Goal: Task Accomplishment & Management: Manage account settings

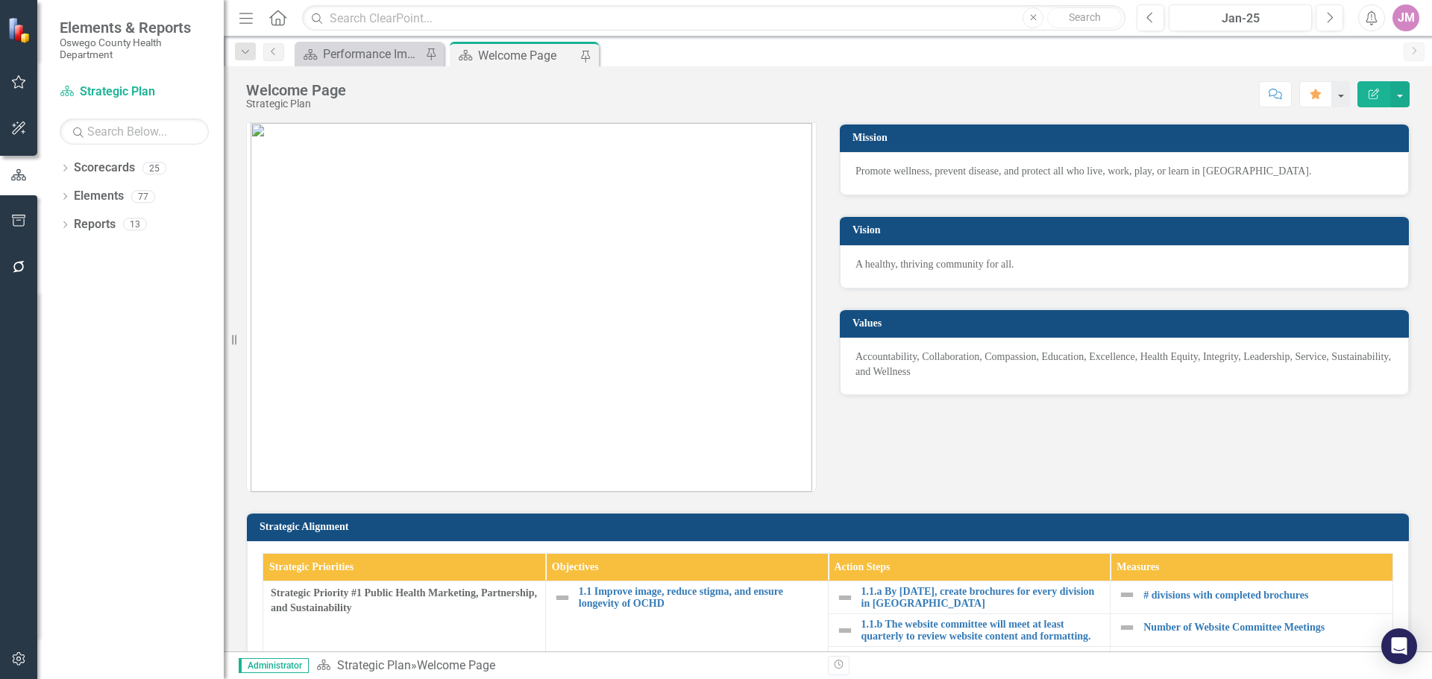
click at [498, 52] on div "Welcome Page" at bounding box center [527, 55] width 98 height 19
click at [402, 53] on div "Performance Improvement Plans" at bounding box center [372, 54] width 98 height 19
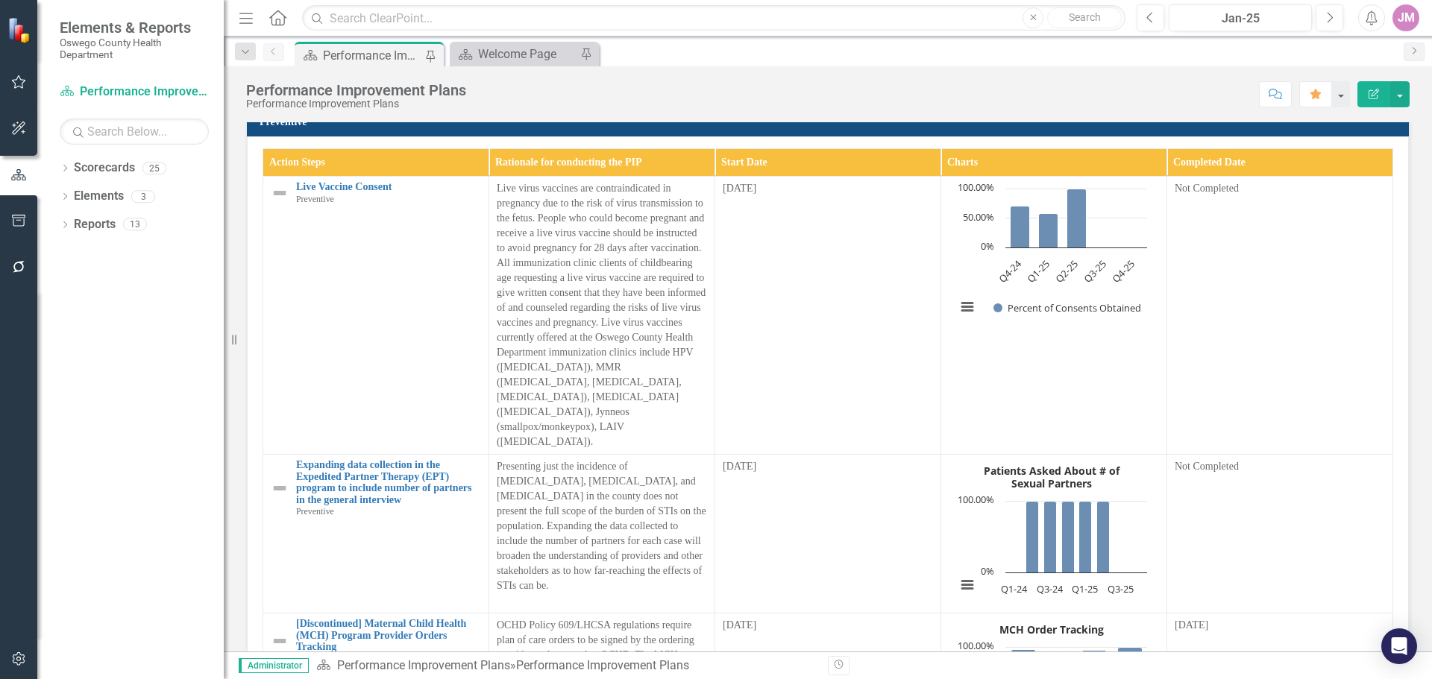
scroll to position [3179, 0]
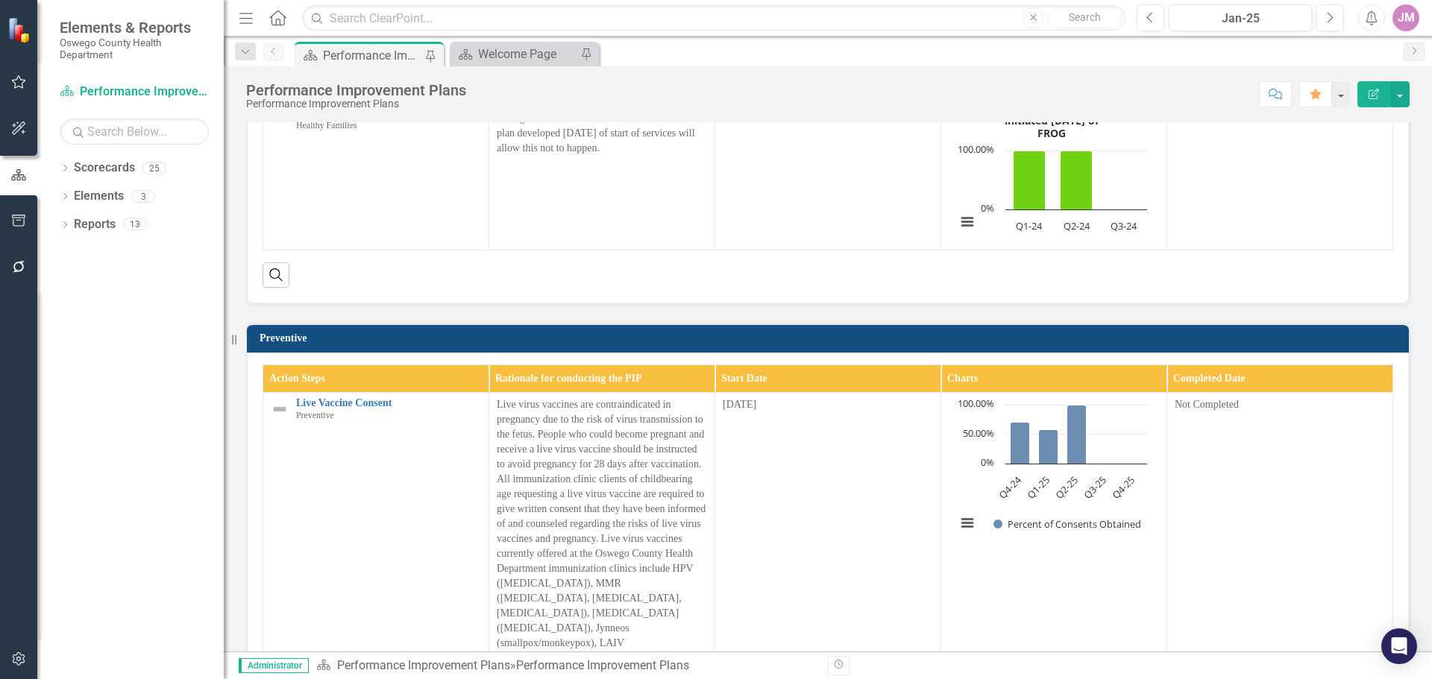
click at [292, 344] on h3 "Preventive" at bounding box center [831, 338] width 1142 height 11
click at [290, 344] on h3 "Preventive" at bounding box center [831, 338] width 1142 height 11
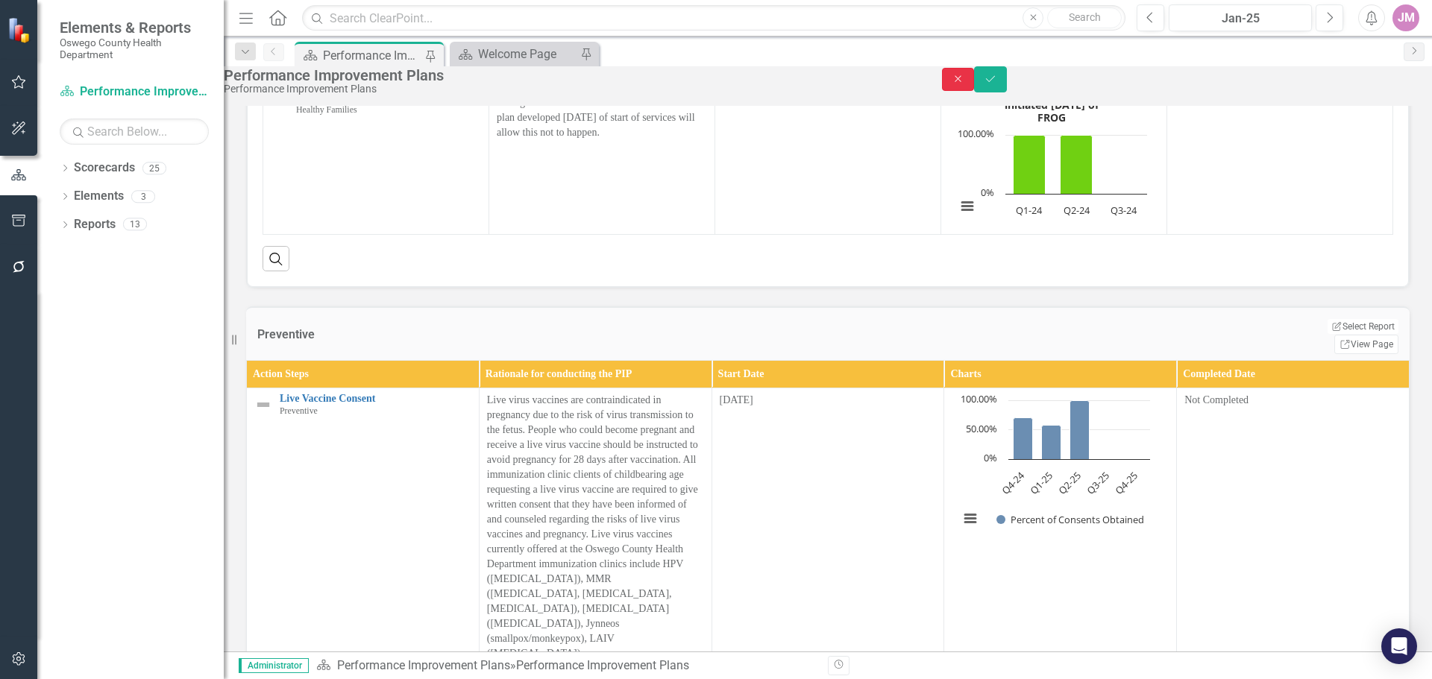
click at [965, 84] on icon "Close" at bounding box center [958, 79] width 13 height 10
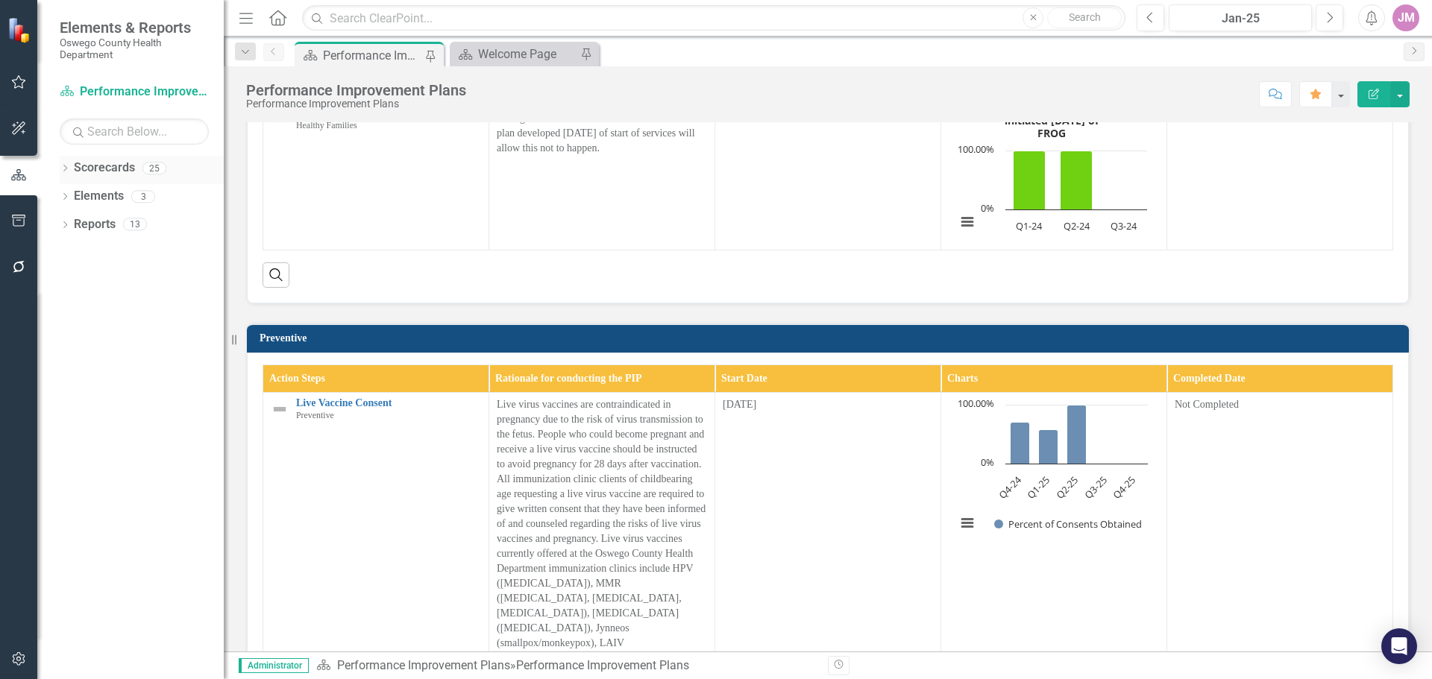
click at [66, 166] on icon "Dropdown" at bounding box center [65, 170] width 10 height 8
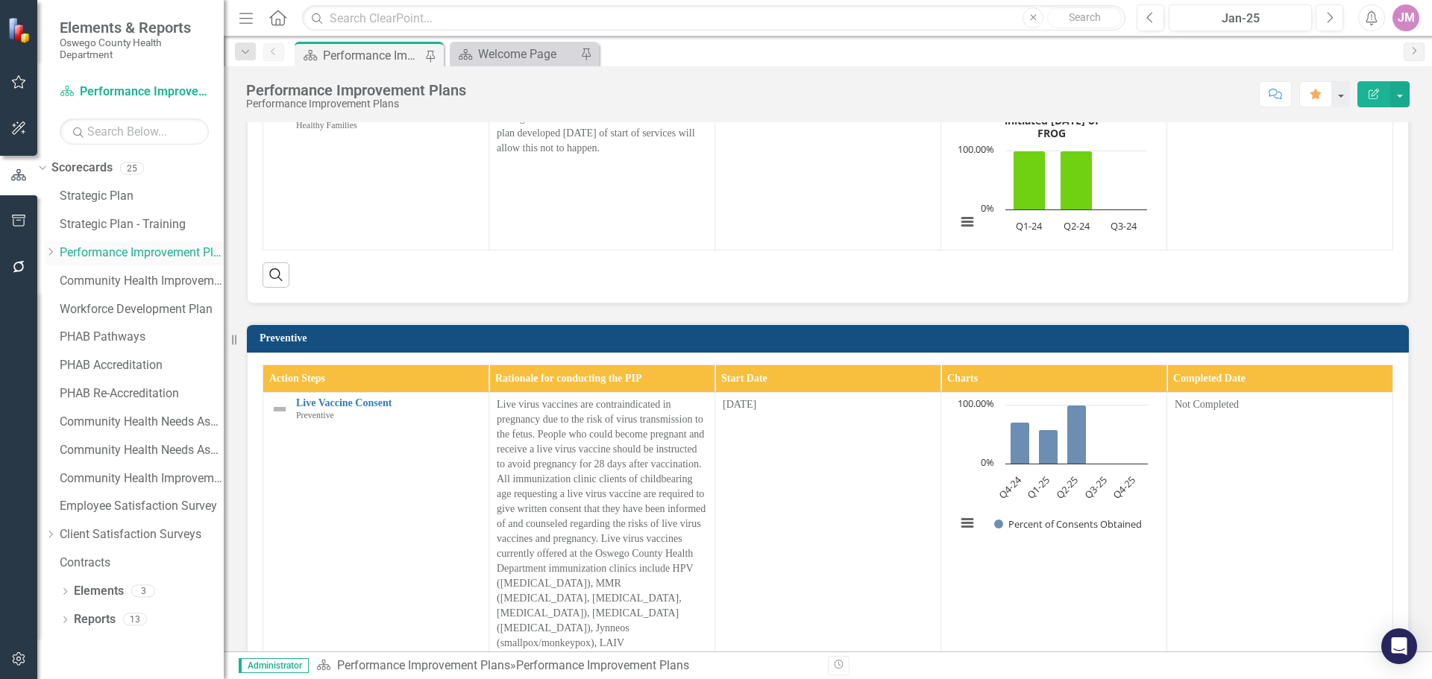
click at [53, 253] on icon at bounding box center [51, 251] width 4 height 7
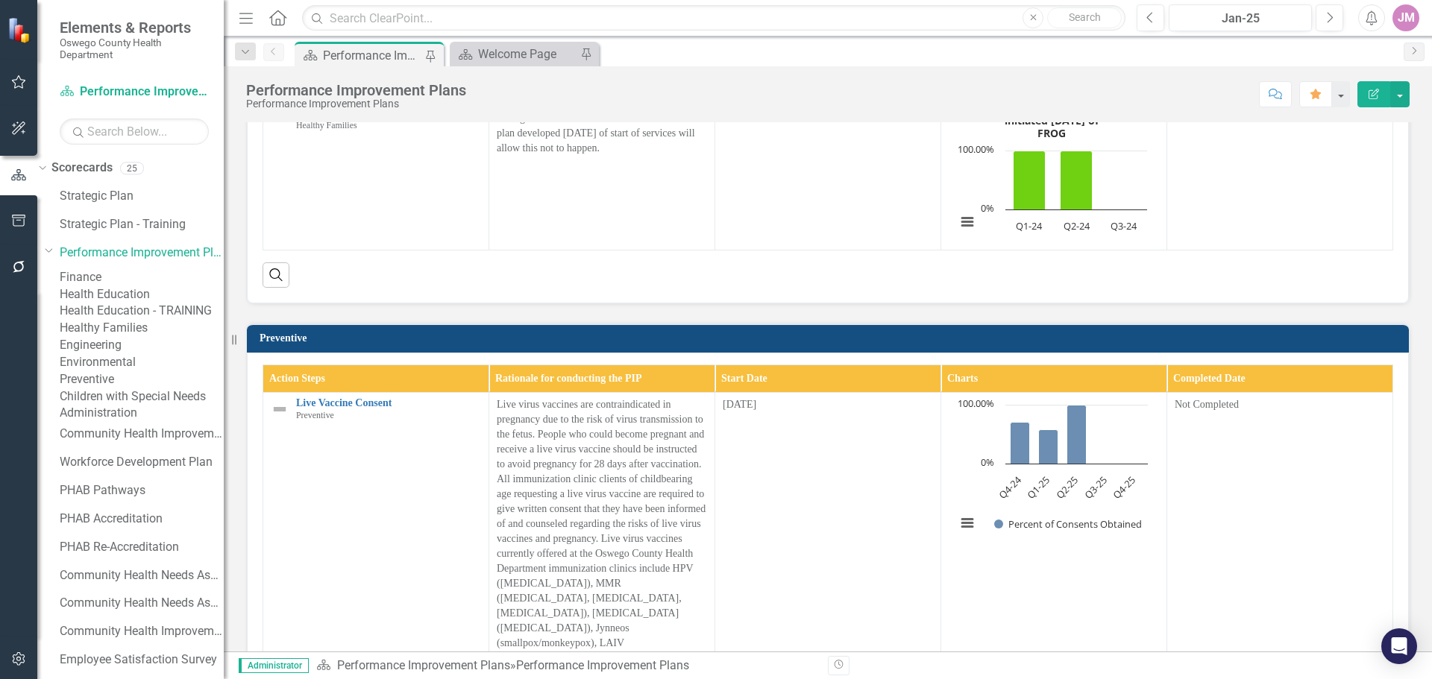
click at [128, 389] on link "Preventive" at bounding box center [142, 379] width 164 height 17
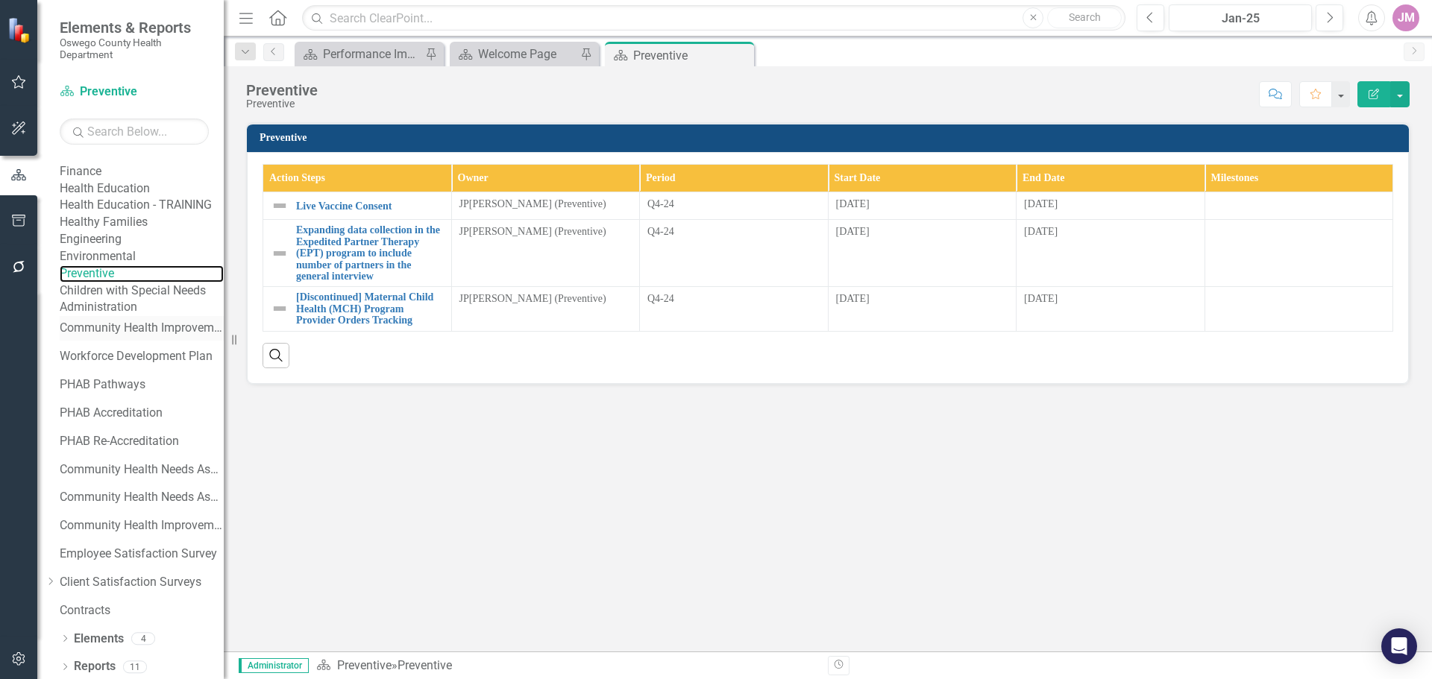
scroll to position [210, 0]
click at [66, 632] on div "Dropdown" at bounding box center [65, 637] width 10 height 13
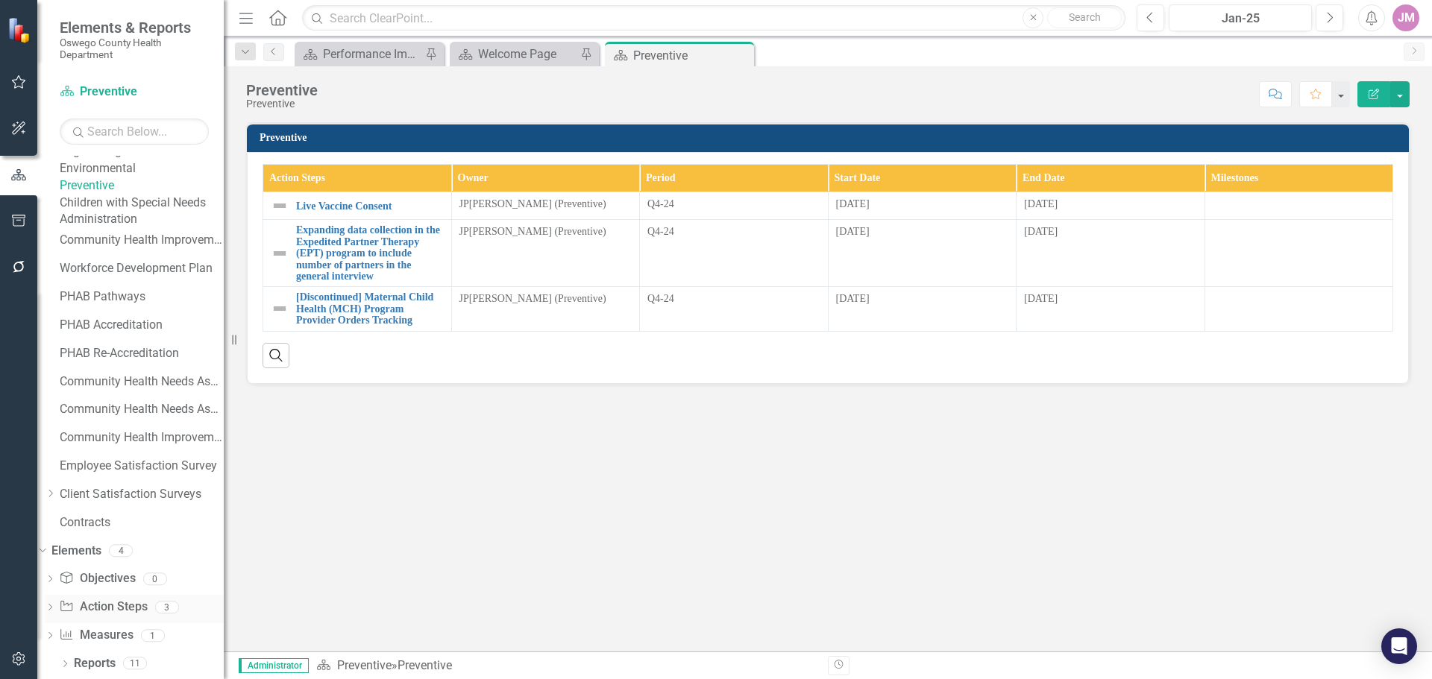
scroll to position [295, 0]
click at [55, 605] on icon "Dropdown" at bounding box center [50, 609] width 10 height 8
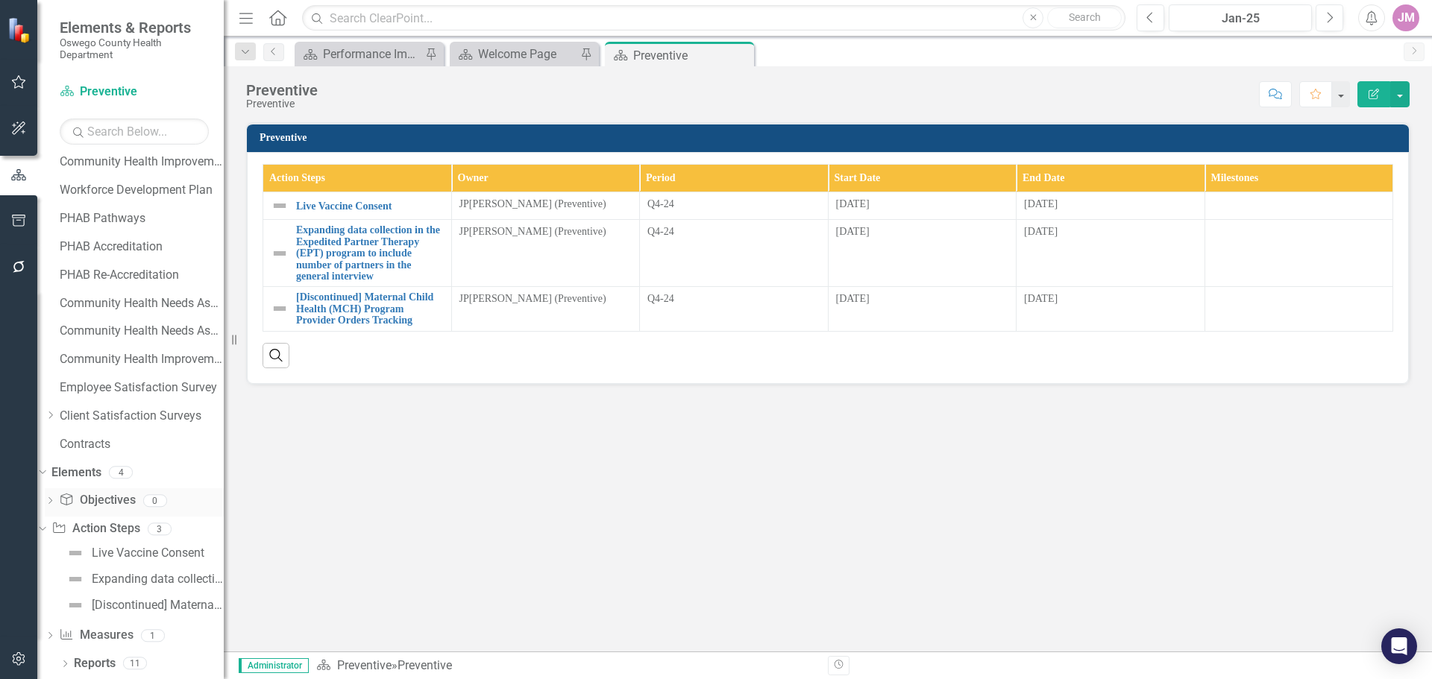
scroll to position [373, 0]
click at [135, 527] on link "Action Step Action Steps" at bounding box center [95, 529] width 88 height 17
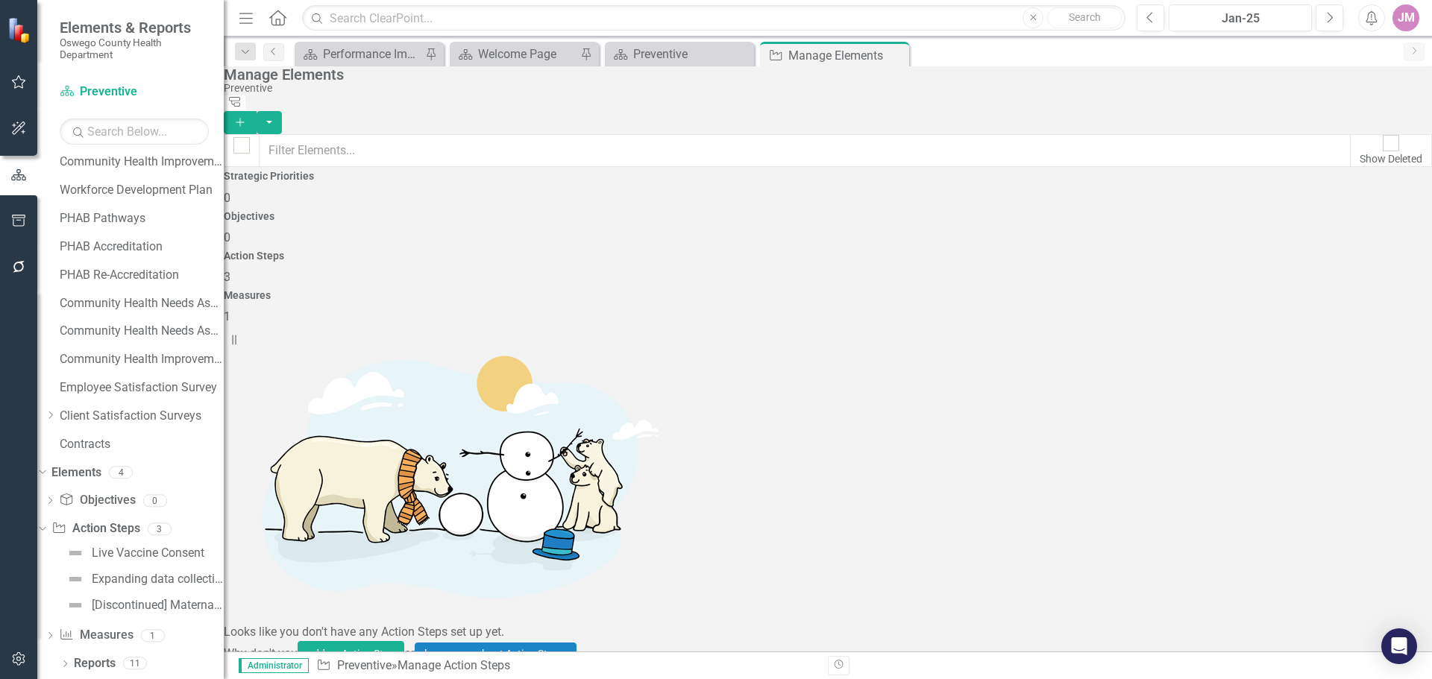
click at [247, 117] on icon "Add" at bounding box center [239, 122] width 13 height 10
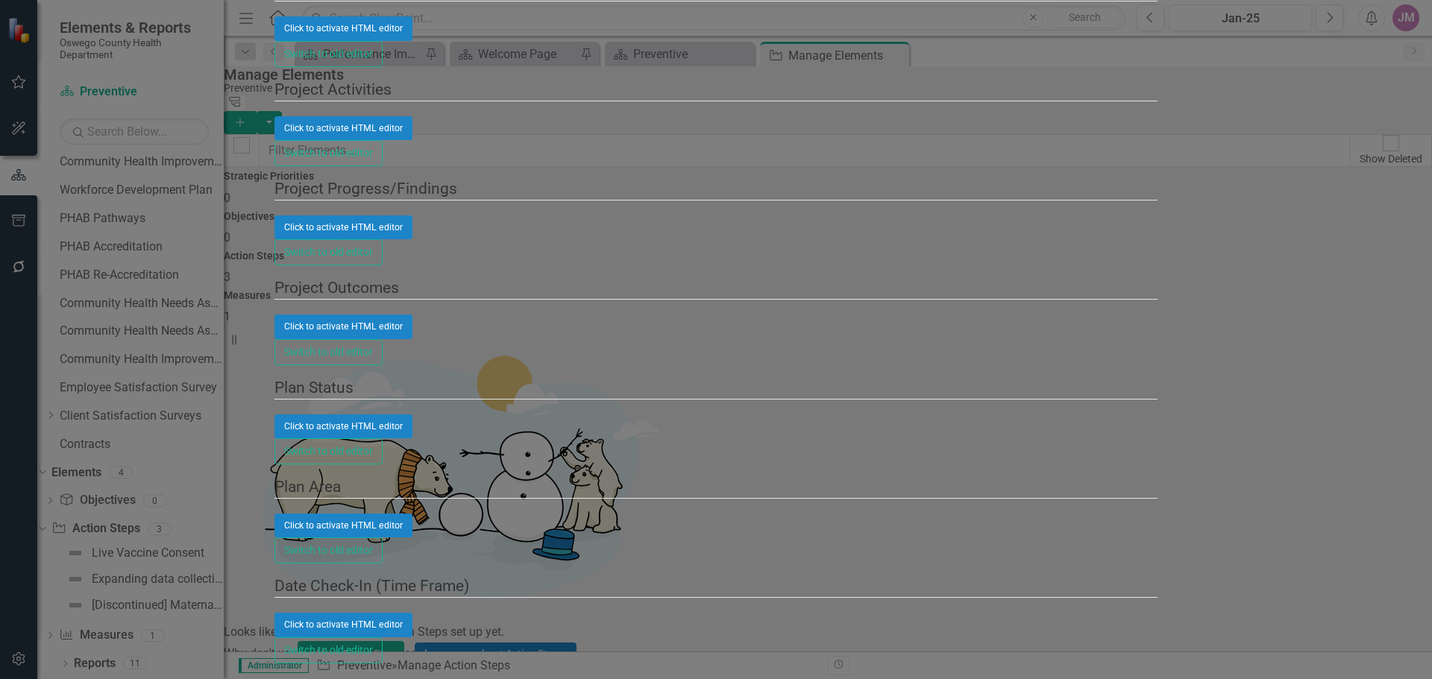
paste input "Preventive Annual Policy Review"
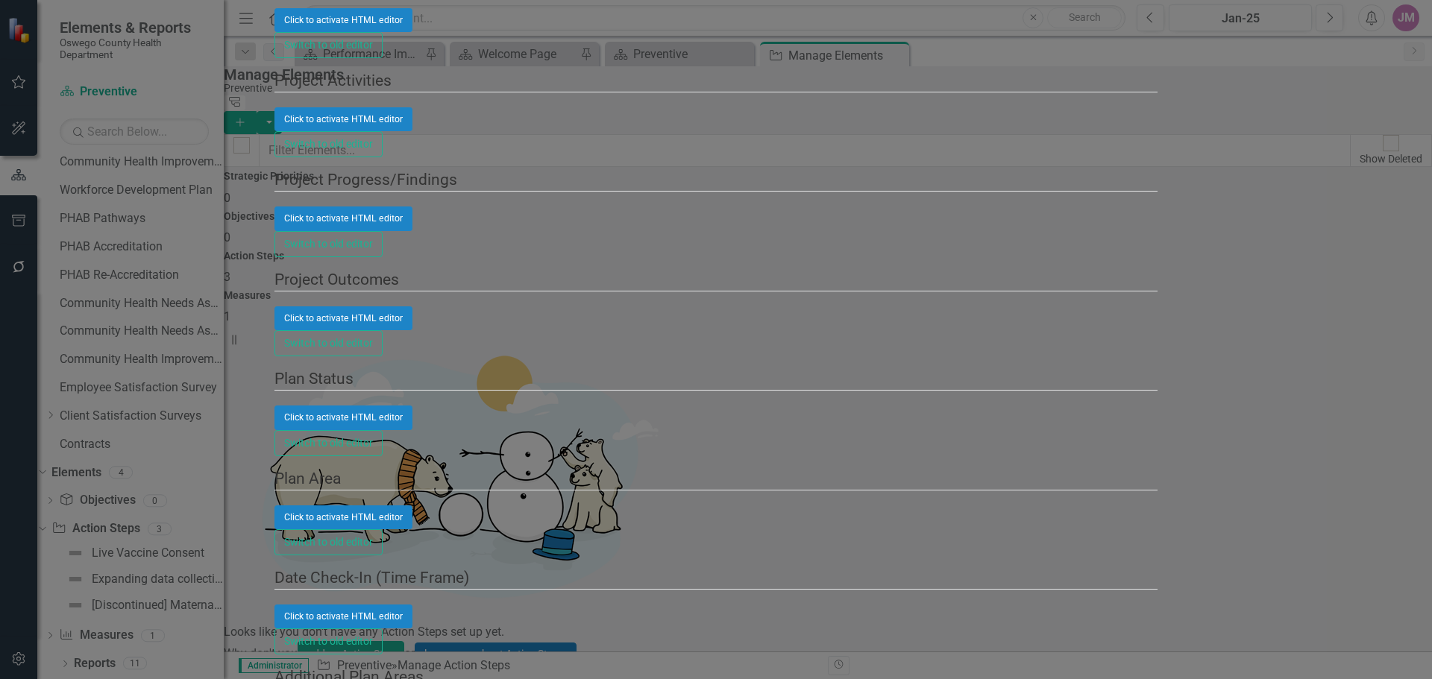
type input "Preventive Annual Policy Review"
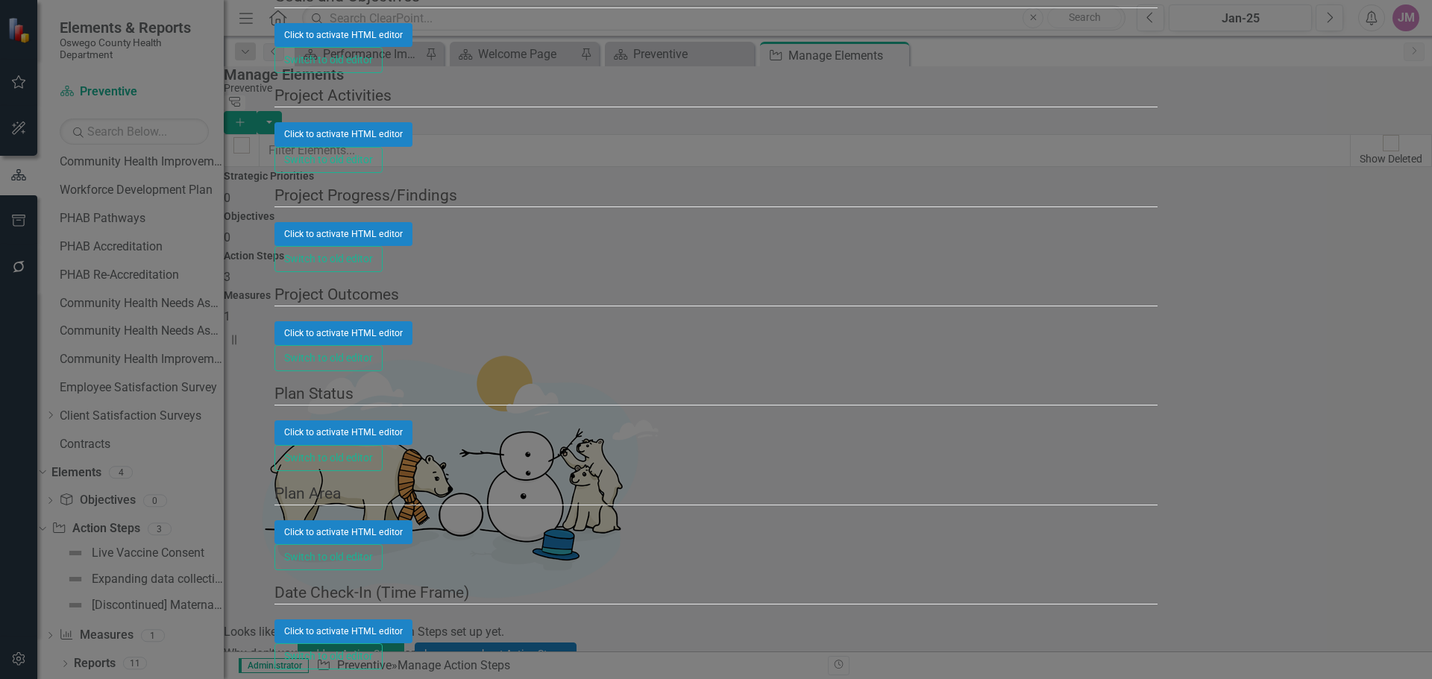
scroll to position [224, 0]
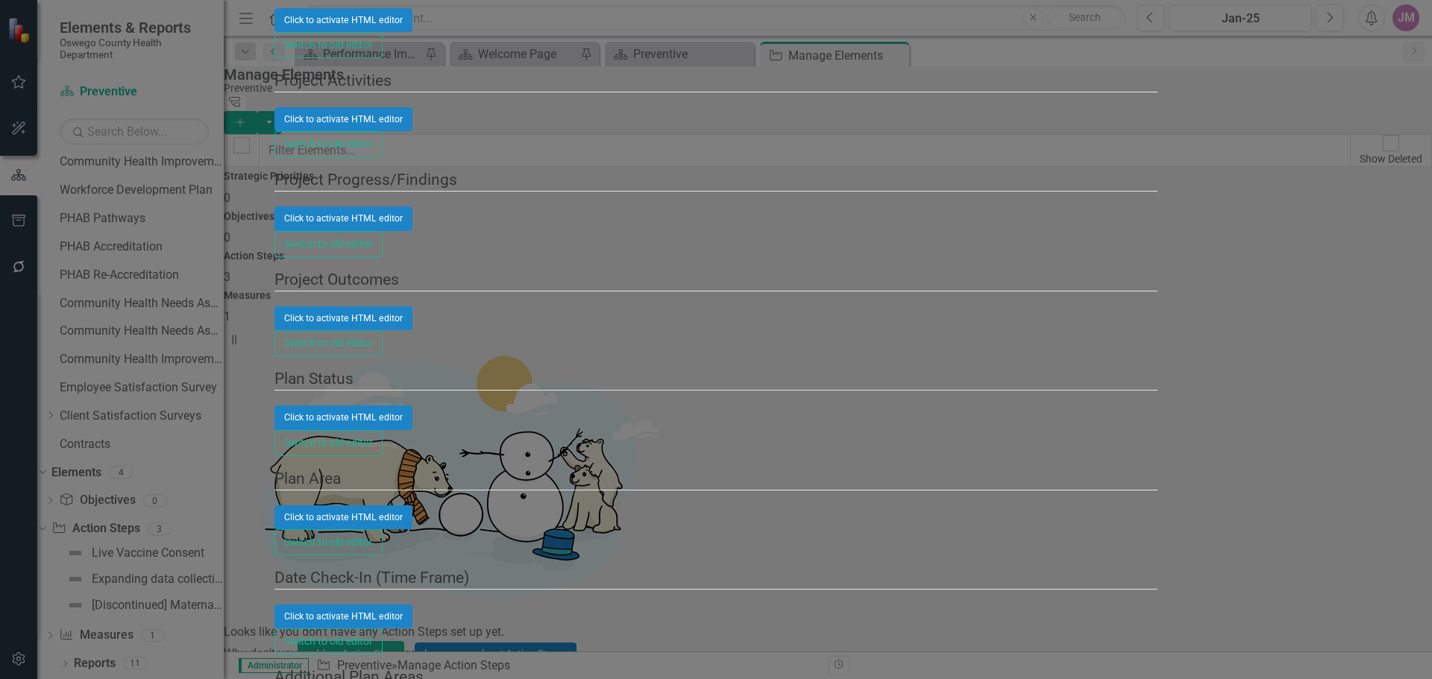
scroll to position [746, 0]
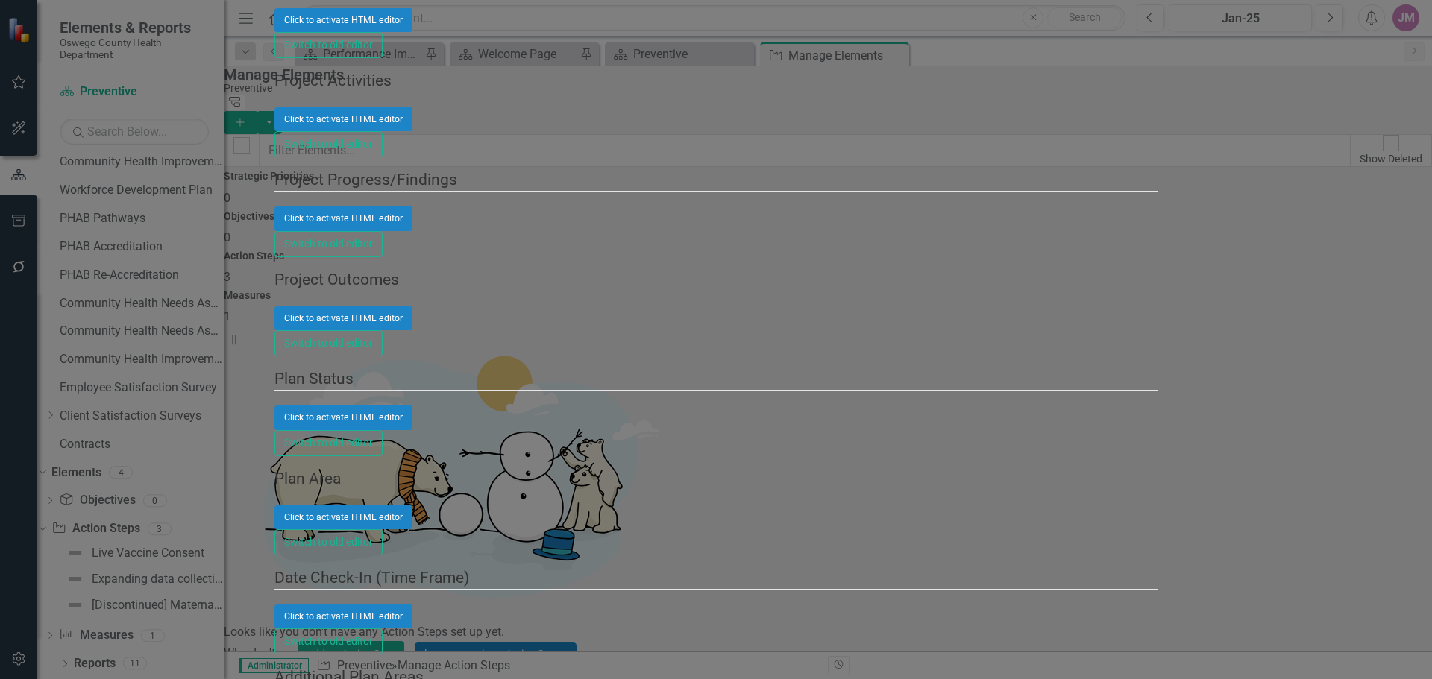
scroll to position [969, 0]
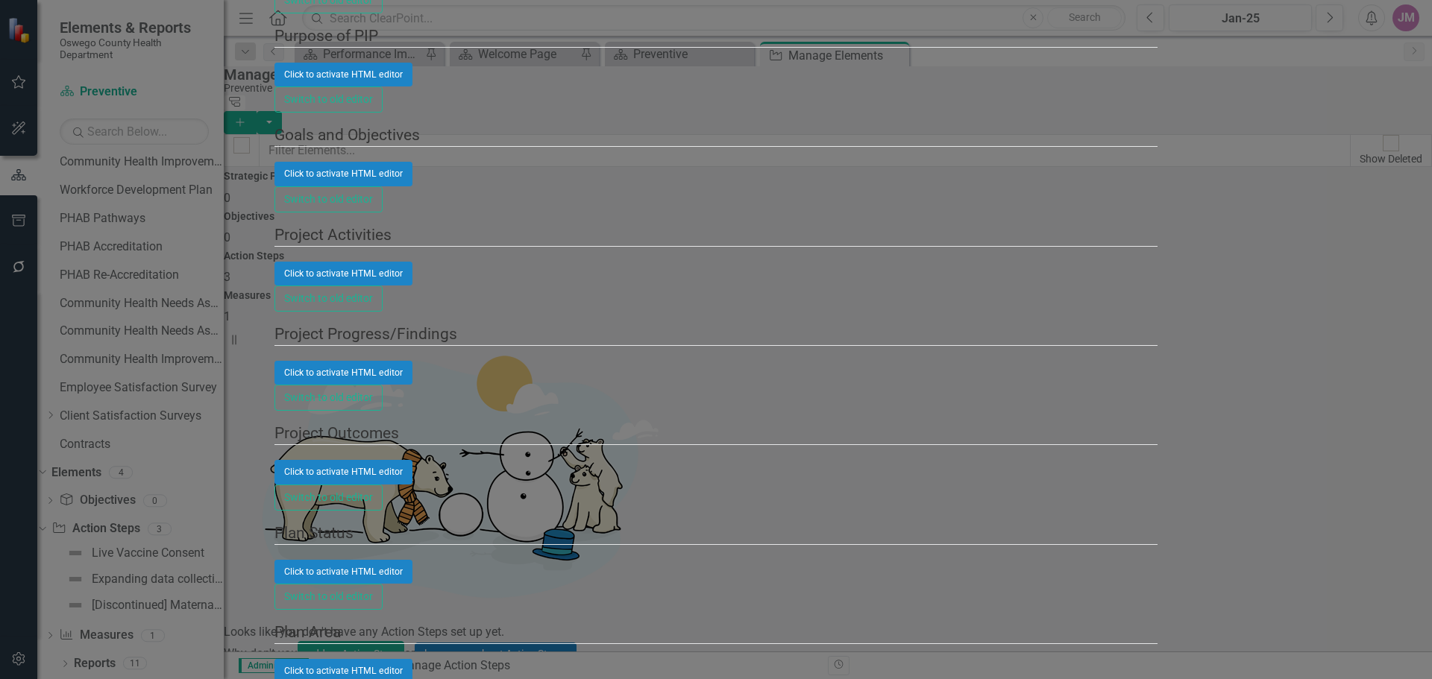
scroll to position [0, 0]
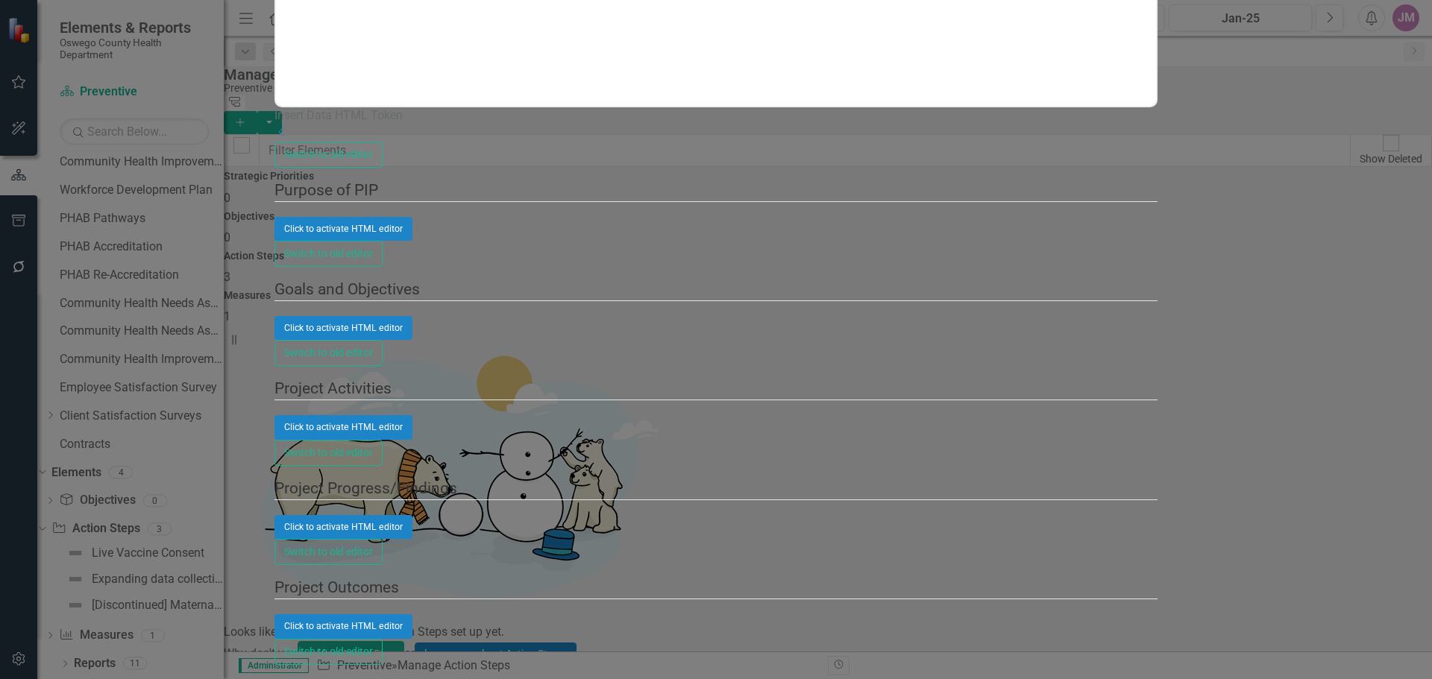
scroll to position [0, 0]
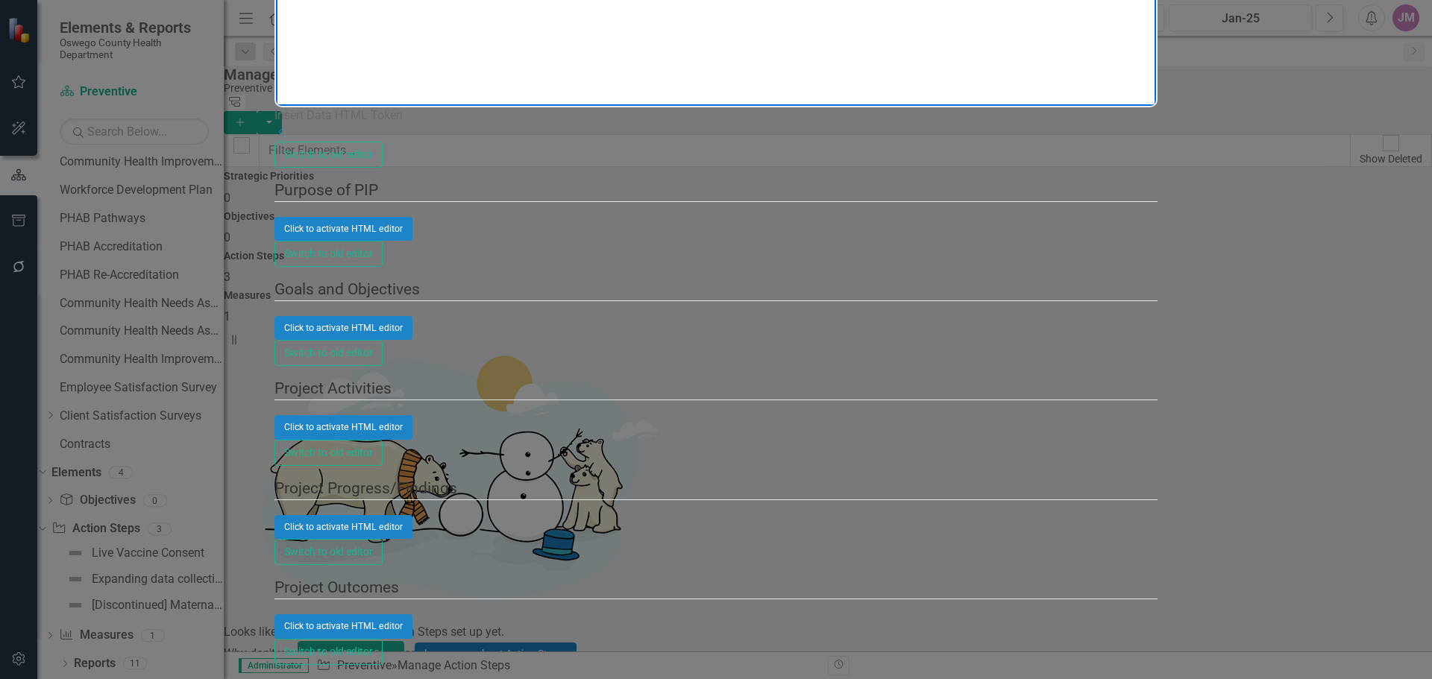
drag, startPoint x: 279, startPoint y: -144, endPoint x: 798, endPoint y: 279, distance: 669.5
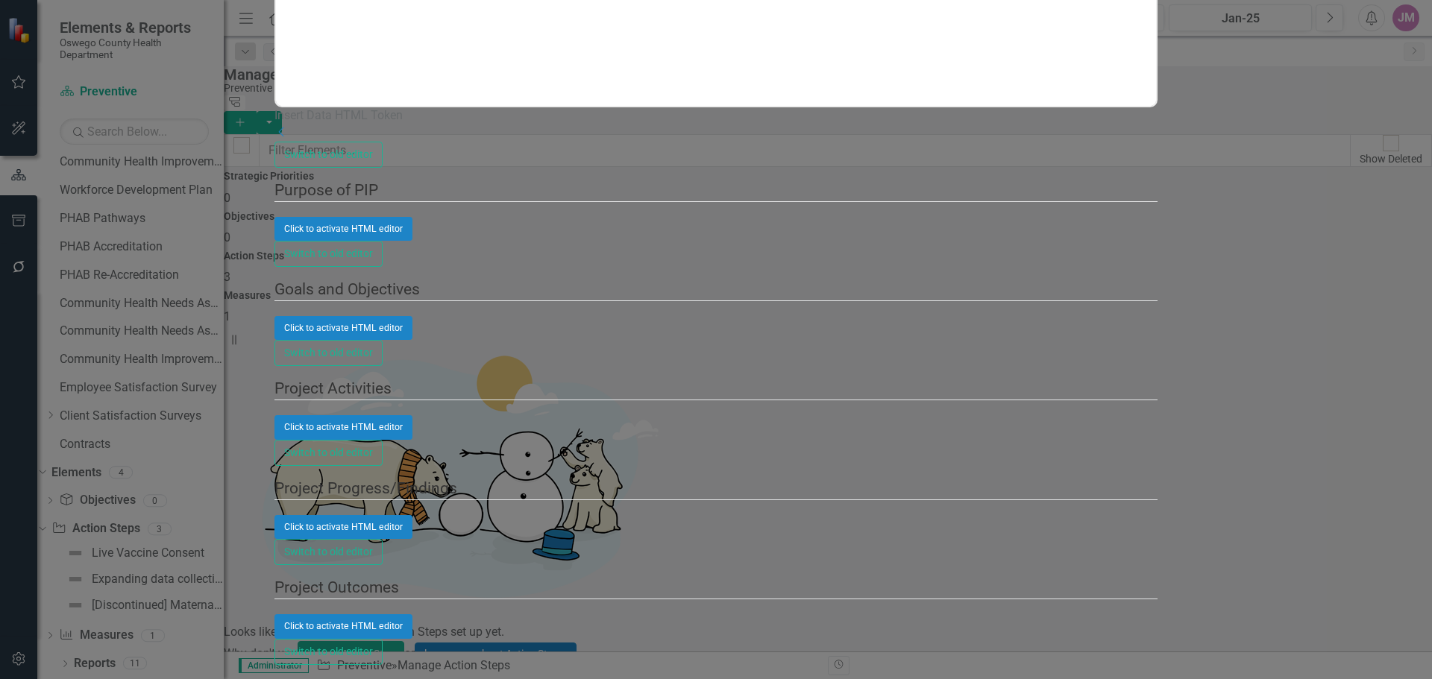
click at [526, 241] on div "Click to activate HTML editor" at bounding box center [716, 229] width 884 height 24
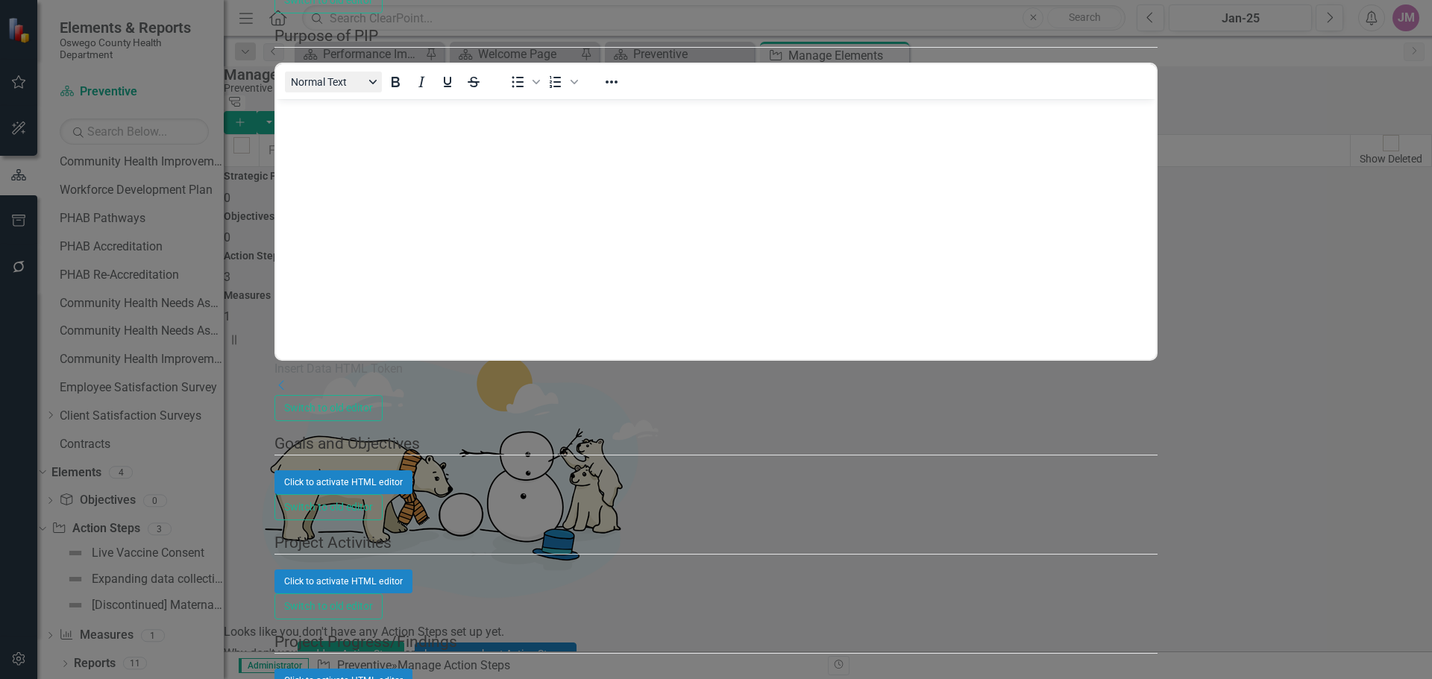
scroll to position [0, 0]
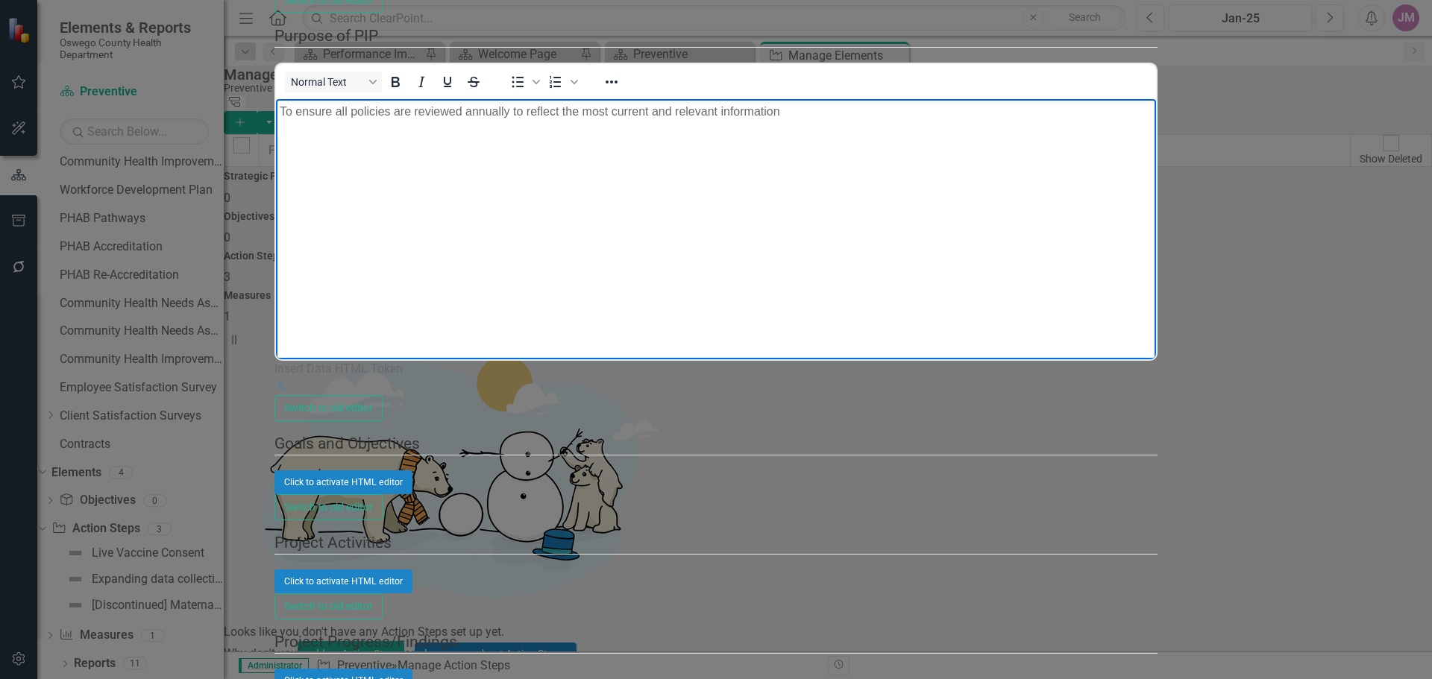
click at [285, 110] on p "To ensure all policies are reviewed annually to reflect the most current and re…" at bounding box center [715, 111] width 873 height 18
click at [279, 110] on p "To ensure all policies are reviewed annually to reflect the most current and re…" at bounding box center [715, 111] width 873 height 18
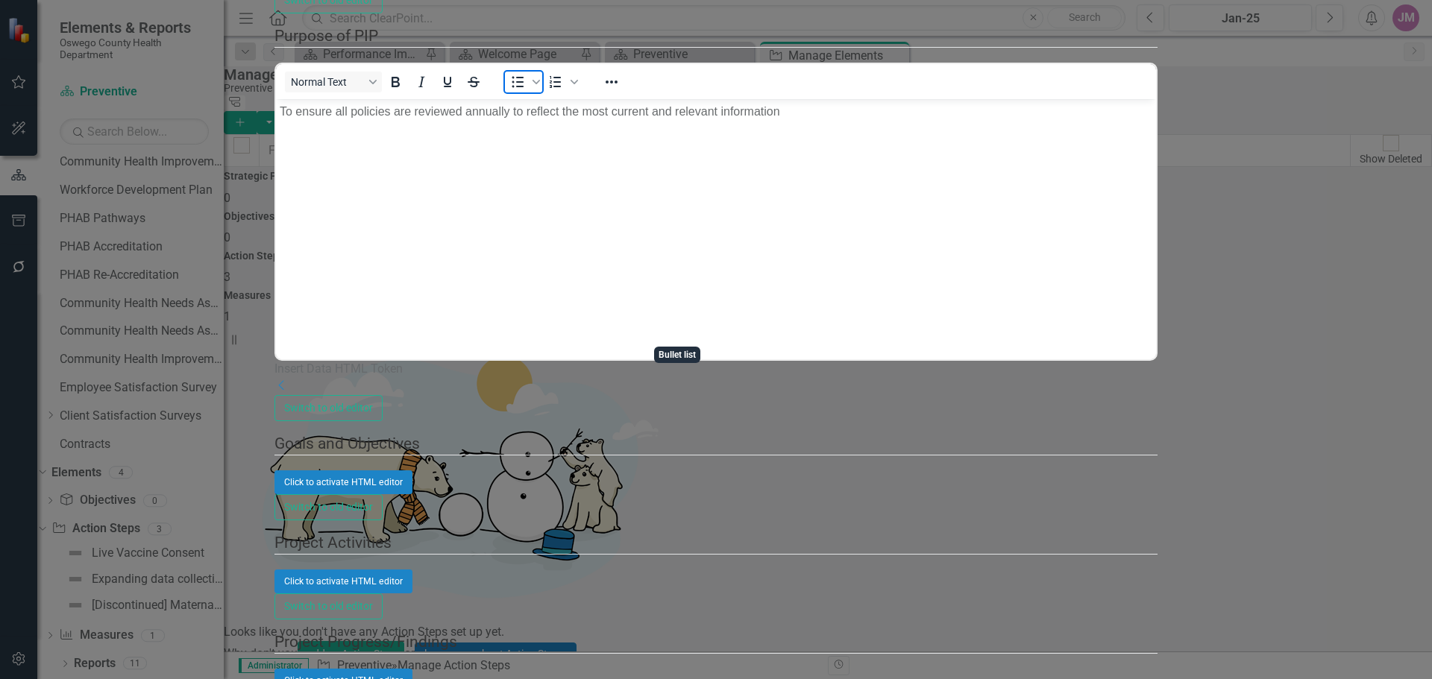
drag, startPoint x: 664, startPoint y: 330, endPoint x: 656, endPoint y: 341, distance: 12.8
click at [526, 91] on icon "Bullet list" at bounding box center [518, 82] width 18 height 18
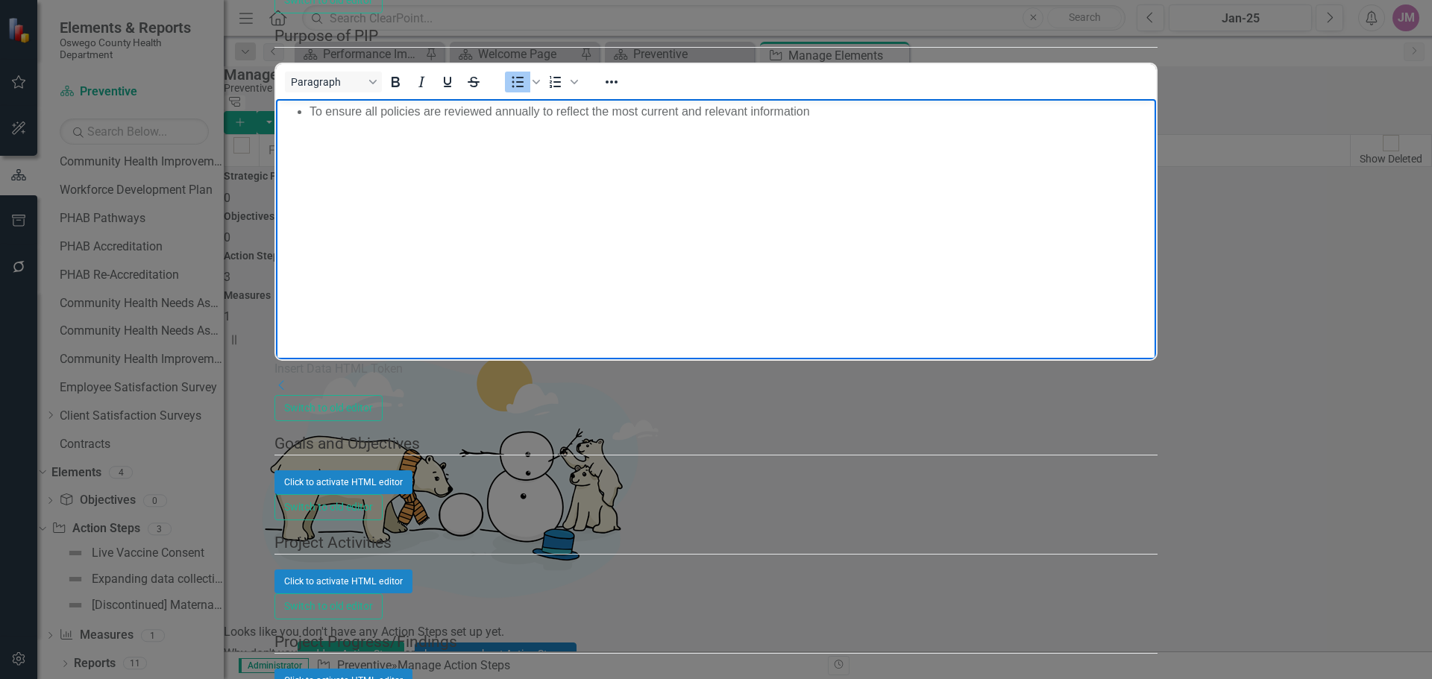
scroll to position [2237, 0]
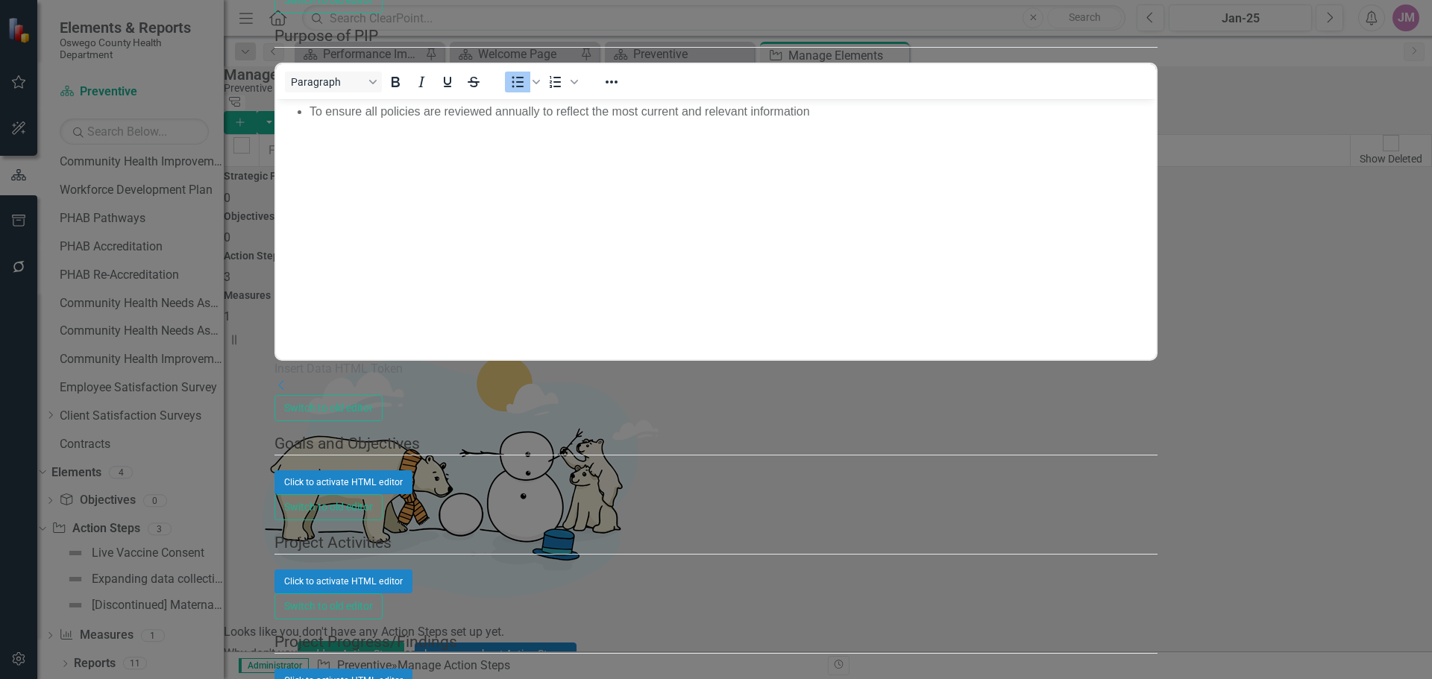
click at [482, 471] on div "Click to activate HTML editor" at bounding box center [716, 483] width 884 height 24
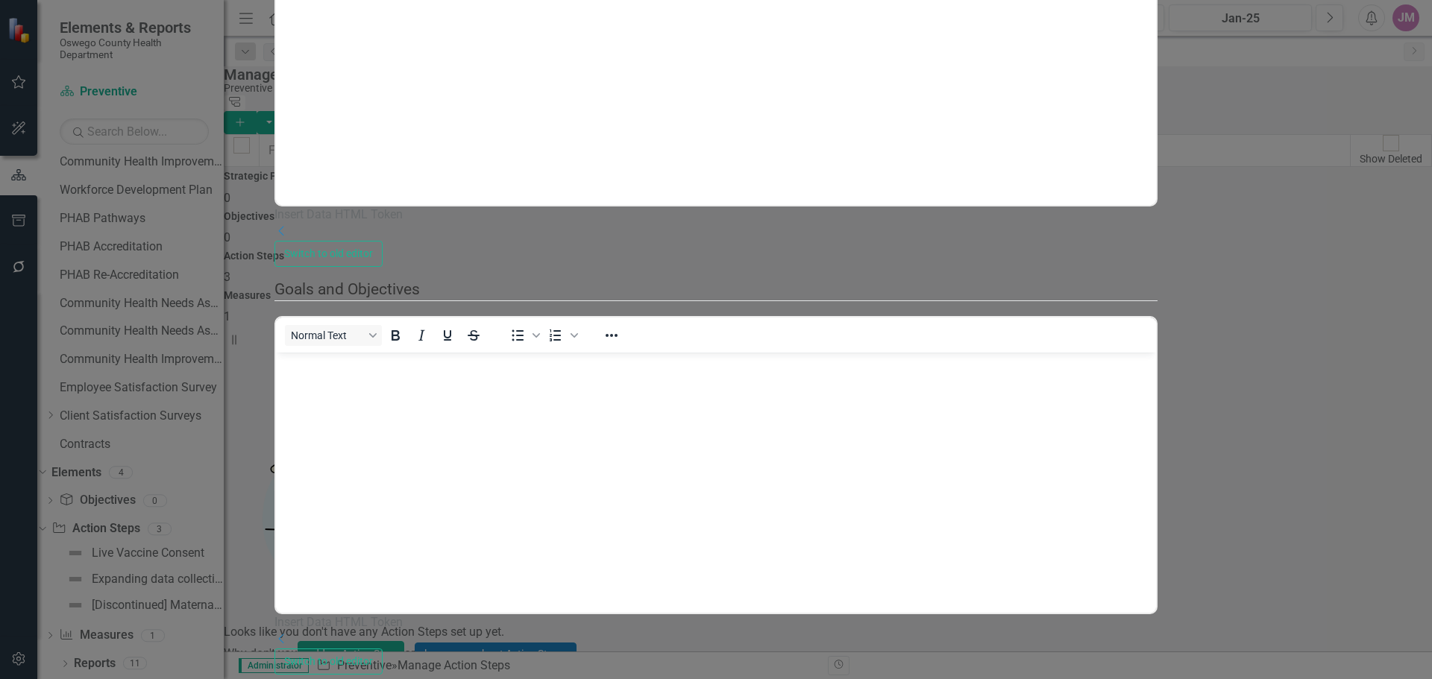
scroll to position [0, 0]
click at [301, 383] on body "Rich Text Area. Press ALT-0 for help." at bounding box center [715, 465] width 881 height 224
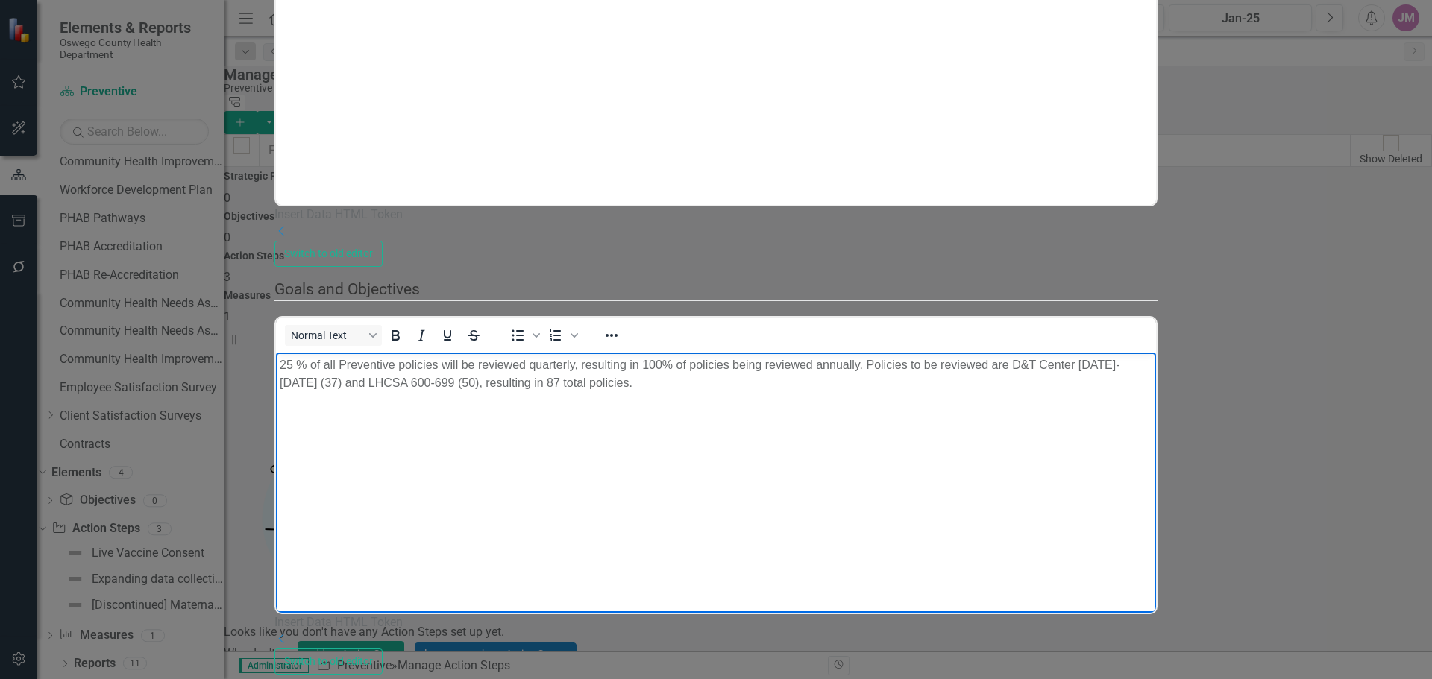
click at [280, 364] on p "25 % of all Preventive policies will be reviewed quarterly, resulting in 100% o…" at bounding box center [715, 374] width 873 height 36
click at [526, 327] on icon "Bullet list" at bounding box center [518, 336] width 18 height 18
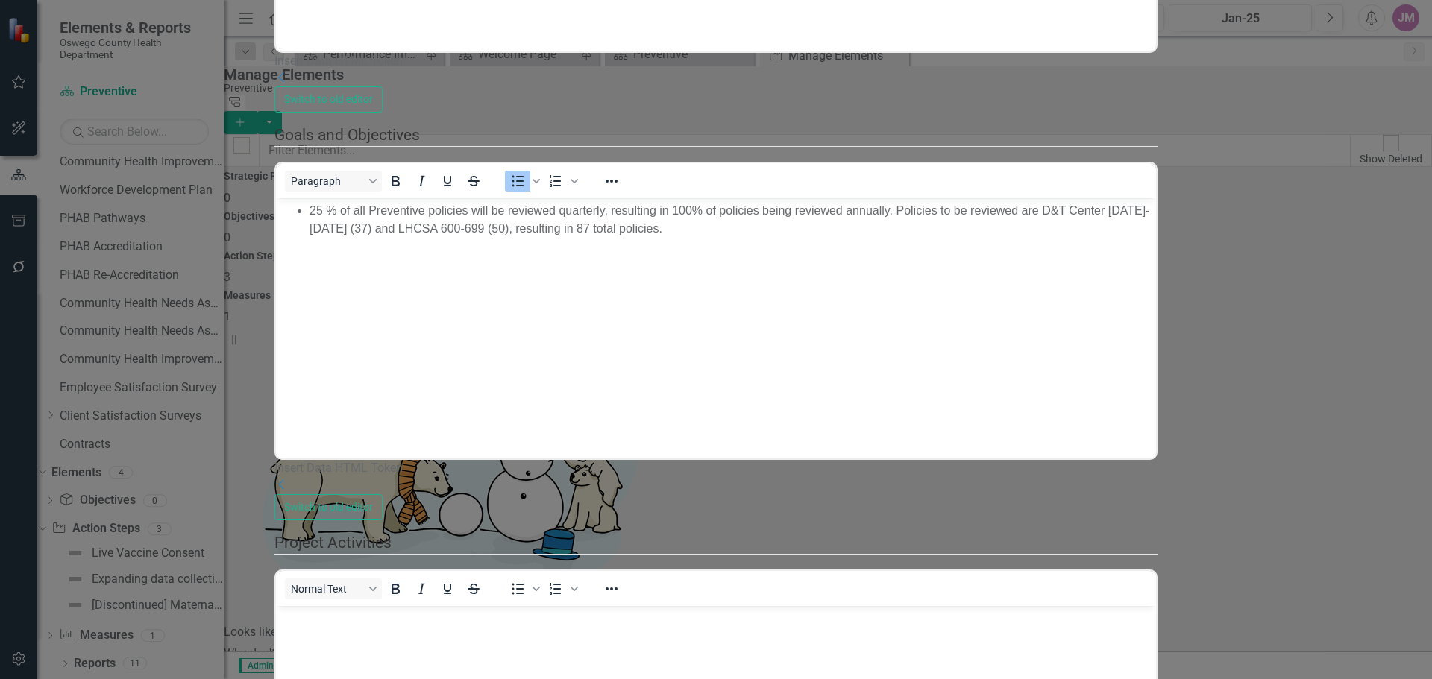
scroll to position [0, 0]
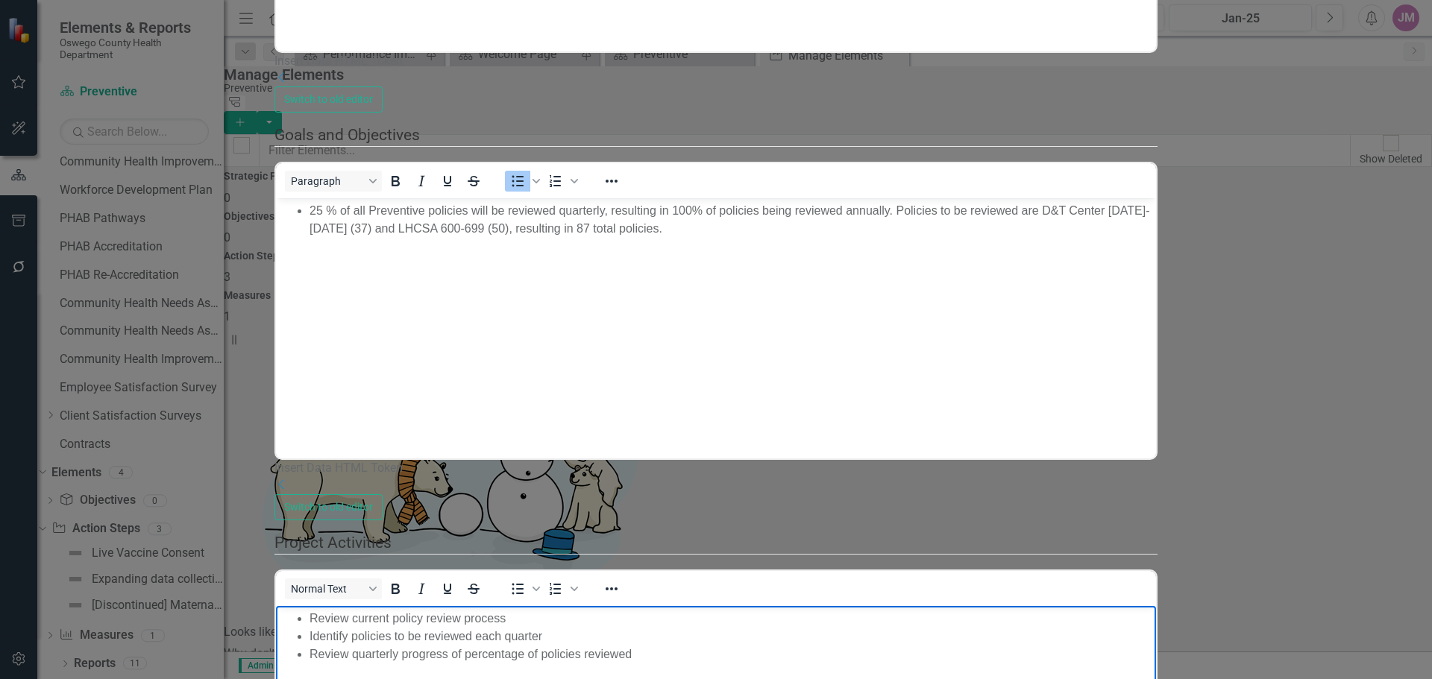
drag, startPoint x: 277, startPoint y: 683, endPoint x: 307, endPoint y: 670, distance: 33.1
click at [526, 580] on icon "Bullet list" at bounding box center [518, 589] width 18 height 18
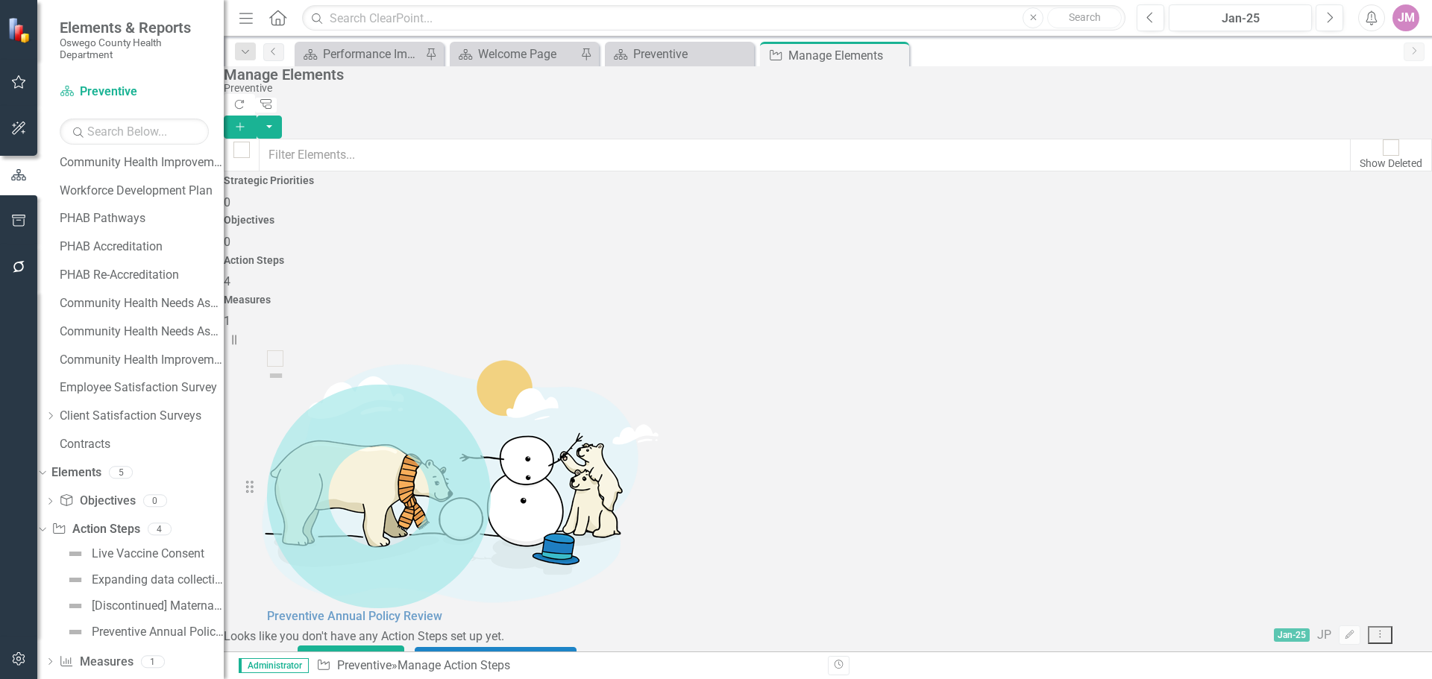
drag, startPoint x: 262, startPoint y: 431, endPoint x: 257, endPoint y: 371, distance: 60.7
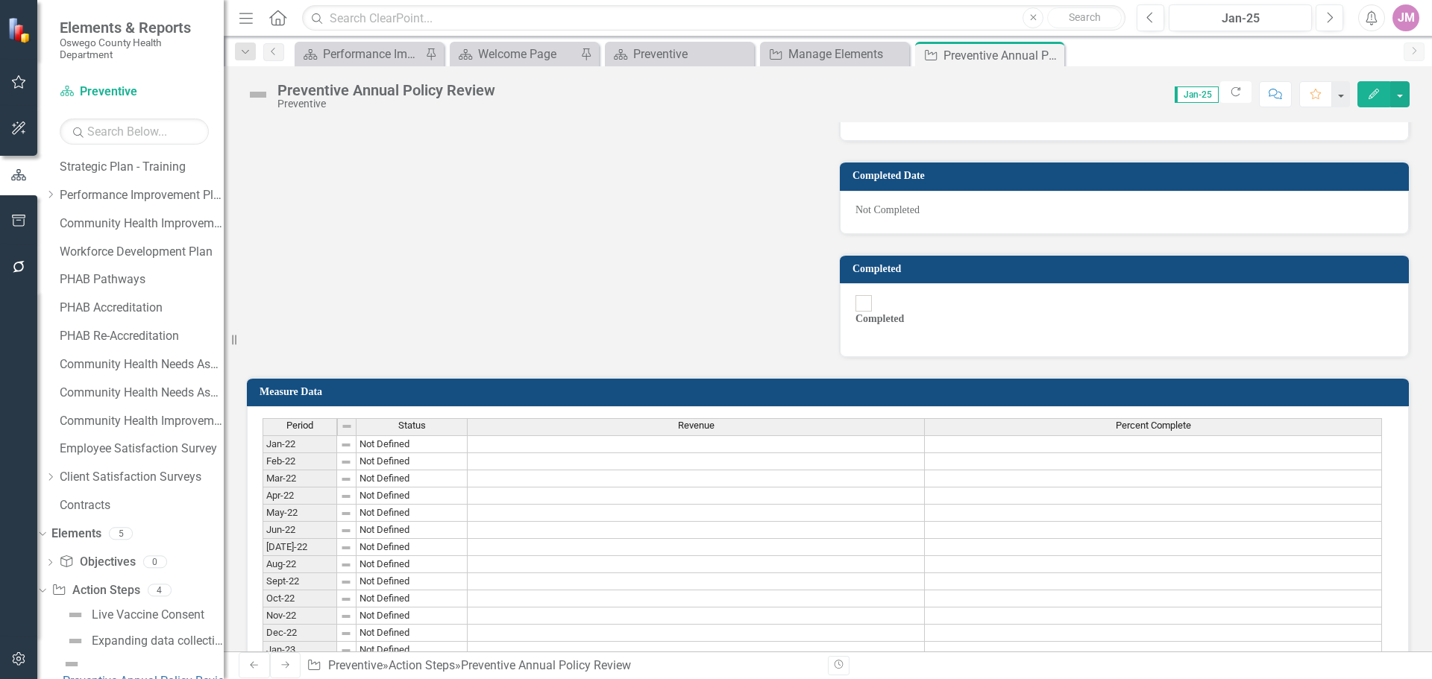
scroll to position [820, 0]
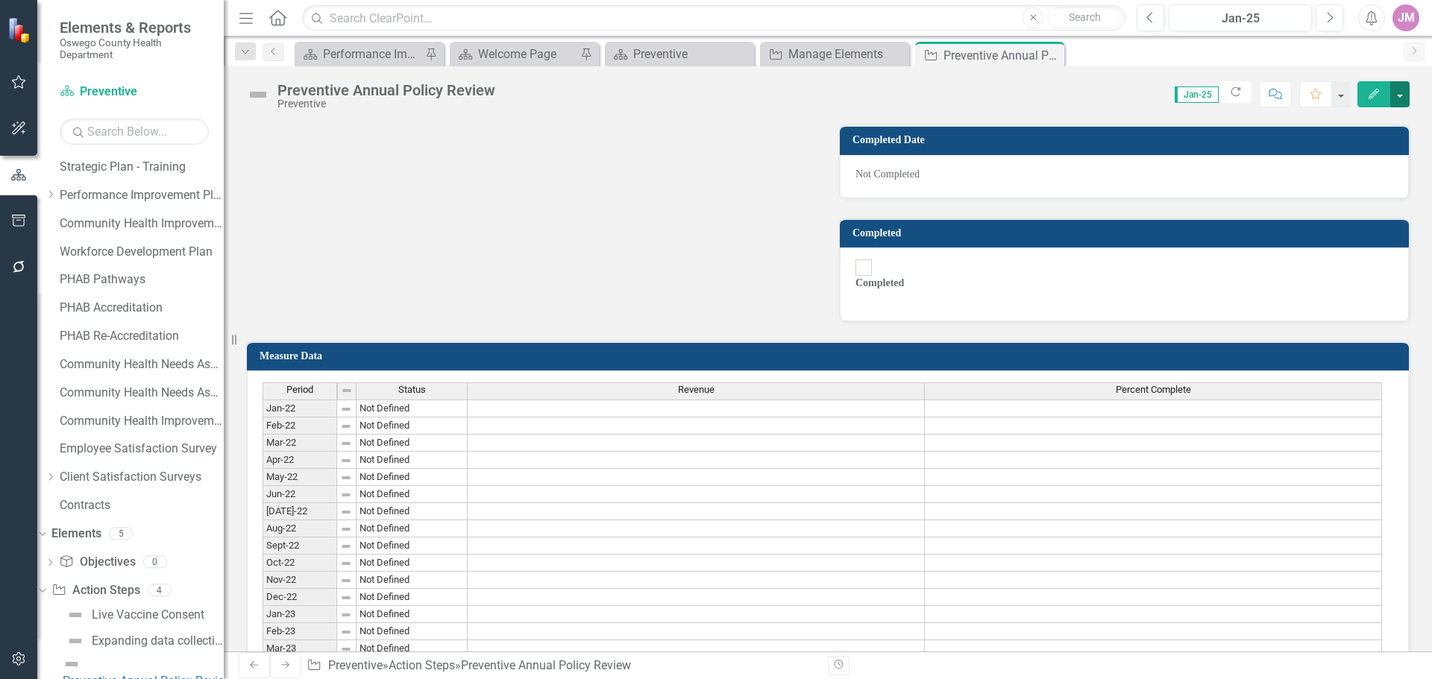
click at [1400, 101] on button "button" at bounding box center [1399, 94] width 19 height 26
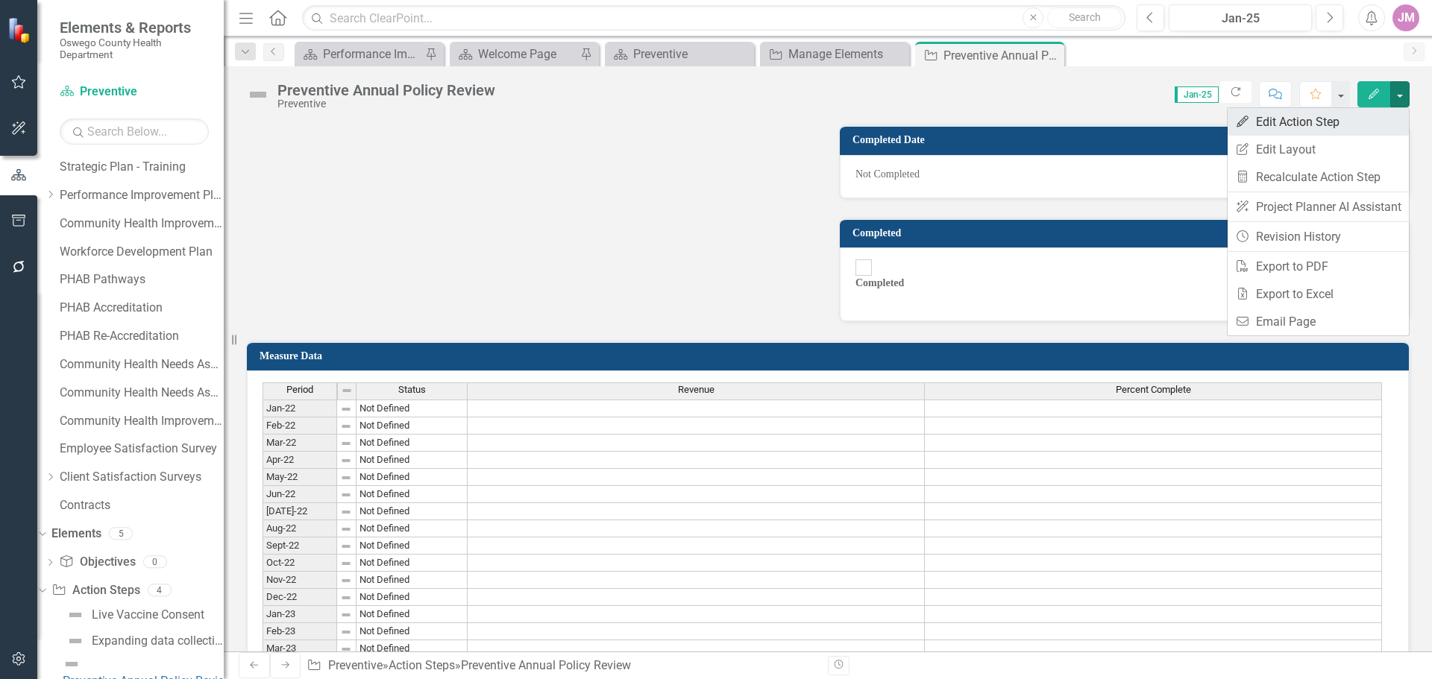
click at [1326, 124] on link "Edit Edit Action Step" at bounding box center [1317, 122] width 181 height 28
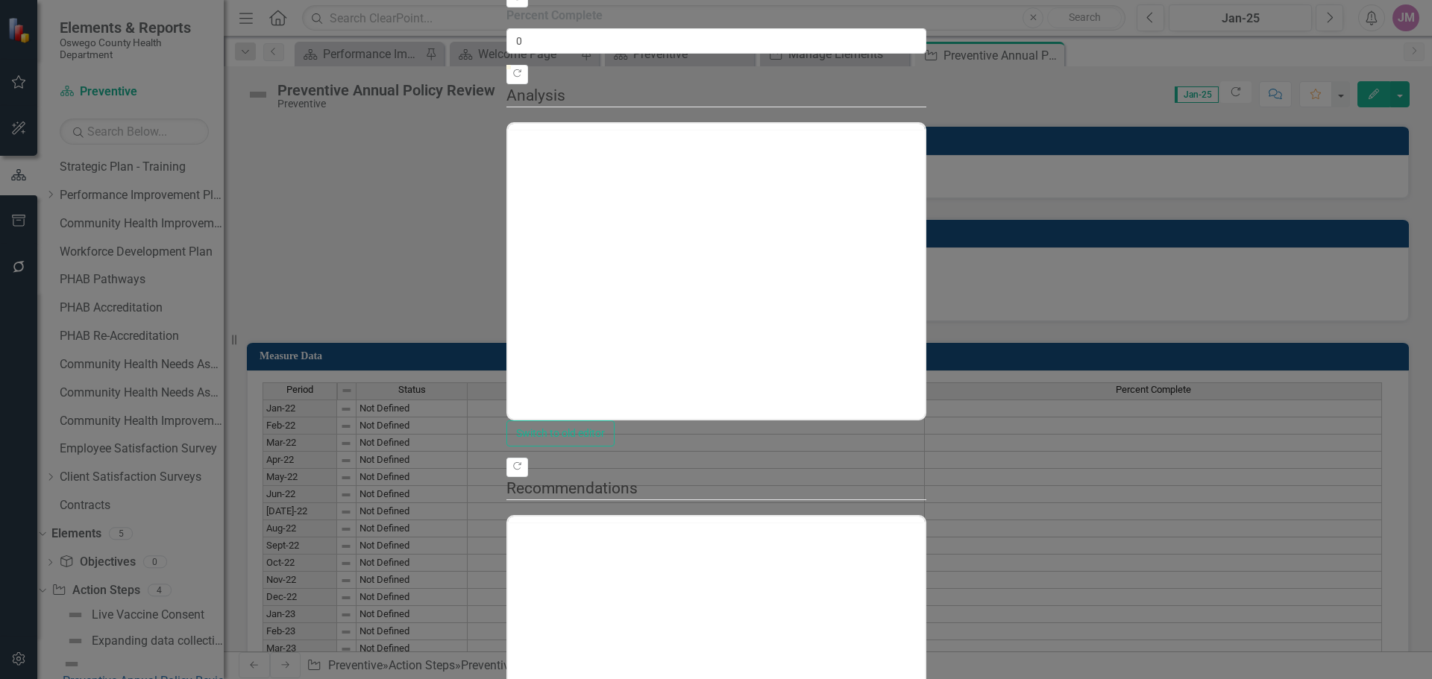
scroll to position [0, 0]
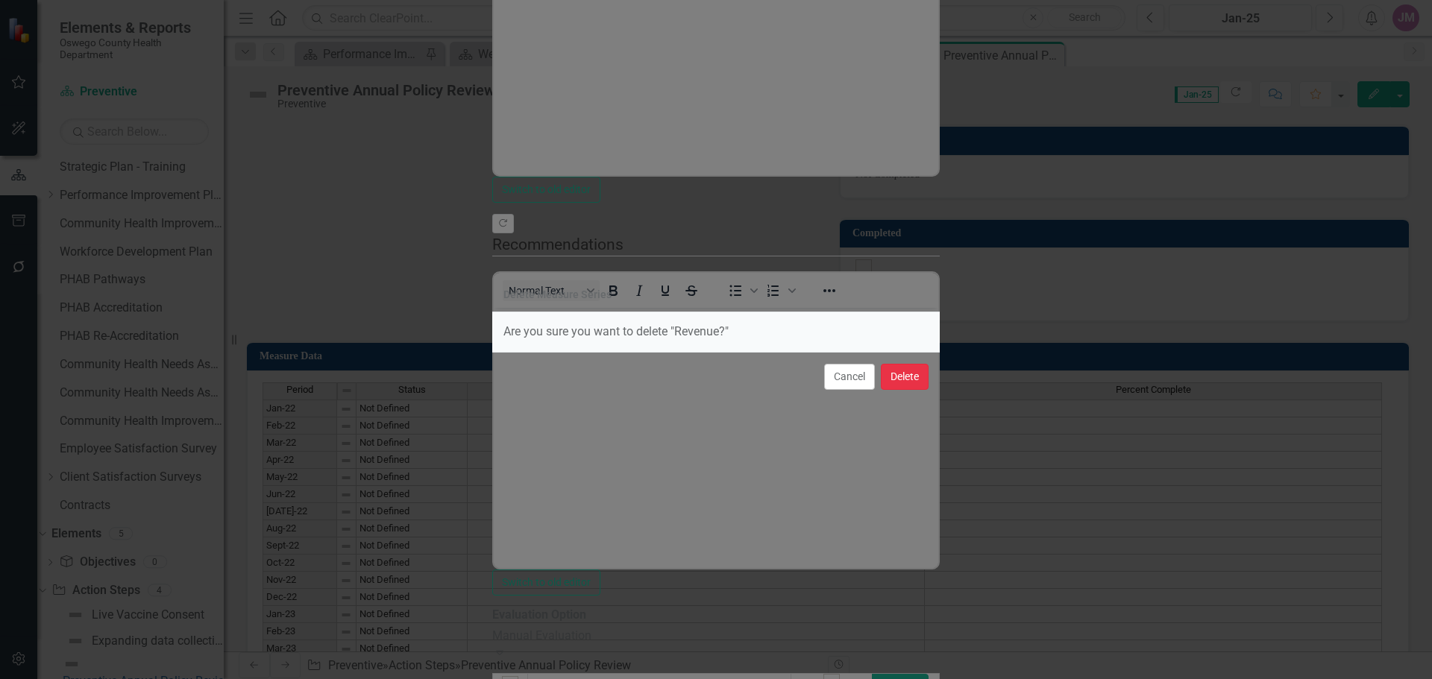
click at [905, 375] on button "Delete" at bounding box center [905, 377] width 48 height 26
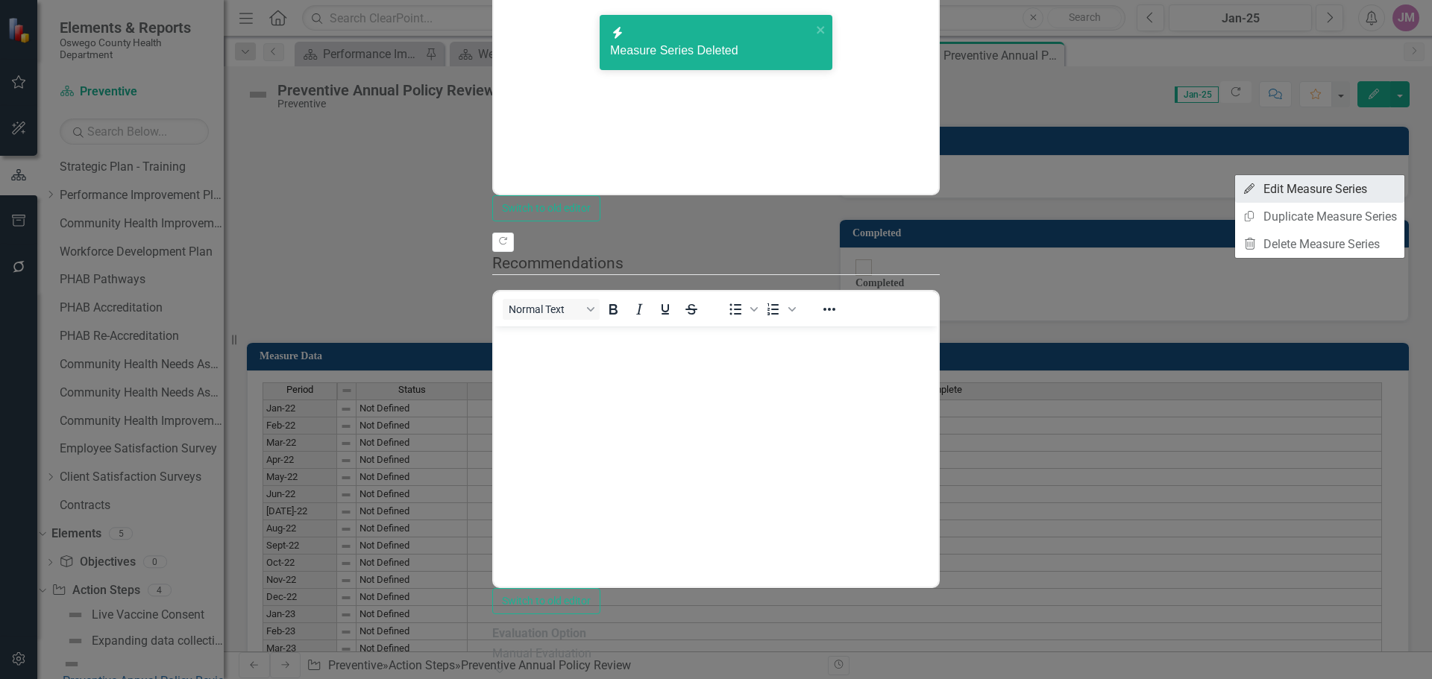
click at [1323, 192] on link "Edit Edit Measure Series" at bounding box center [1319, 189] width 169 height 28
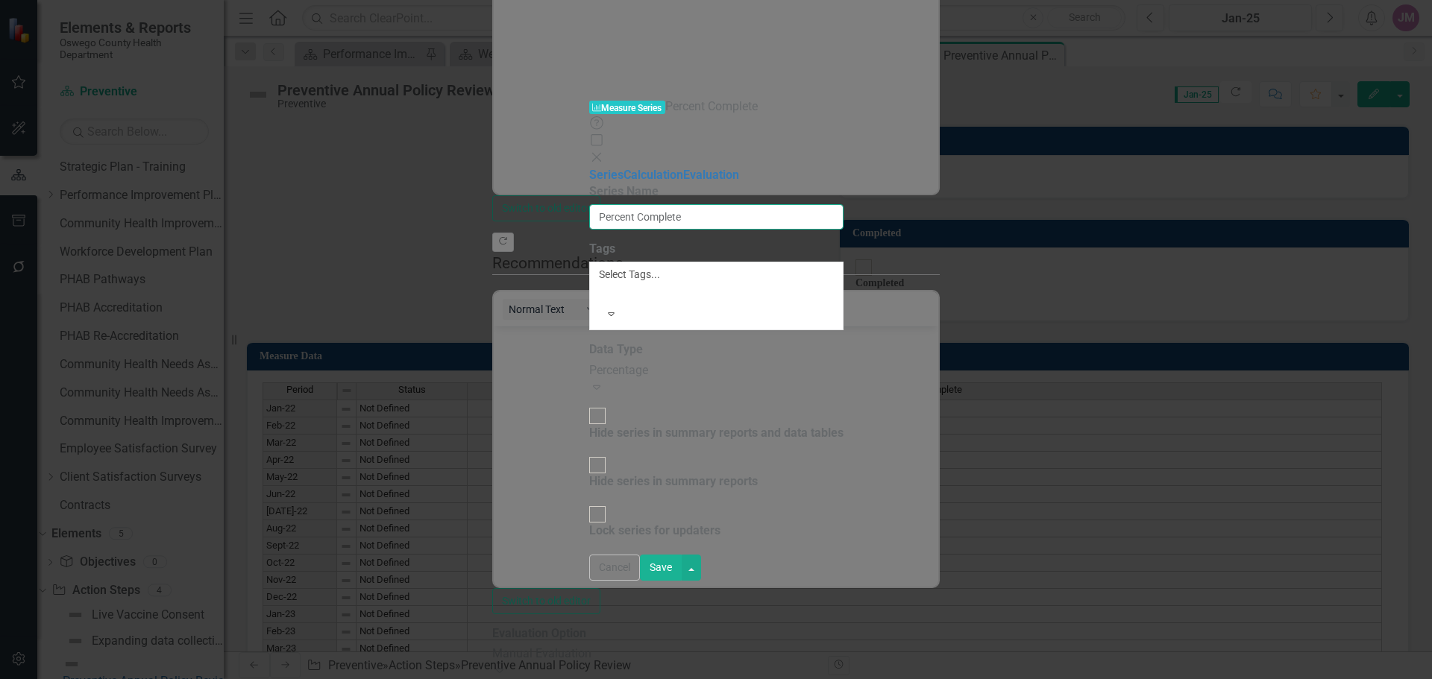
click at [657, 204] on input "Percent Complete" at bounding box center [716, 216] width 254 height 25
drag, startPoint x: 661, startPoint y: 87, endPoint x: 531, endPoint y: 90, distance: 129.8
click at [589, 204] on input "Percent Complete" at bounding box center [716, 216] width 254 height 25
type input "Number of Policies Reviewed"
click at [589, 362] on div "Percentage" at bounding box center [716, 370] width 254 height 17
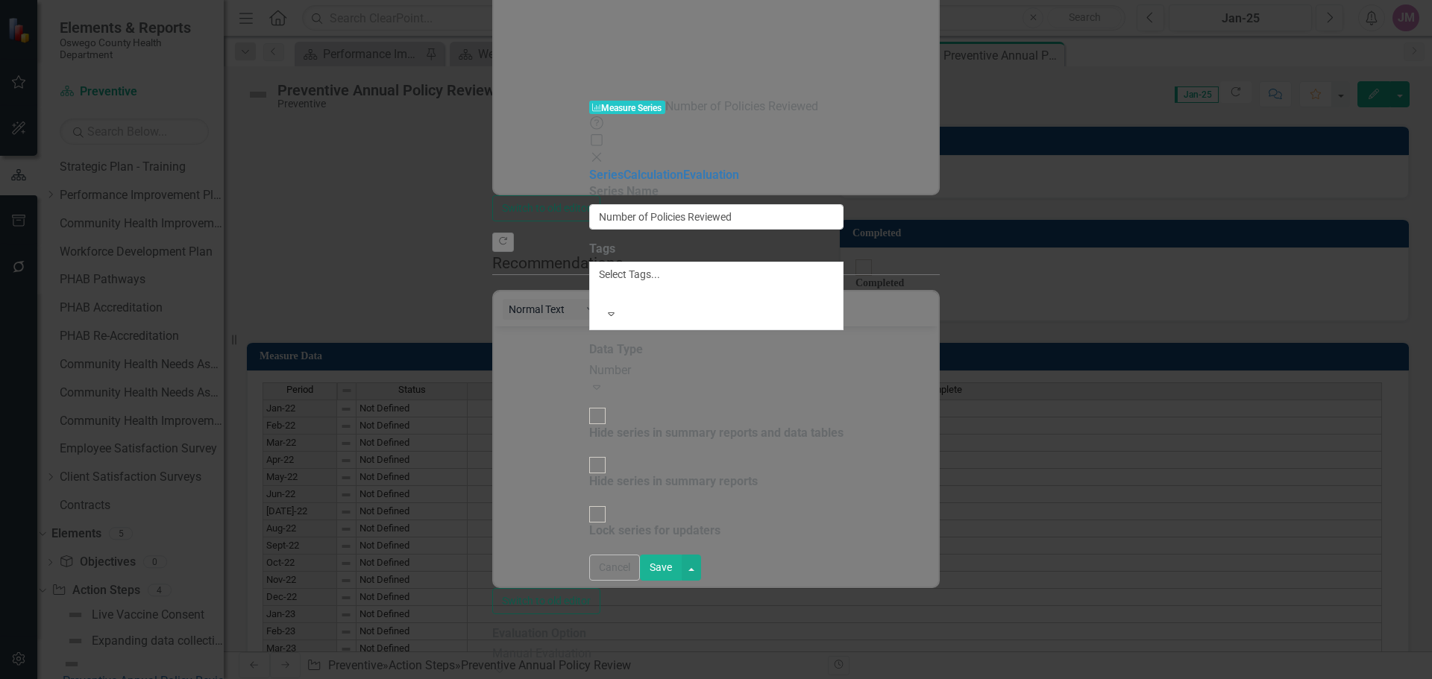
click at [682, 581] on button "Save" at bounding box center [661, 568] width 42 height 26
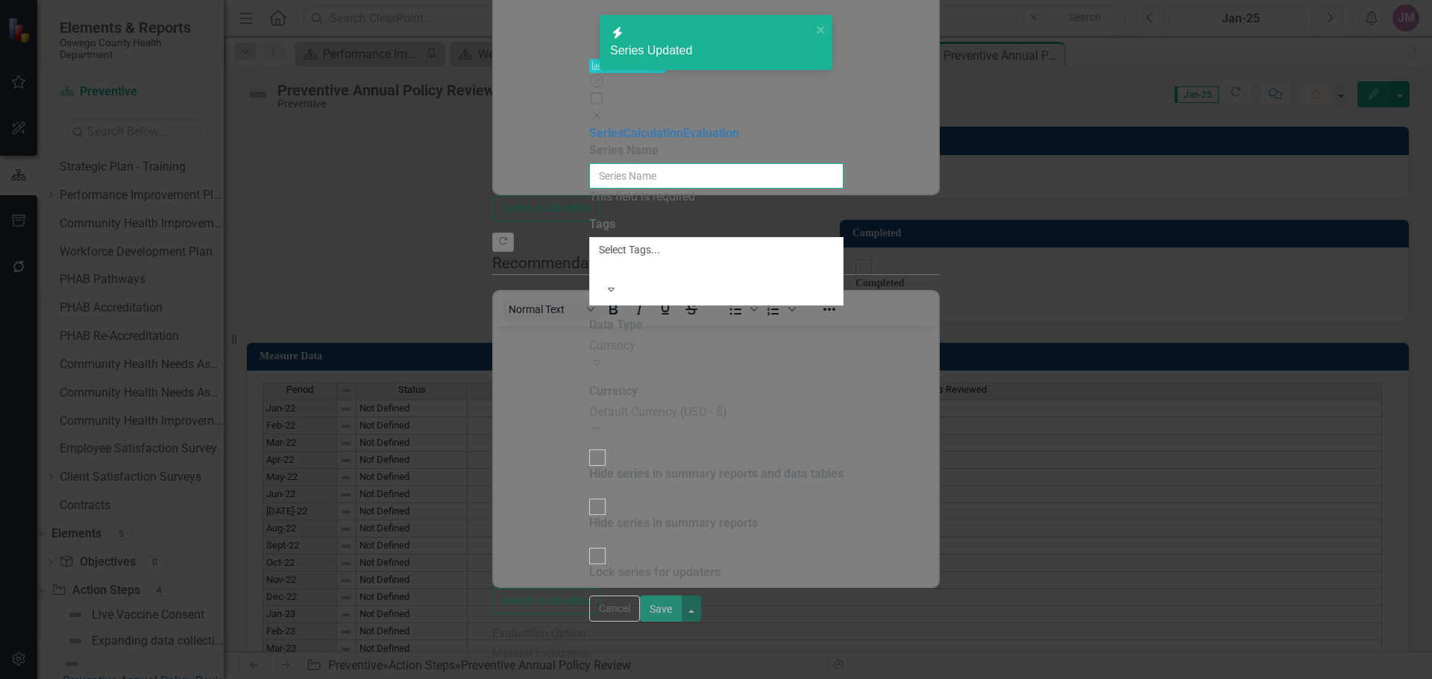
click at [632, 163] on input "Series Name" at bounding box center [716, 175] width 254 height 25
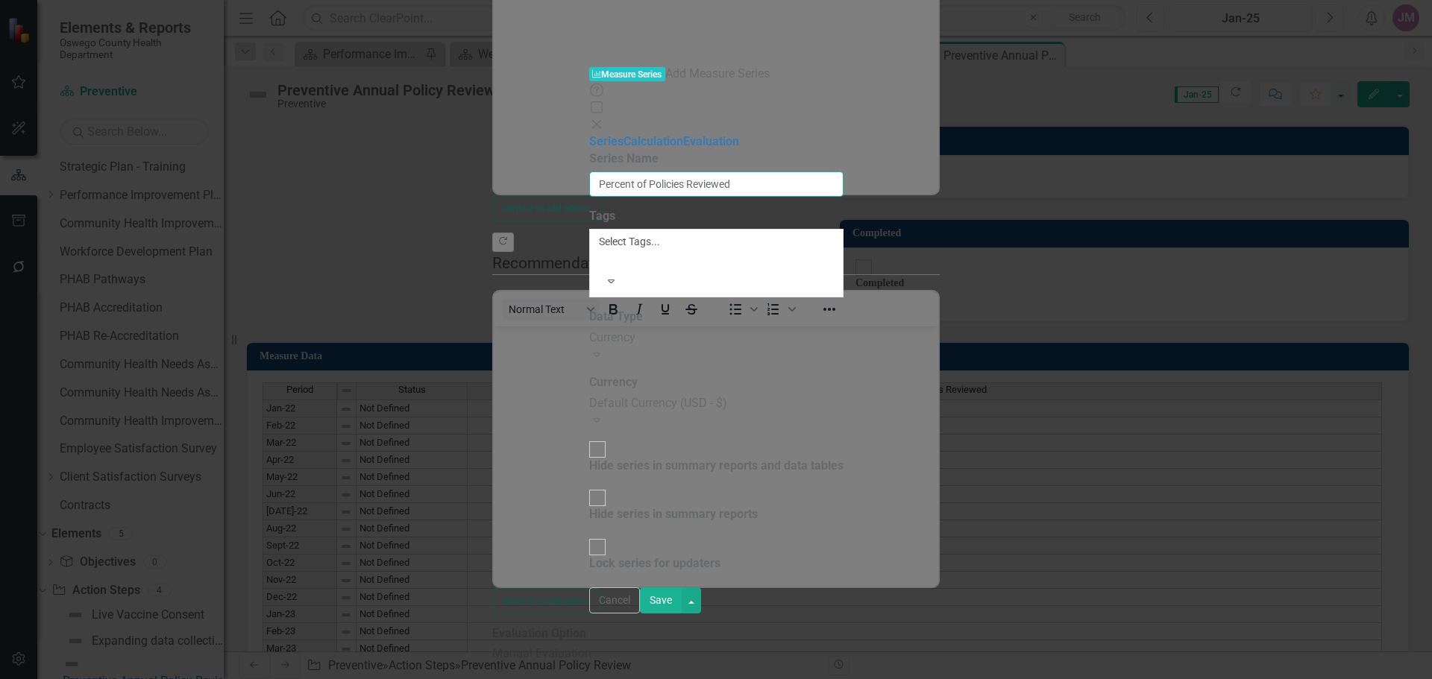
type input "Percent of Policies Reviewed"
click at [589, 330] on div "Currency" at bounding box center [716, 338] width 254 height 17
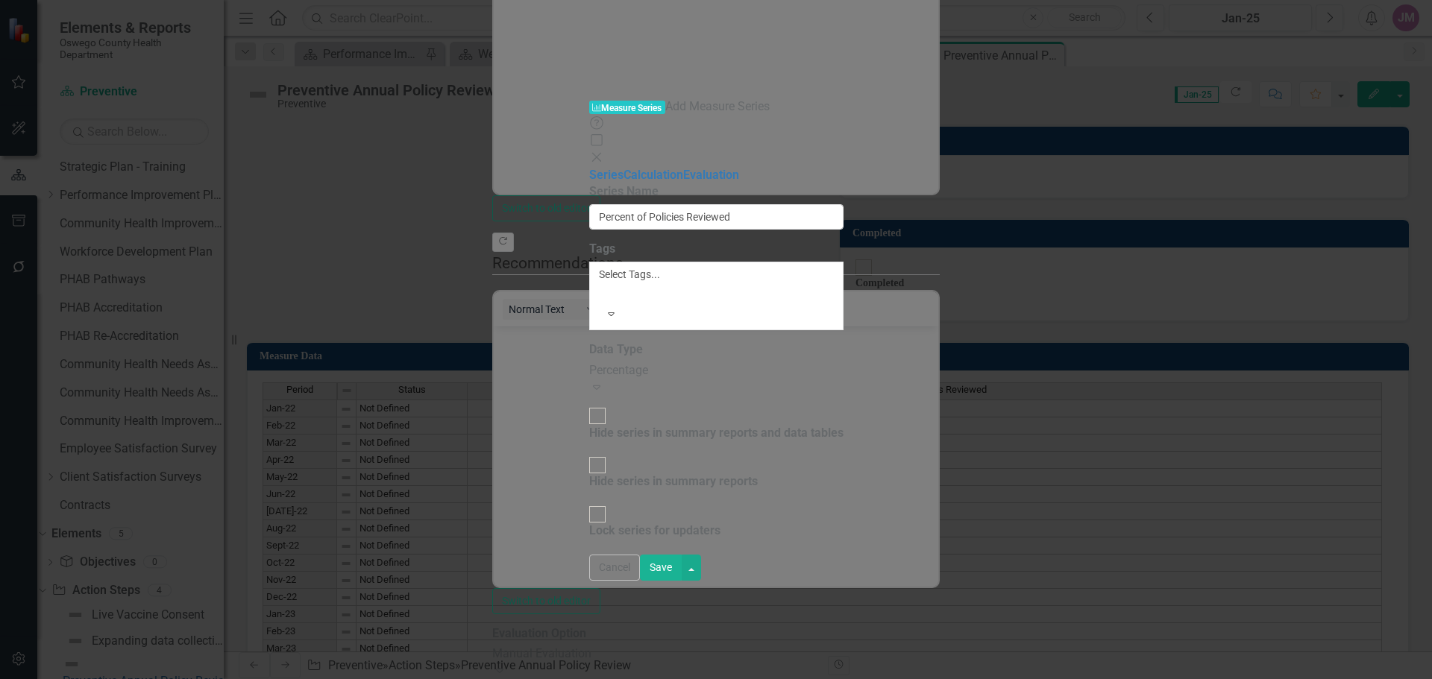
click at [682, 581] on button "Save" at bounding box center [661, 568] width 42 height 26
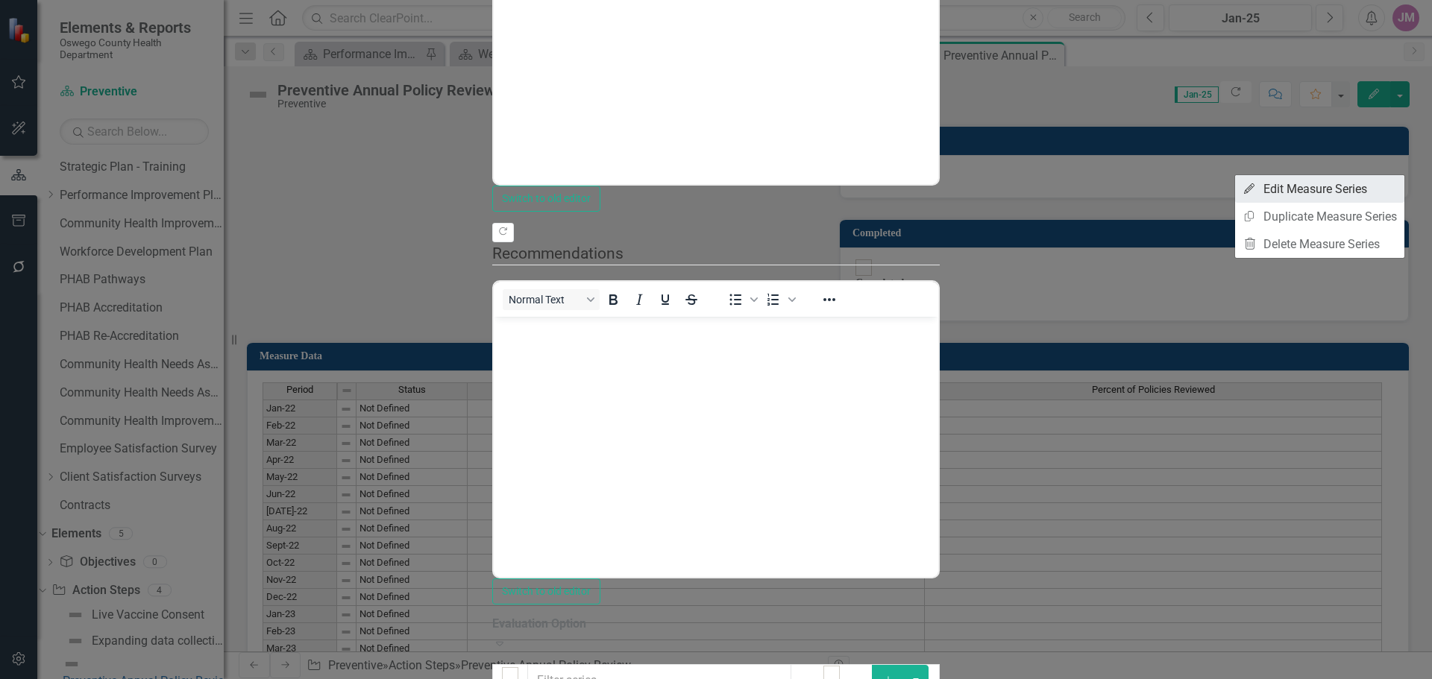
click at [1333, 186] on link "Edit Edit Measure Series" at bounding box center [1319, 189] width 169 height 28
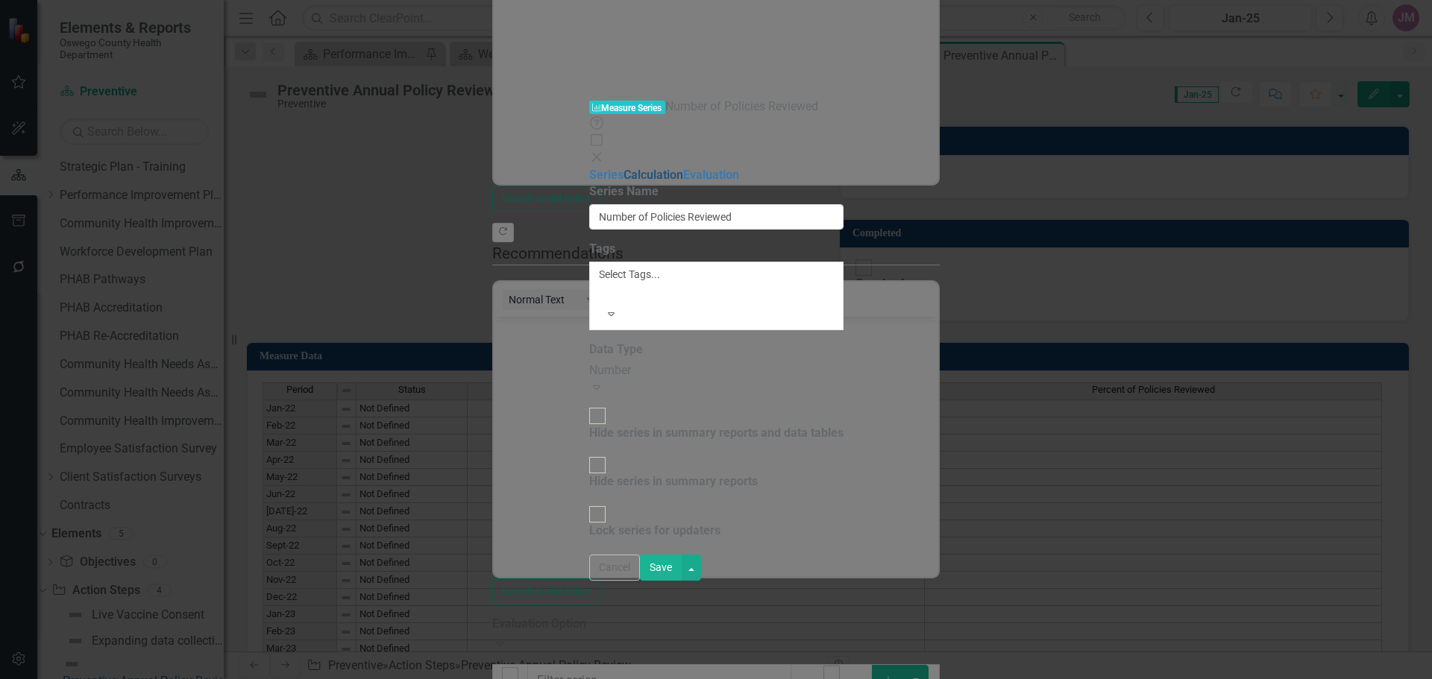
click at [623, 168] on link "Calculation" at bounding box center [653, 175] width 60 height 14
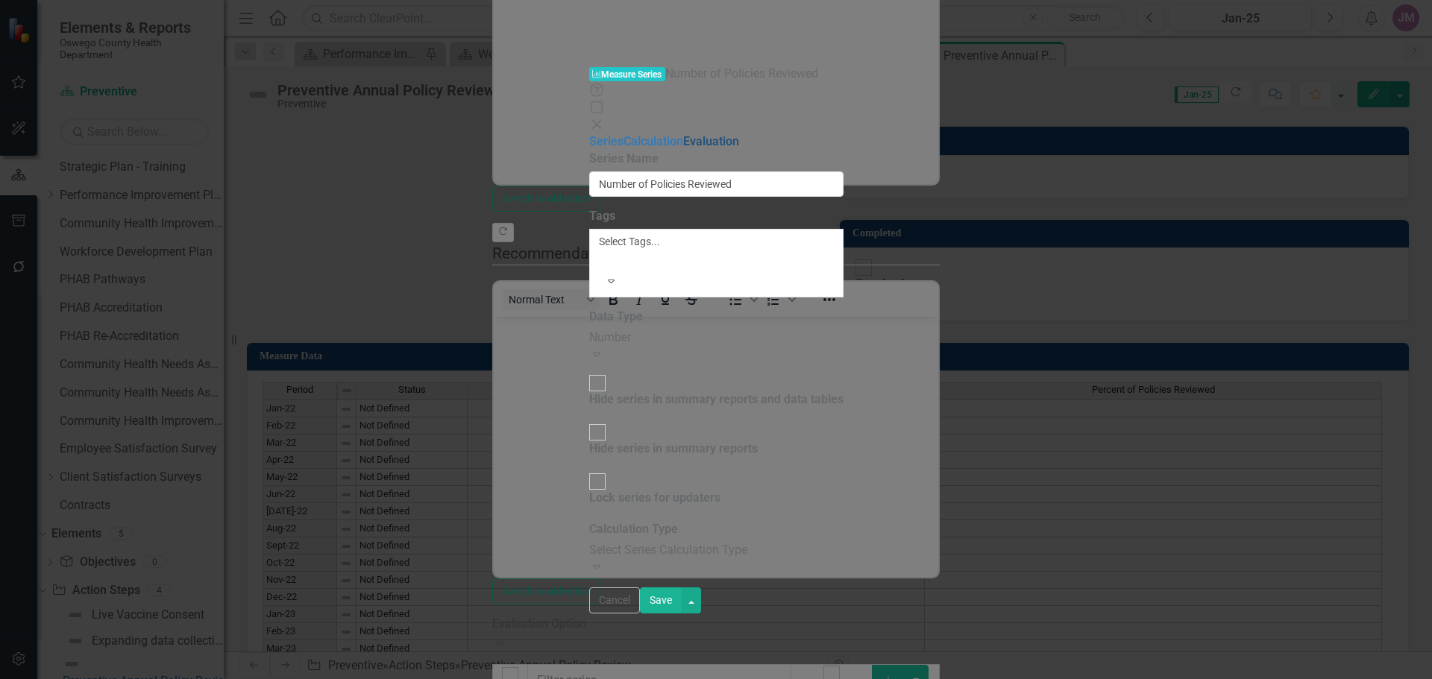
click at [683, 134] on link "Evaluation" at bounding box center [711, 141] width 56 height 14
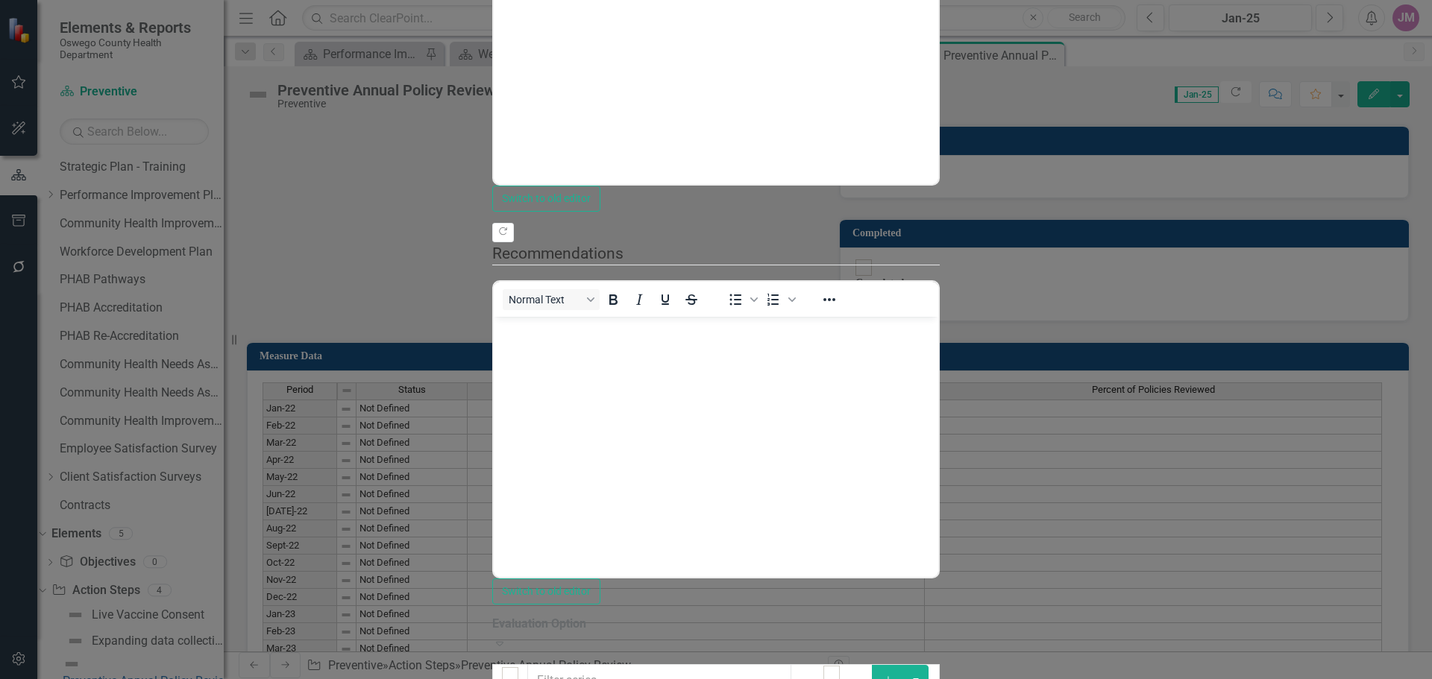
drag, startPoint x: 1332, startPoint y: 663, endPoint x: 1046, endPoint y: 638, distance: 286.7
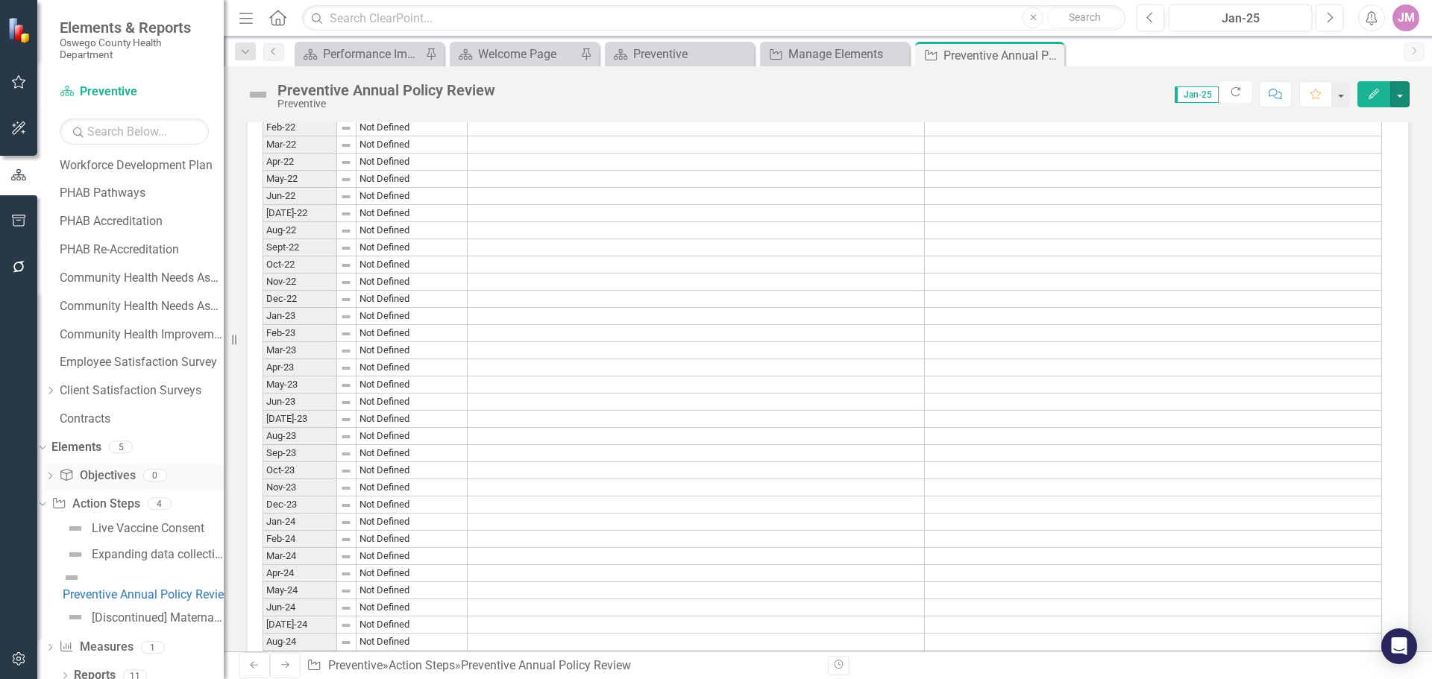
scroll to position [145, 0]
click at [1406, 89] on button "button" at bounding box center [1399, 94] width 19 height 26
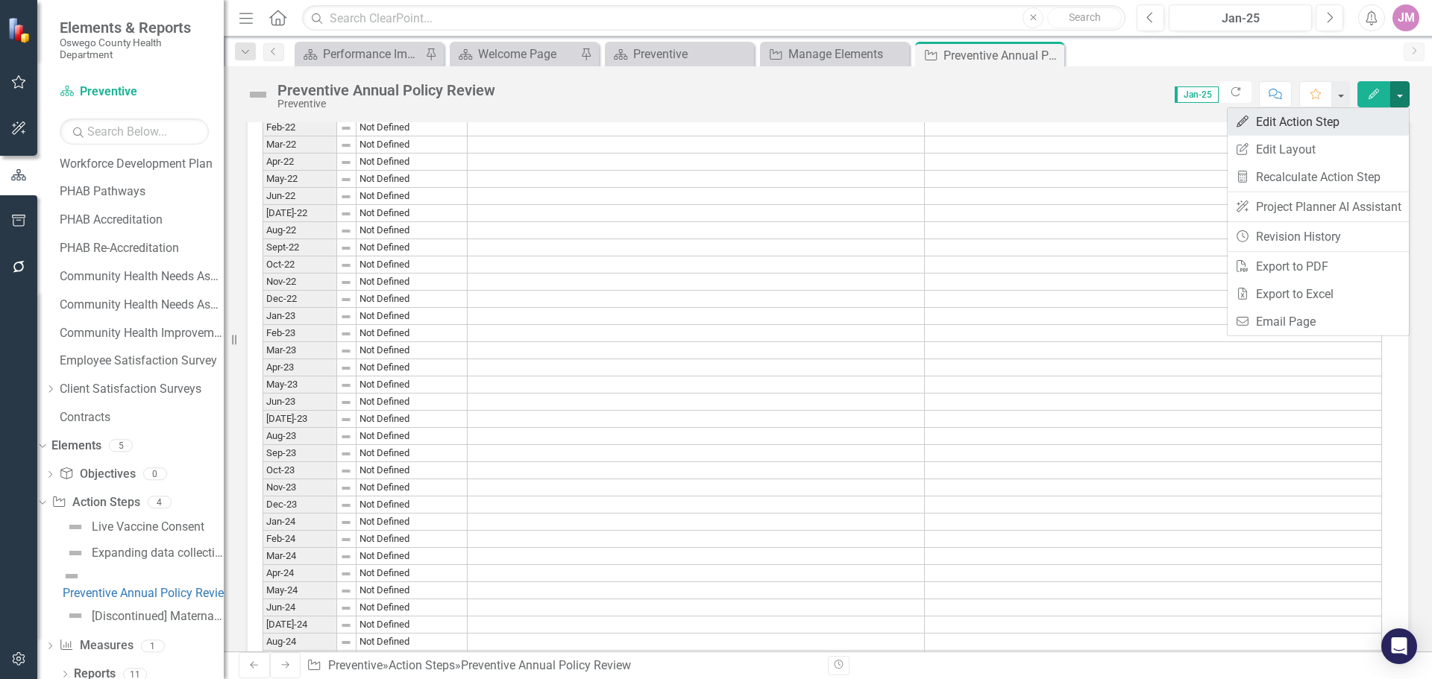
click at [1342, 124] on link "Edit Edit Action Step" at bounding box center [1317, 122] width 181 height 28
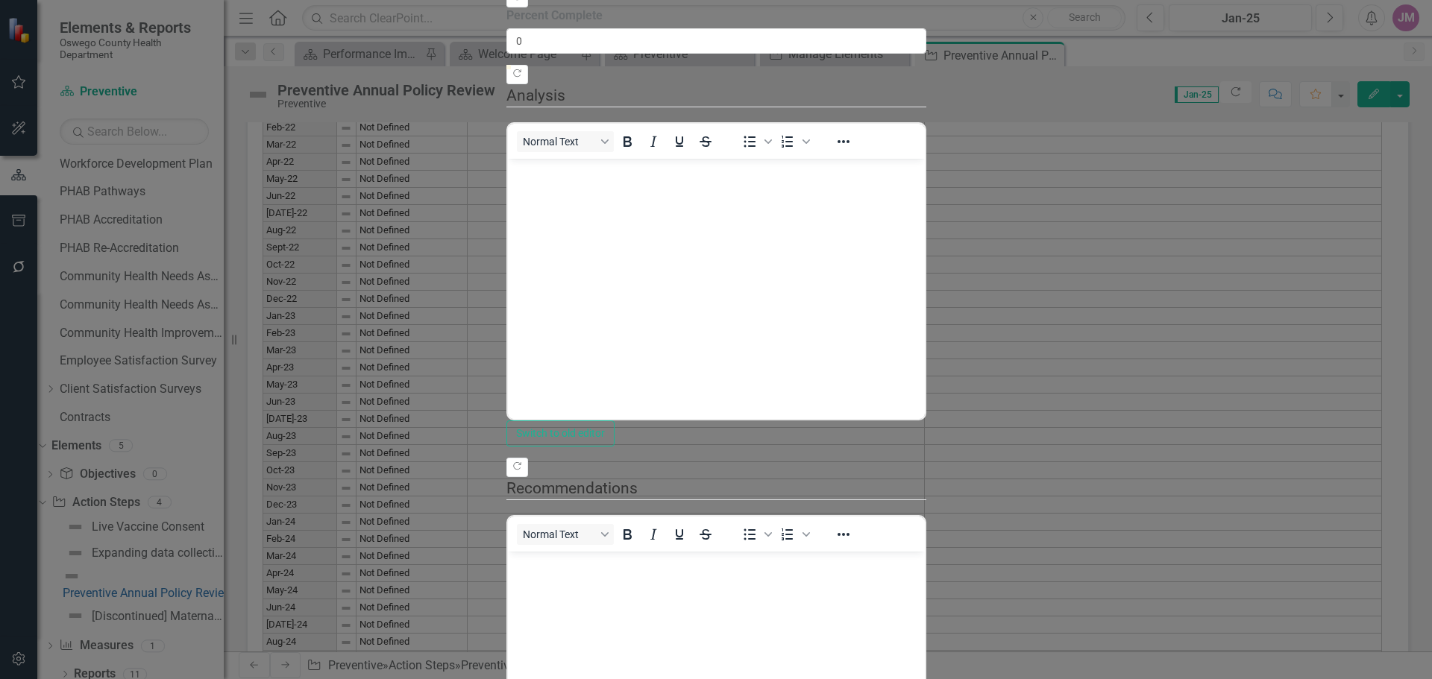
scroll to position [0, 0]
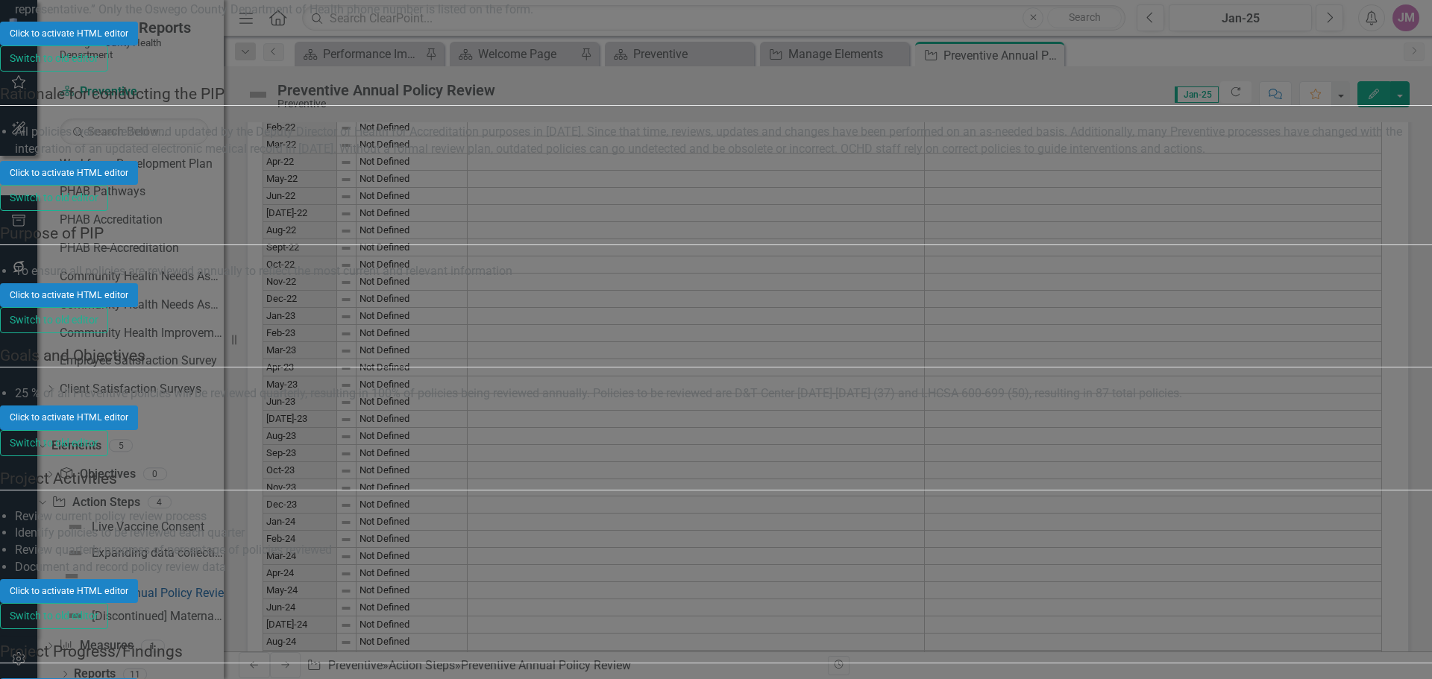
scroll to position [1540, 0]
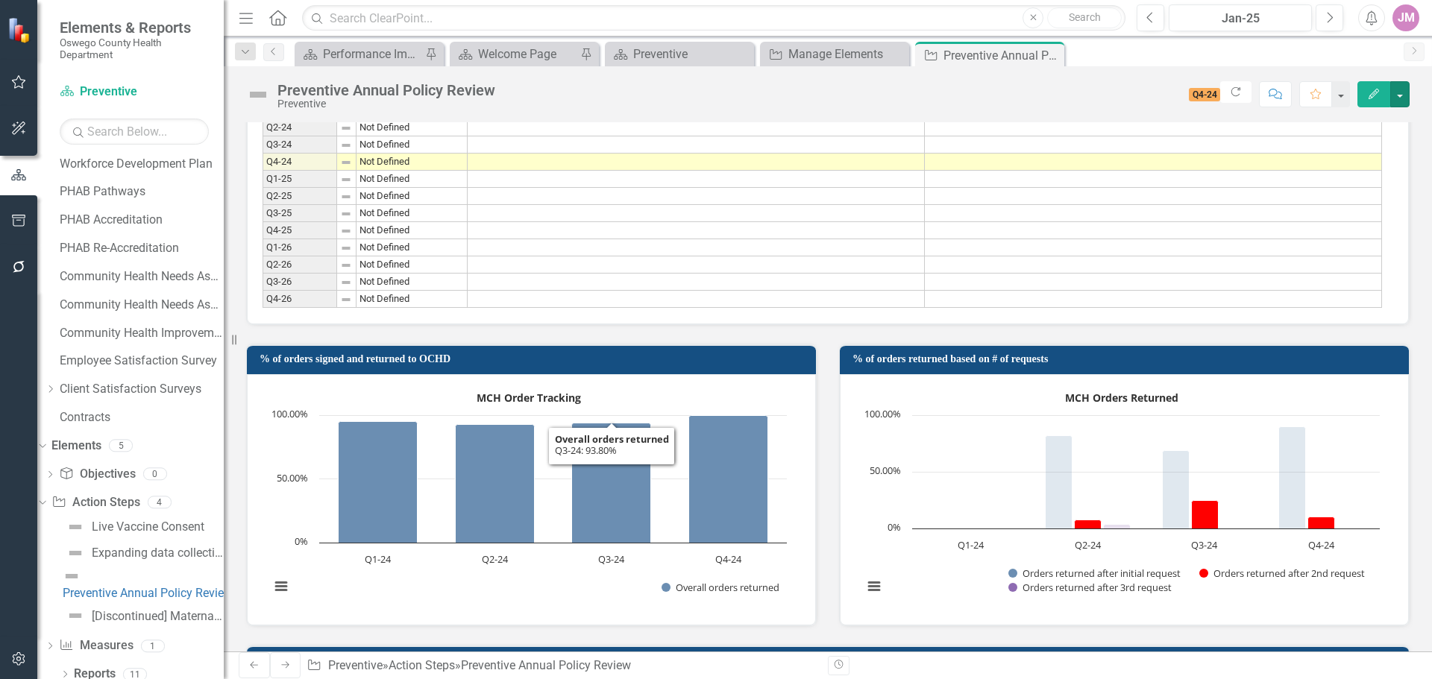
scroll to position [1183, 0]
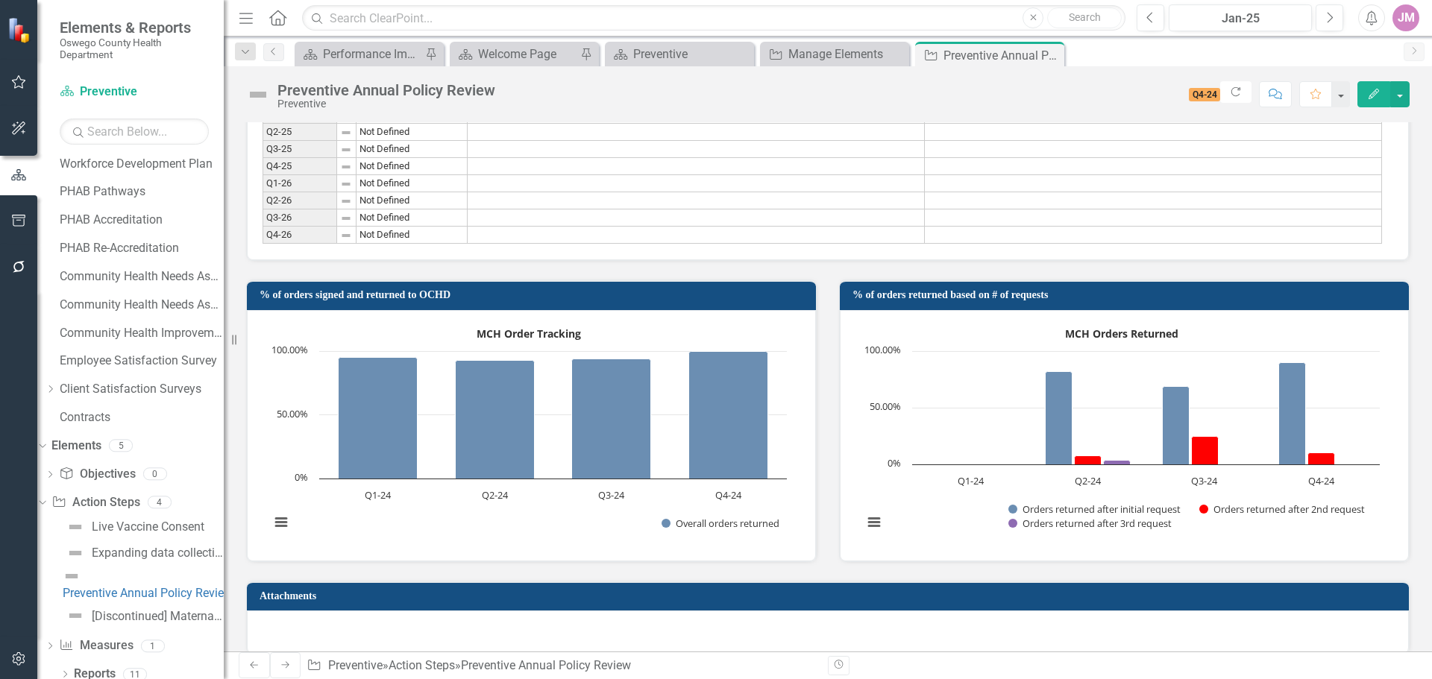
click at [838, 664] on icon "Revision History" at bounding box center [838, 665] width 11 height 9
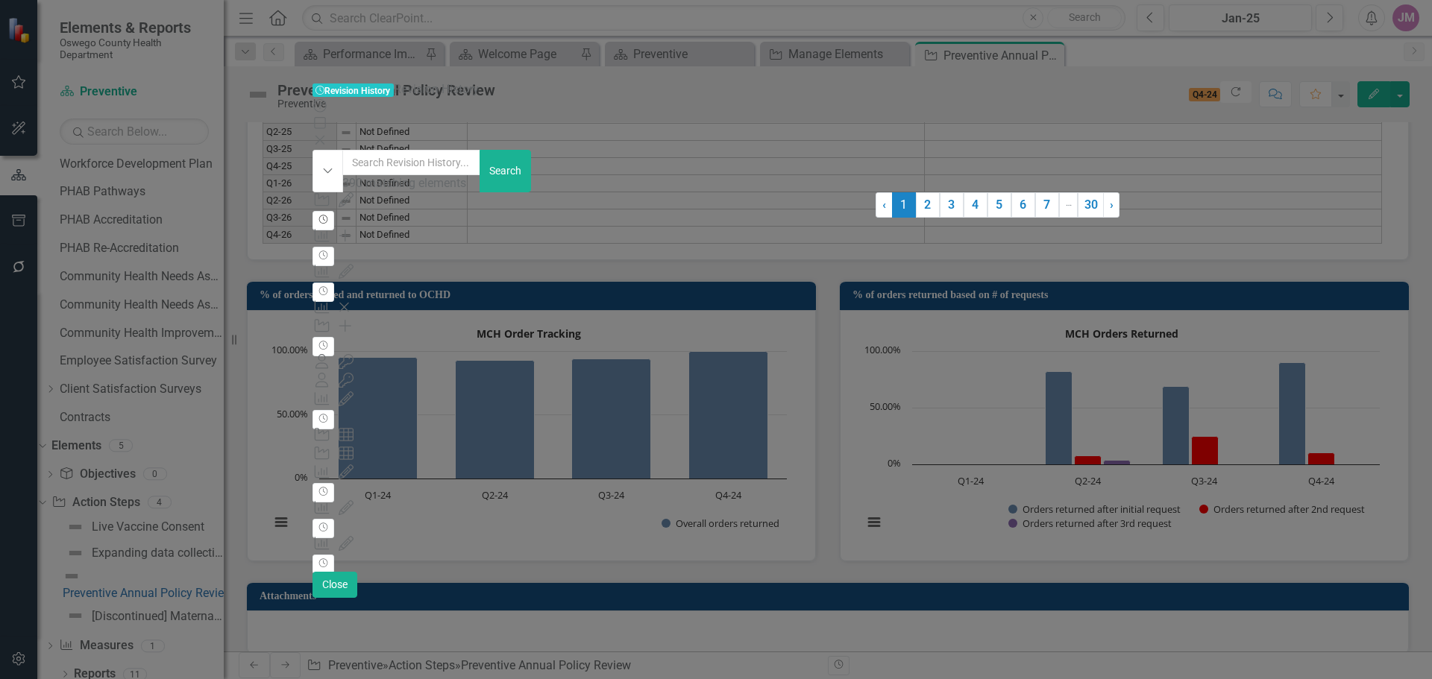
click at [334, 211] on button "Revision History" at bounding box center [323, 220] width 22 height 19
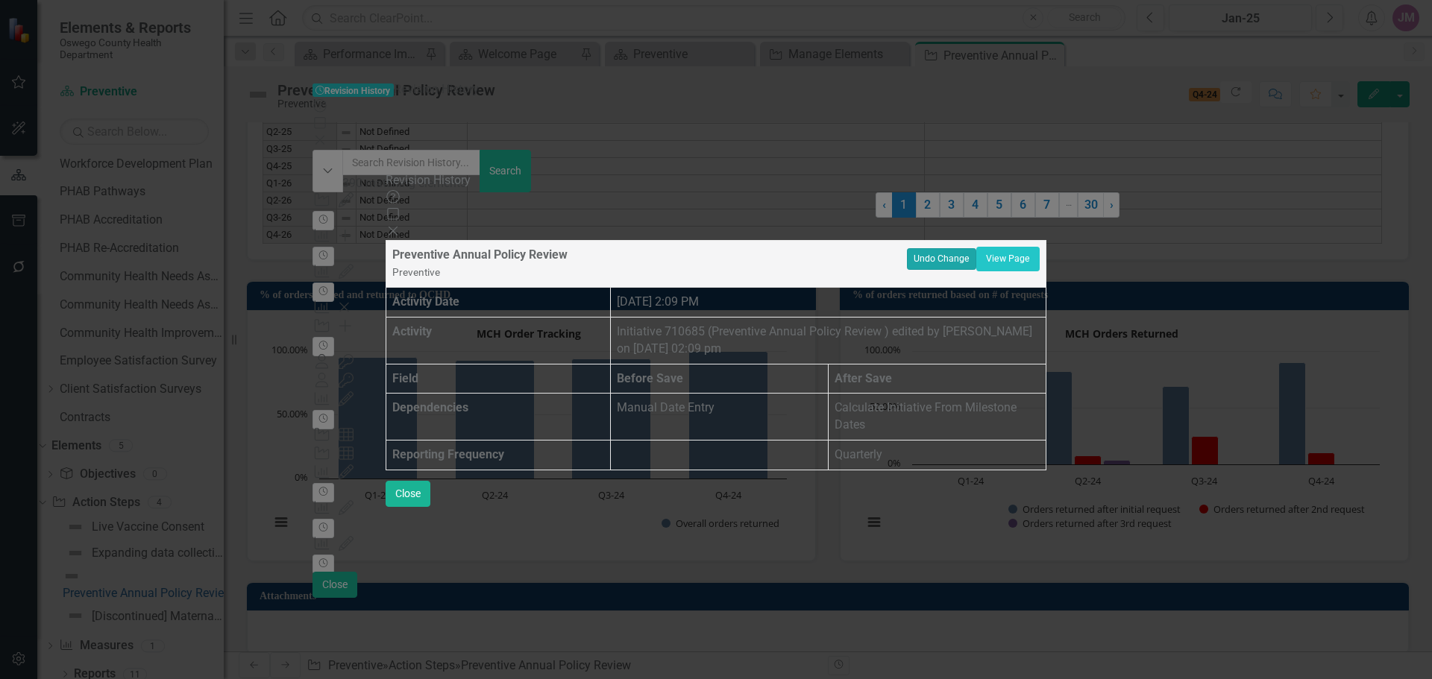
click at [976, 248] on button "Undo Change" at bounding box center [941, 258] width 69 height 21
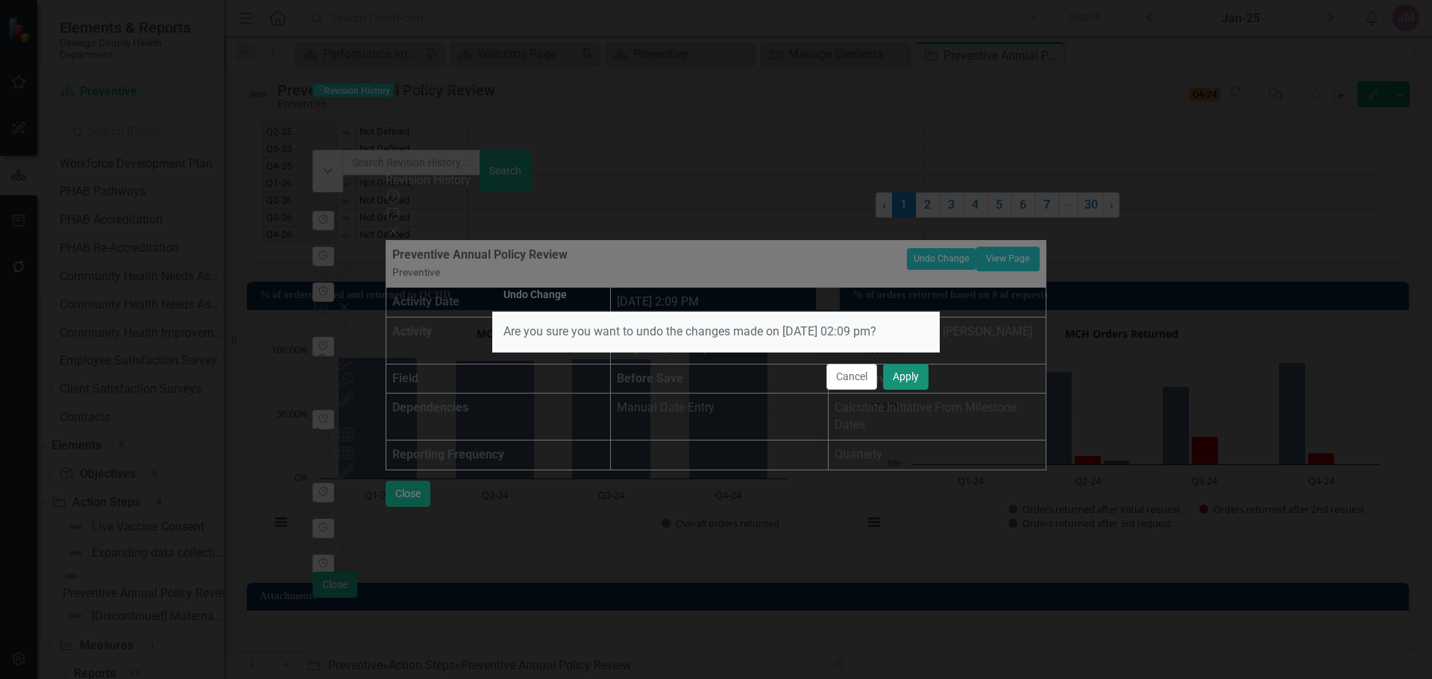
click at [900, 383] on button "Apply" at bounding box center [905, 377] width 45 height 26
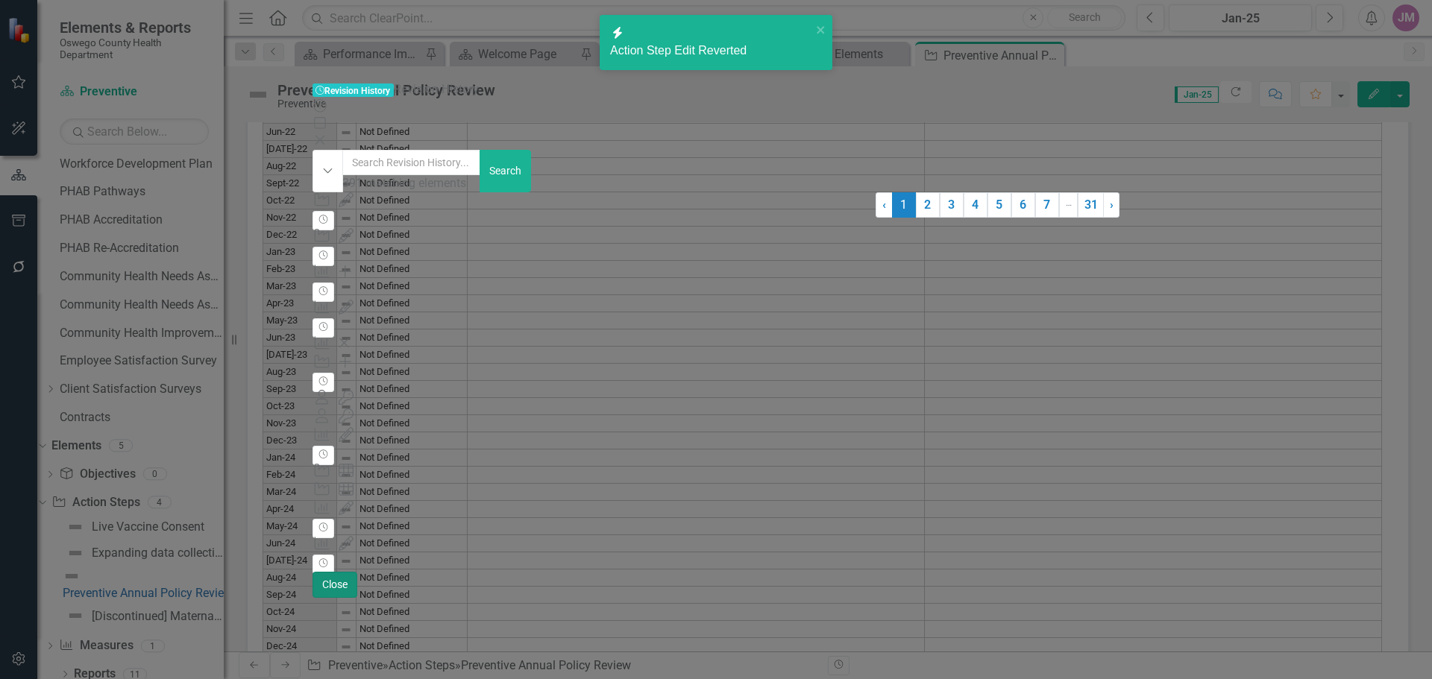
click at [357, 598] on button "Close" at bounding box center [334, 585] width 45 height 26
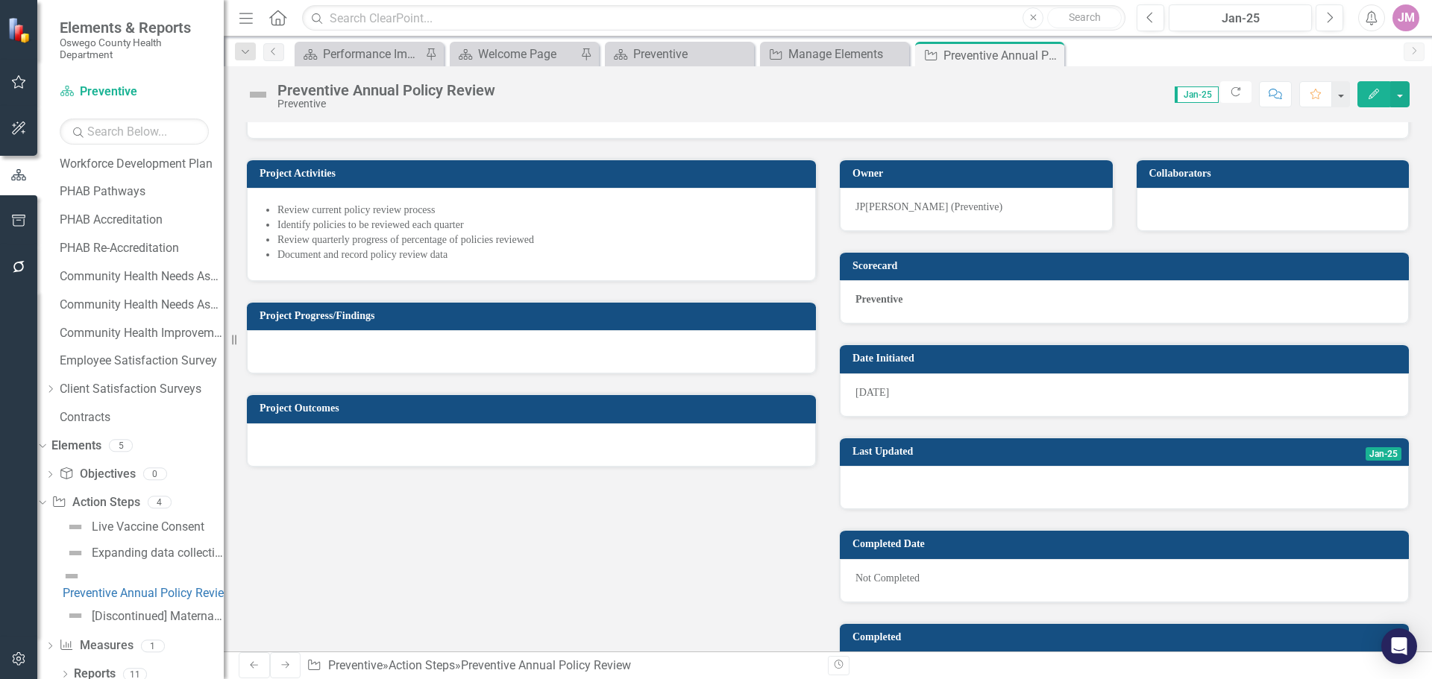
scroll to position [586, 0]
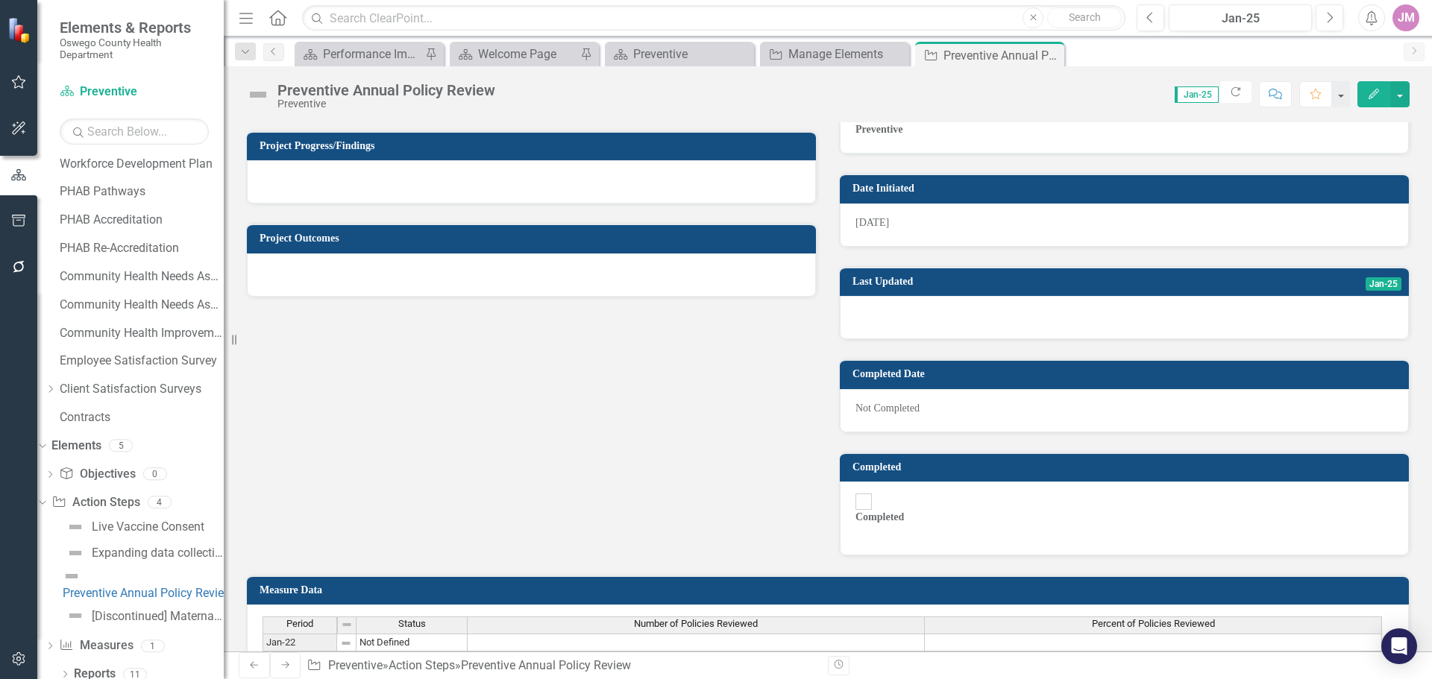
click at [1410, 97] on div "Preventive Annual Policy Review Preventive Score: N/A Jan-25 Completed Refresh …" at bounding box center [828, 88] width 1208 height 45
click at [1403, 94] on button "button" at bounding box center [1399, 94] width 19 height 26
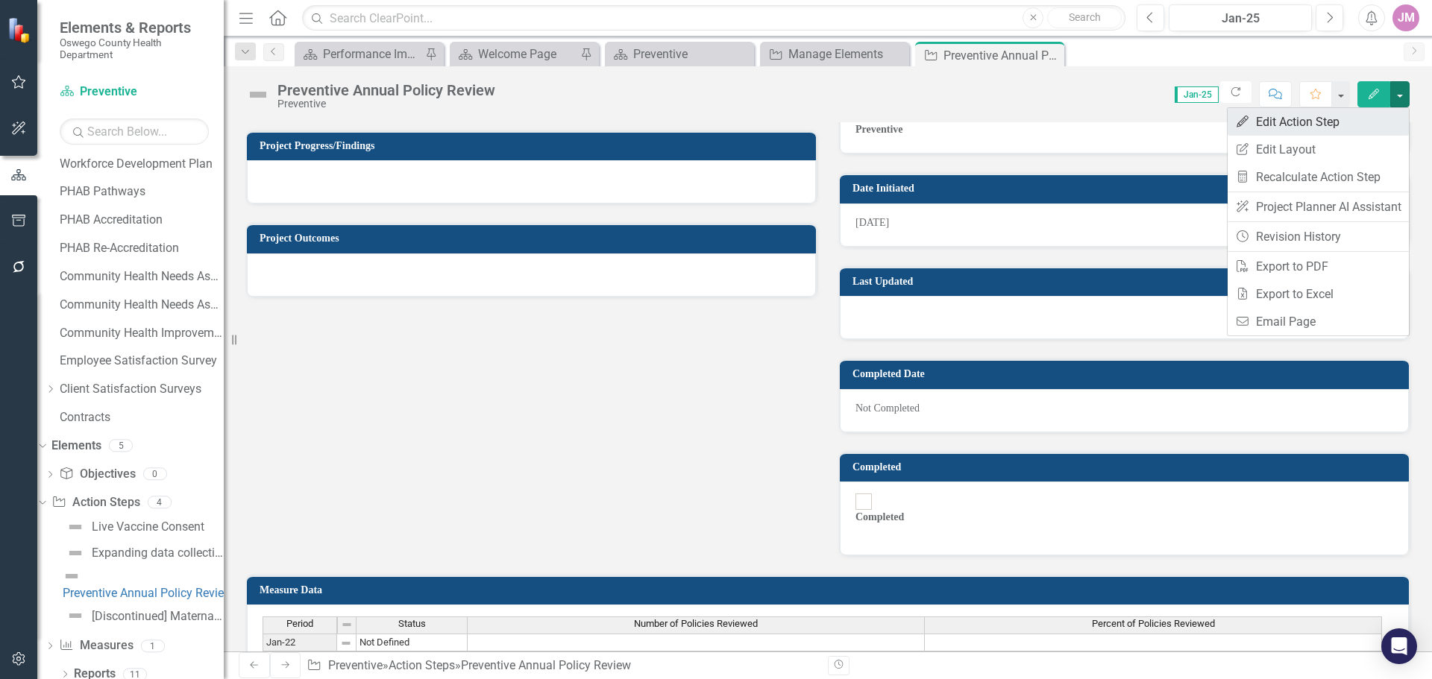
click at [1305, 122] on link "Edit Edit Action Step" at bounding box center [1317, 122] width 181 height 28
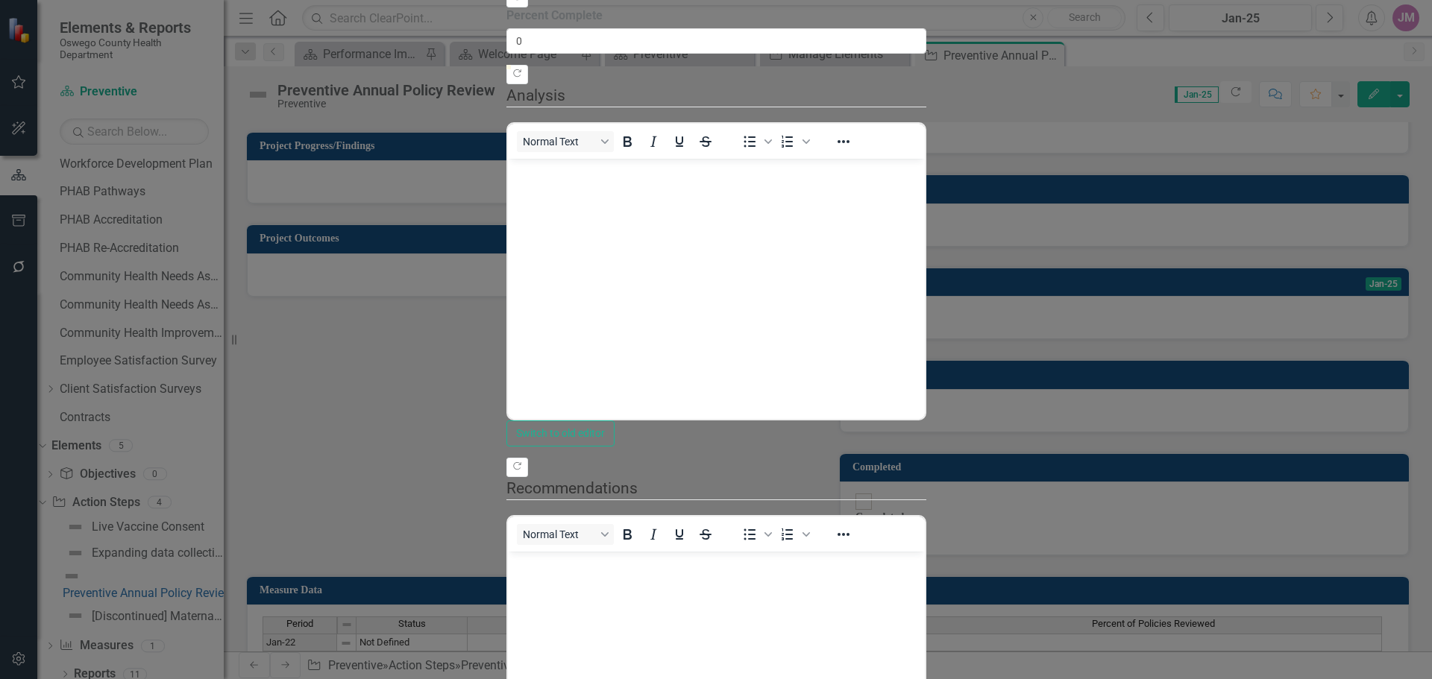
scroll to position [0, 0]
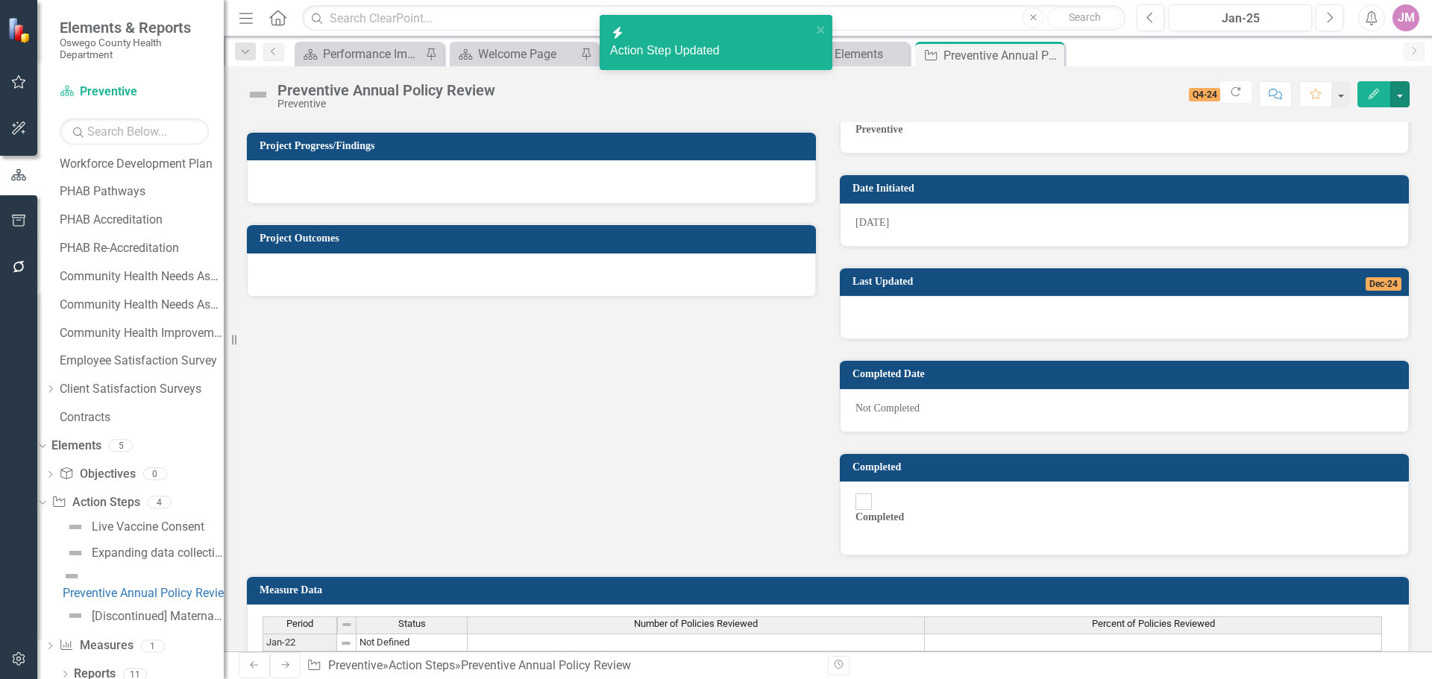
scroll to position [884, 0]
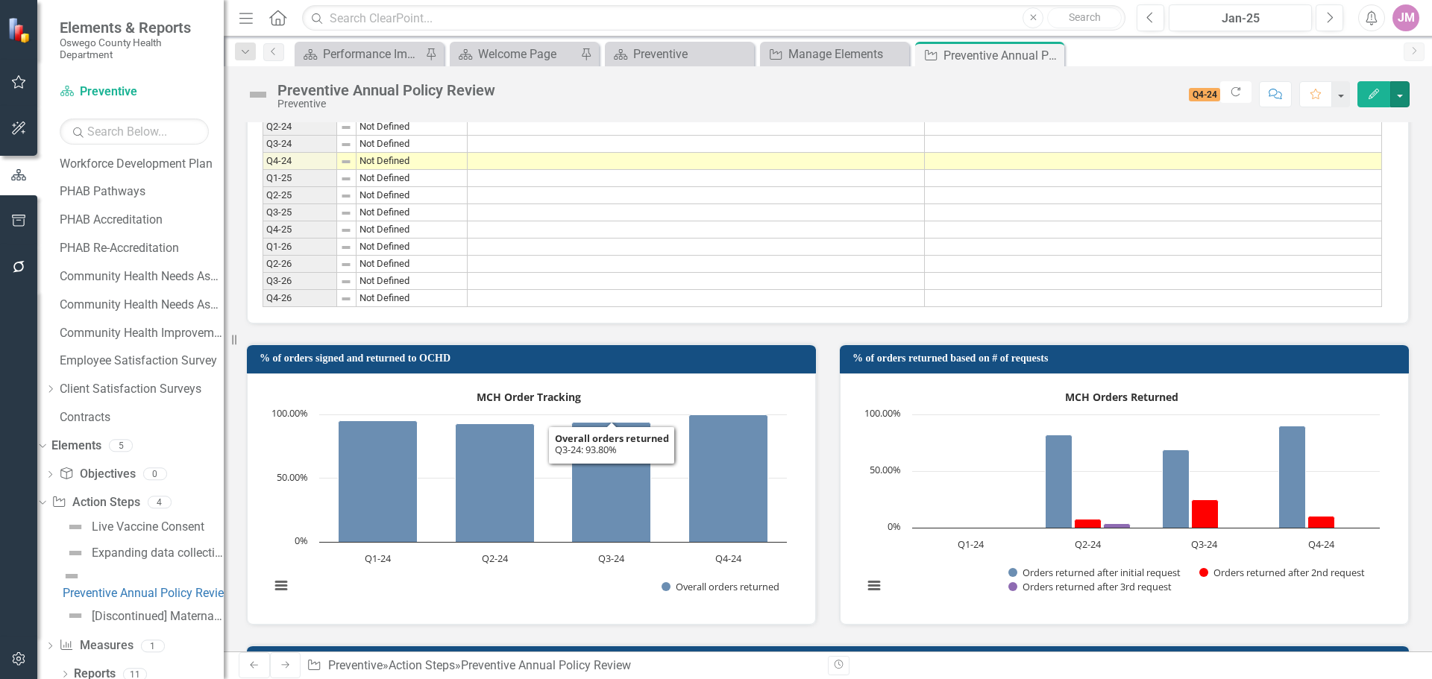
scroll to position [1183, 0]
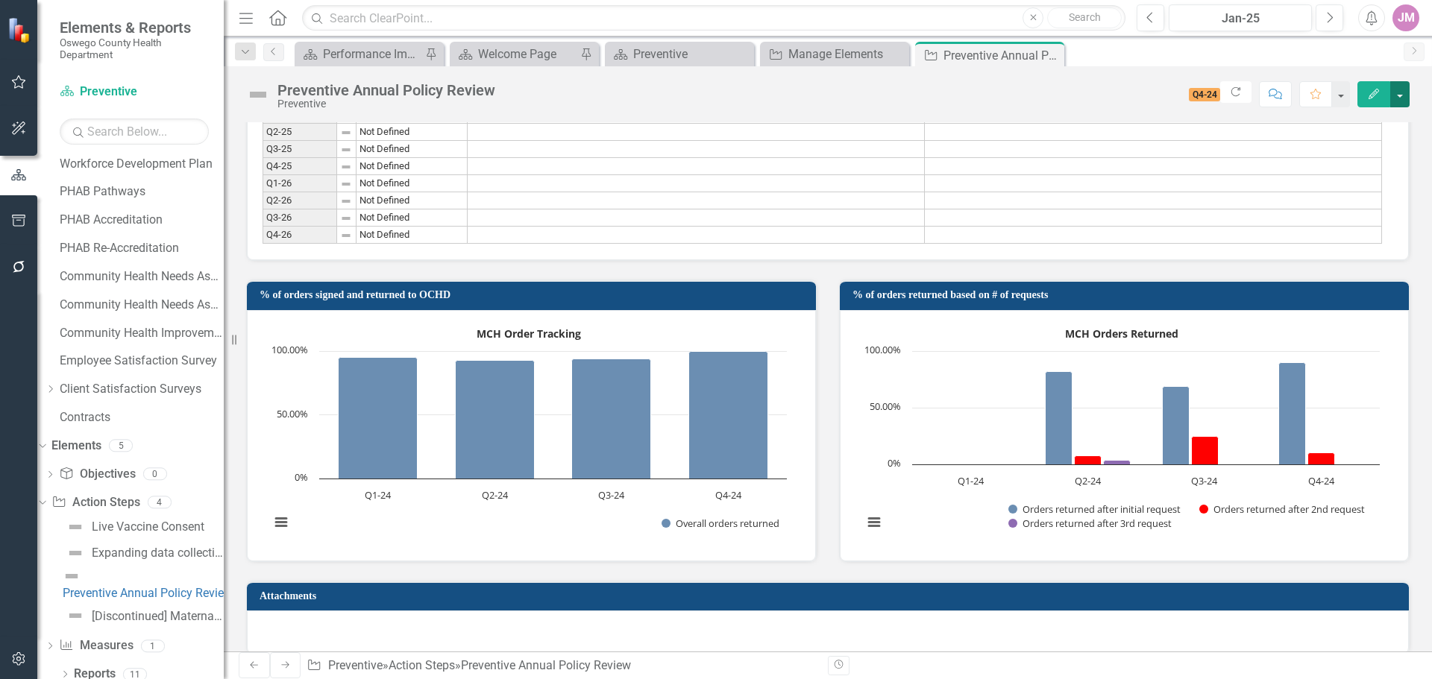
click at [1400, 96] on button "button" at bounding box center [1399, 94] width 19 height 26
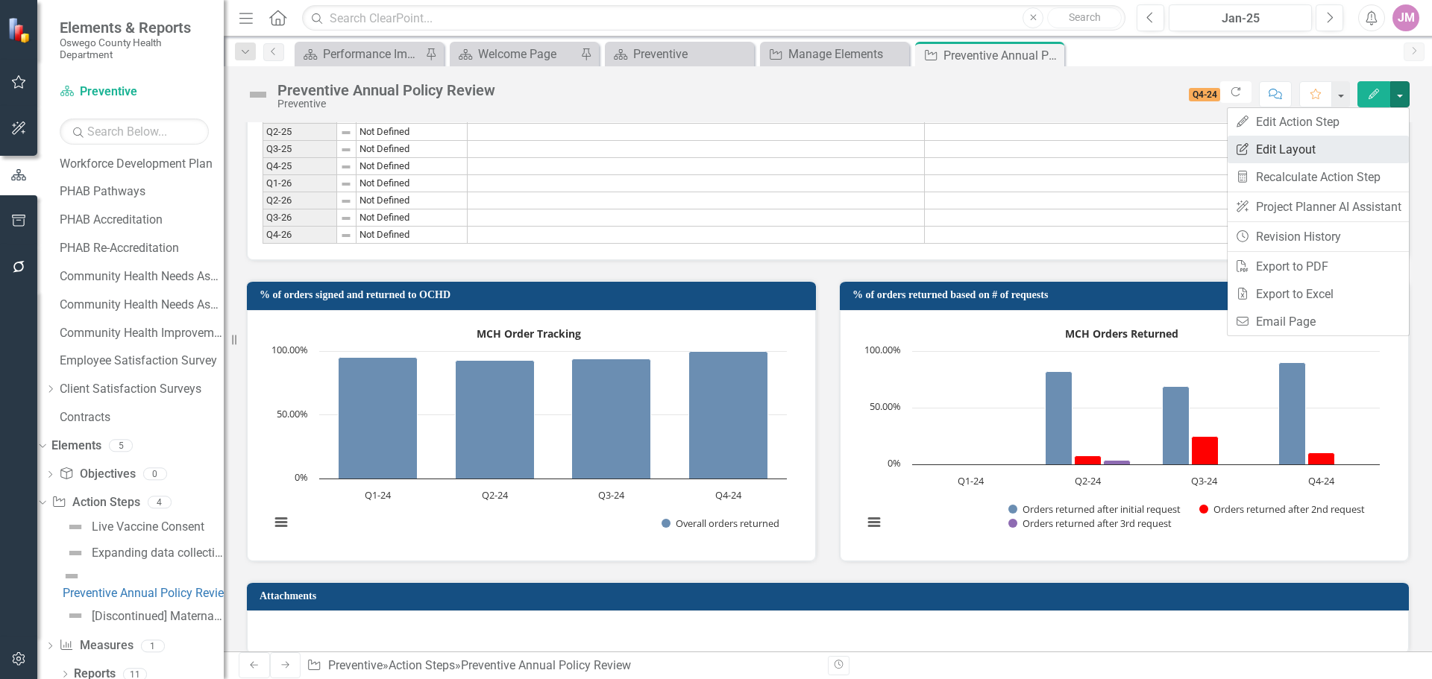
click at [1307, 142] on link "Edit Report Edit Layout" at bounding box center [1317, 150] width 181 height 28
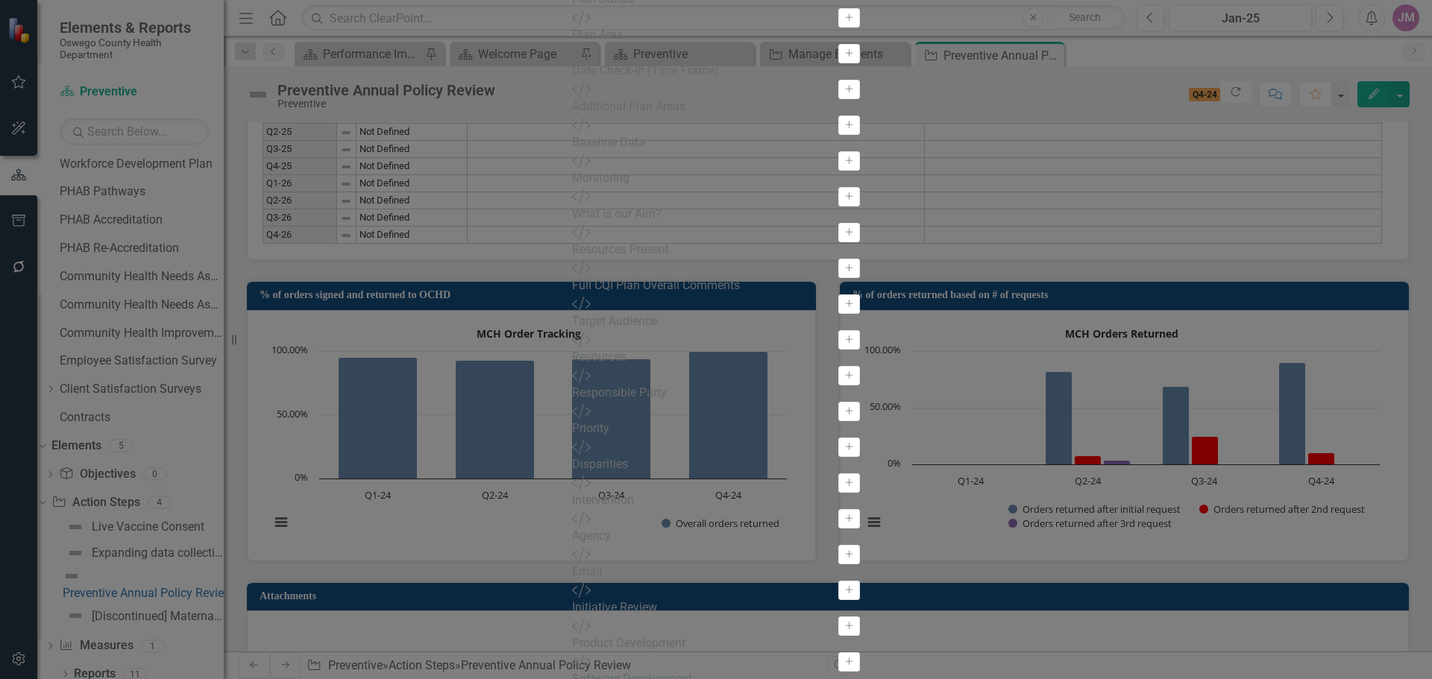
scroll to position [179, 0]
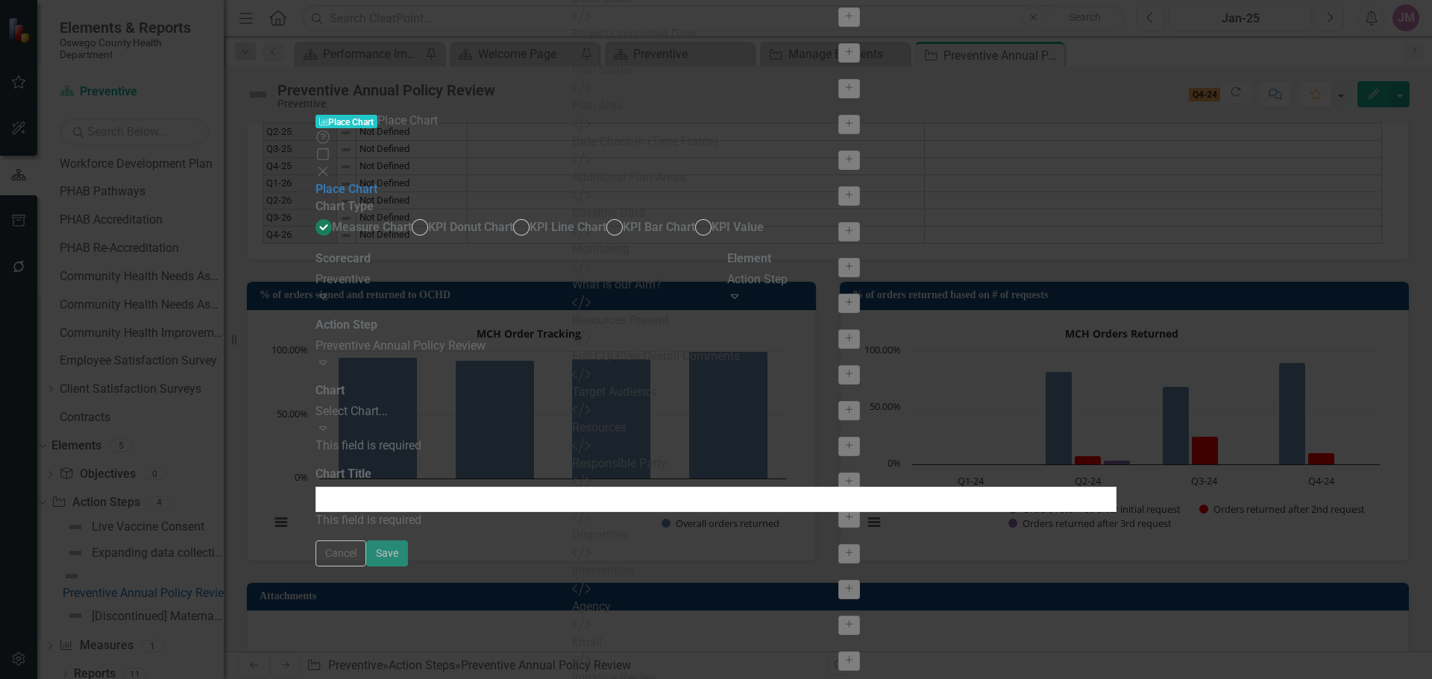
click at [624, 403] on div "Select Chart..." at bounding box center [715, 411] width 801 height 17
click at [625, 403] on div "Select Chart..." at bounding box center [715, 411] width 801 height 17
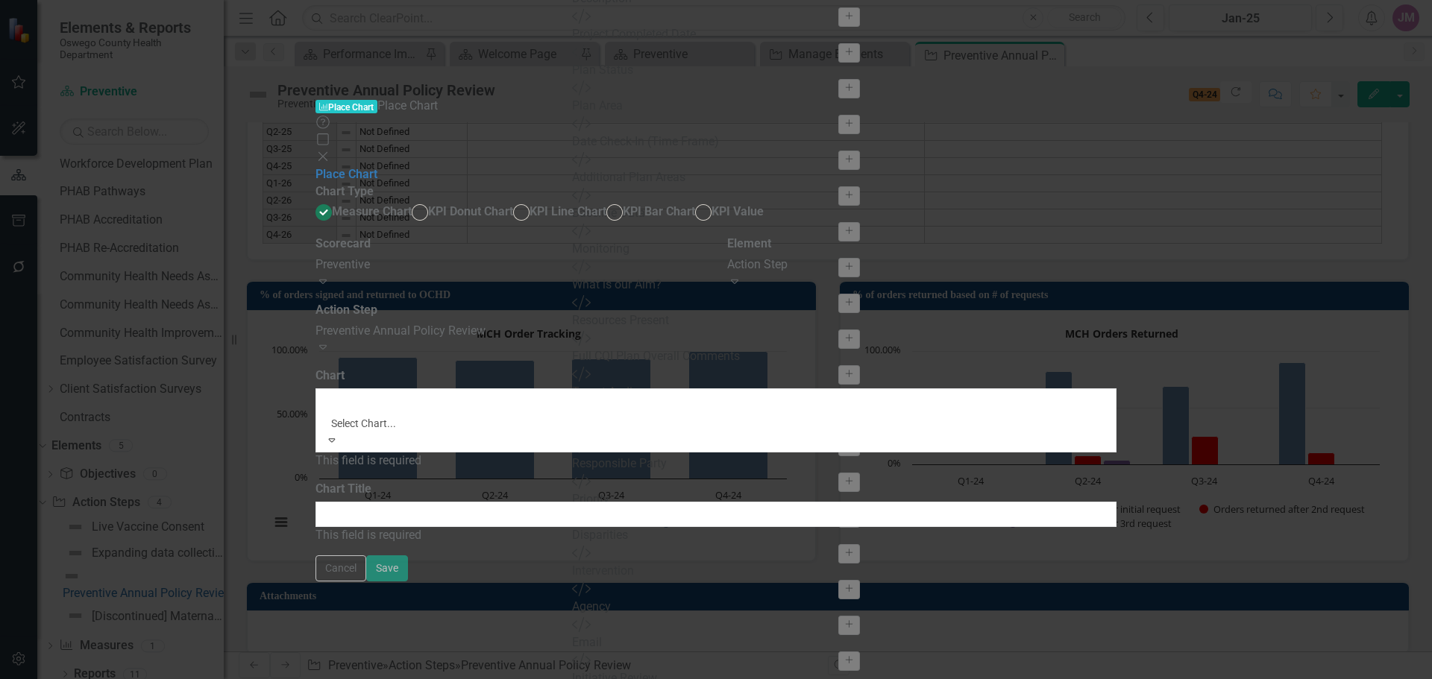
click at [623, 679] on div "Preventive Annual Policy Review" at bounding box center [716, 687] width 1432 height 17
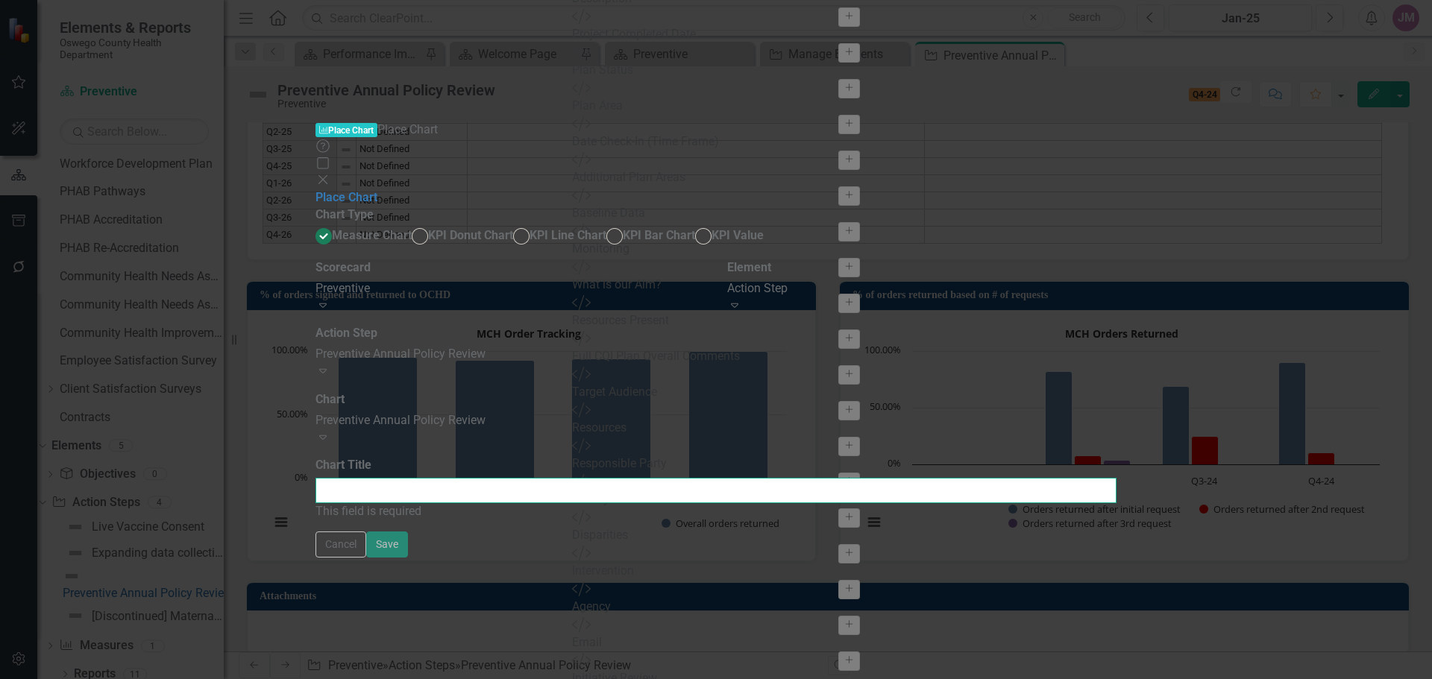
click at [619, 478] on input "Chart Title" at bounding box center [715, 490] width 801 height 25
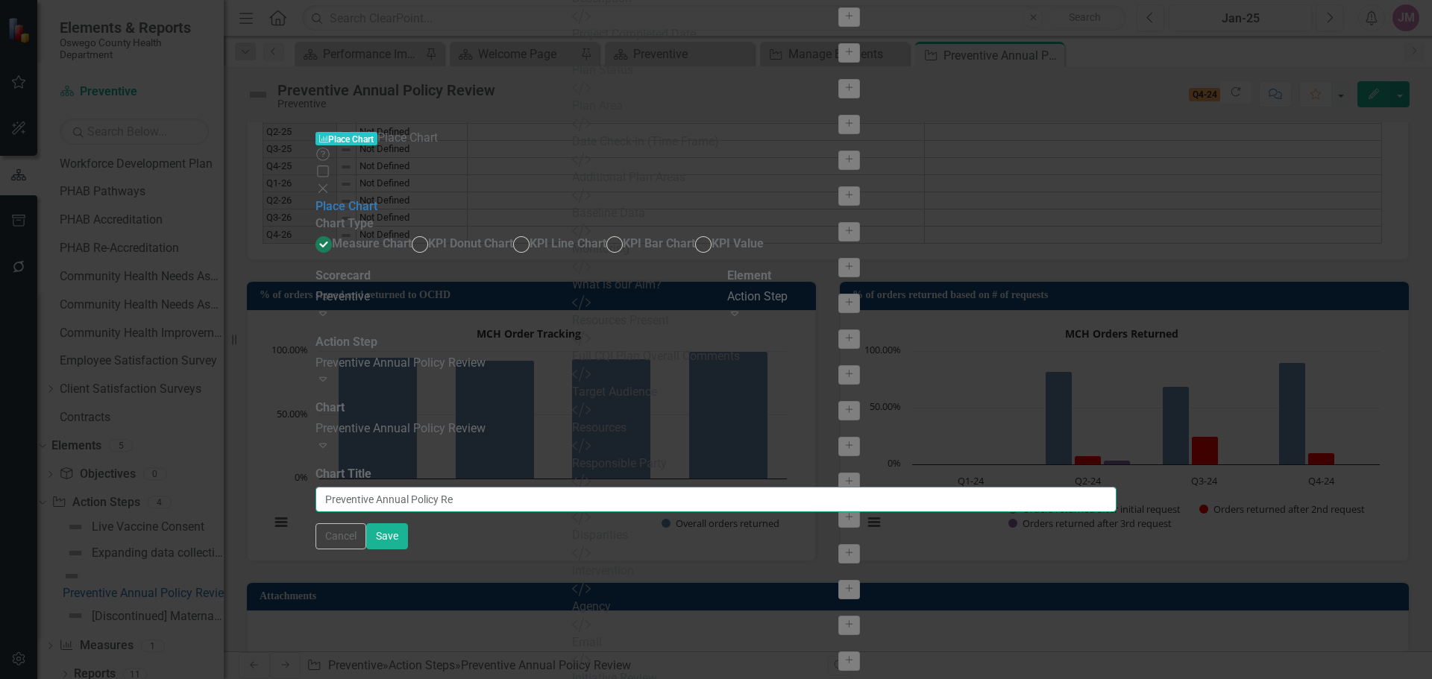
type input "Preventive Annual Policy Rev"
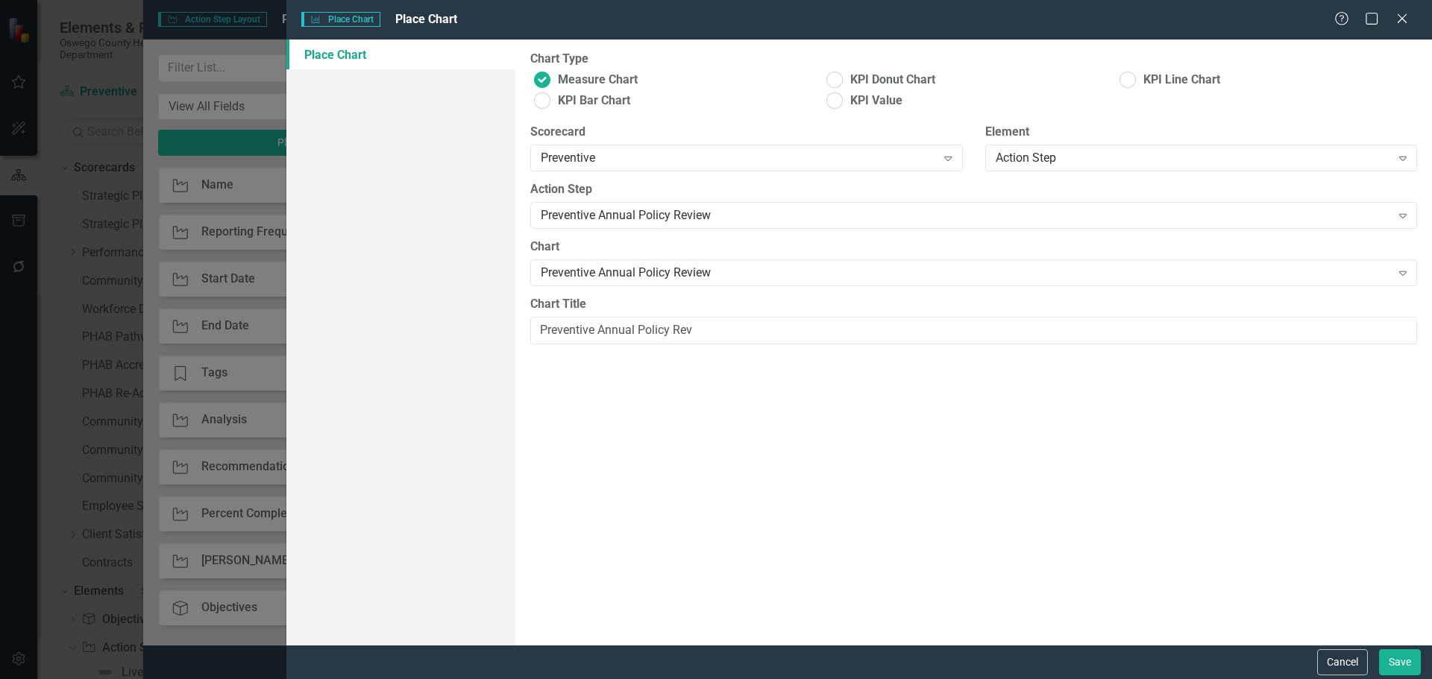
scroll to position [132, 0]
type input "Preventive Annual Policy Review"
click at [1399, 660] on button "Save" at bounding box center [1400, 663] width 42 height 26
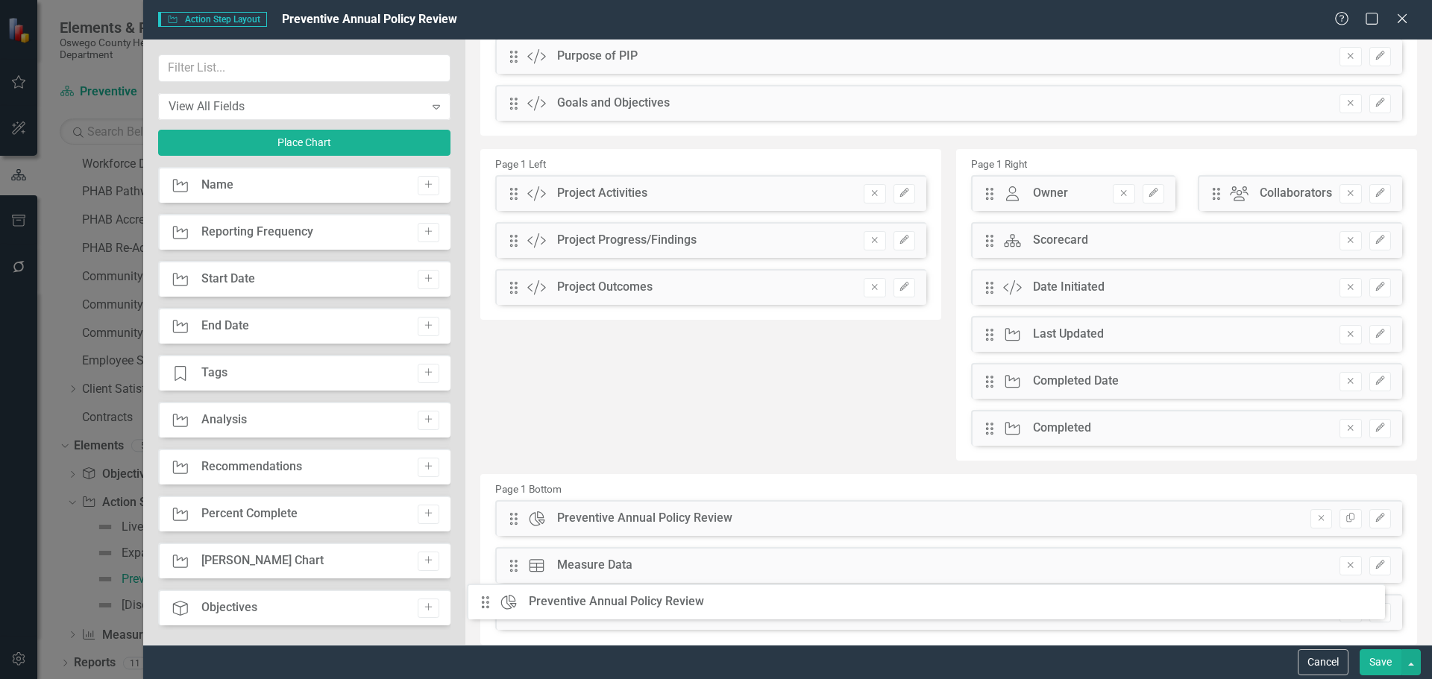
scroll to position [179, 0]
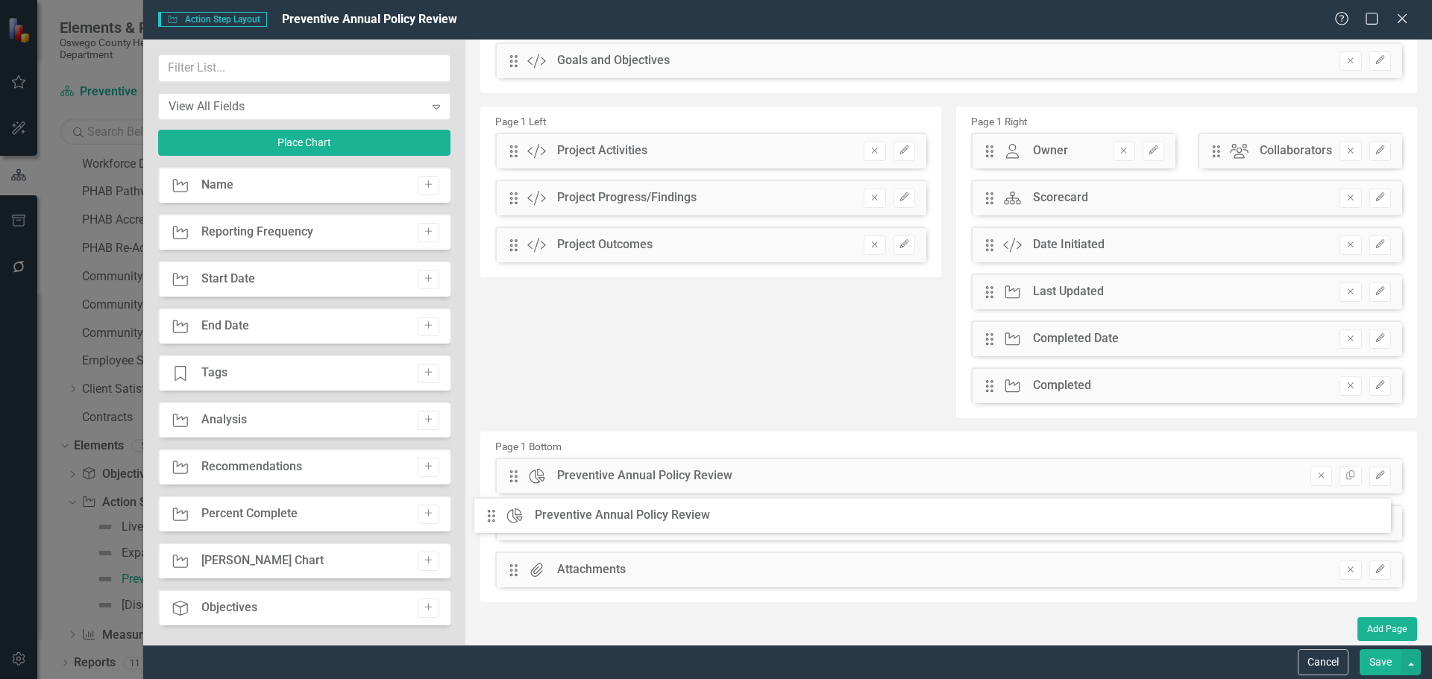
drag, startPoint x: 509, startPoint y: 95, endPoint x: 497, endPoint y: 512, distance: 417.0
click at [1374, 658] on button "Save" at bounding box center [1380, 663] width 42 height 26
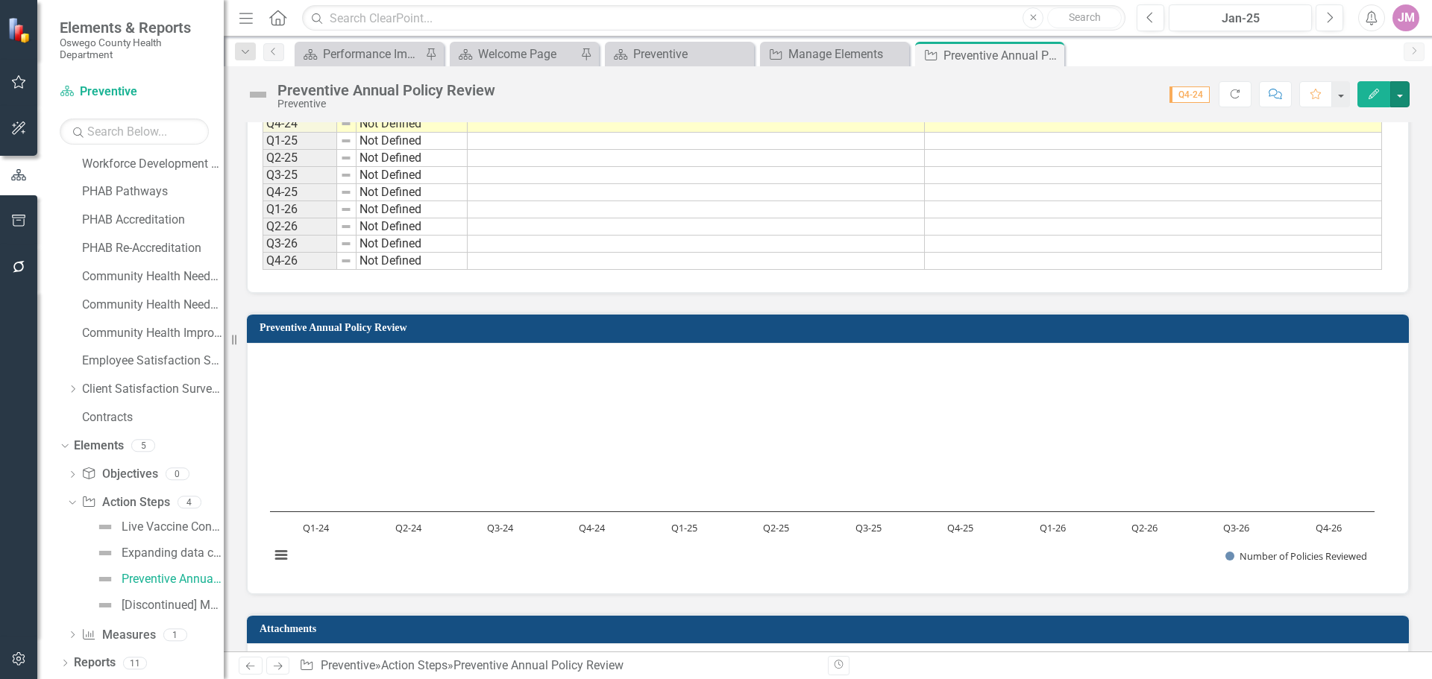
scroll to position [1108, 0]
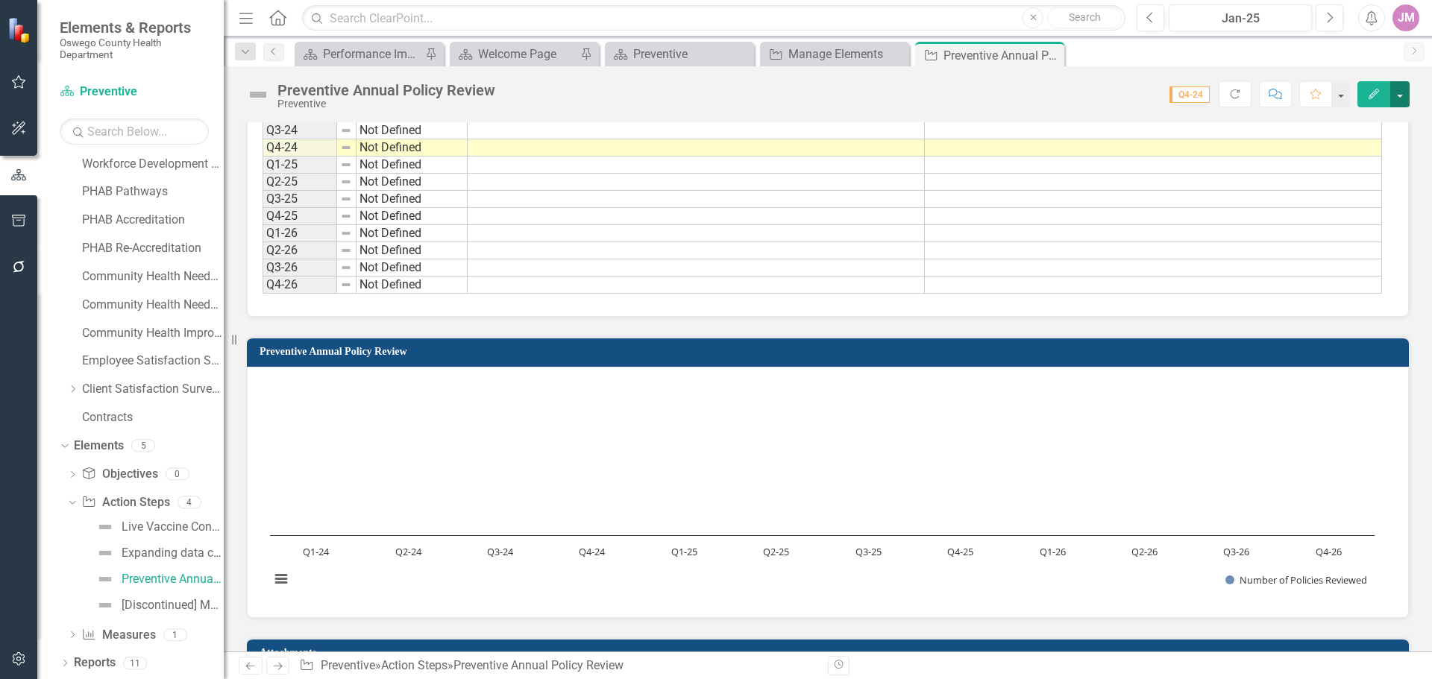
click at [1397, 90] on button "button" at bounding box center [1399, 94] width 19 height 26
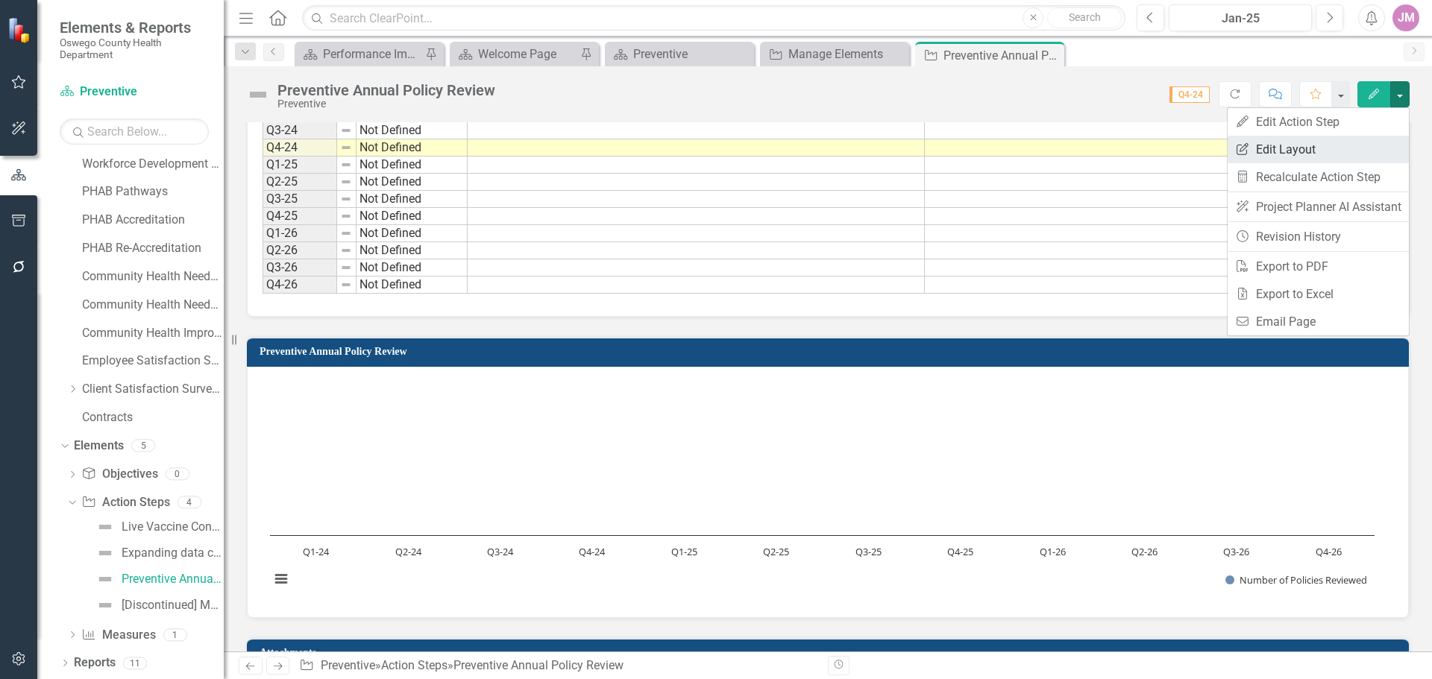
click at [1293, 148] on link "Edit Report Edit Layout" at bounding box center [1317, 150] width 181 height 28
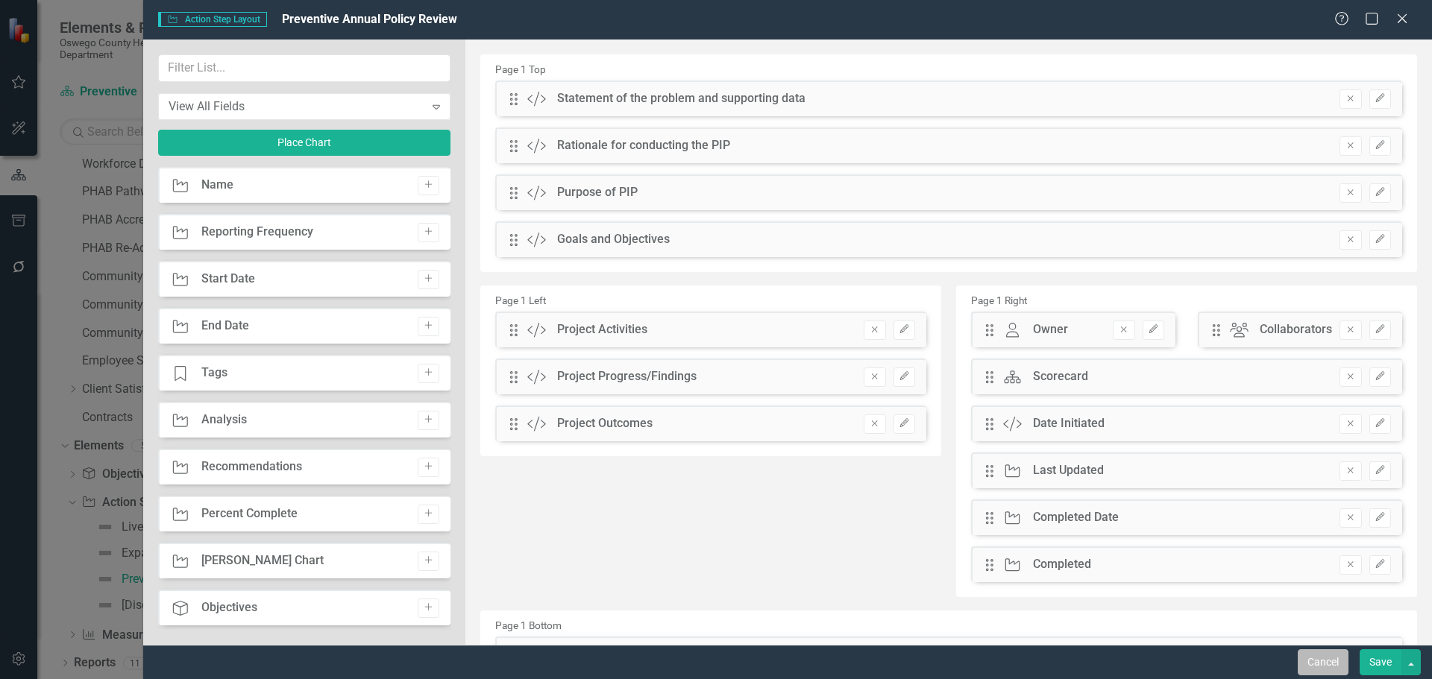
click at [1341, 668] on button "Cancel" at bounding box center [1323, 663] width 51 height 26
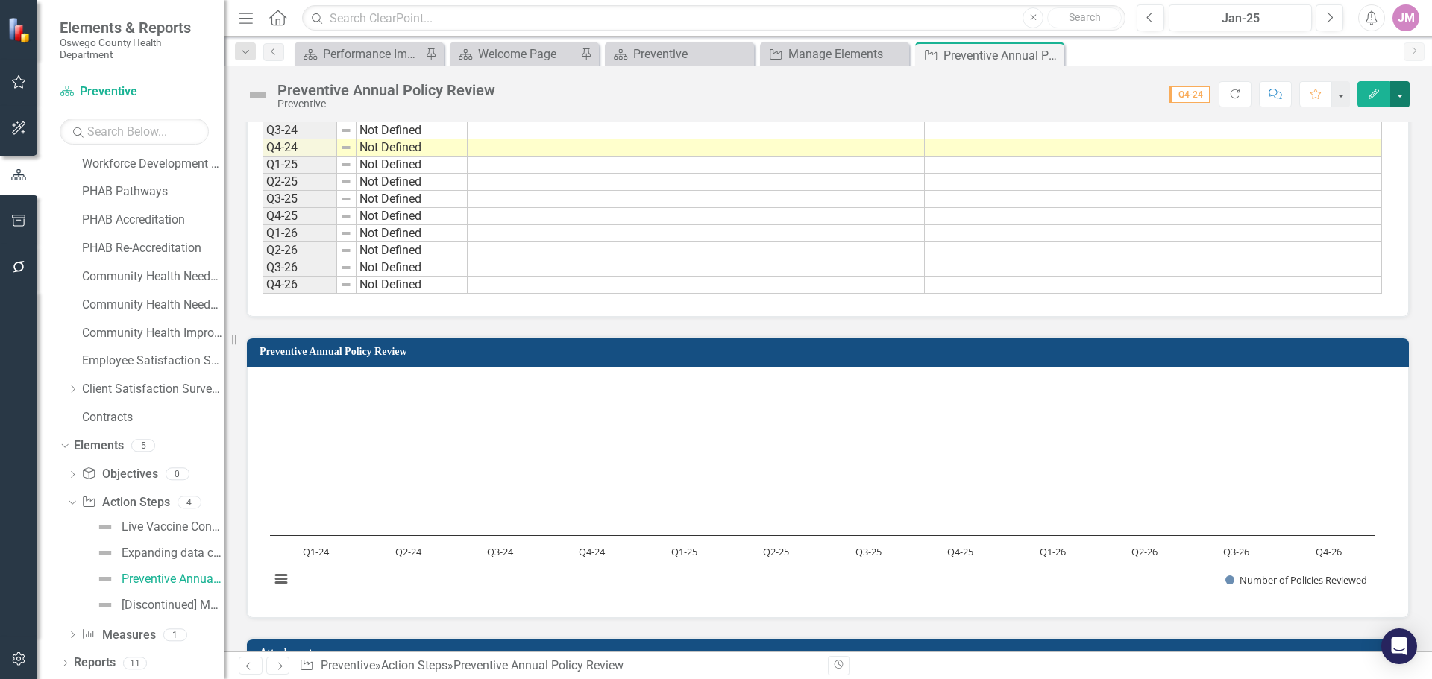
click at [1394, 99] on button "button" at bounding box center [1399, 94] width 19 height 26
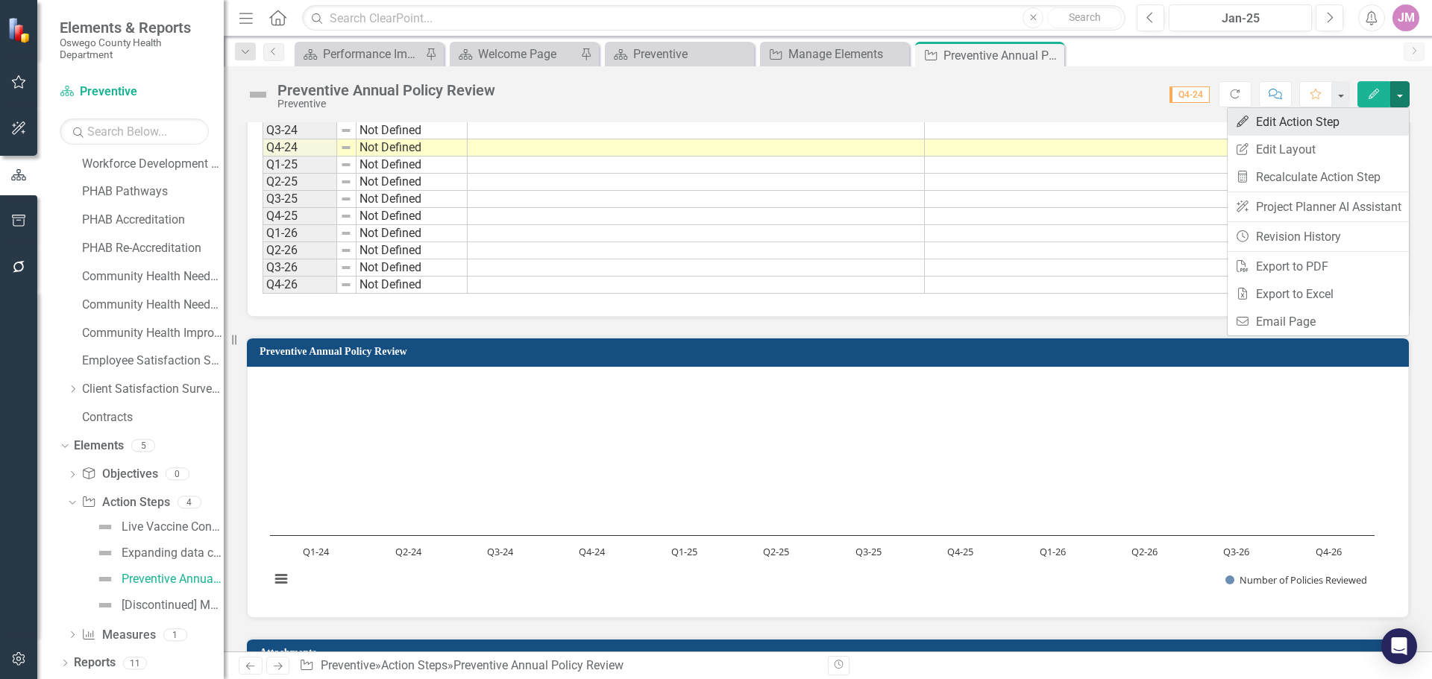
click at [1318, 116] on link "Edit Edit Action Step" at bounding box center [1317, 122] width 181 height 28
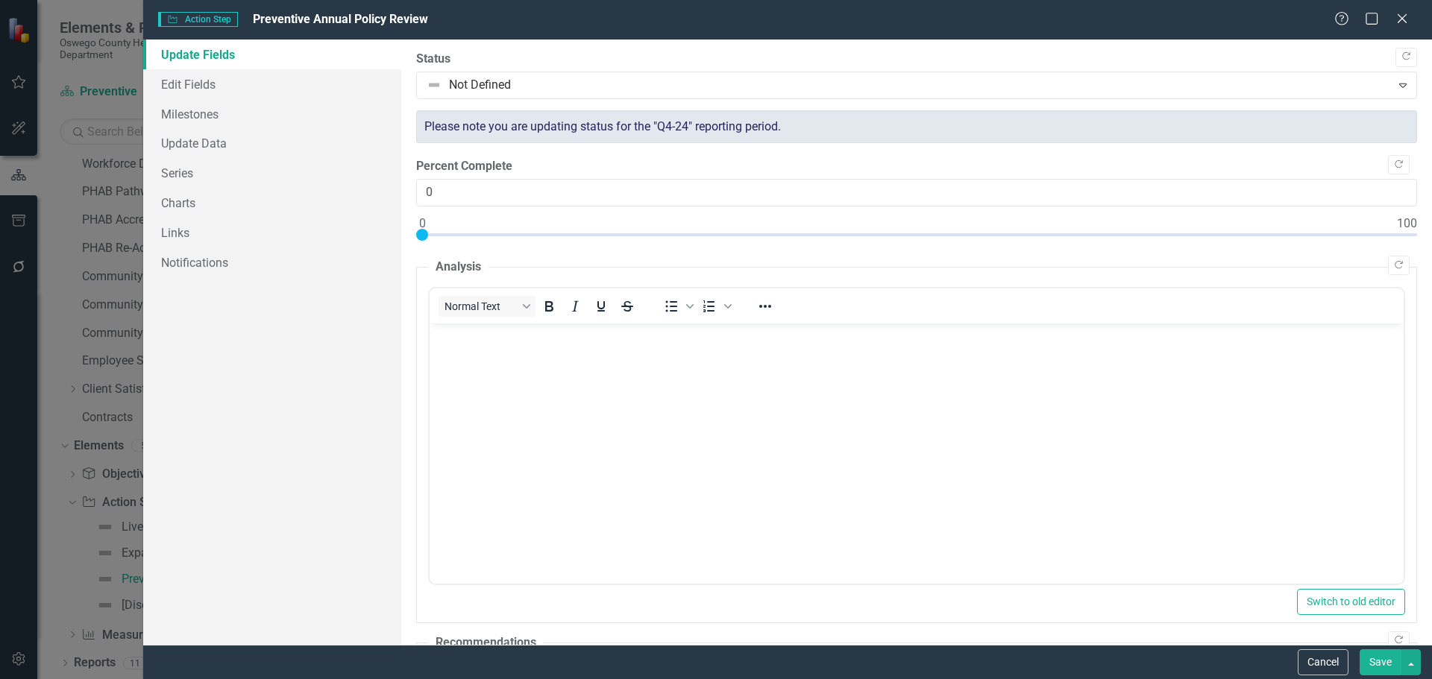
scroll to position [0, 0]
click at [217, 173] on link "Series" at bounding box center [272, 173] width 258 height 30
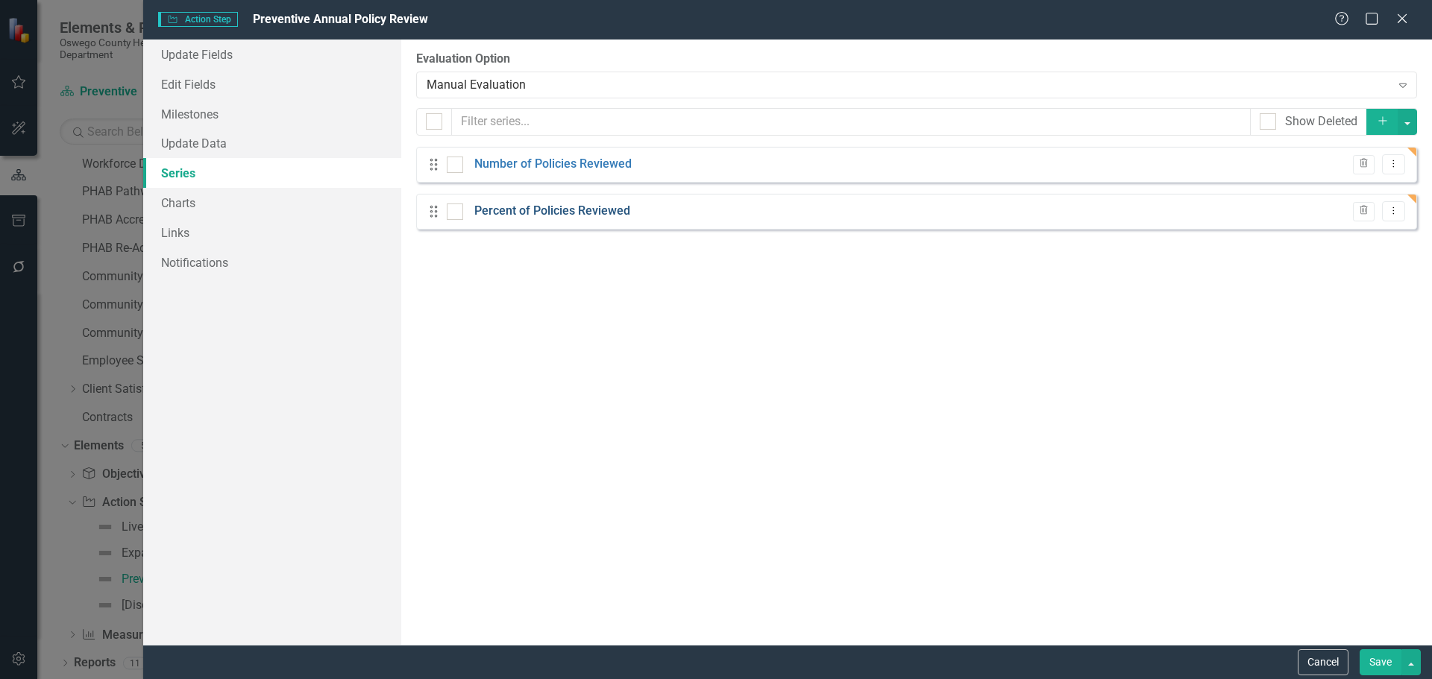
click at [594, 213] on link "Percent of Policies Reviewed" at bounding box center [552, 211] width 156 height 17
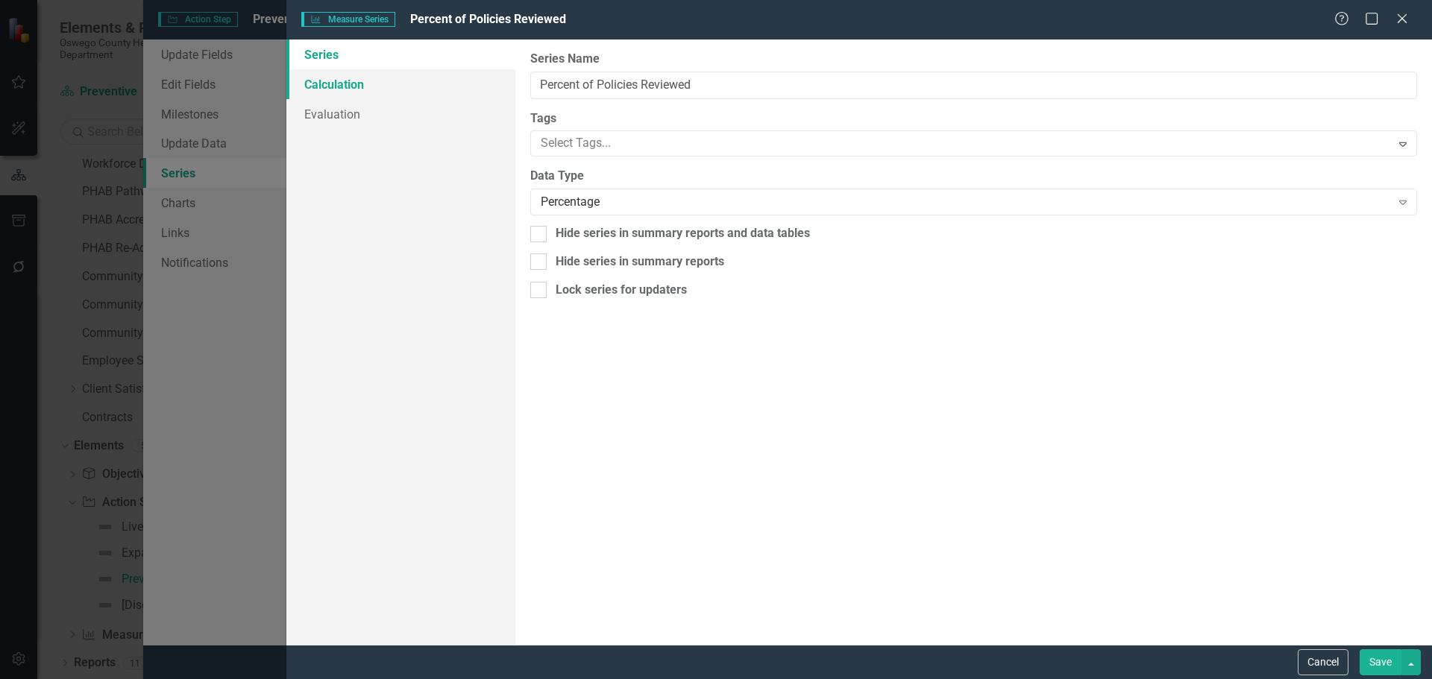
click at [375, 90] on link "Calculation" at bounding box center [400, 84] width 229 height 30
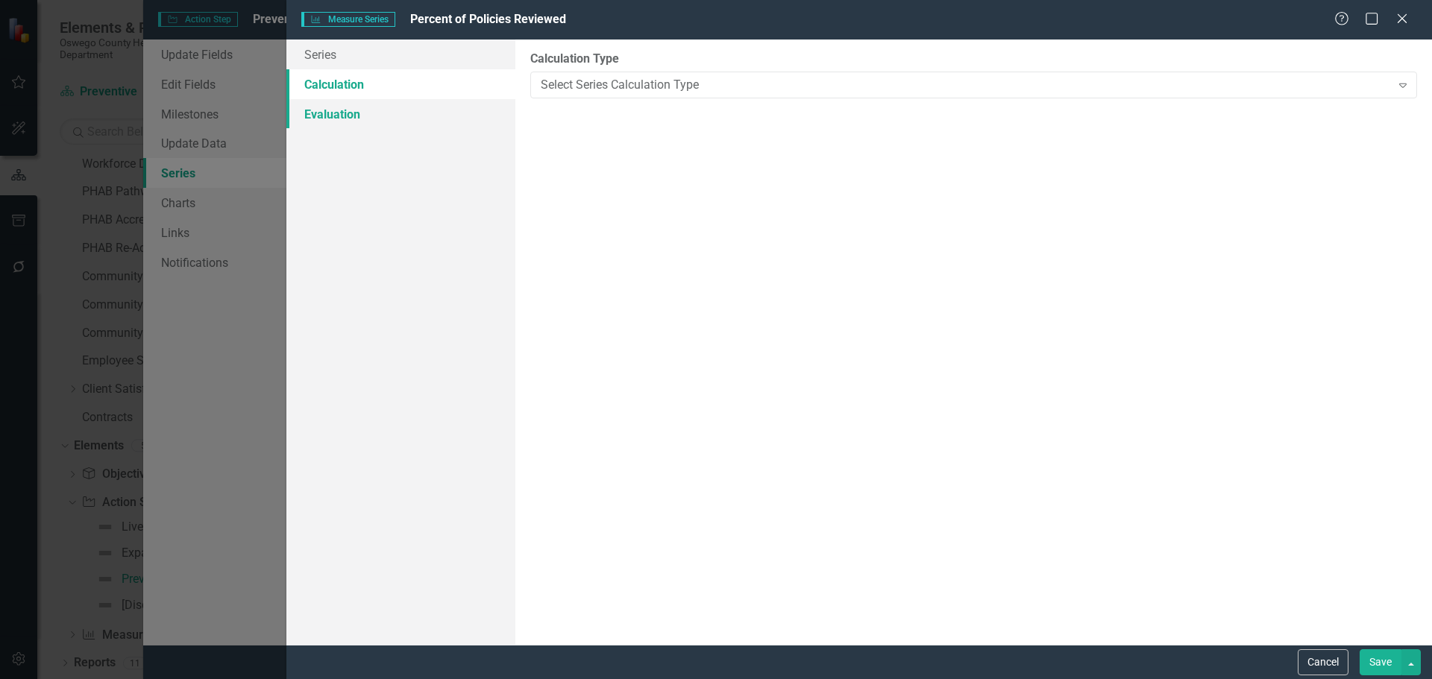
click at [367, 109] on link "Evaluation" at bounding box center [400, 114] width 229 height 30
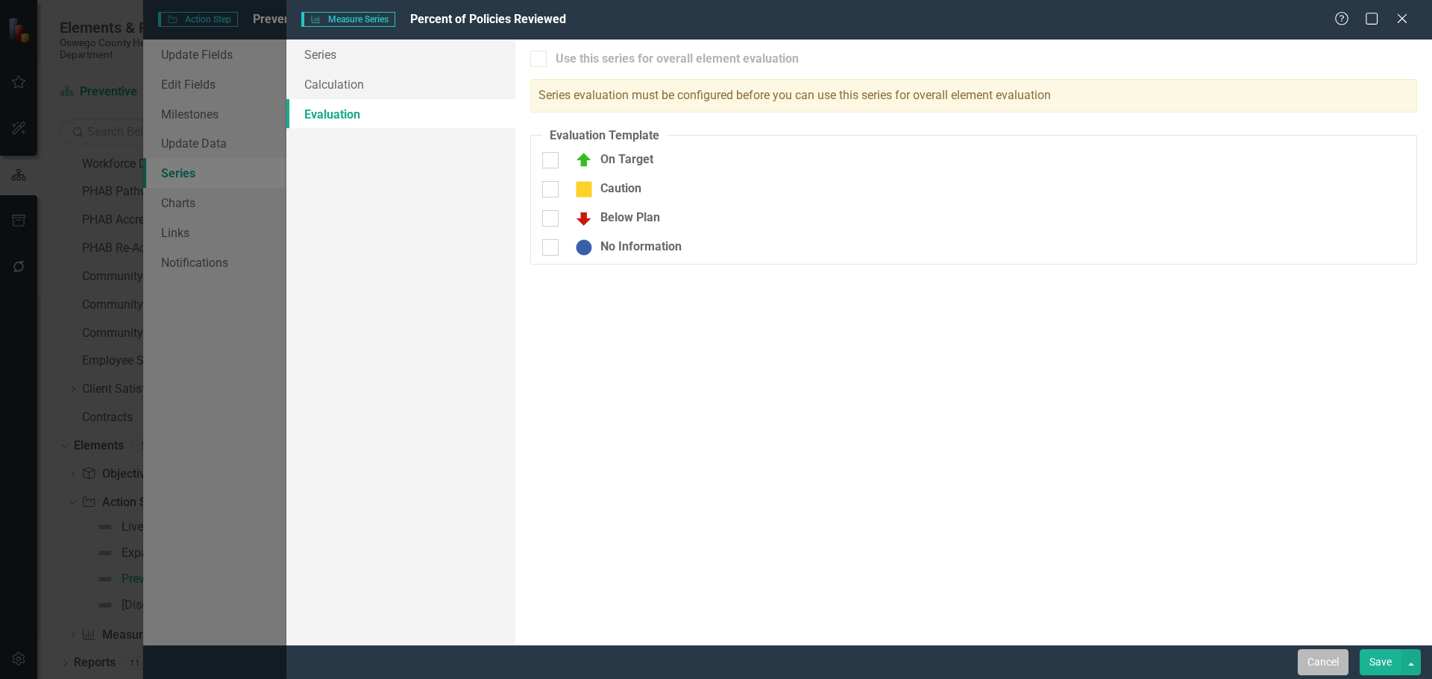
click at [1330, 663] on button "Cancel" at bounding box center [1323, 663] width 51 height 26
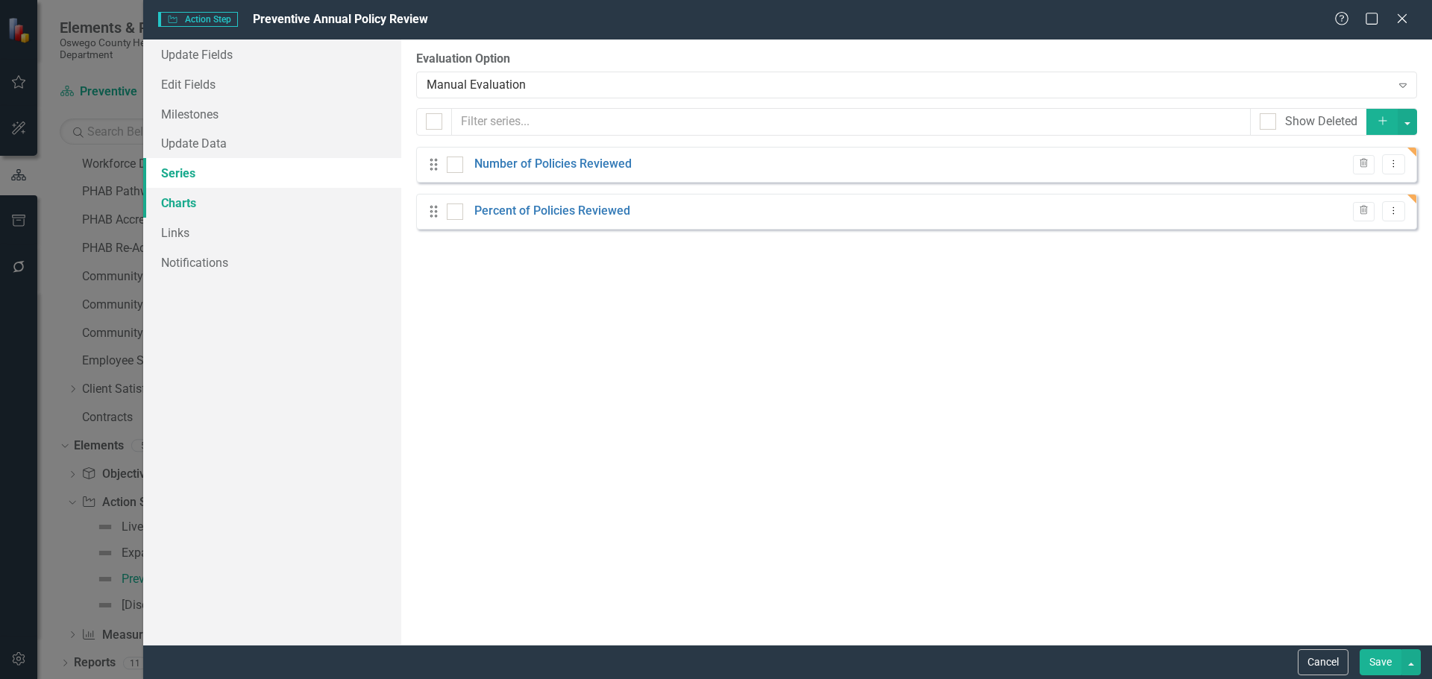
click at [200, 209] on link "Charts" at bounding box center [272, 203] width 258 height 30
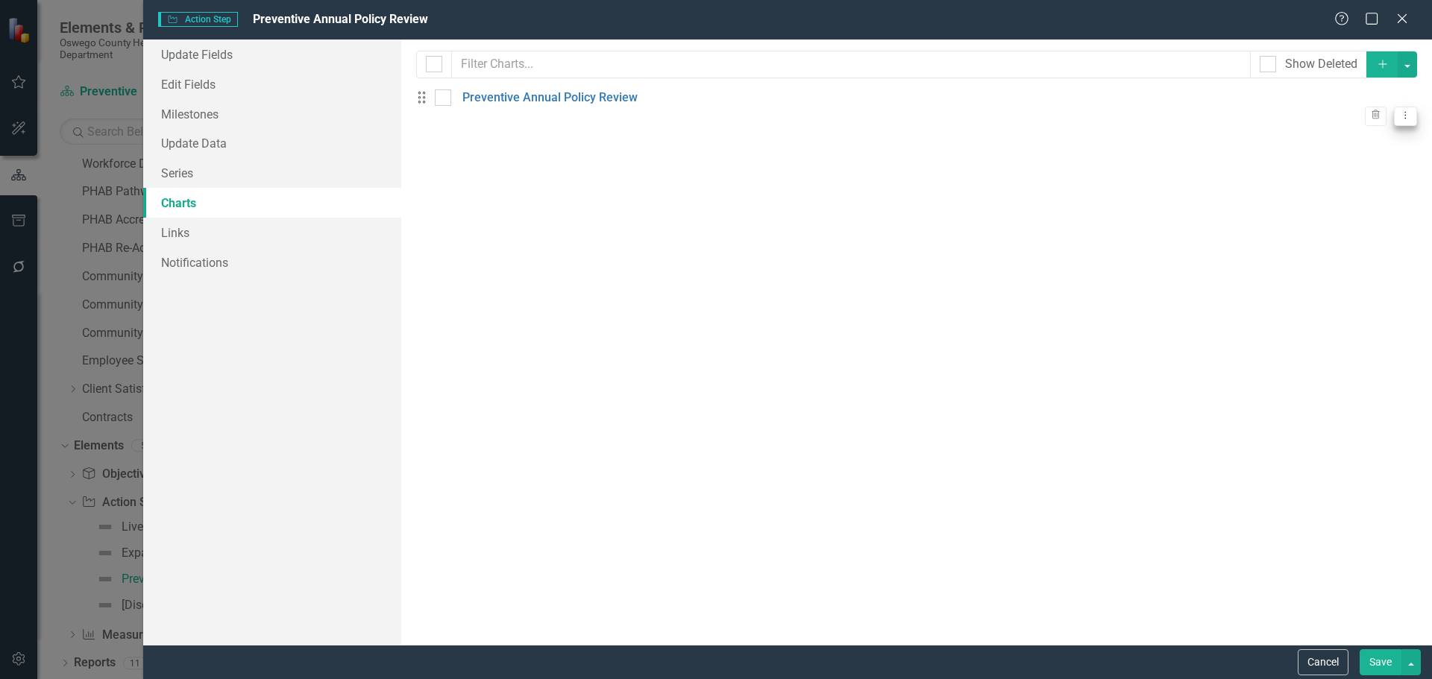
click at [1399, 111] on icon "Dropdown Menu" at bounding box center [1405, 115] width 13 height 10
click at [1373, 135] on link "Edit Edit Chart" at bounding box center [1345, 132] width 118 height 28
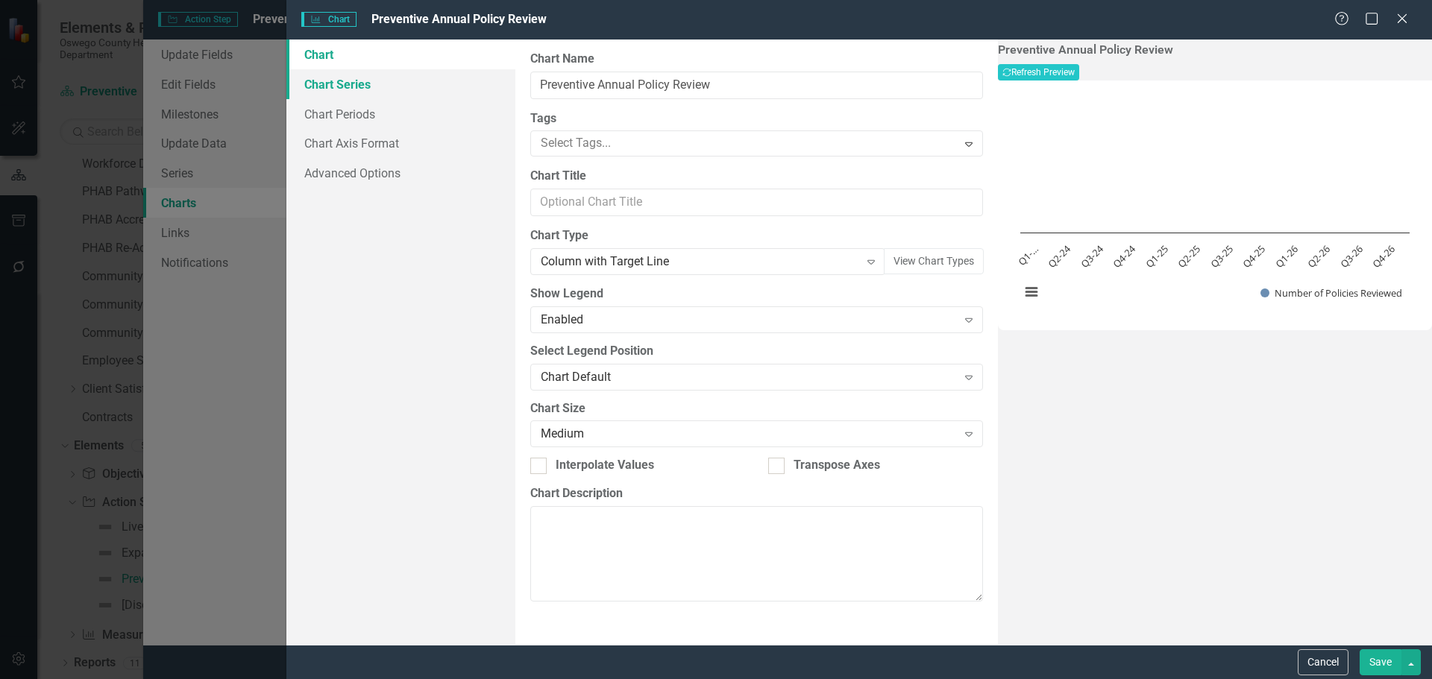
click at [365, 89] on link "Chart Series" at bounding box center [400, 84] width 229 height 30
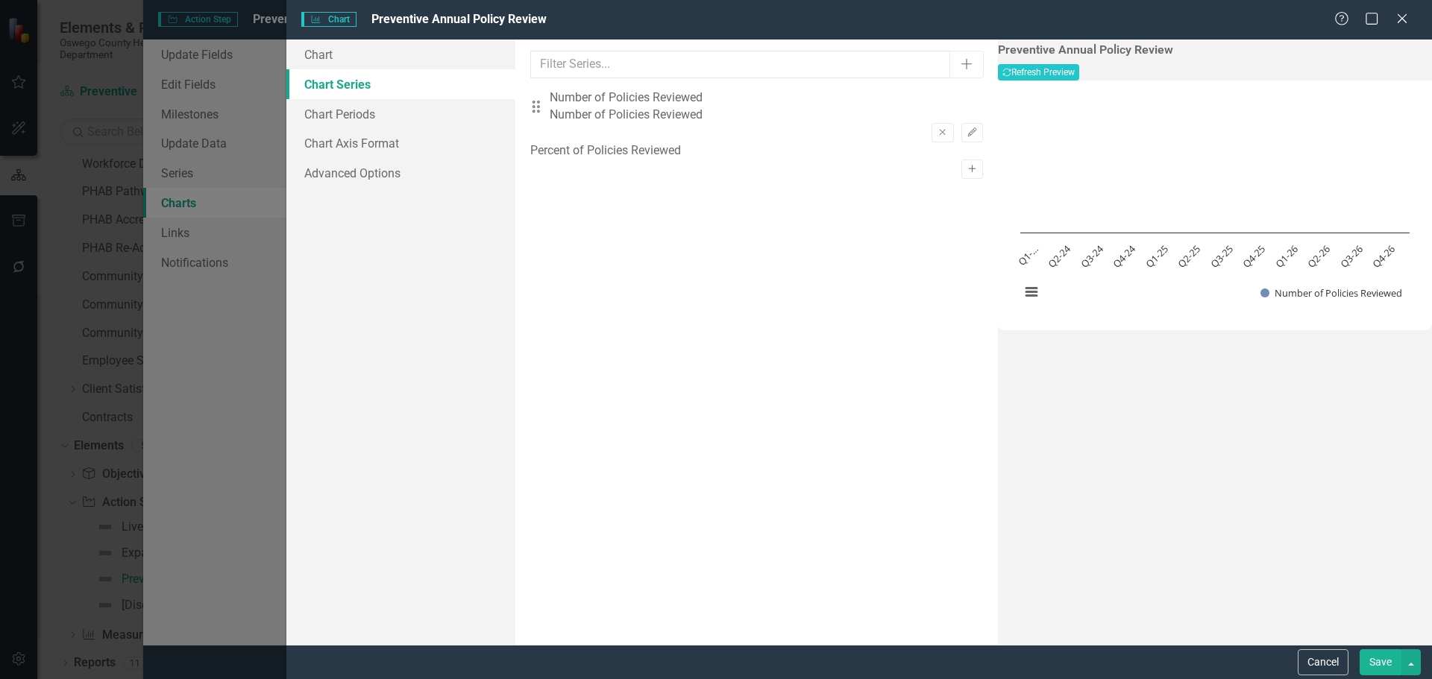
click at [966, 165] on icon "Activate" at bounding box center [971, 169] width 11 height 9
click at [362, 117] on link "Chart Periods" at bounding box center [400, 114] width 229 height 30
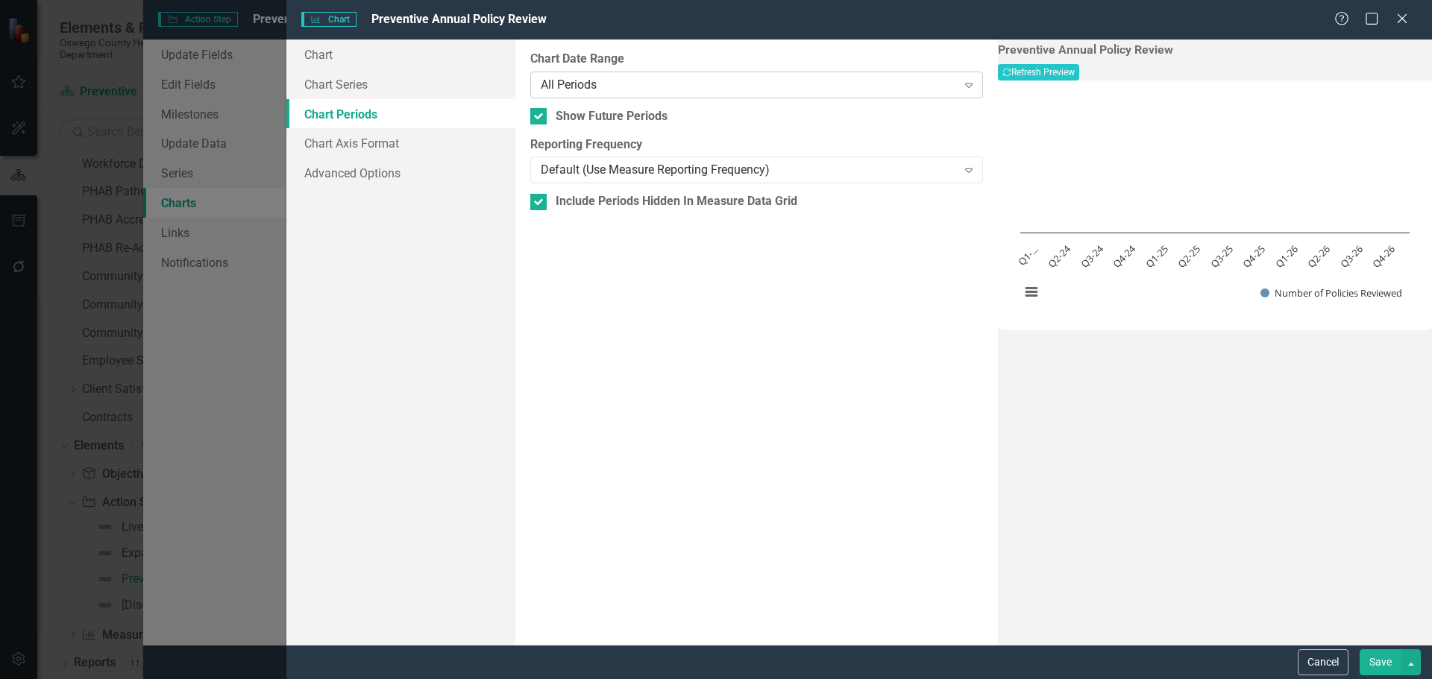
click at [955, 88] on div "Expand" at bounding box center [968, 85] width 27 height 24
click at [1079, 73] on button "Recalculate Refresh Preview" at bounding box center [1038, 72] width 81 height 16
click at [679, 86] on div "Calendar Year To Date" at bounding box center [748, 84] width 415 height 17
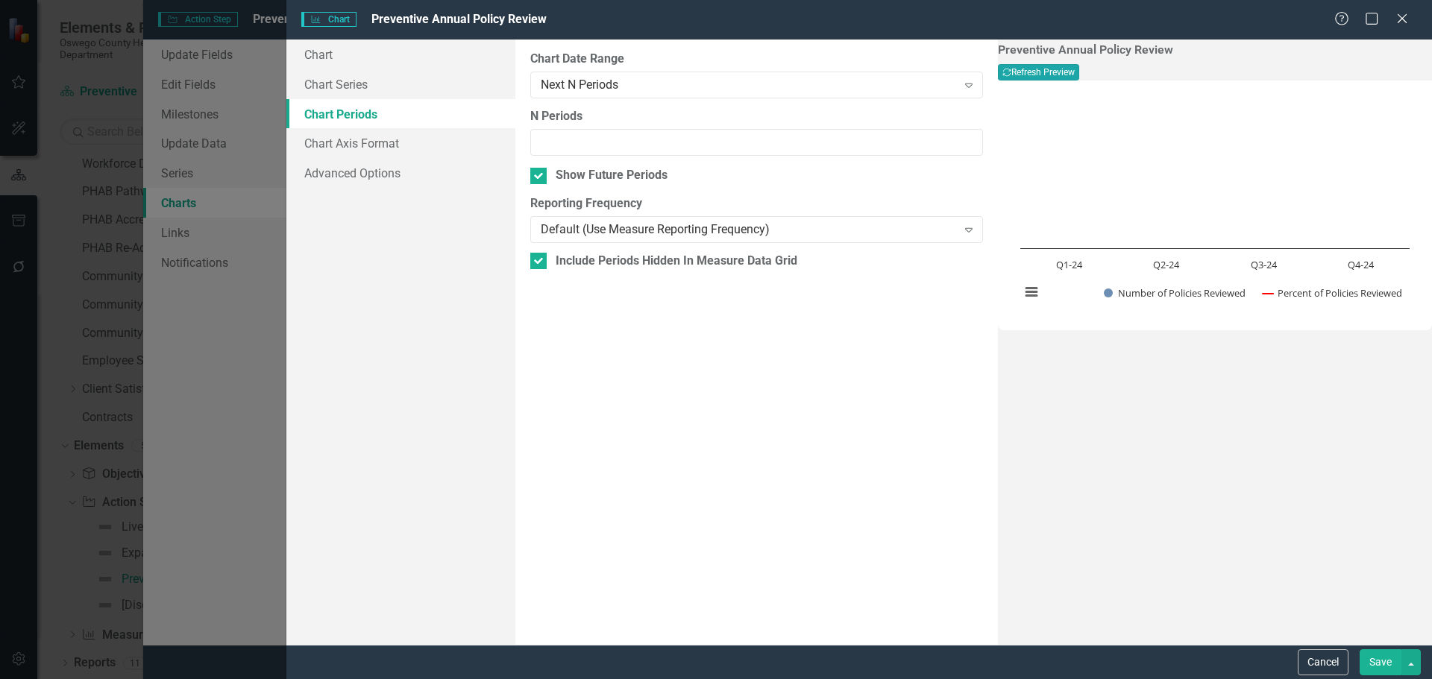
click at [1079, 75] on button "Recalculate Refresh Preview" at bounding box center [1038, 72] width 81 height 16
click at [889, 151] on input "N Periods" at bounding box center [756, 143] width 453 height 28
click at [942, 139] on input "1" at bounding box center [756, 143] width 453 height 28
click at [942, 139] on input "2" at bounding box center [756, 143] width 453 height 28
type input "3"
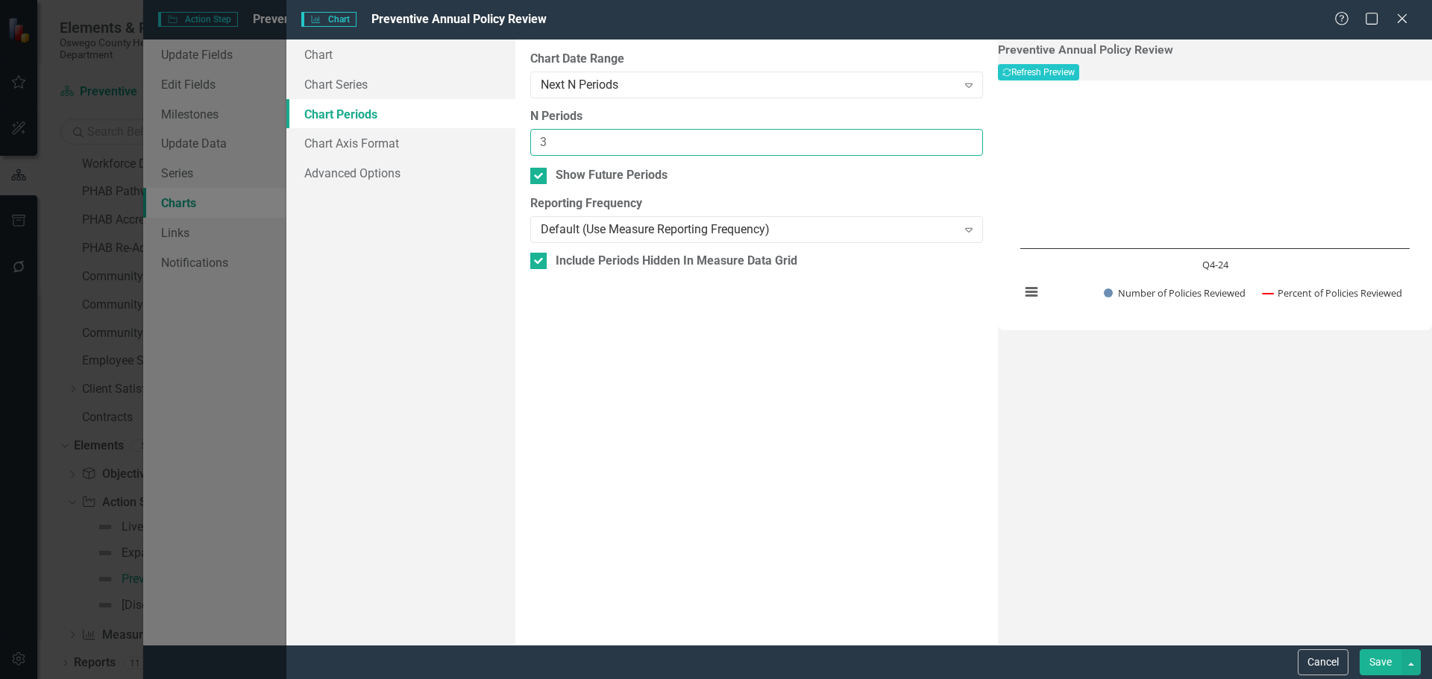
click at [942, 139] on input "3" at bounding box center [756, 143] width 453 height 28
click at [1079, 75] on button "Recalculate Refresh Preview" at bounding box center [1038, 72] width 81 height 16
click at [842, 81] on div "Next N Periods" at bounding box center [748, 84] width 415 height 17
click at [752, 419] on div "From this tab, you define the periods you want included in the chart. For examp…" at bounding box center [756, 343] width 482 height 606
click at [720, 234] on div "Default (Use Measure Reporting Frequency)" at bounding box center [748, 229] width 415 height 17
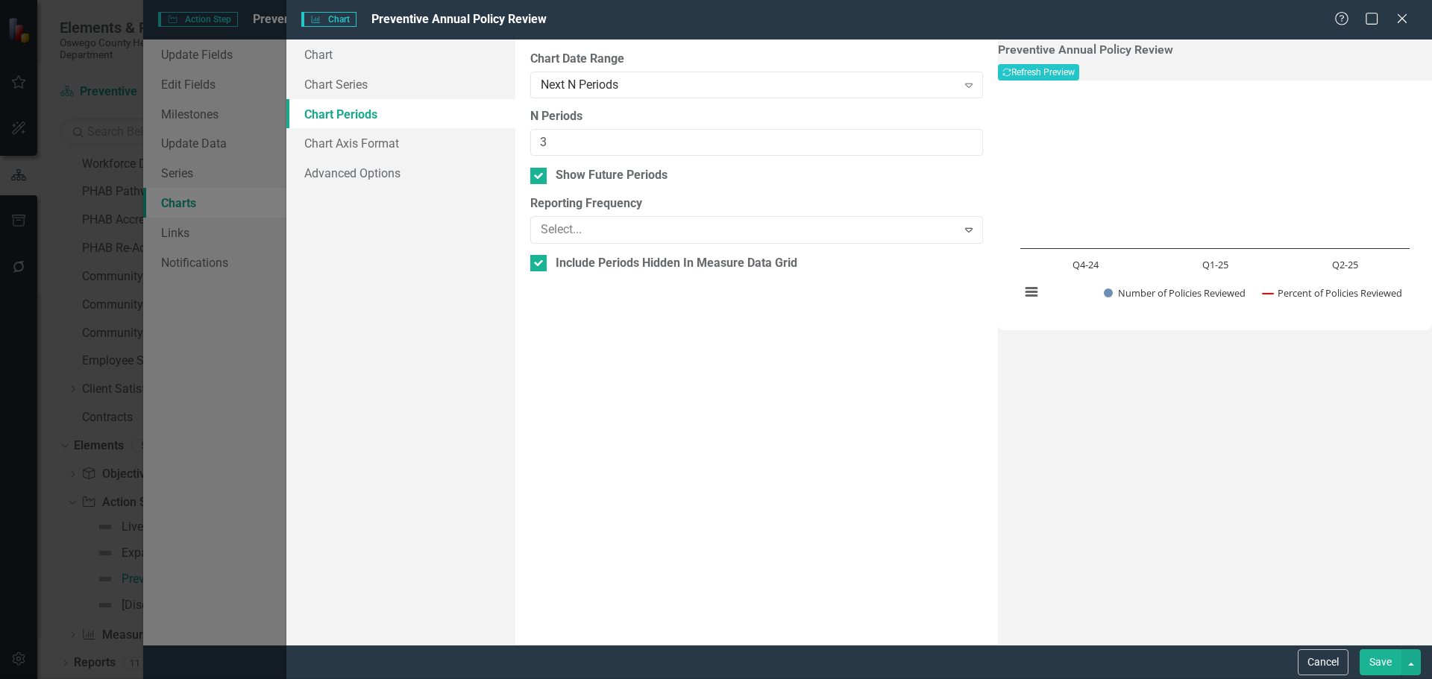
click at [650, 262] on div "Include Periods Hidden In Measure Data Grid" at bounding box center [677, 261] width 242 height 17
click at [540, 262] on input "Include Periods Hidden In Measure Data Grid" at bounding box center [535, 258] width 10 height 10
checkbox input "false"
click at [1079, 74] on button "Recalculate Refresh Preview" at bounding box center [1038, 72] width 81 height 16
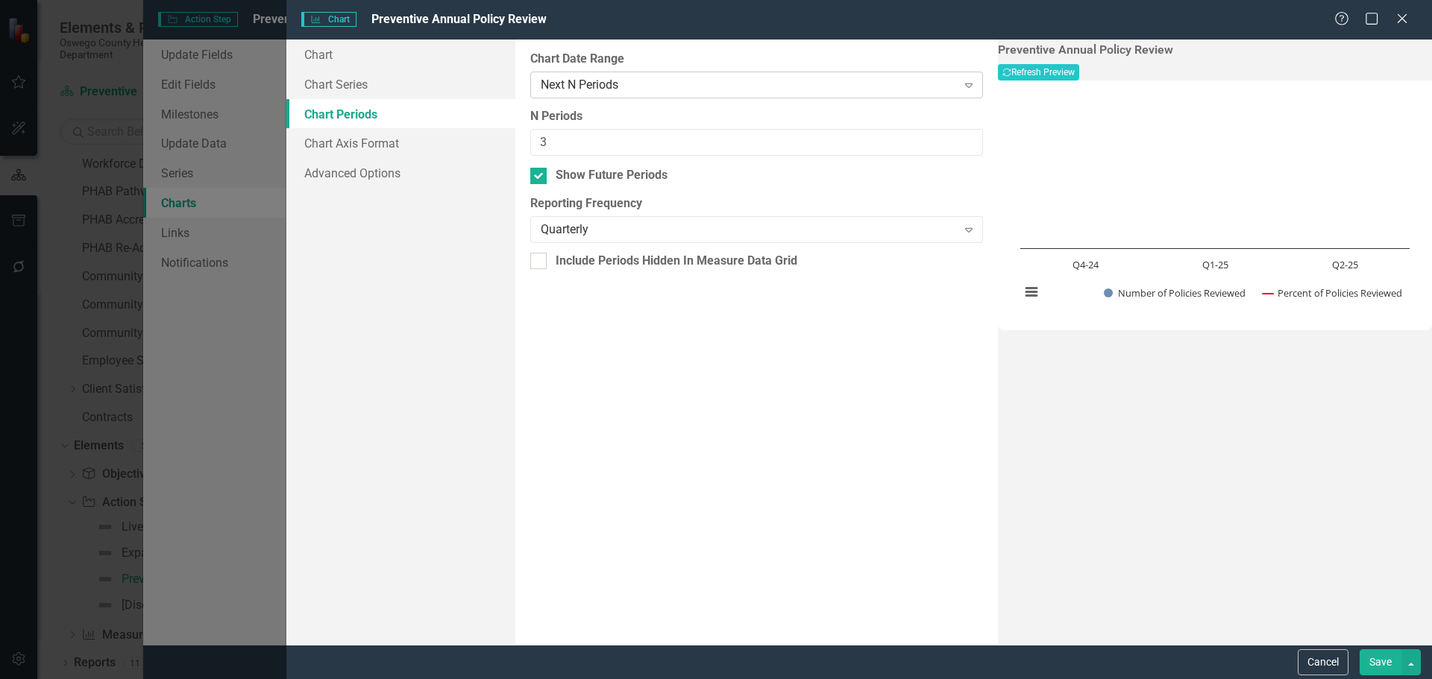
click at [708, 82] on div "Next N Periods" at bounding box center [748, 84] width 415 height 17
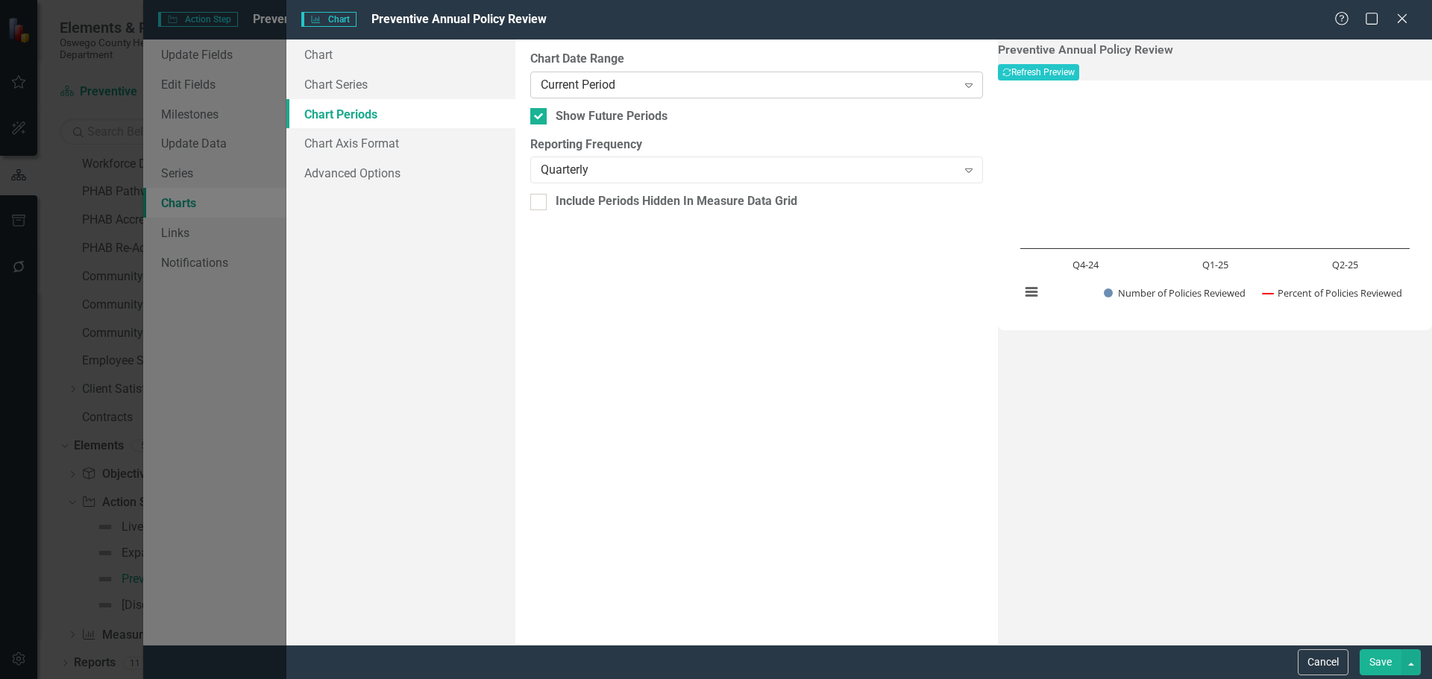
click at [732, 75] on div "Current Period Expand" at bounding box center [756, 85] width 453 height 27
click at [1011, 69] on icon "Recalculate" at bounding box center [1006, 72] width 9 height 9
drag, startPoint x: 363, startPoint y: 166, endPoint x: 380, endPoint y: 172, distance: 17.9
click at [363, 166] on link "Advanced Options" at bounding box center [400, 173] width 229 height 30
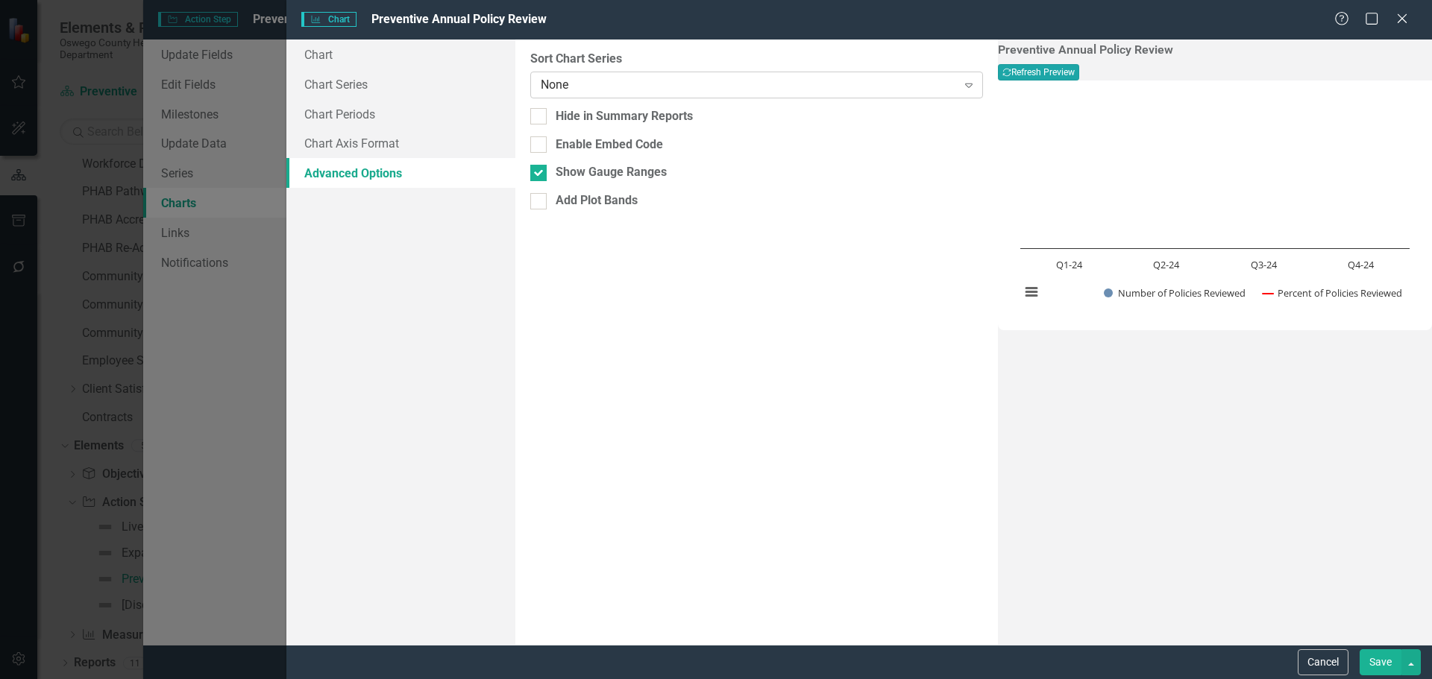
click at [685, 81] on div "None" at bounding box center [748, 84] width 415 height 17
click at [377, 140] on link "Chart Axis Format" at bounding box center [400, 143] width 229 height 30
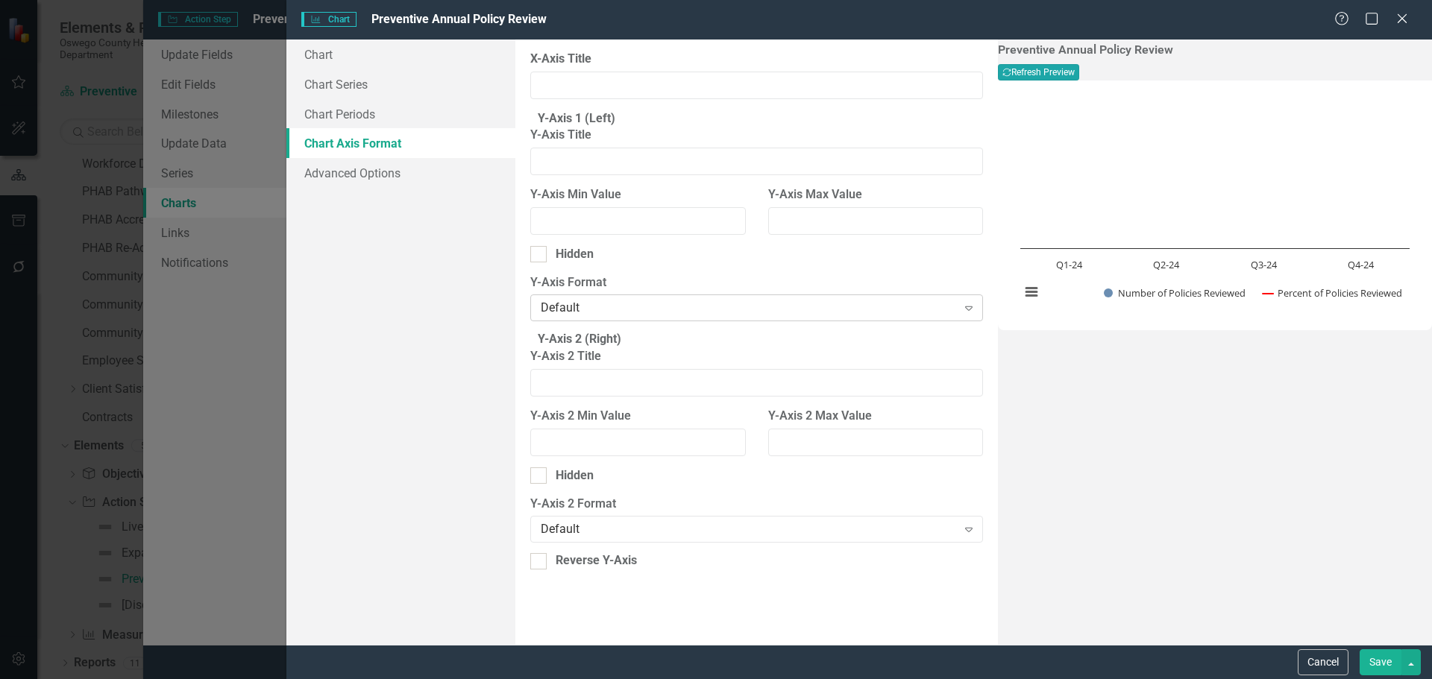
click at [799, 317] on div "Default" at bounding box center [748, 308] width 415 height 17
click at [1332, 667] on button "Cancel" at bounding box center [1323, 663] width 51 height 26
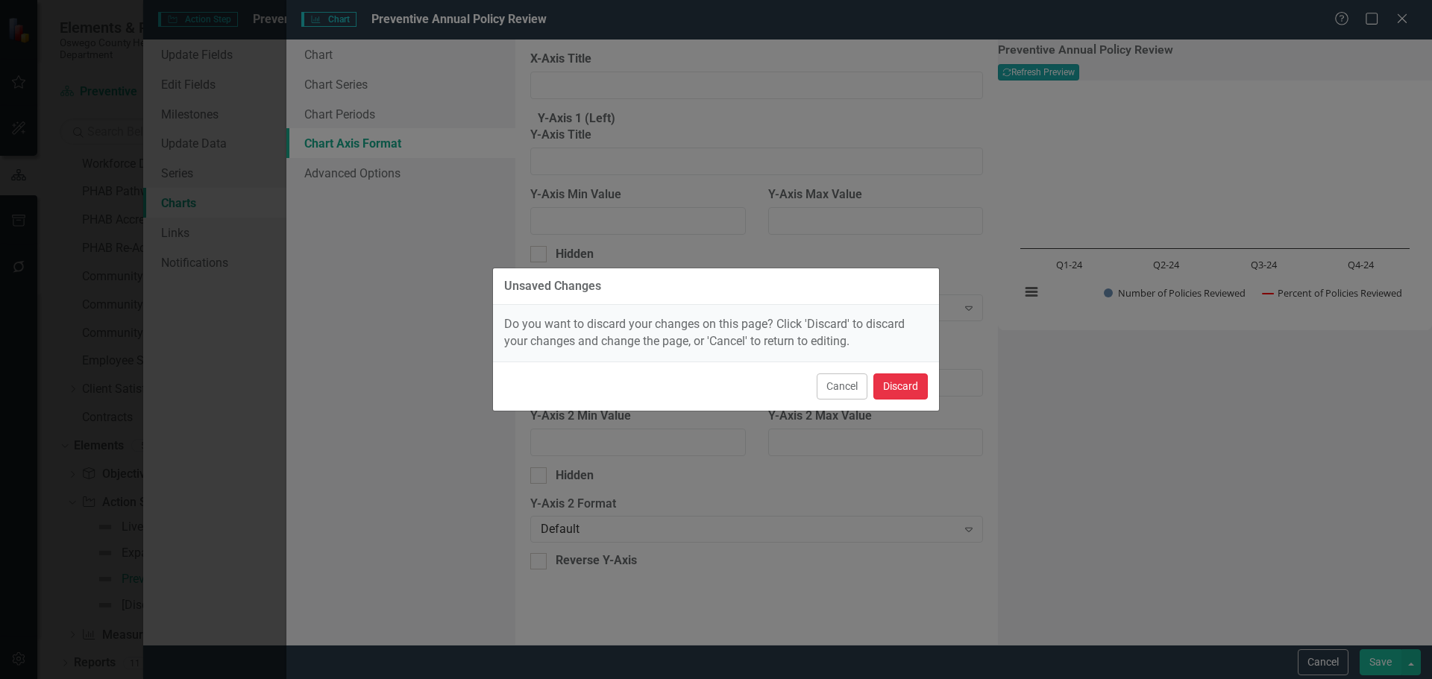
click at [897, 386] on button "Discard" at bounding box center [900, 387] width 54 height 26
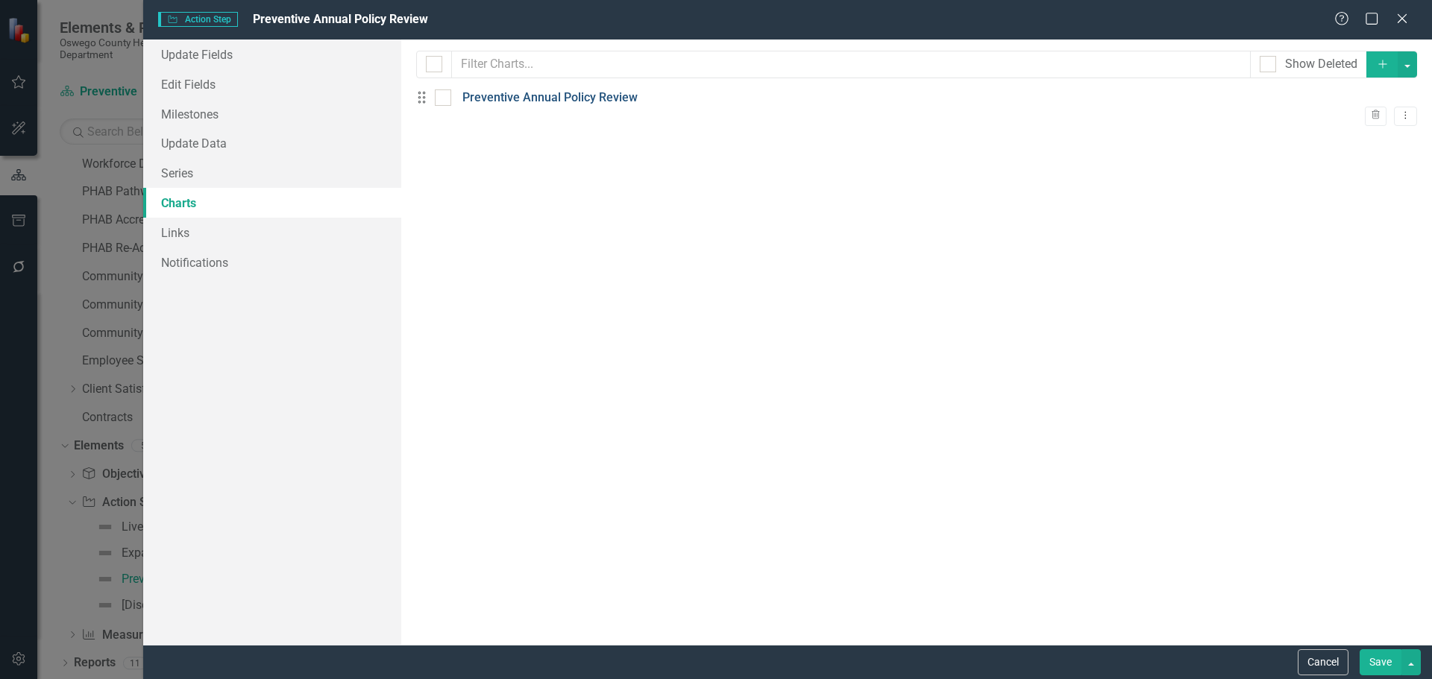
click at [591, 106] on link "Preventive Annual Policy Review" at bounding box center [549, 97] width 175 height 17
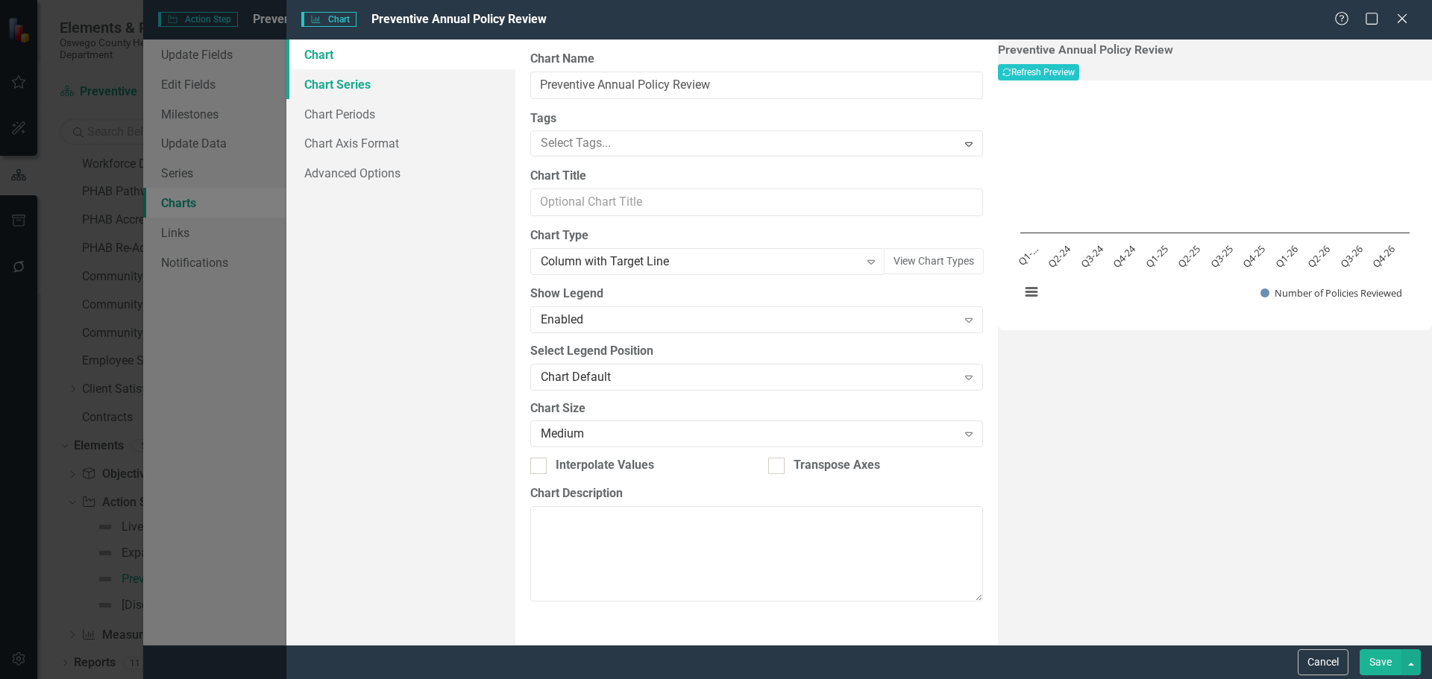
click at [368, 89] on link "Chart Series" at bounding box center [400, 84] width 229 height 30
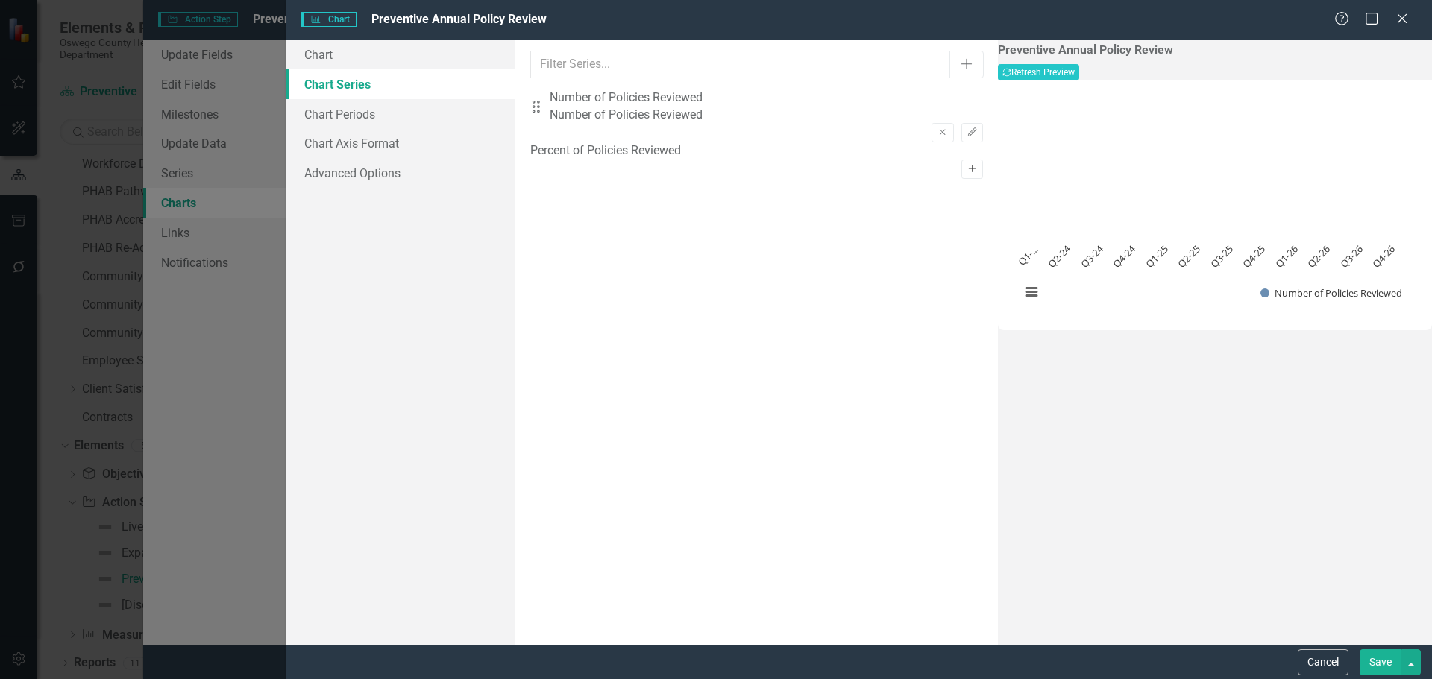
click at [966, 165] on icon "Activate" at bounding box center [971, 169] width 11 height 9
click at [967, 181] on icon "button" at bounding box center [971, 185] width 9 height 9
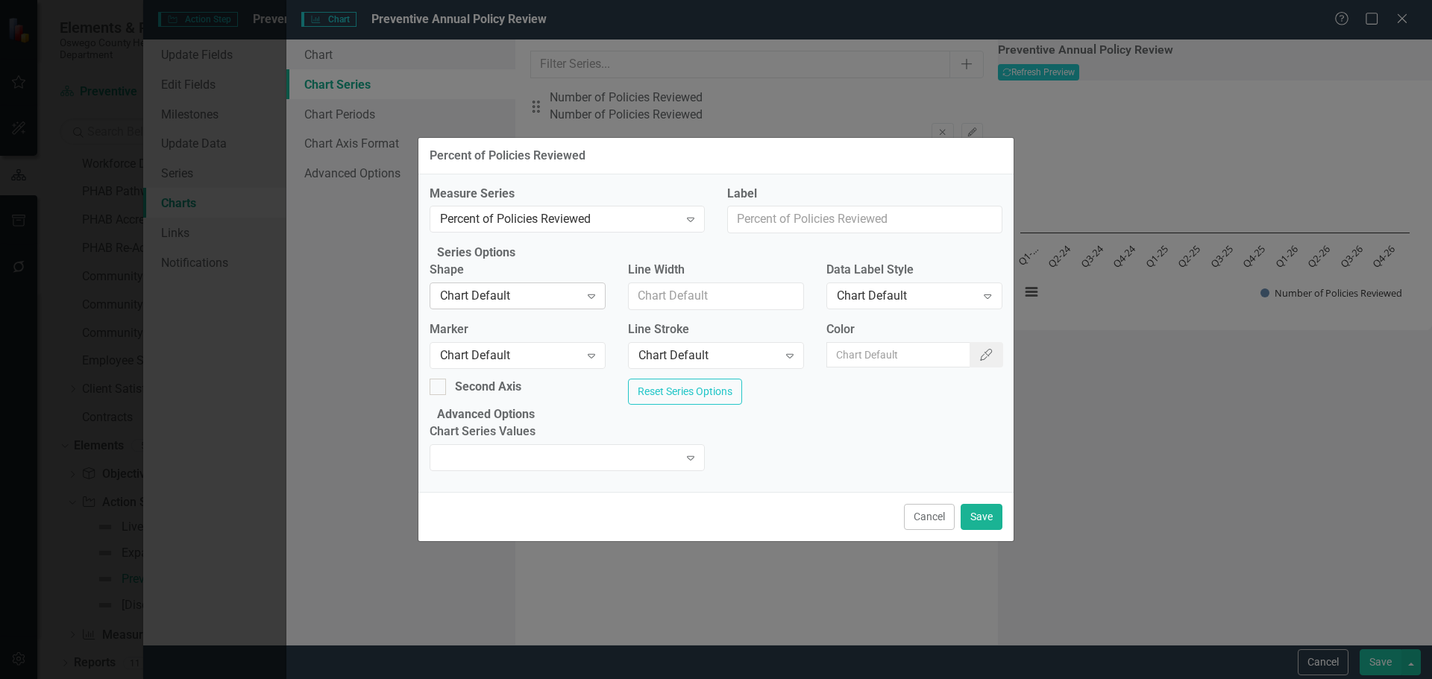
click at [595, 290] on icon "Expand" at bounding box center [591, 296] width 15 height 12
click at [578, 471] on div "Expand" at bounding box center [567, 457] width 275 height 27
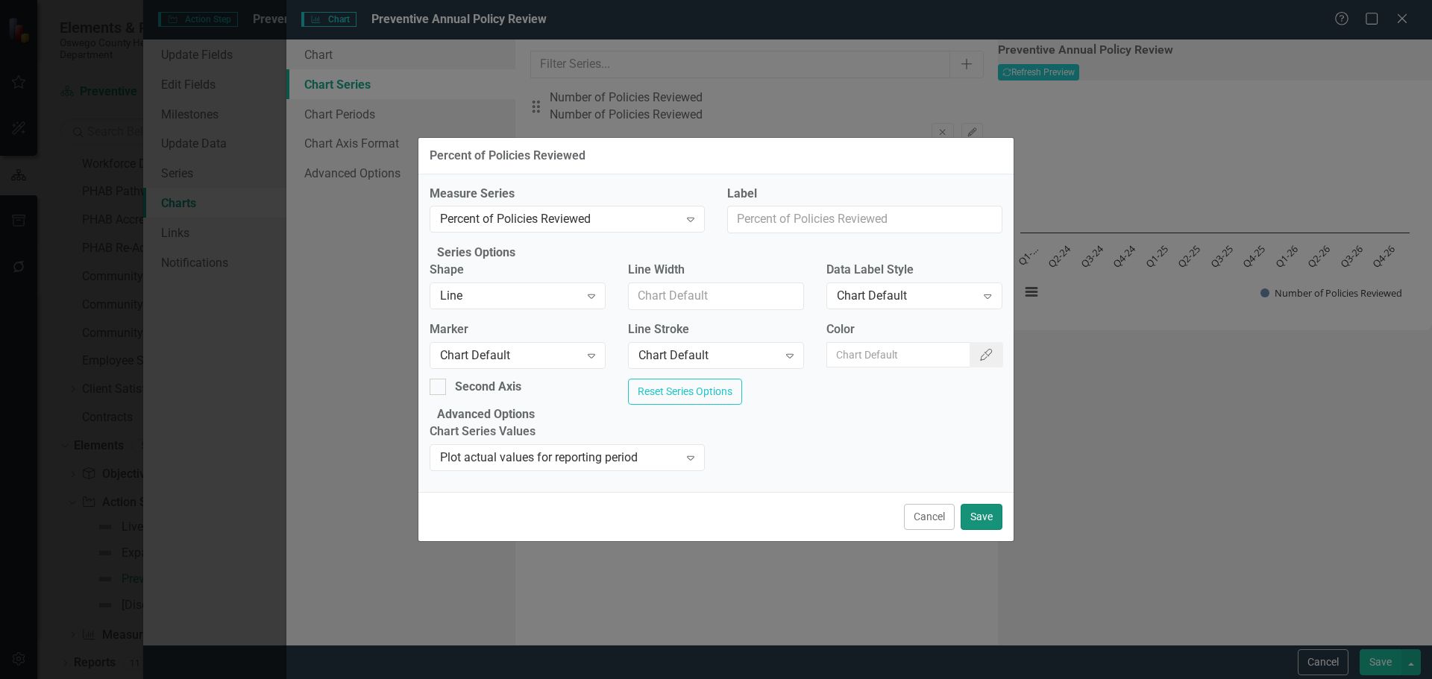
click at [974, 530] on button "Save" at bounding box center [982, 517] width 42 height 26
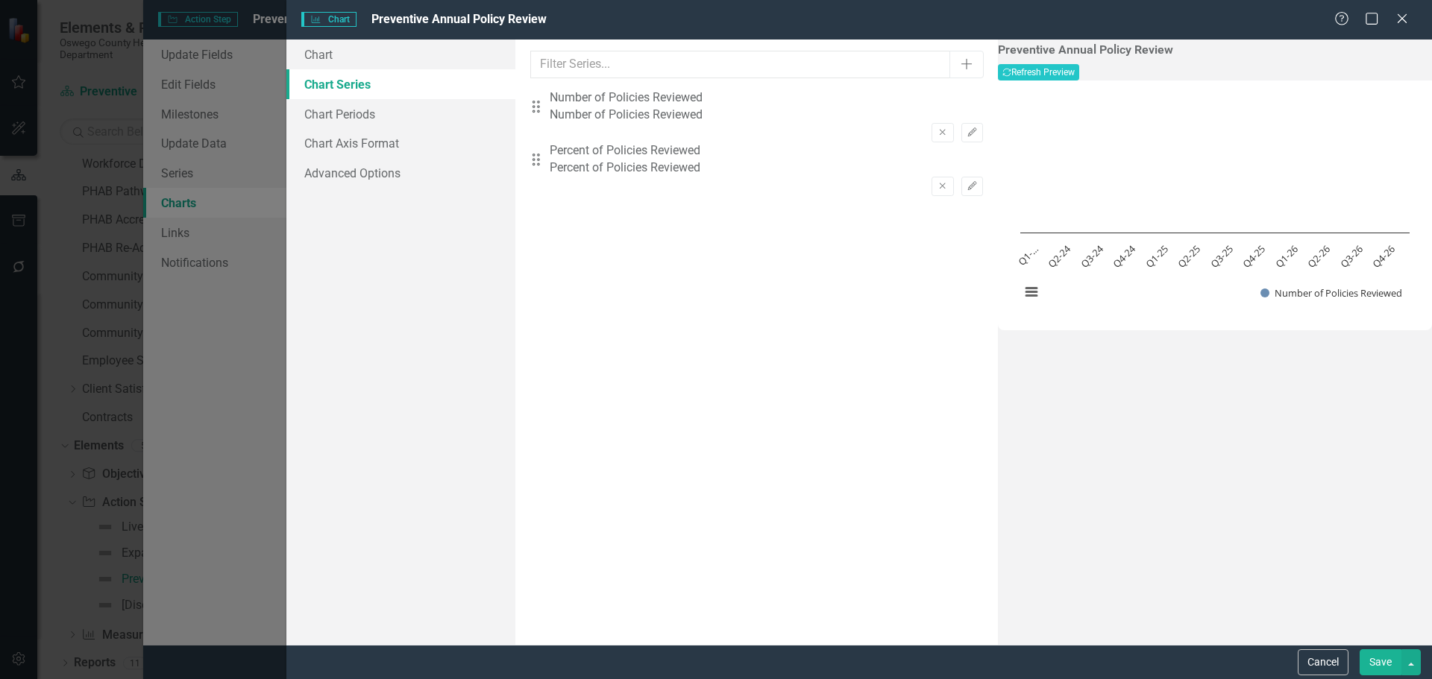
click at [1362, 661] on button "Save" at bounding box center [1380, 663] width 42 height 26
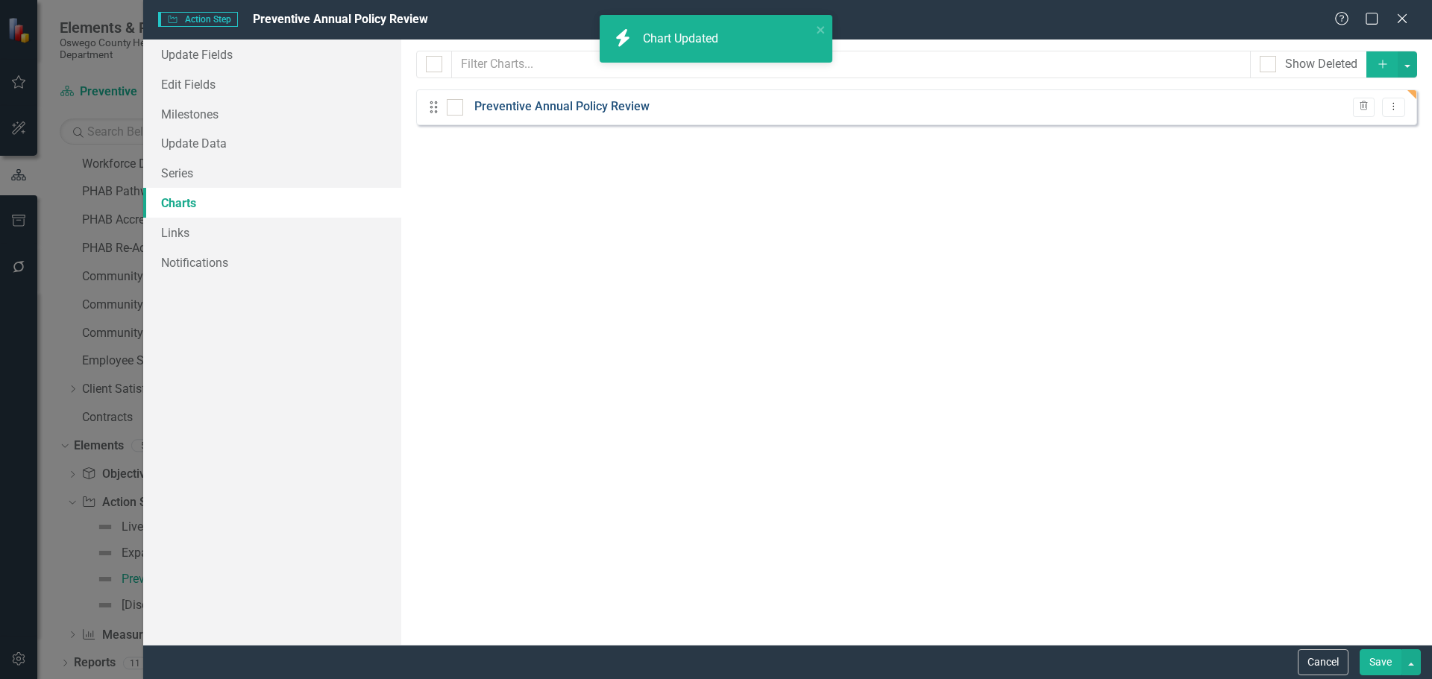
click at [547, 113] on link "Preventive Annual Policy Review" at bounding box center [561, 106] width 175 height 17
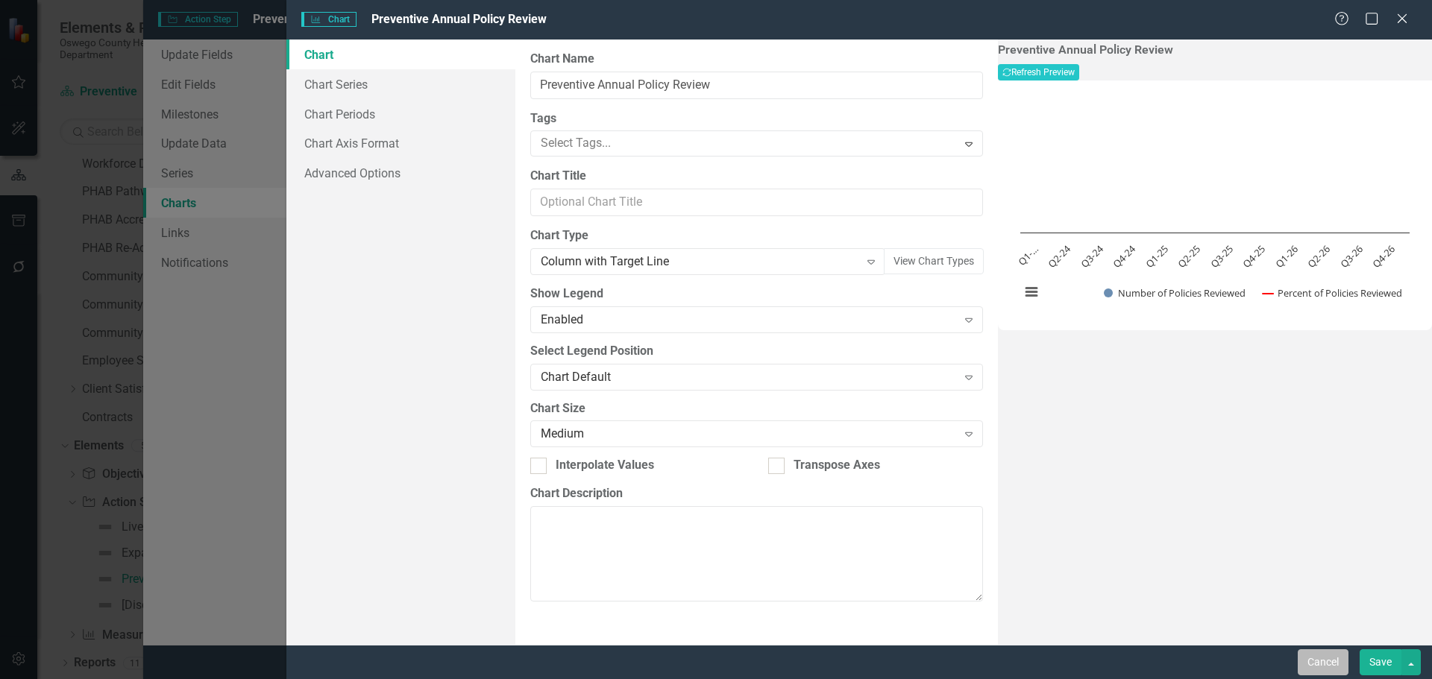
click at [1316, 673] on button "Cancel" at bounding box center [1323, 663] width 51 height 26
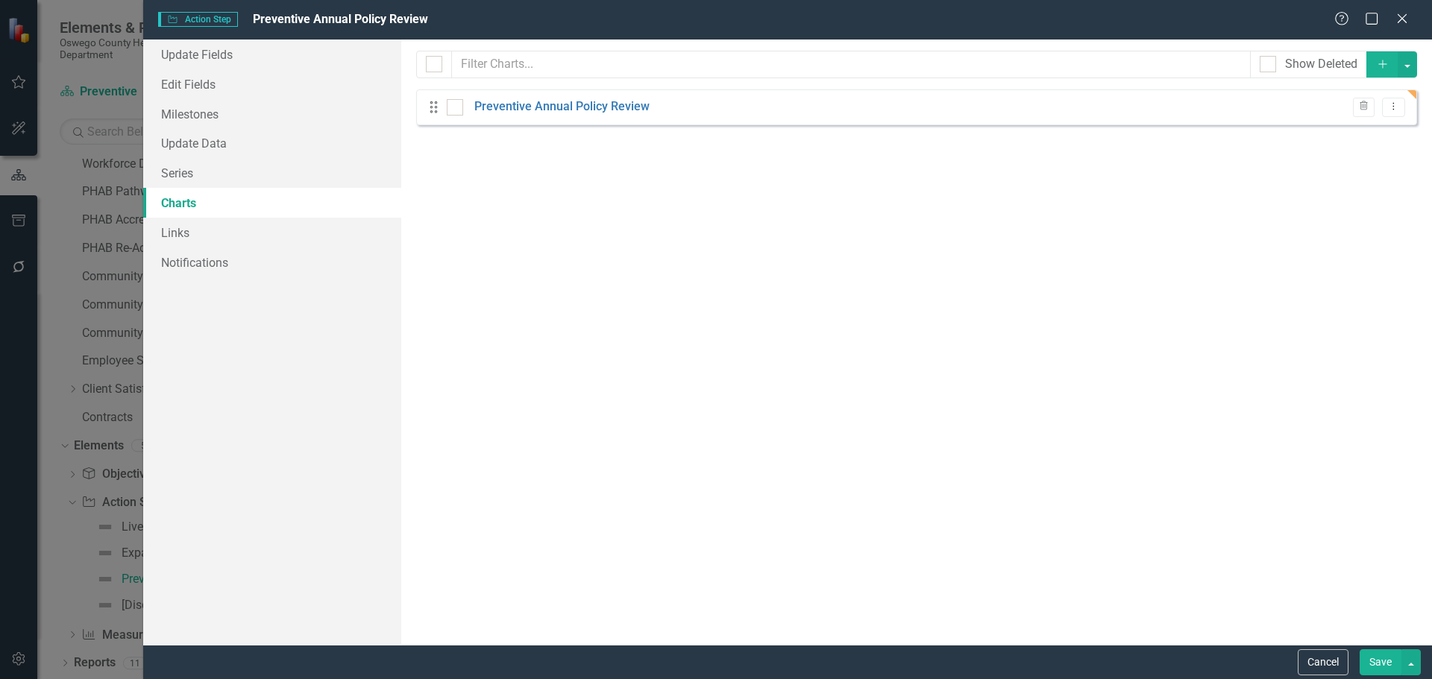
click at [1318, 672] on button "Cancel" at bounding box center [1323, 663] width 51 height 26
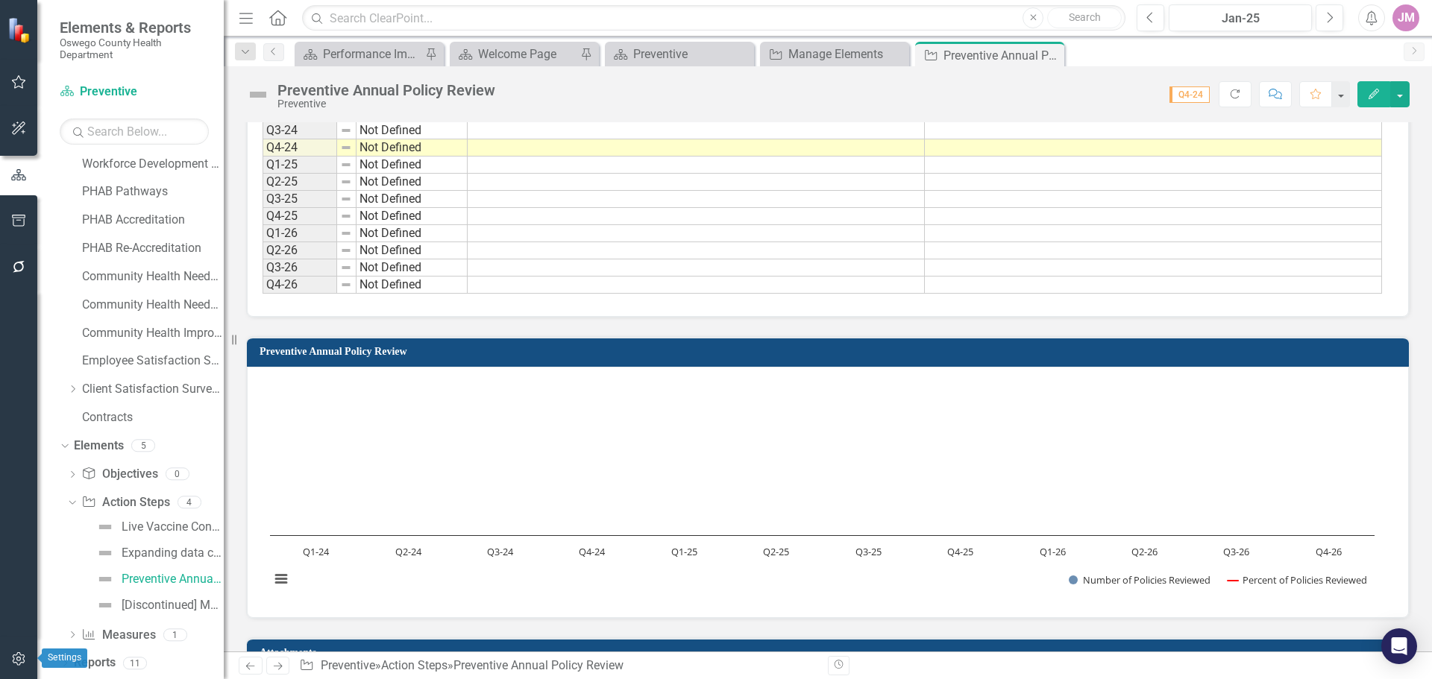
click at [20, 661] on icon "button" at bounding box center [18, 659] width 13 height 13
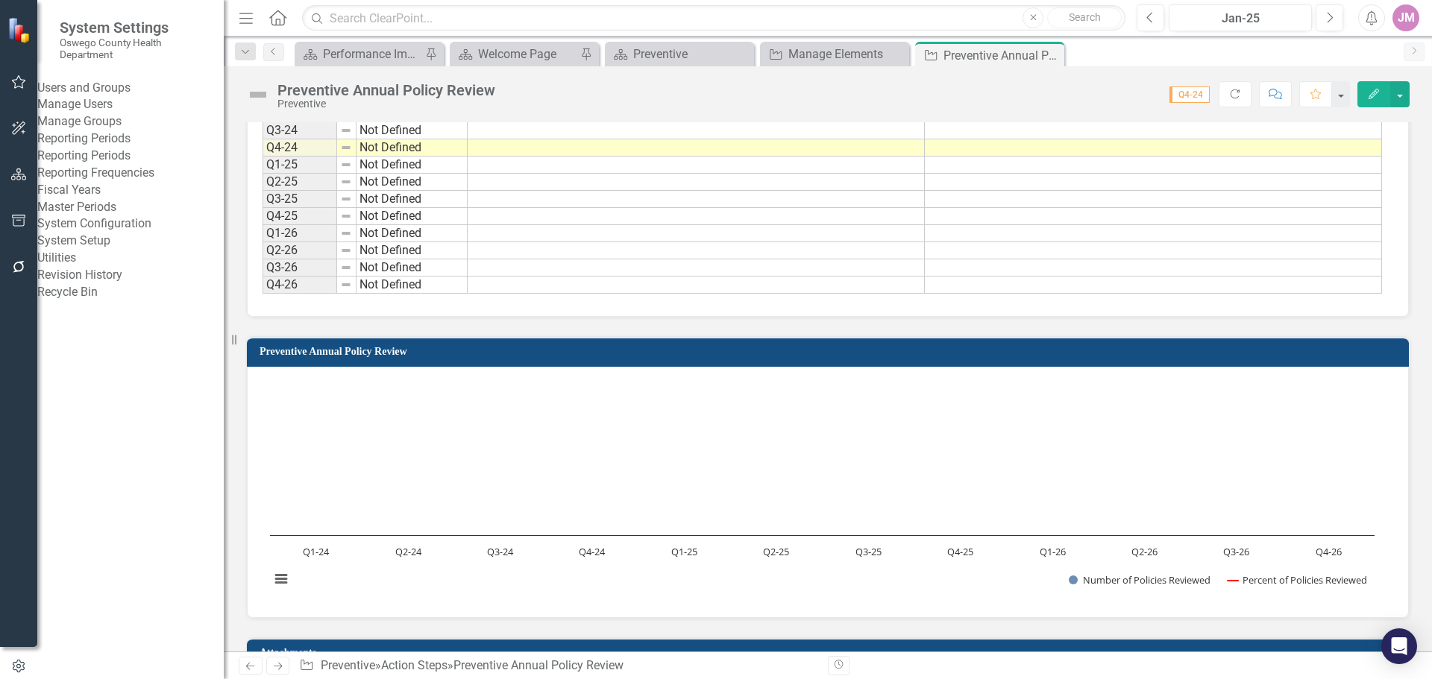
click at [113, 182] on link "Reporting Frequencies" at bounding box center [130, 173] width 186 height 17
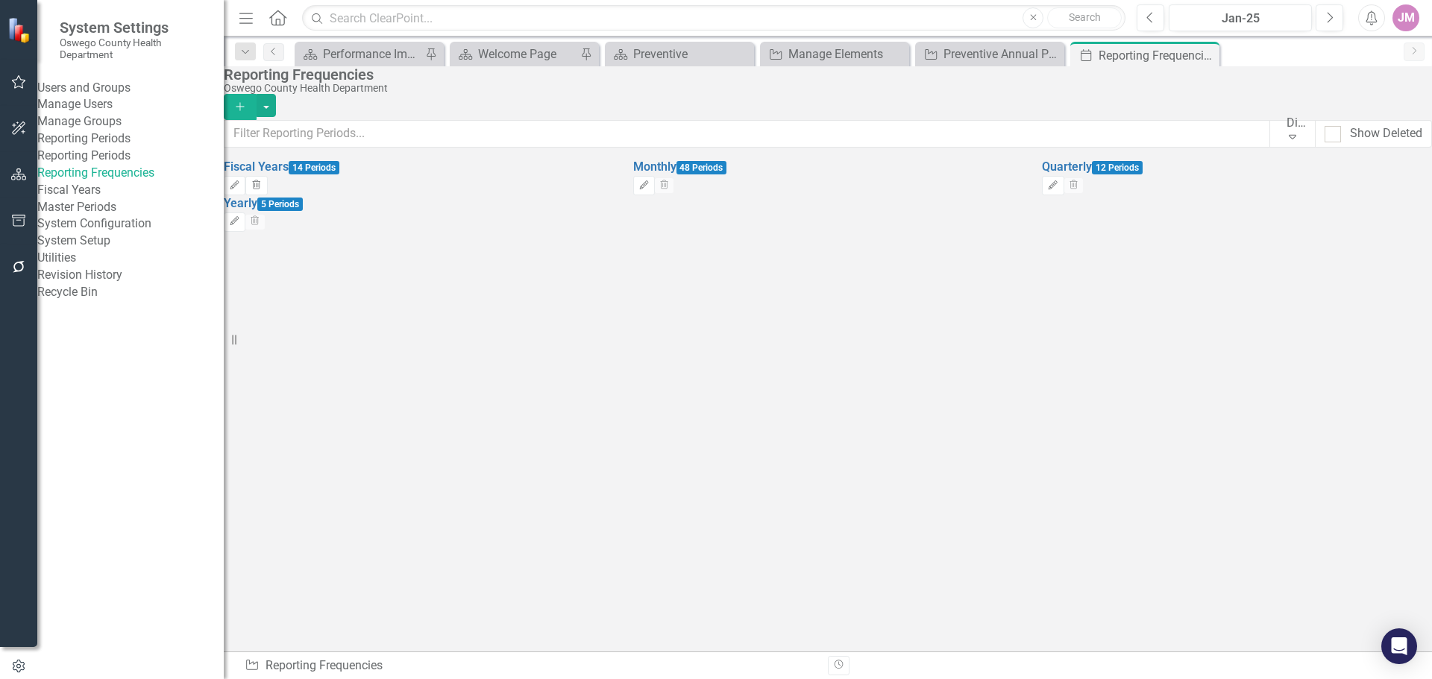
click at [75, 165] on link "Reporting Periods" at bounding box center [130, 156] width 186 height 17
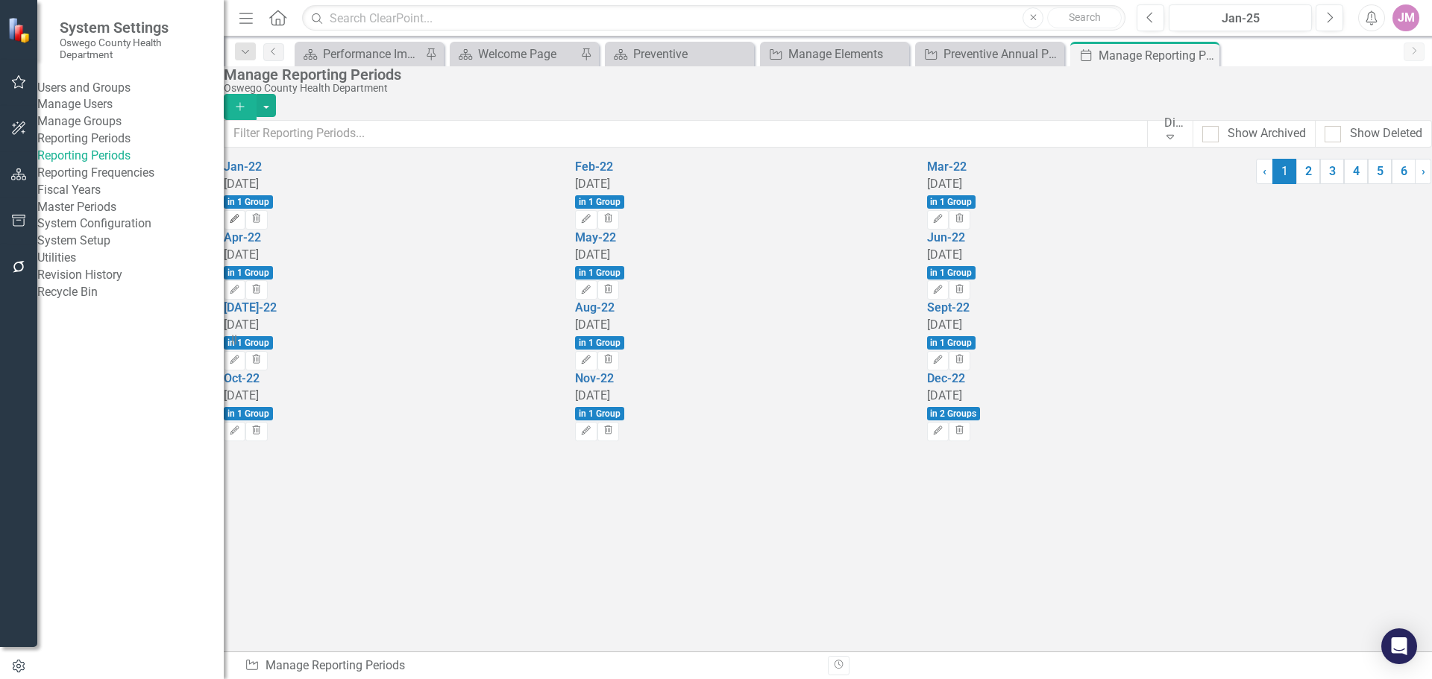
click at [240, 215] on icon "Edit" at bounding box center [234, 219] width 11 height 9
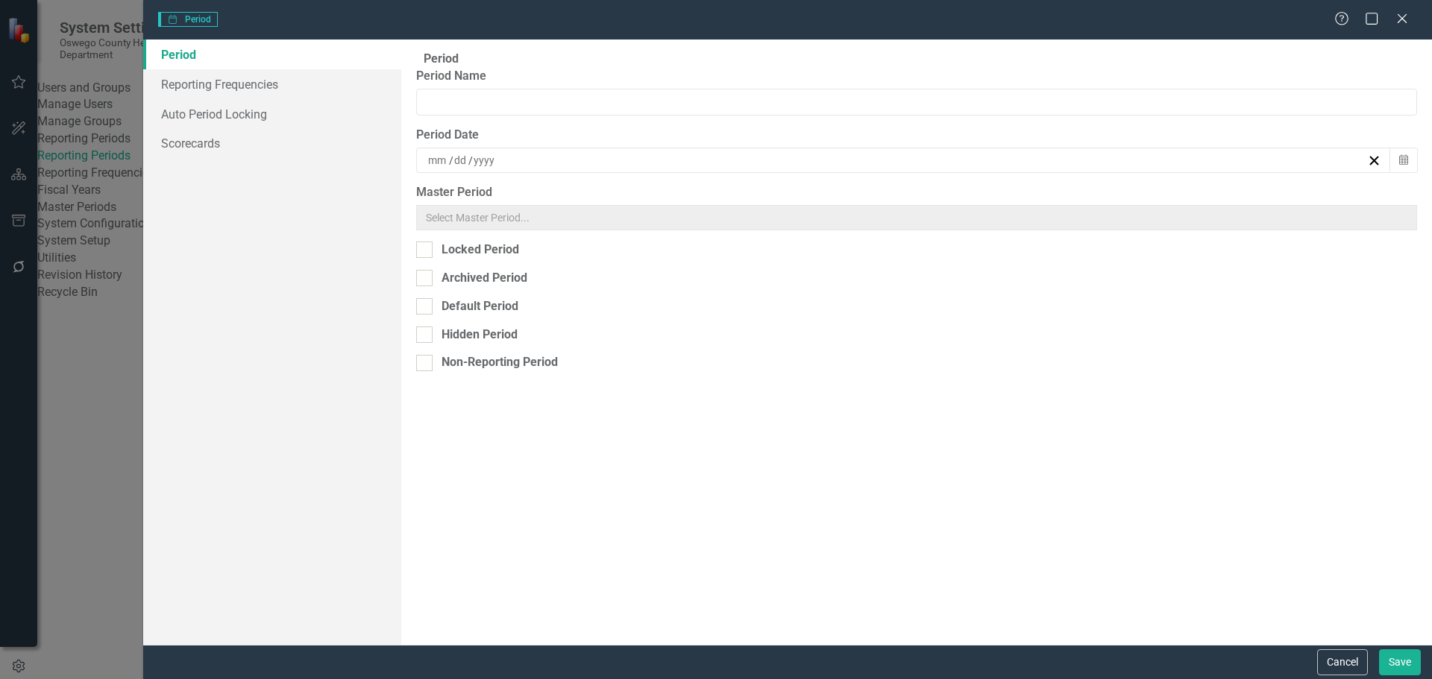
type input "Jan-22"
type input "1"
type input "31"
type input "2022"
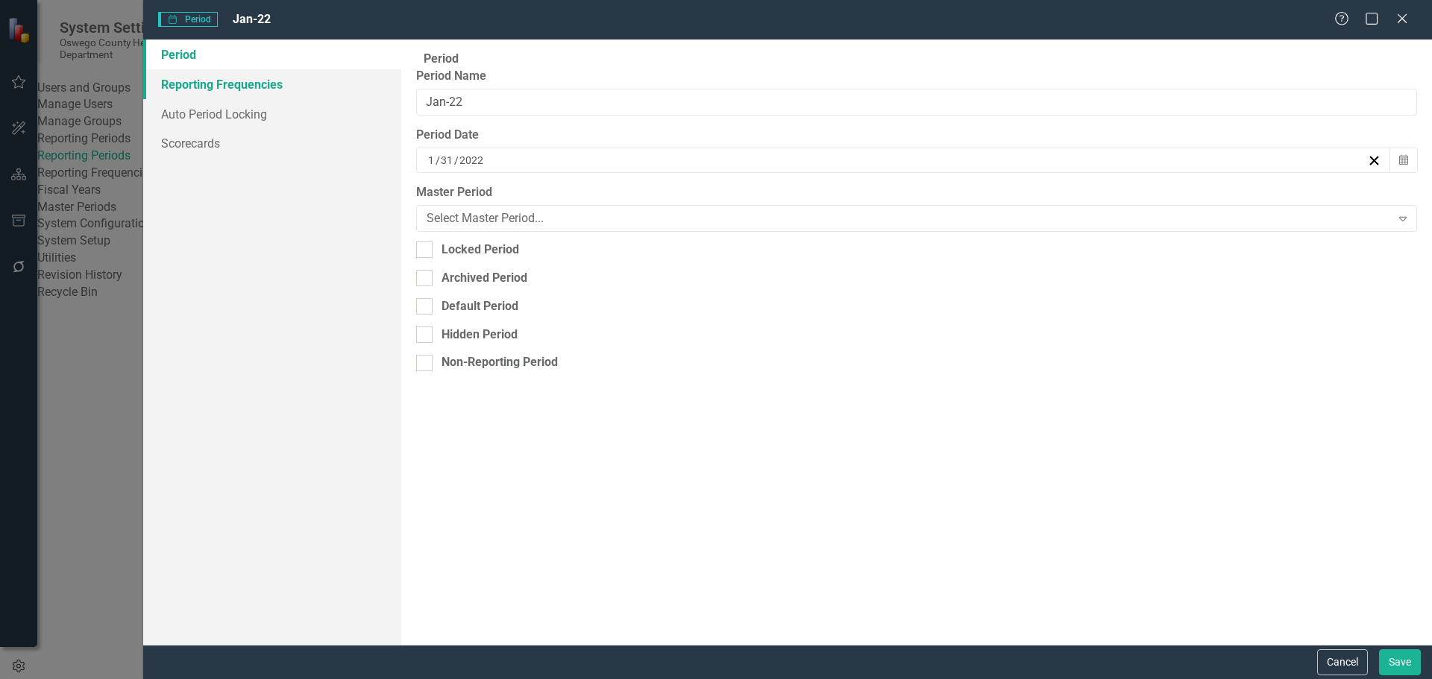
click at [227, 89] on link "Reporting Frequencies" at bounding box center [272, 84] width 258 height 30
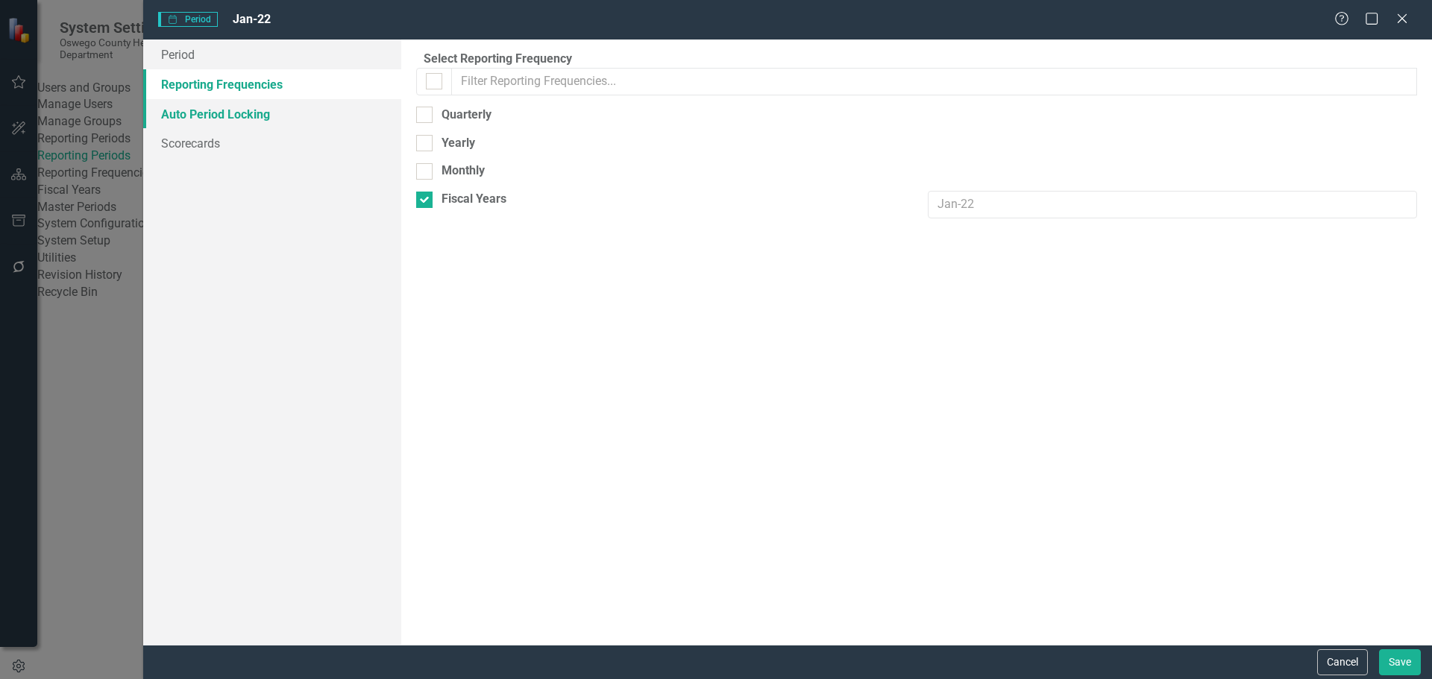
click at [224, 110] on link "Auto Period Locking" at bounding box center [272, 114] width 258 height 30
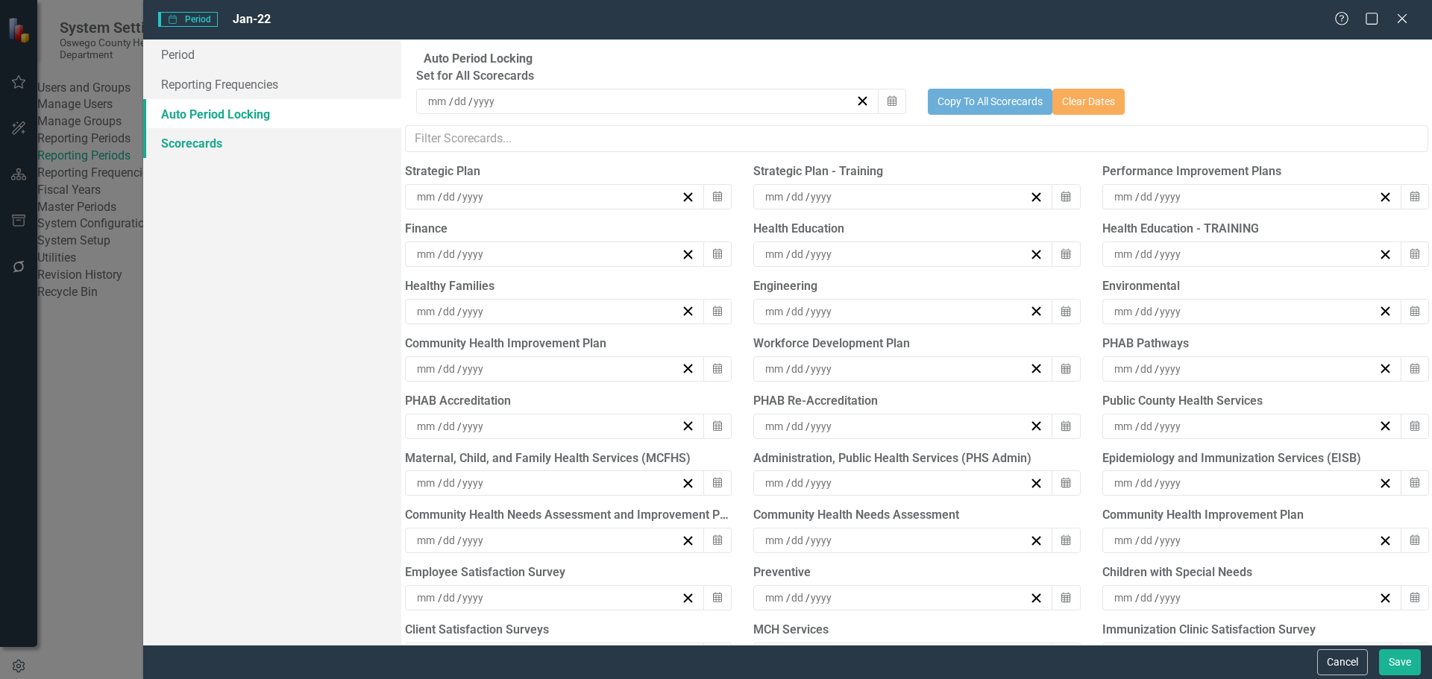
click at [213, 141] on link "Scorecards" at bounding box center [272, 143] width 258 height 30
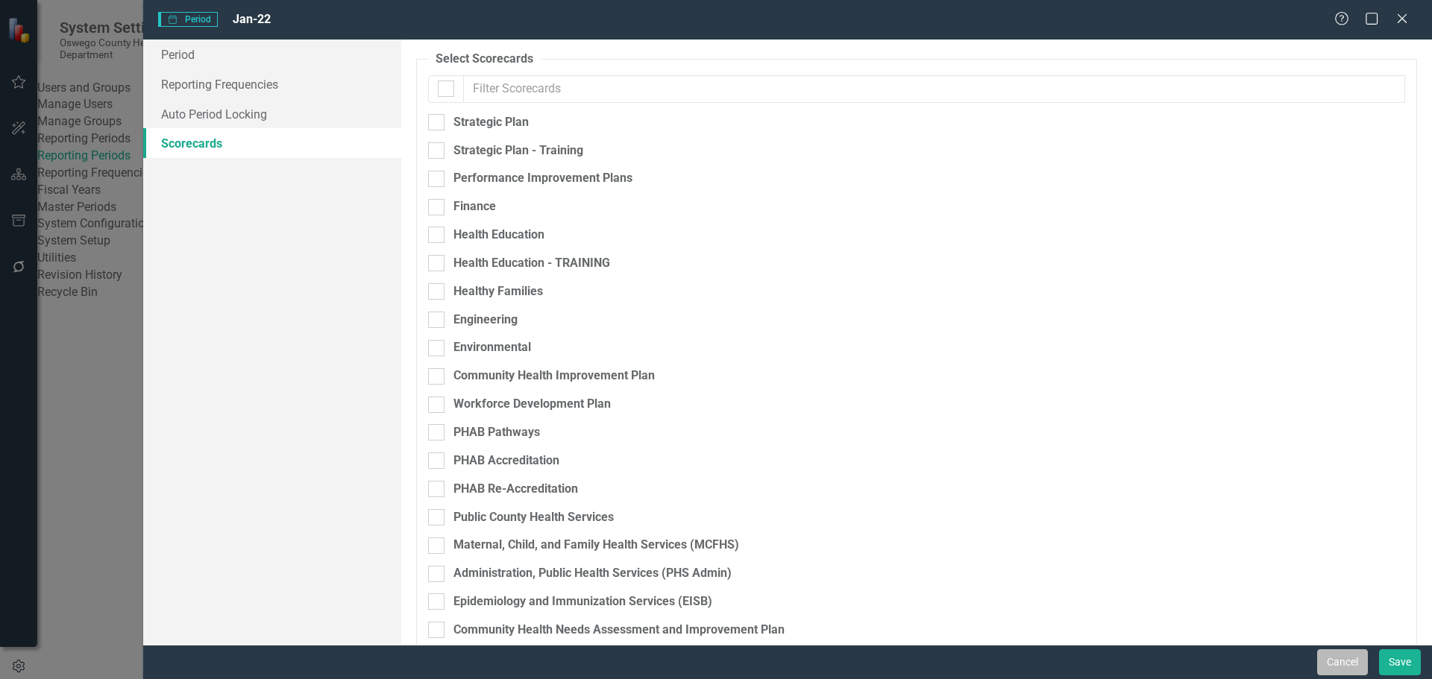
click at [1336, 663] on button "Cancel" at bounding box center [1342, 663] width 51 height 26
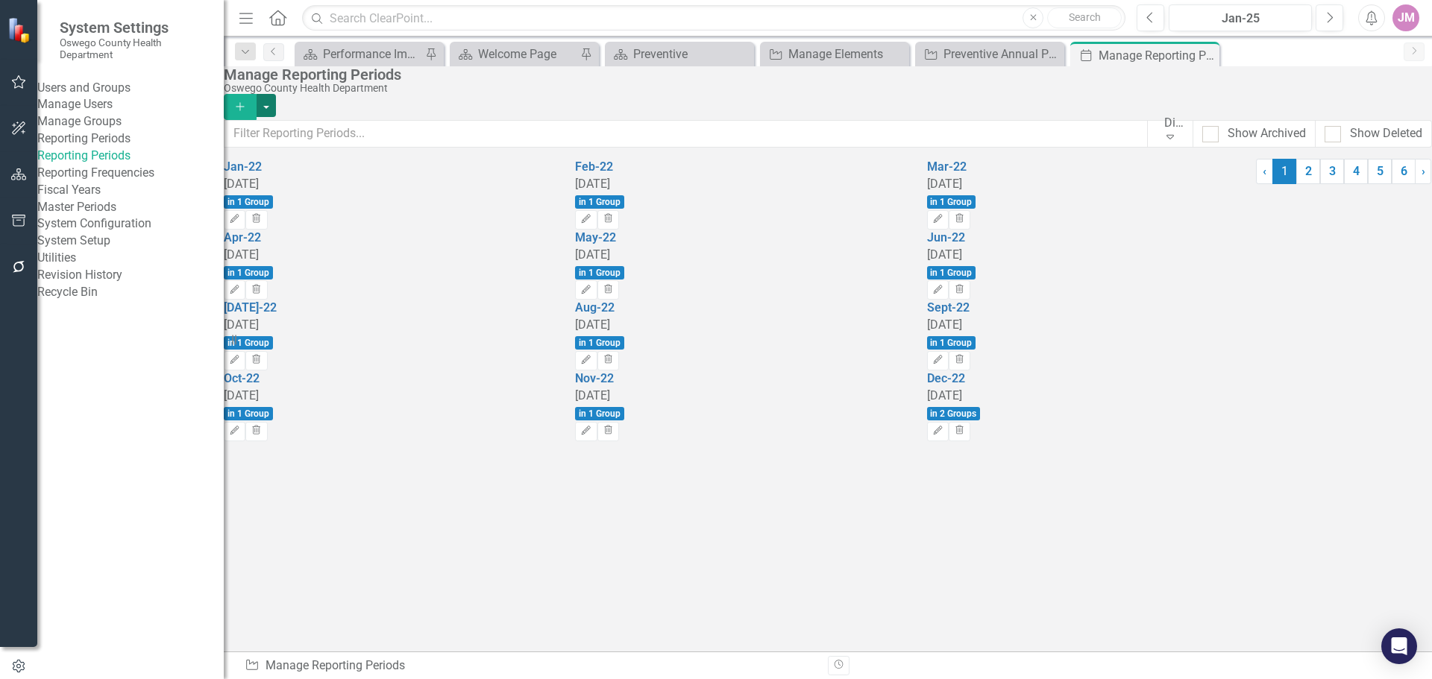
click at [276, 96] on button "button" at bounding box center [266, 105] width 19 height 23
click at [1392, 184] on link "6" at bounding box center [1404, 171] width 24 height 25
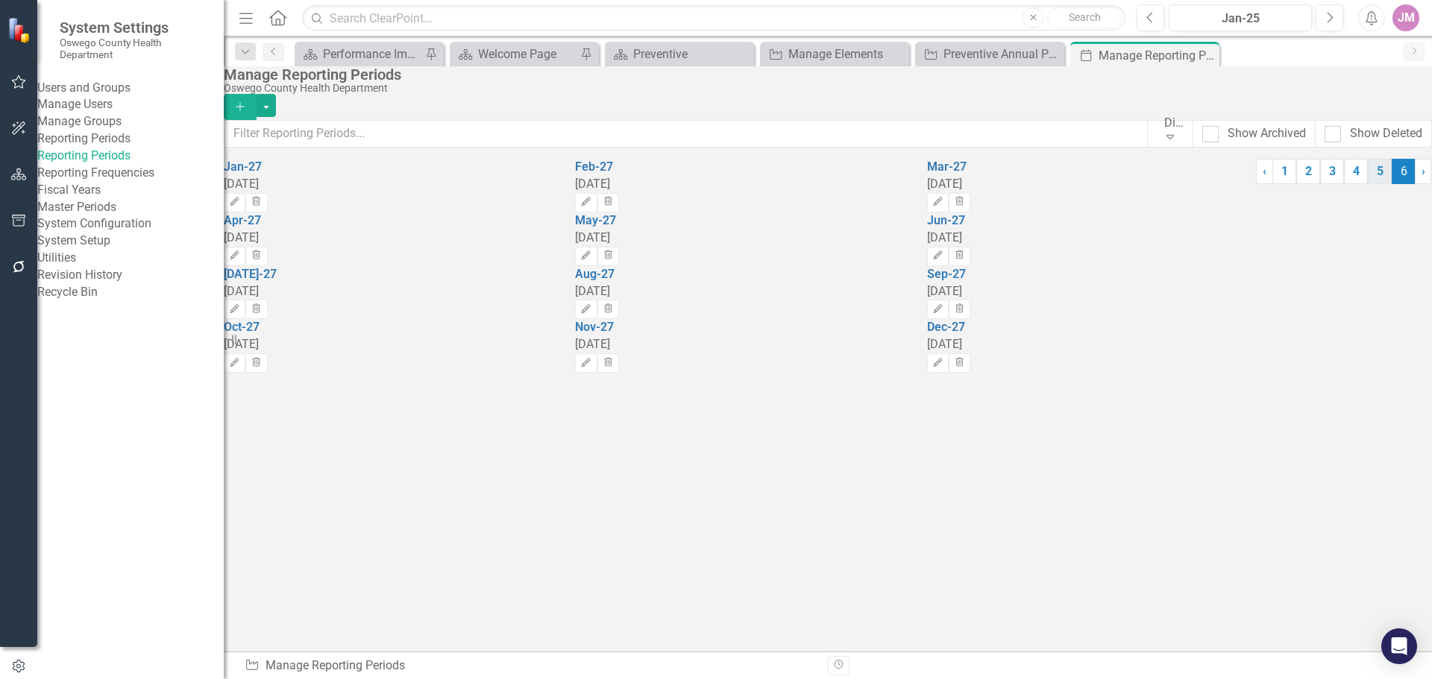
click at [1368, 184] on link "5" at bounding box center [1380, 171] width 24 height 25
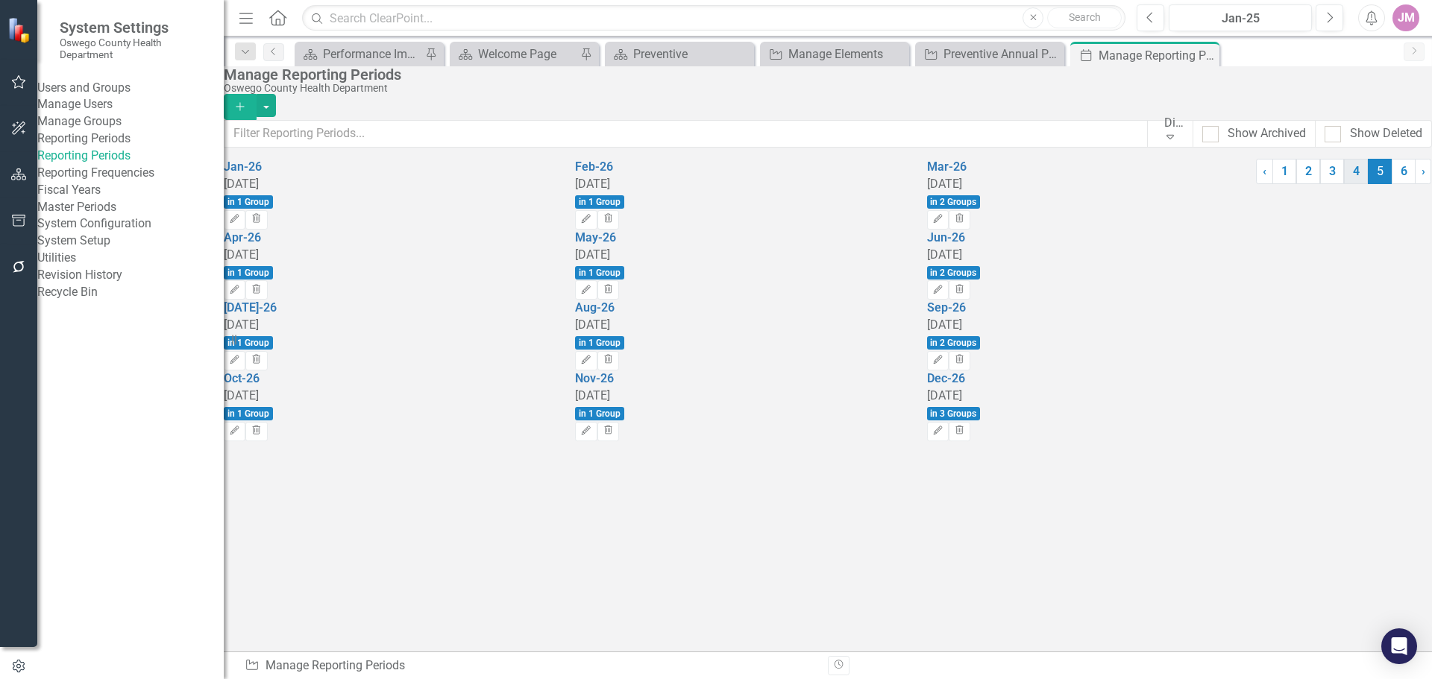
click at [1344, 184] on link "4" at bounding box center [1356, 171] width 24 height 25
click at [1163, 131] on icon "Expand" at bounding box center [1170, 137] width 15 height 12
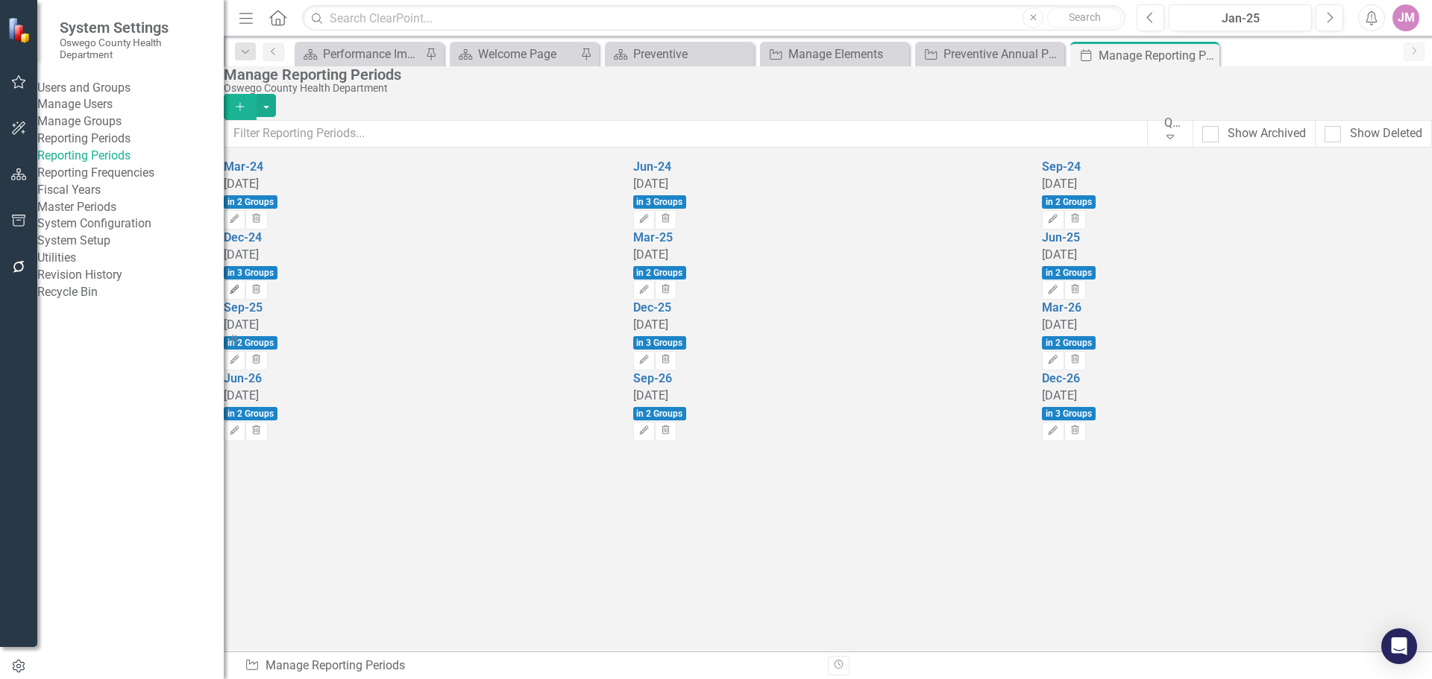
click at [240, 286] on icon "Edit" at bounding box center [234, 290] width 11 height 9
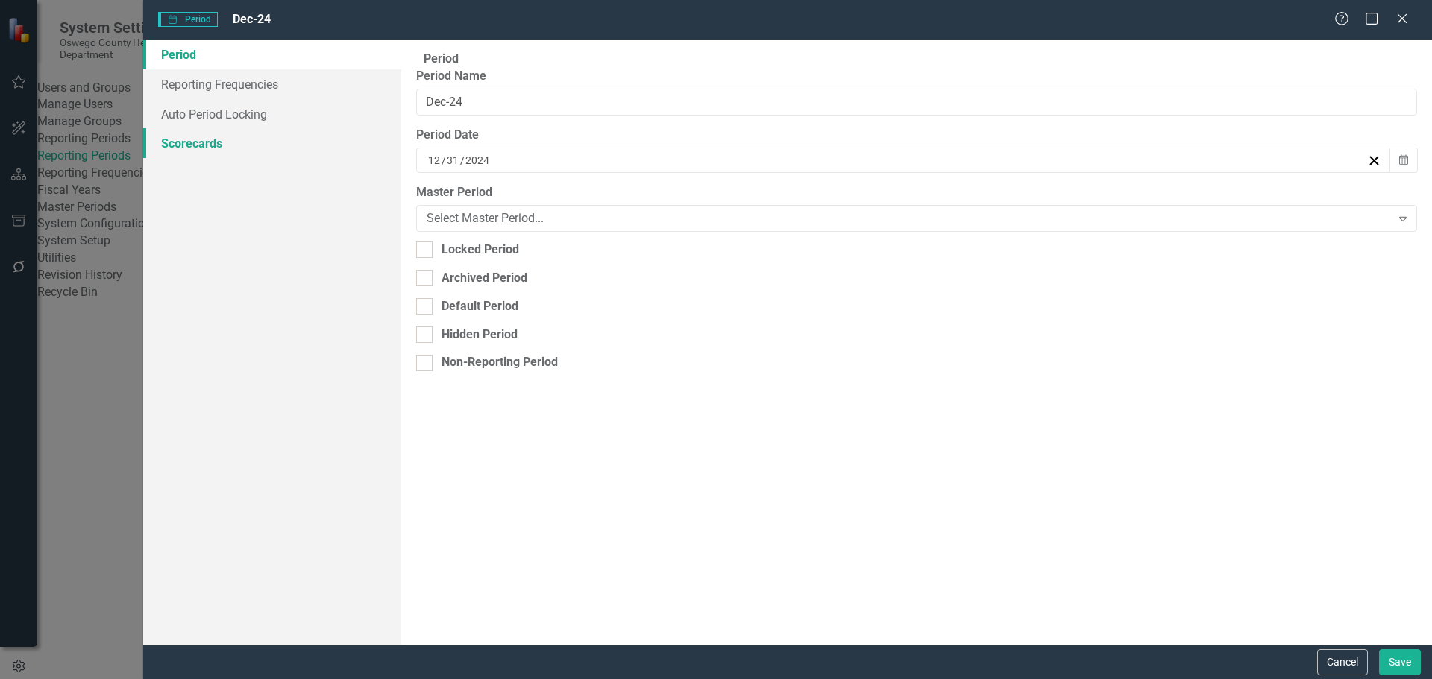
click at [239, 141] on link "Scorecards" at bounding box center [272, 143] width 258 height 30
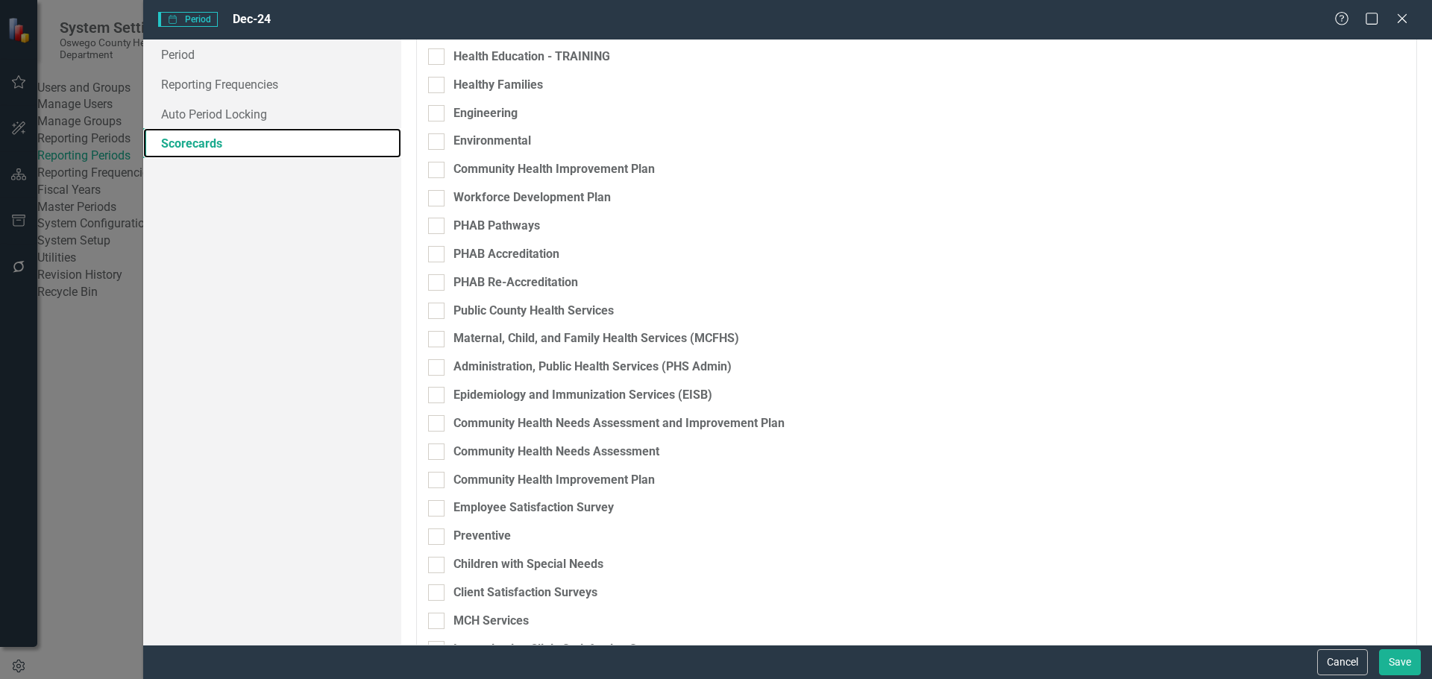
scroll to position [285, 0]
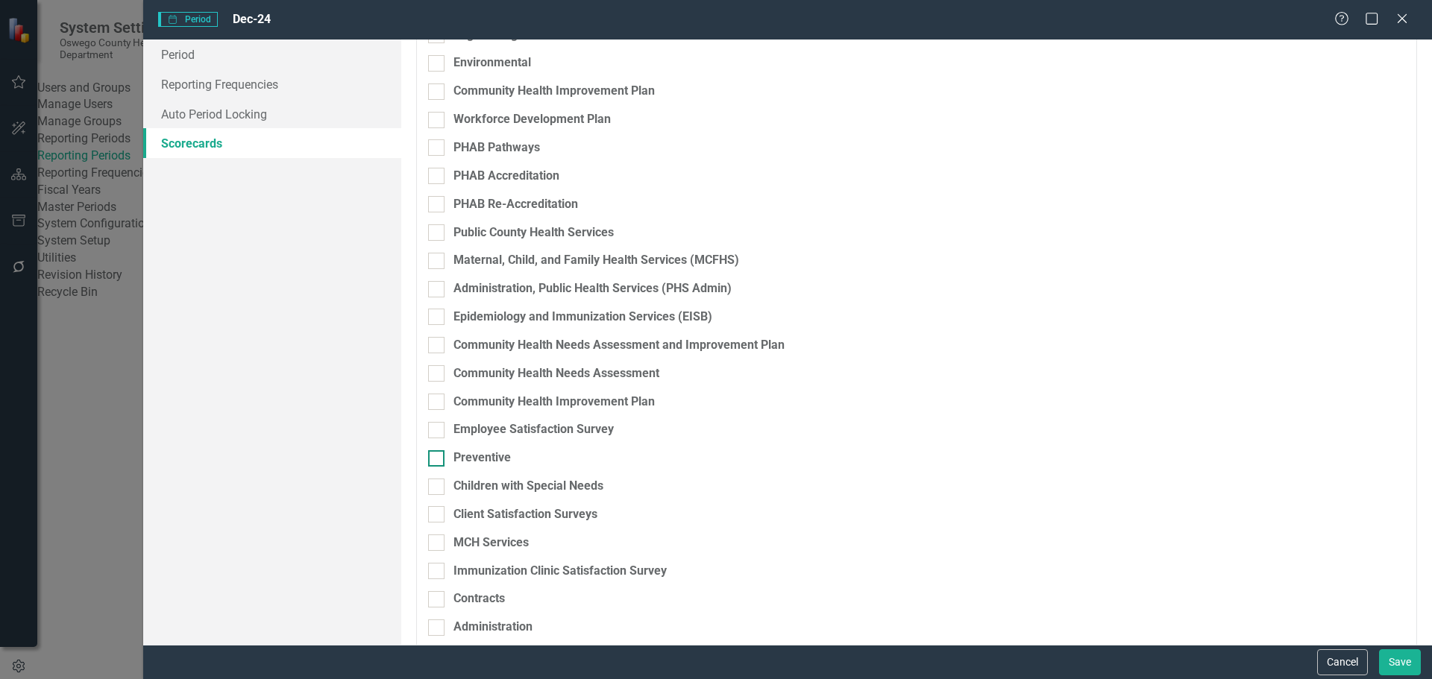
click at [432, 450] on div at bounding box center [436, 458] width 16 height 16
click at [432, 450] on input "Preventive" at bounding box center [433, 455] width 10 height 10
checkbox input "true"
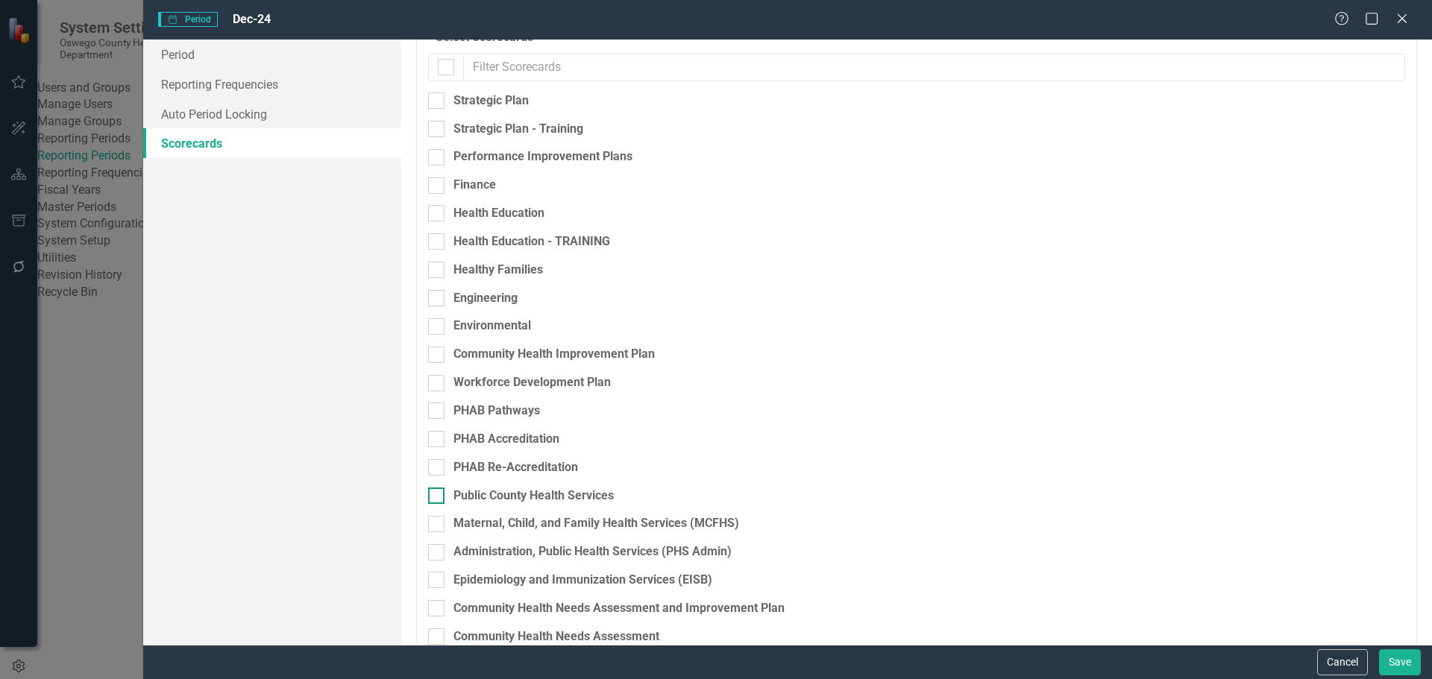
scroll to position [0, 0]
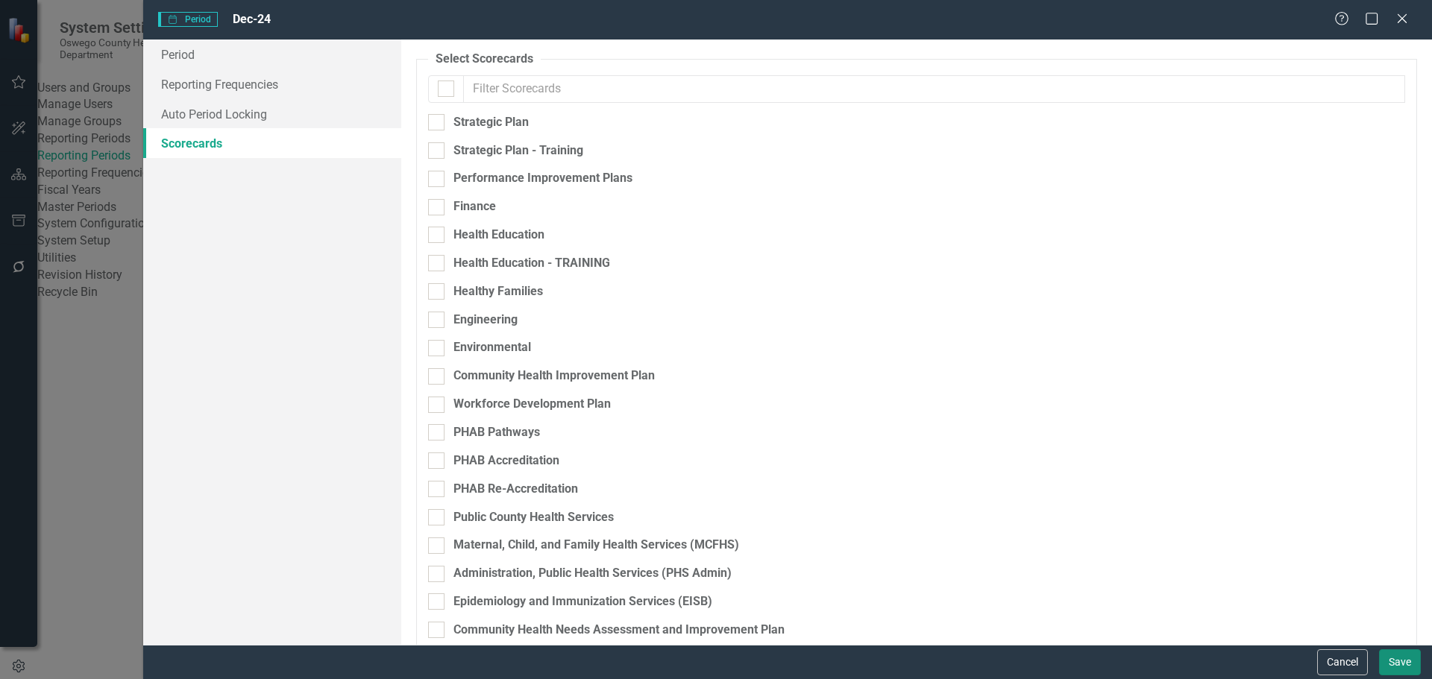
click at [1393, 663] on button "Save" at bounding box center [1400, 663] width 42 height 26
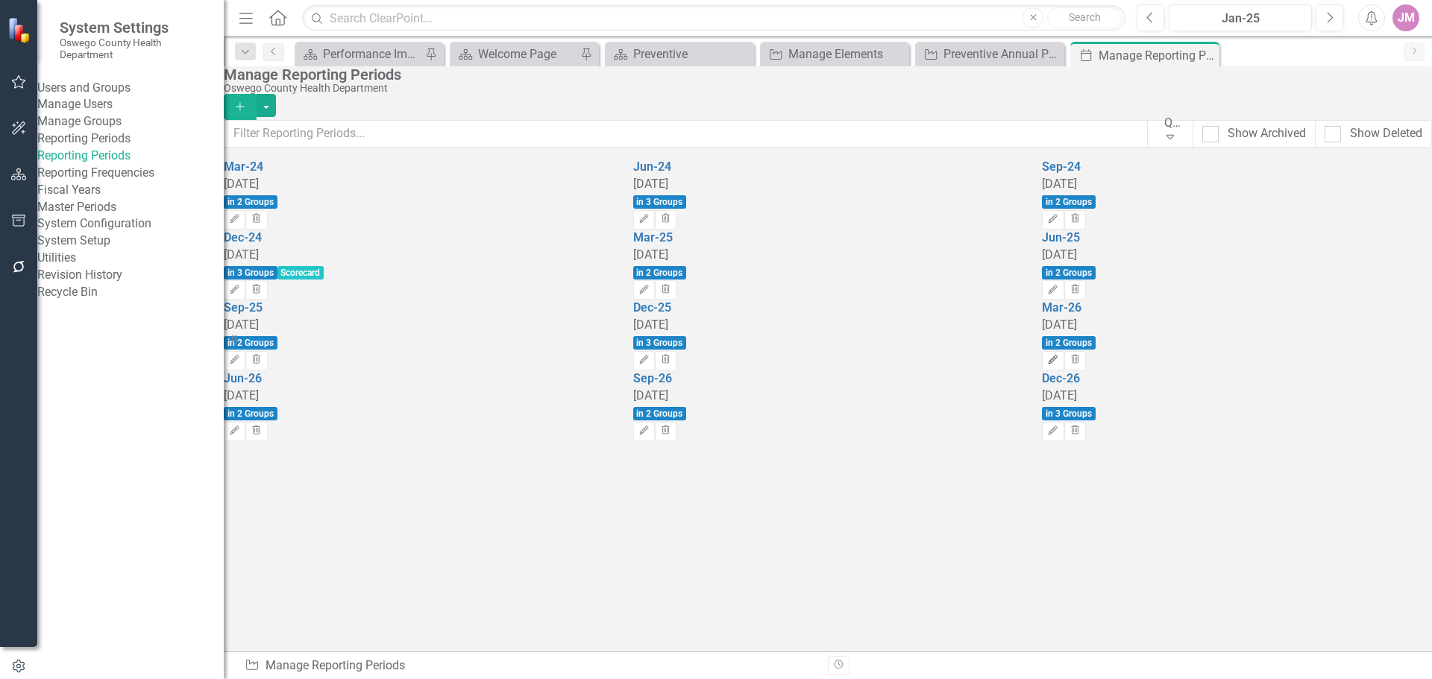
click at [1058, 360] on icon "Edit" at bounding box center [1052, 360] width 11 height 9
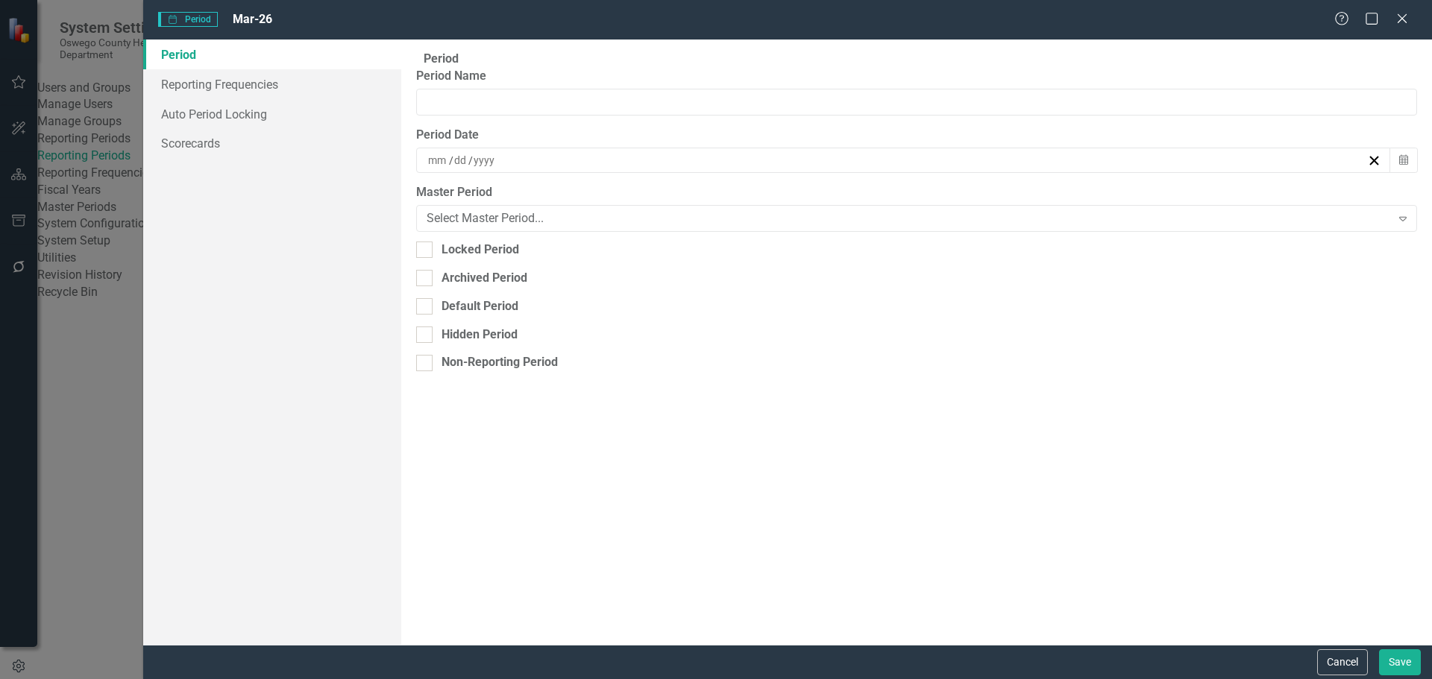
type input "Mar-26"
type input "3"
type input "31"
type input "2026"
click at [209, 141] on link "Scorecards" at bounding box center [272, 143] width 258 height 30
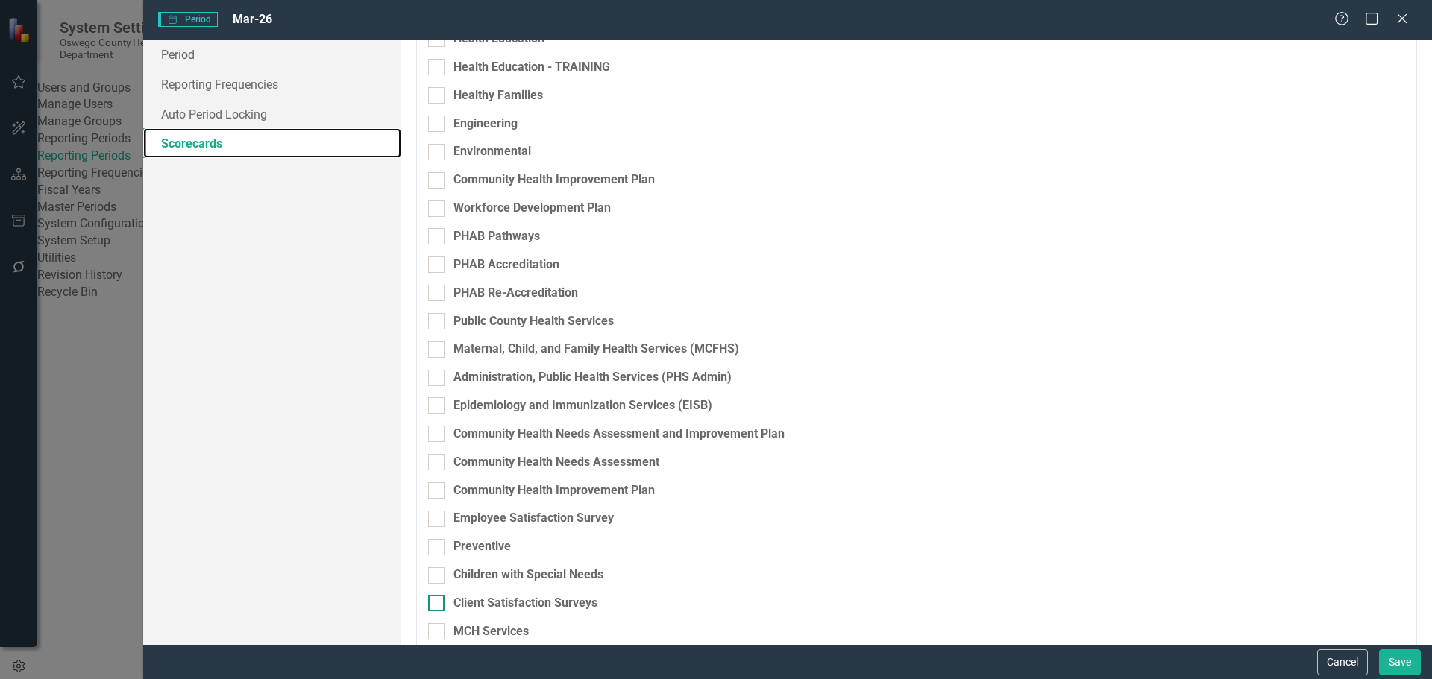
scroll to position [285, 0]
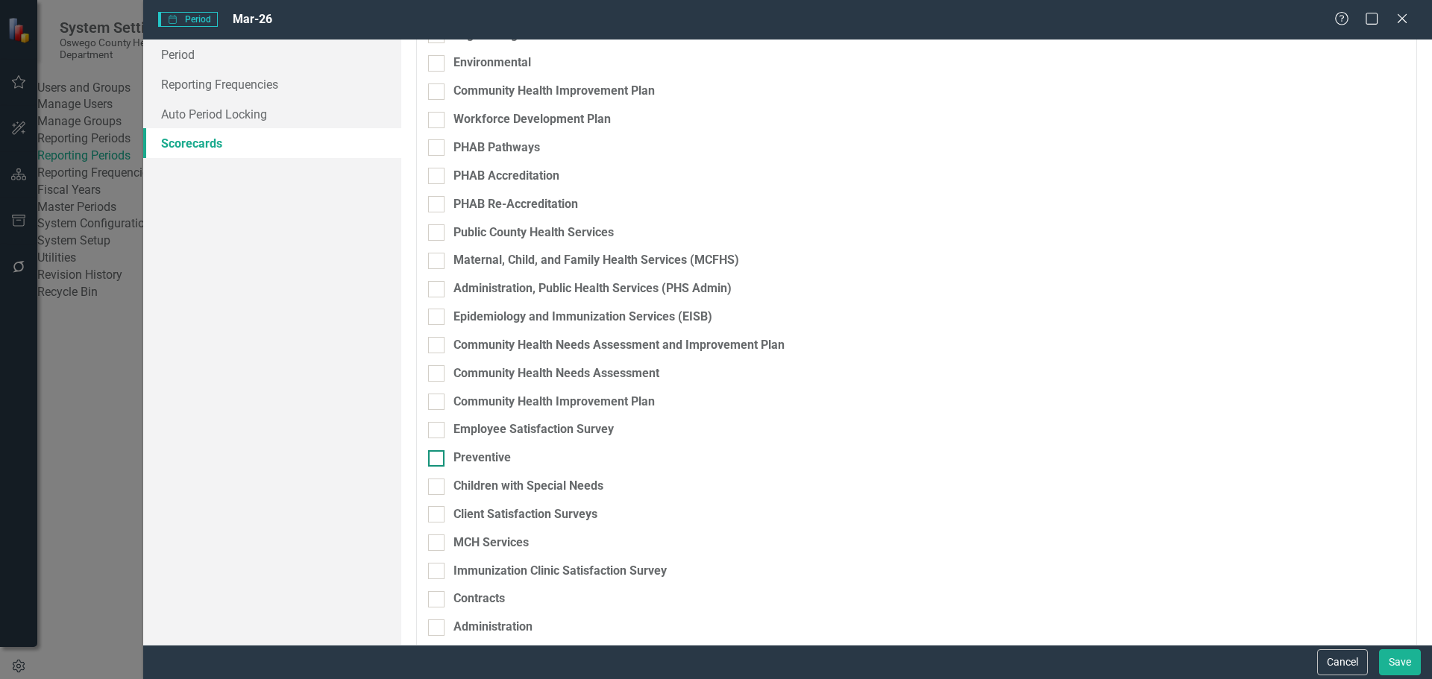
click at [477, 450] on div "Preventive" at bounding box center [481, 458] width 57 height 17
click at [438, 450] on input "Preventive" at bounding box center [433, 455] width 10 height 10
checkbox input "true"
click at [1386, 663] on button "Save" at bounding box center [1400, 663] width 42 height 26
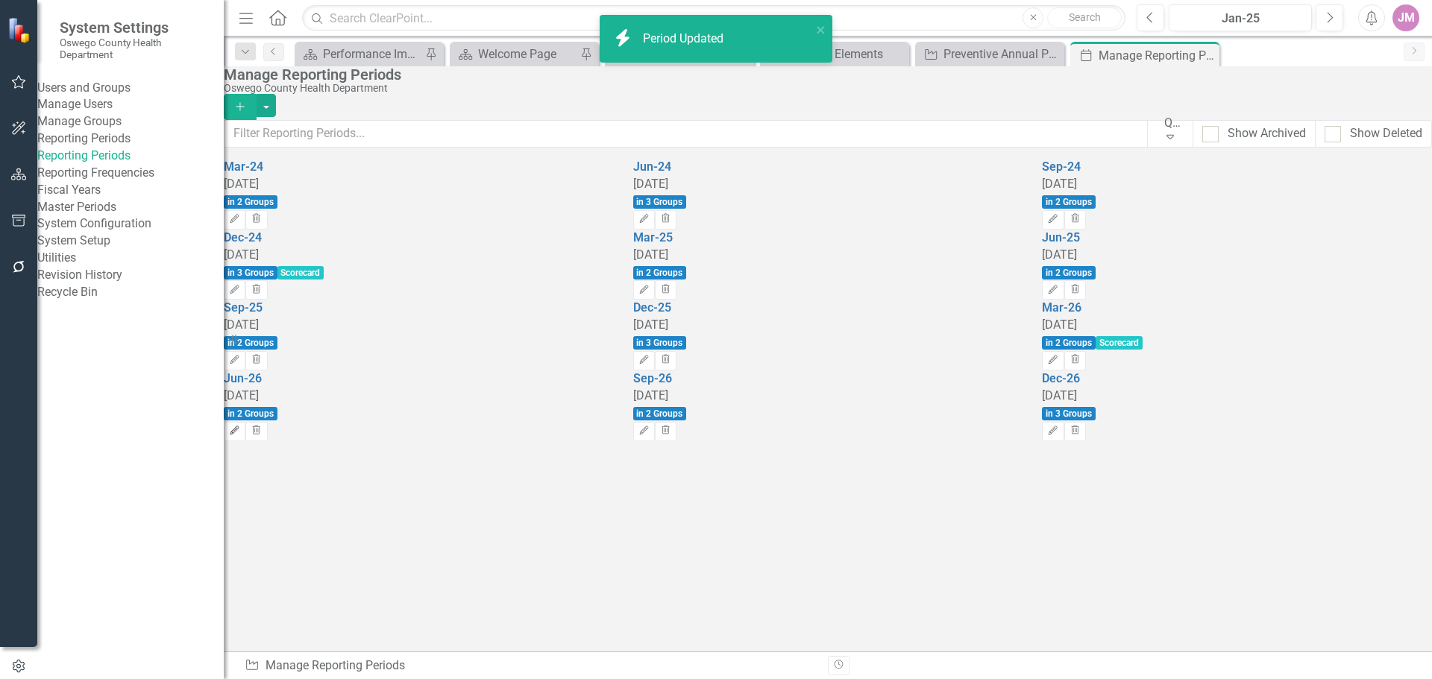
click at [240, 436] on icon "Edit" at bounding box center [234, 431] width 11 height 9
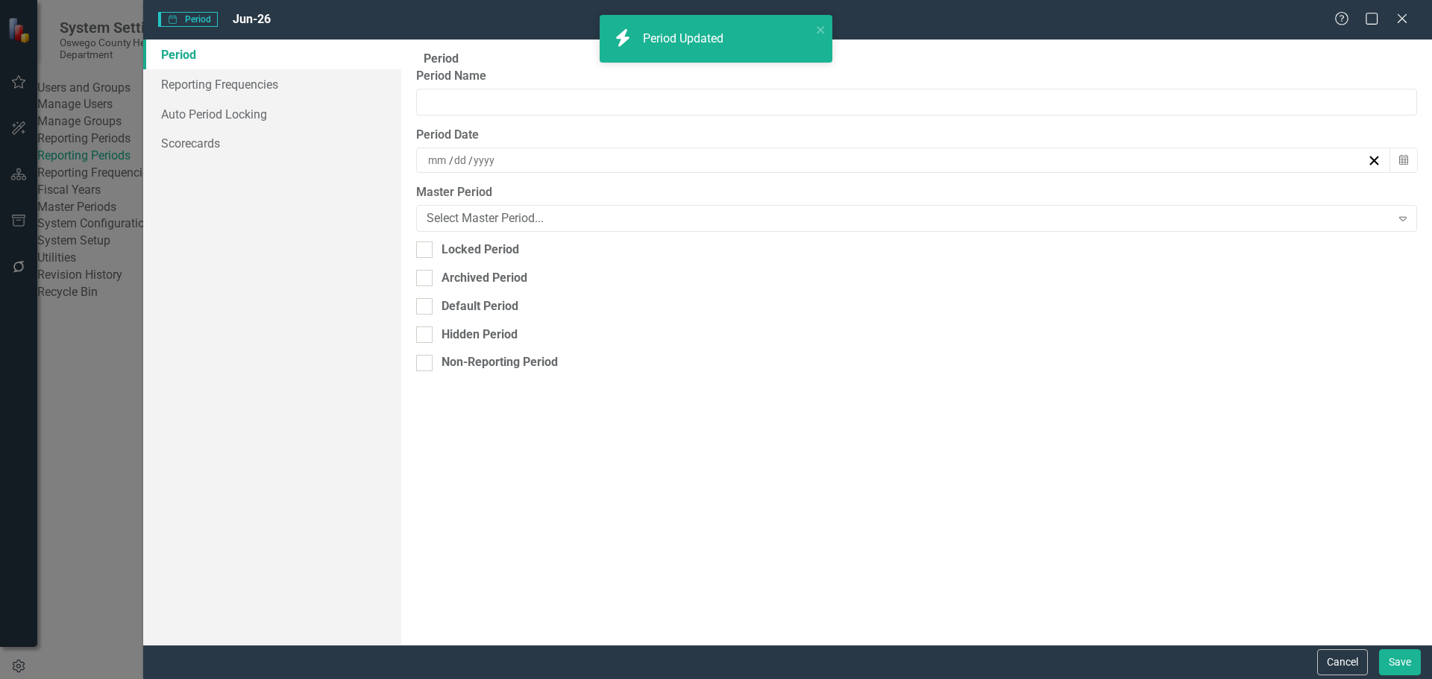
type input "Jun-26"
type input "6"
type input "30"
type input "2026"
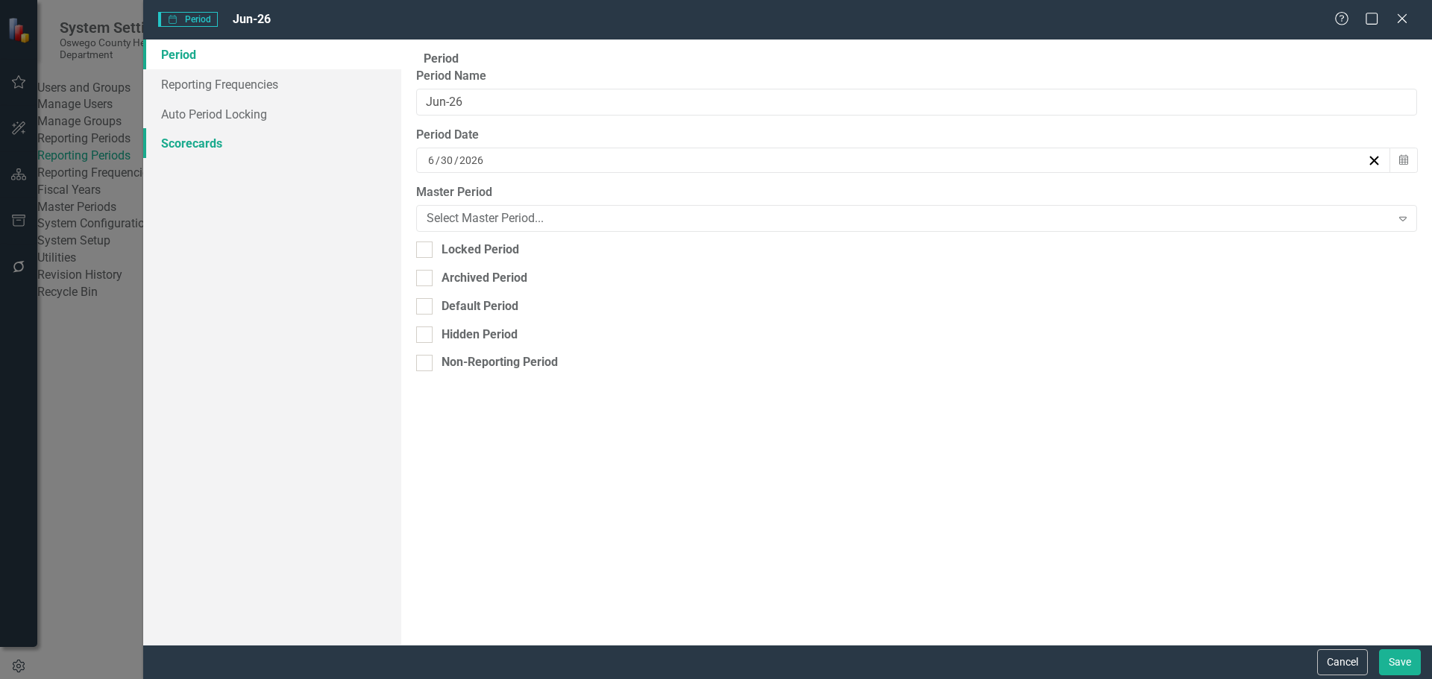
click at [283, 135] on link "Scorecards" at bounding box center [272, 143] width 258 height 30
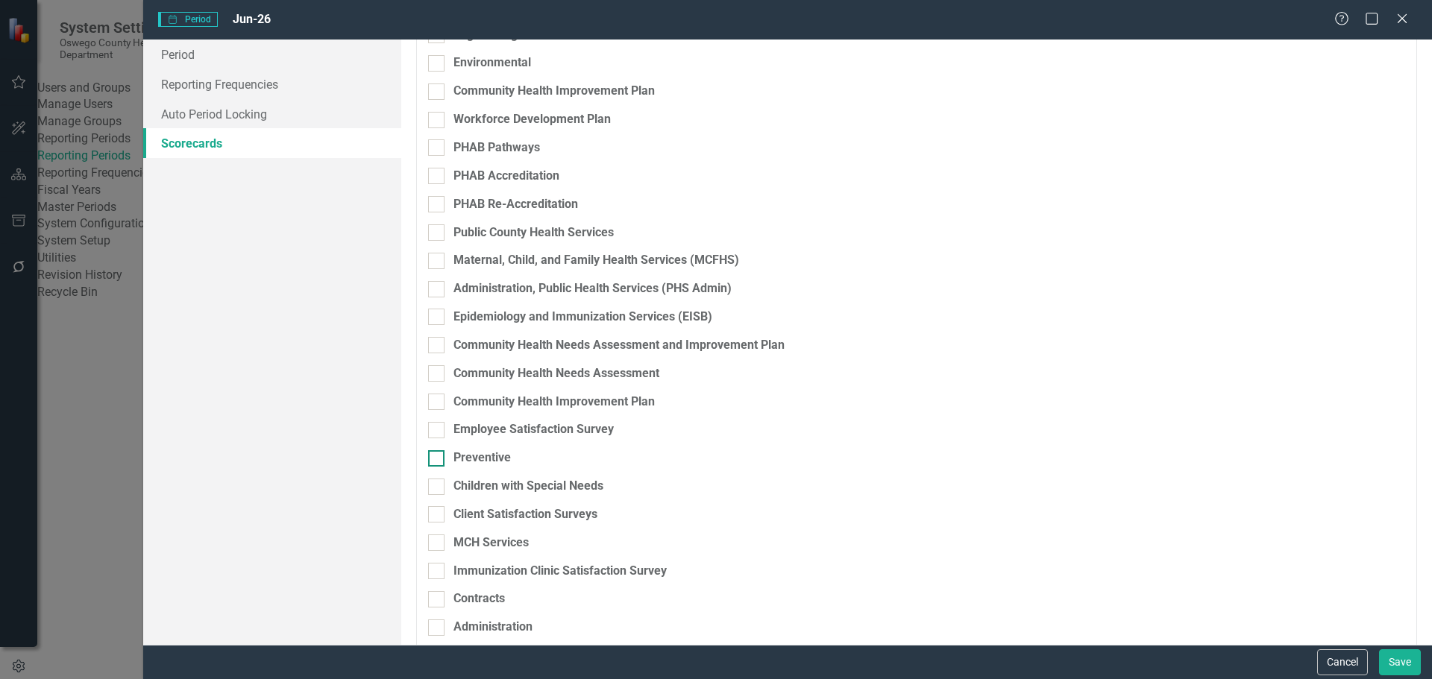
click at [488, 450] on div "Preventive" at bounding box center [481, 458] width 57 height 17
click at [438, 450] on input "Preventive" at bounding box center [433, 455] width 10 height 10
checkbox input "true"
click at [1393, 657] on button "Save" at bounding box center [1400, 663] width 42 height 26
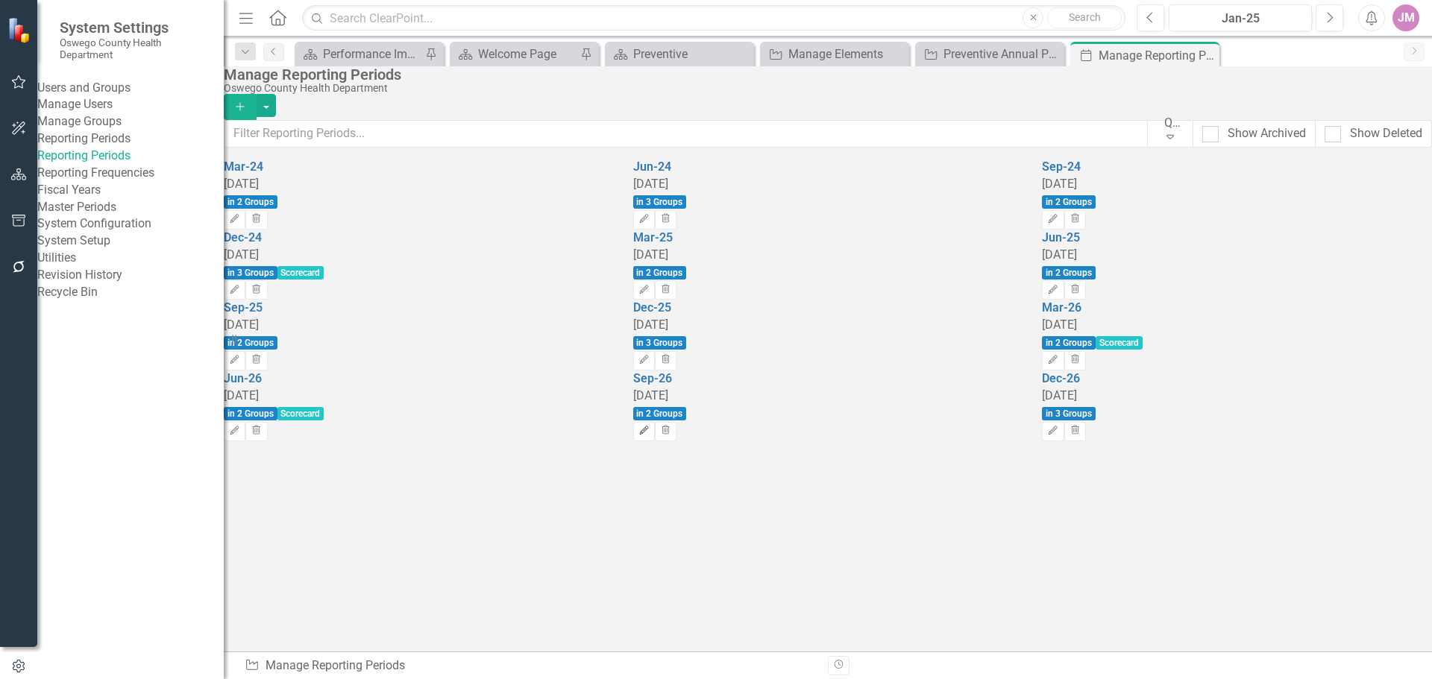
click at [650, 436] on icon "Edit" at bounding box center [643, 431] width 11 height 9
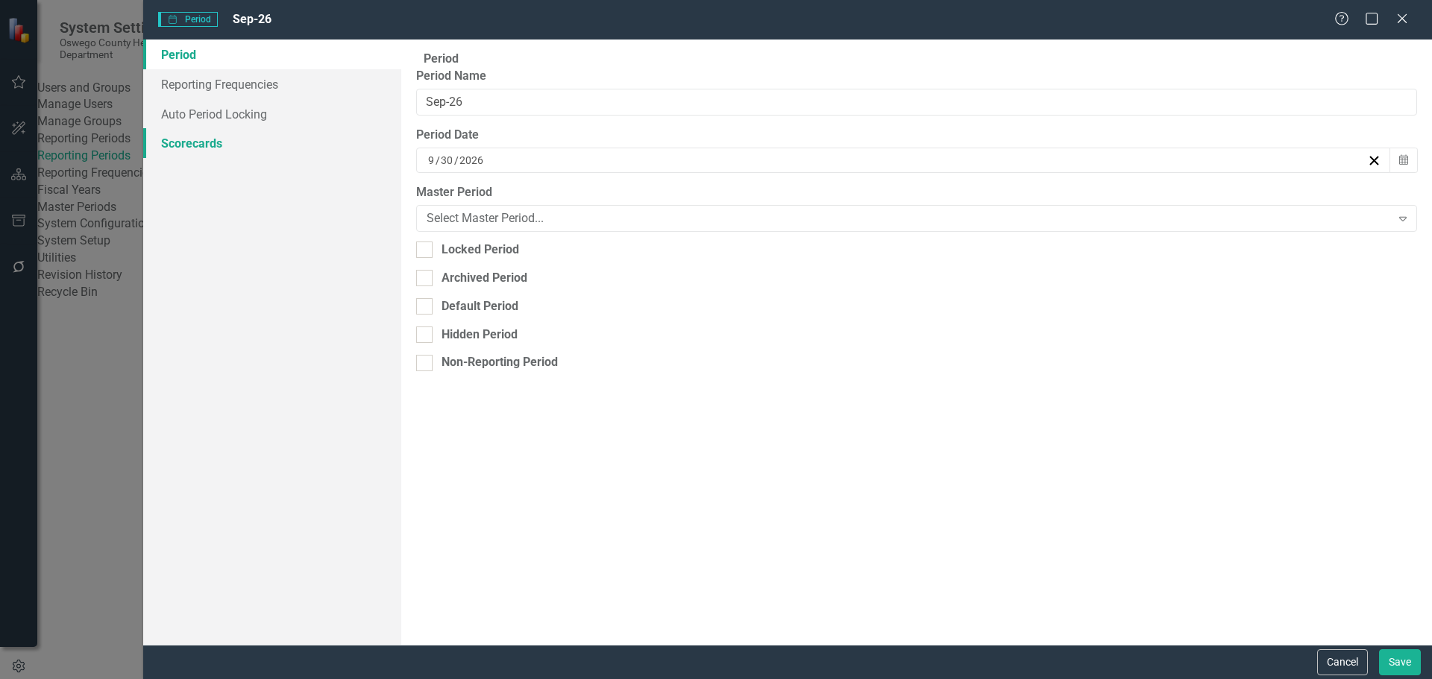
click at [213, 140] on link "Scorecards" at bounding box center [272, 143] width 258 height 30
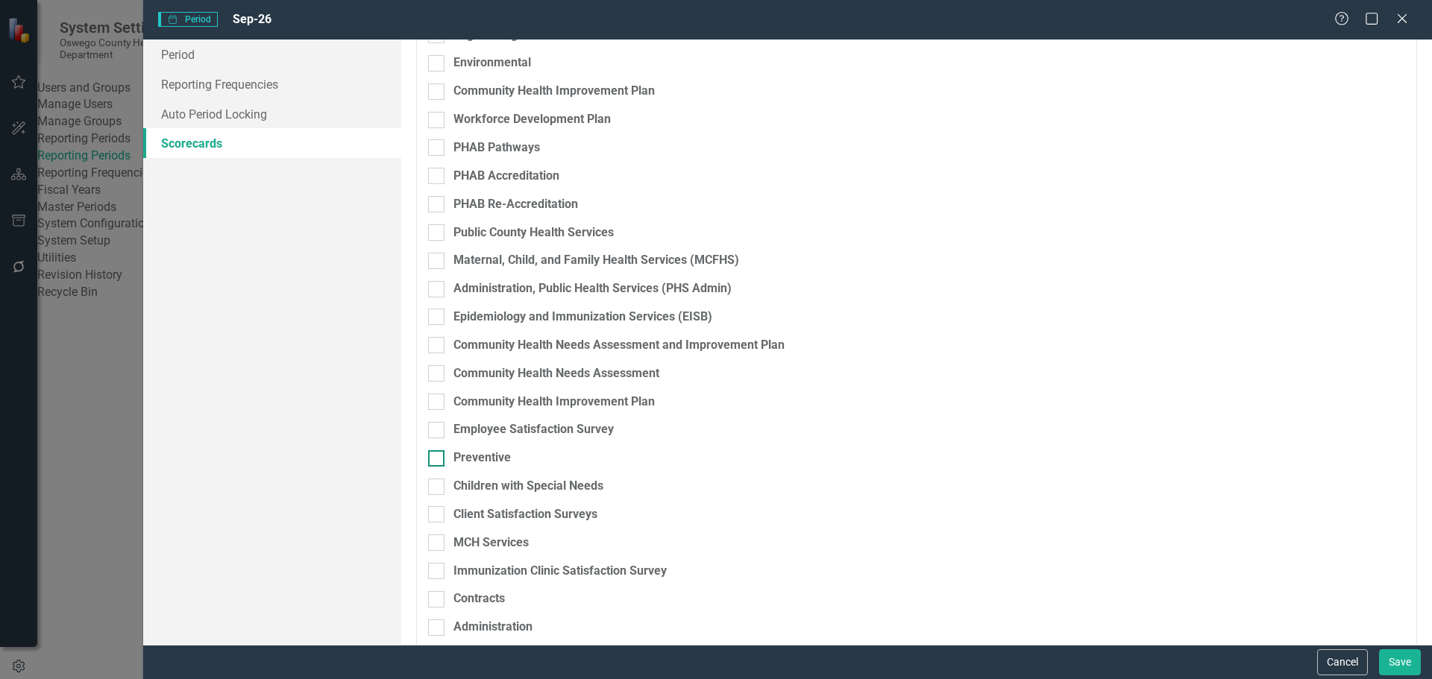
click at [478, 450] on div "Preventive" at bounding box center [481, 458] width 57 height 17
click at [438, 450] on input "Preventive" at bounding box center [433, 455] width 10 height 10
checkbox input "true"
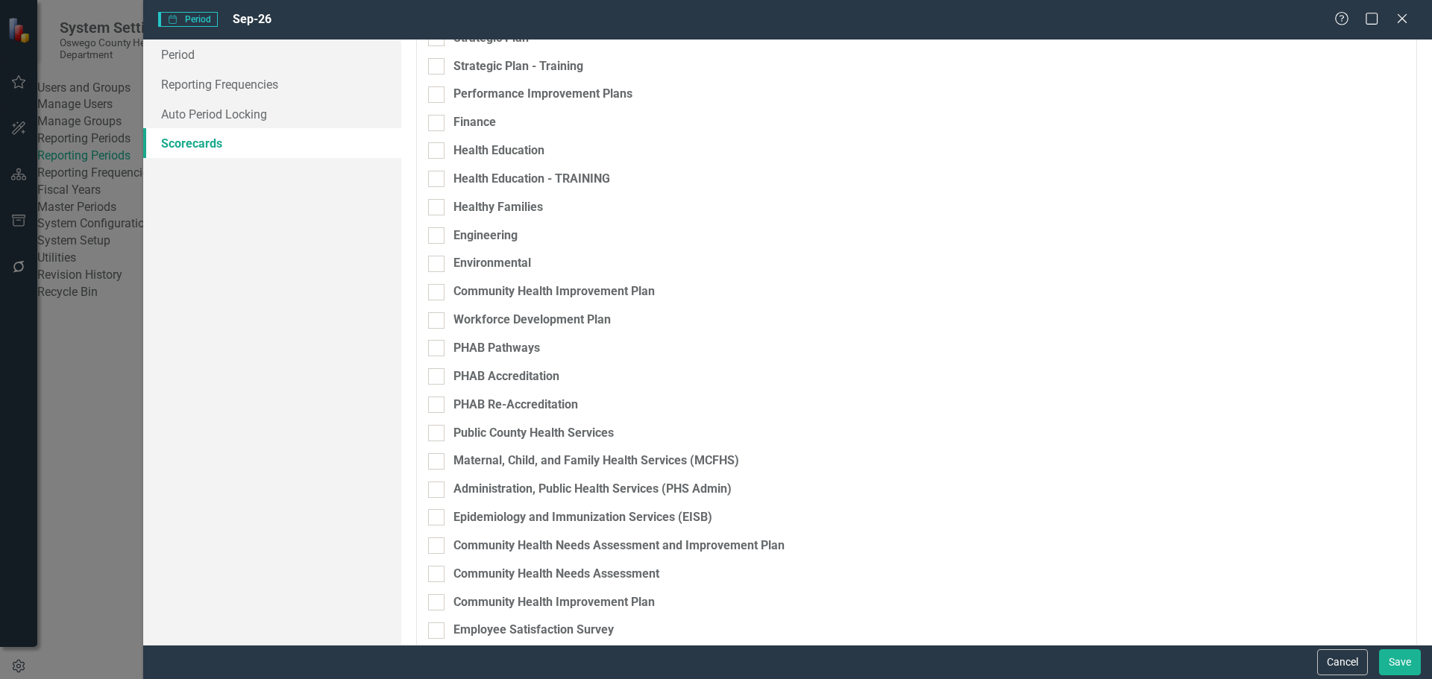
scroll to position [0, 0]
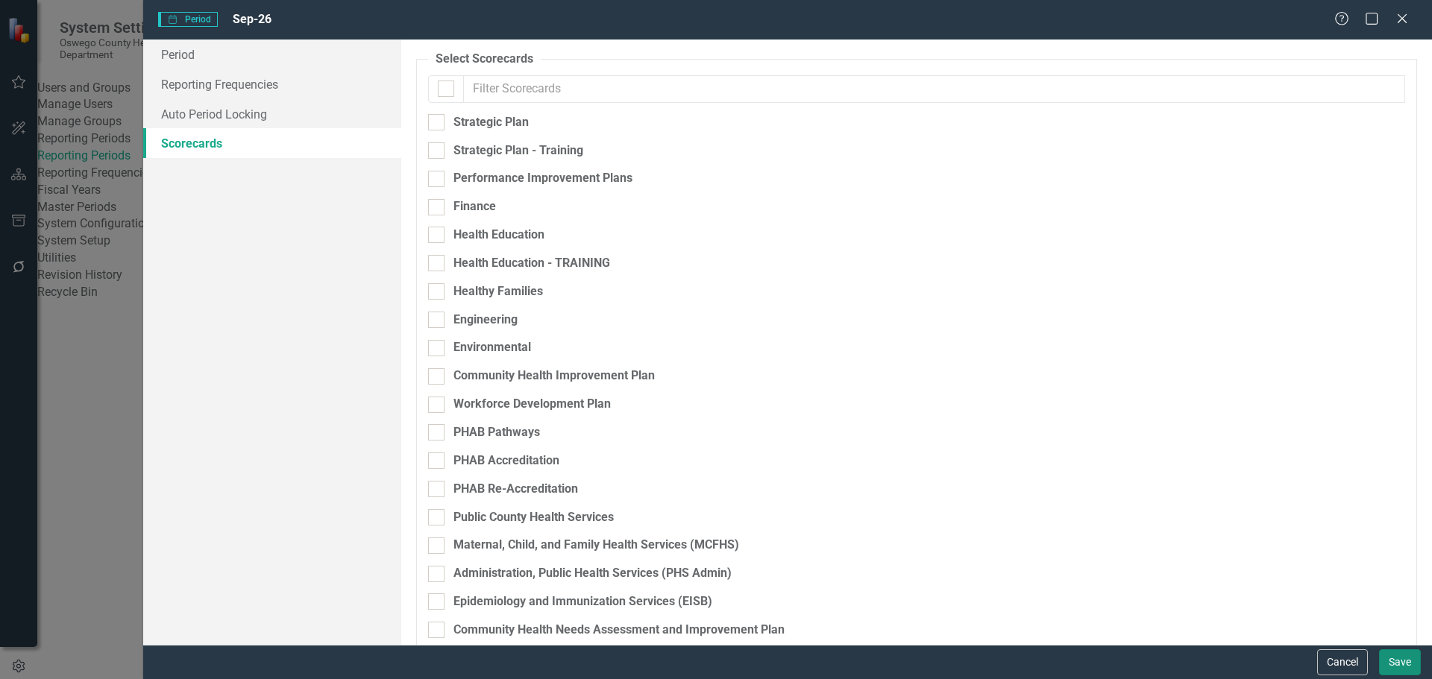
click at [1390, 660] on button "Save" at bounding box center [1400, 663] width 42 height 26
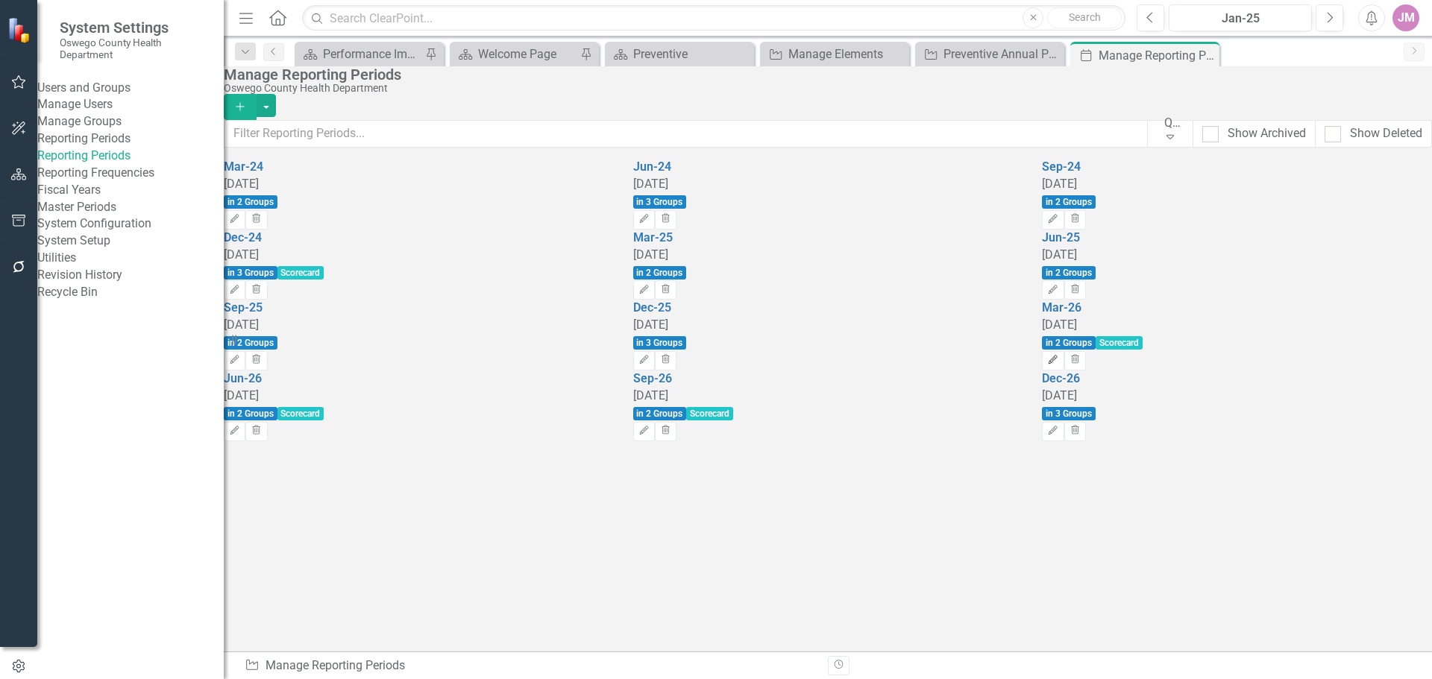
click at [1058, 365] on icon "Edit" at bounding box center [1052, 360] width 11 height 9
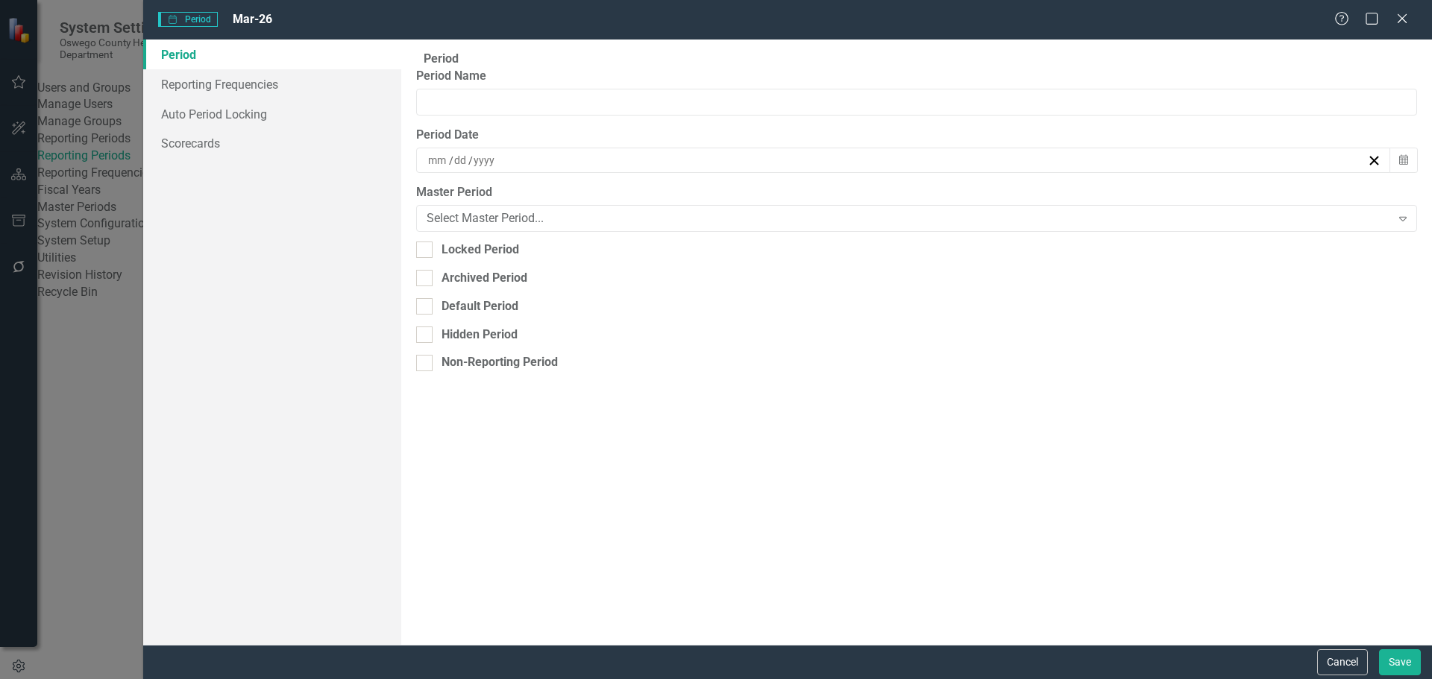
type input "Mar-26"
type input "3"
type input "31"
type input "2026"
click at [211, 145] on link "Scorecards" at bounding box center [272, 143] width 258 height 30
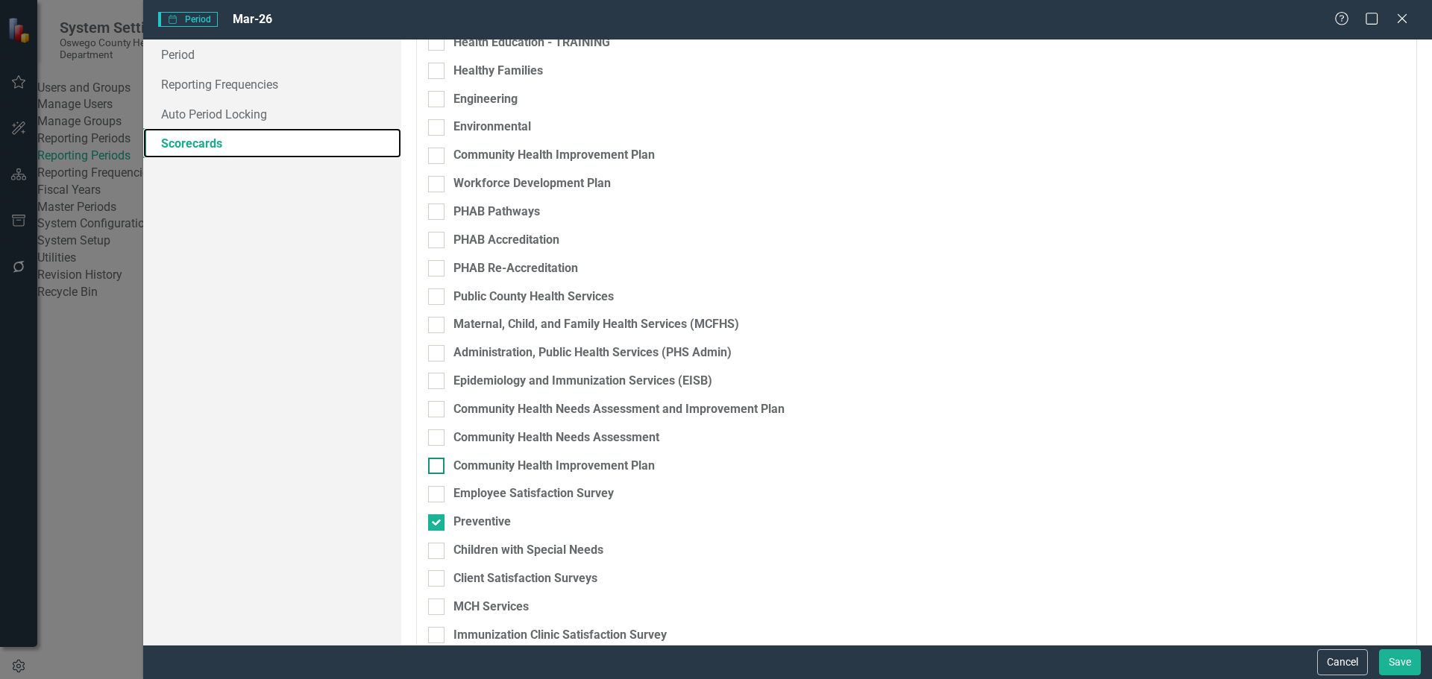
scroll to position [285, 0]
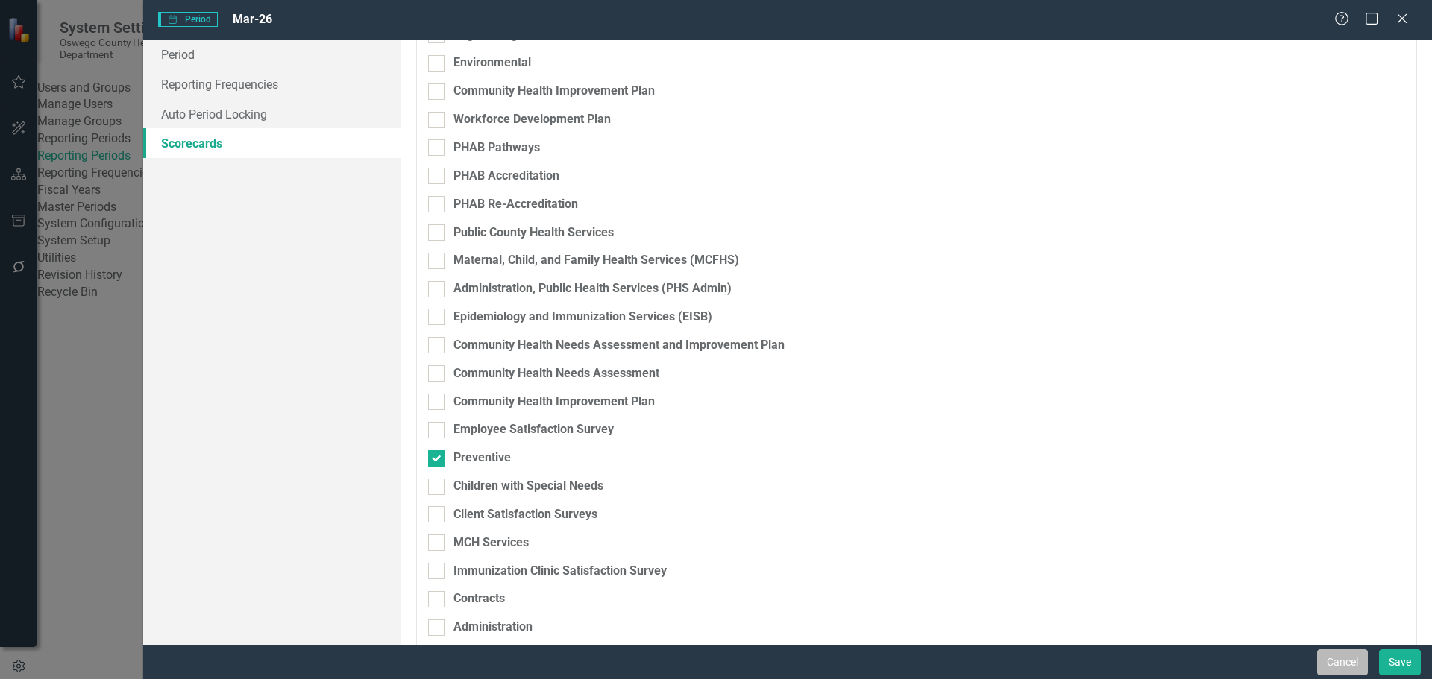
click at [1351, 665] on button "Cancel" at bounding box center [1342, 663] width 51 height 26
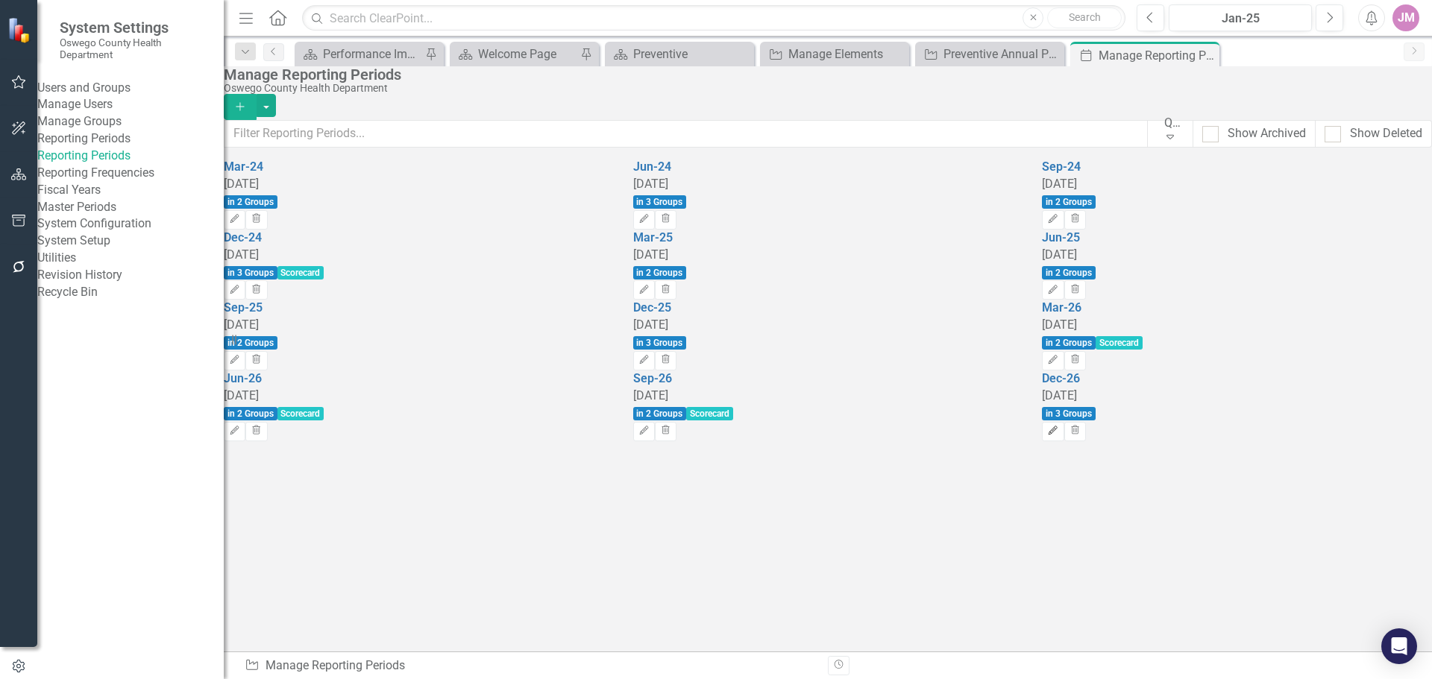
click at [1058, 436] on icon "Edit" at bounding box center [1052, 431] width 11 height 9
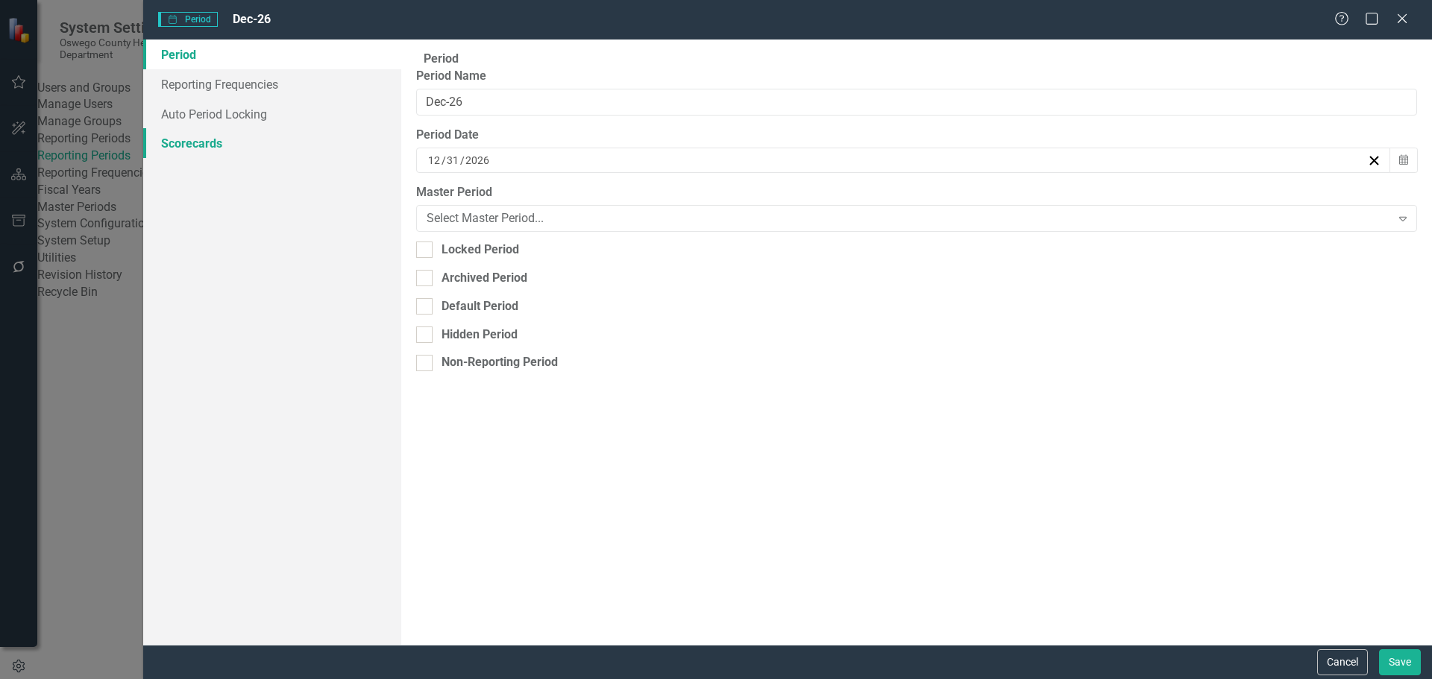
click at [196, 145] on link "Scorecards" at bounding box center [272, 143] width 258 height 30
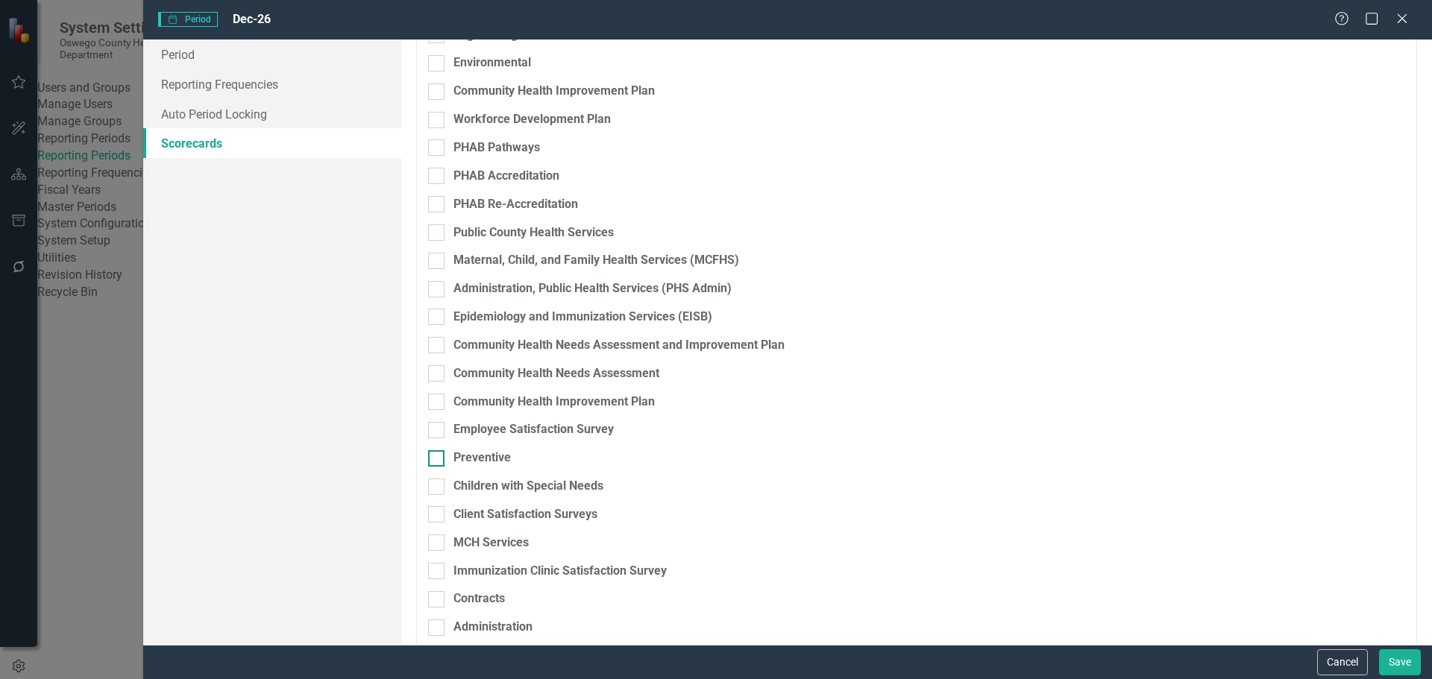
click at [442, 450] on div at bounding box center [436, 458] width 16 height 16
click at [438, 450] on input "Preventive" at bounding box center [433, 455] width 10 height 10
checkbox input "true"
click at [1400, 662] on button "Save" at bounding box center [1400, 663] width 42 height 26
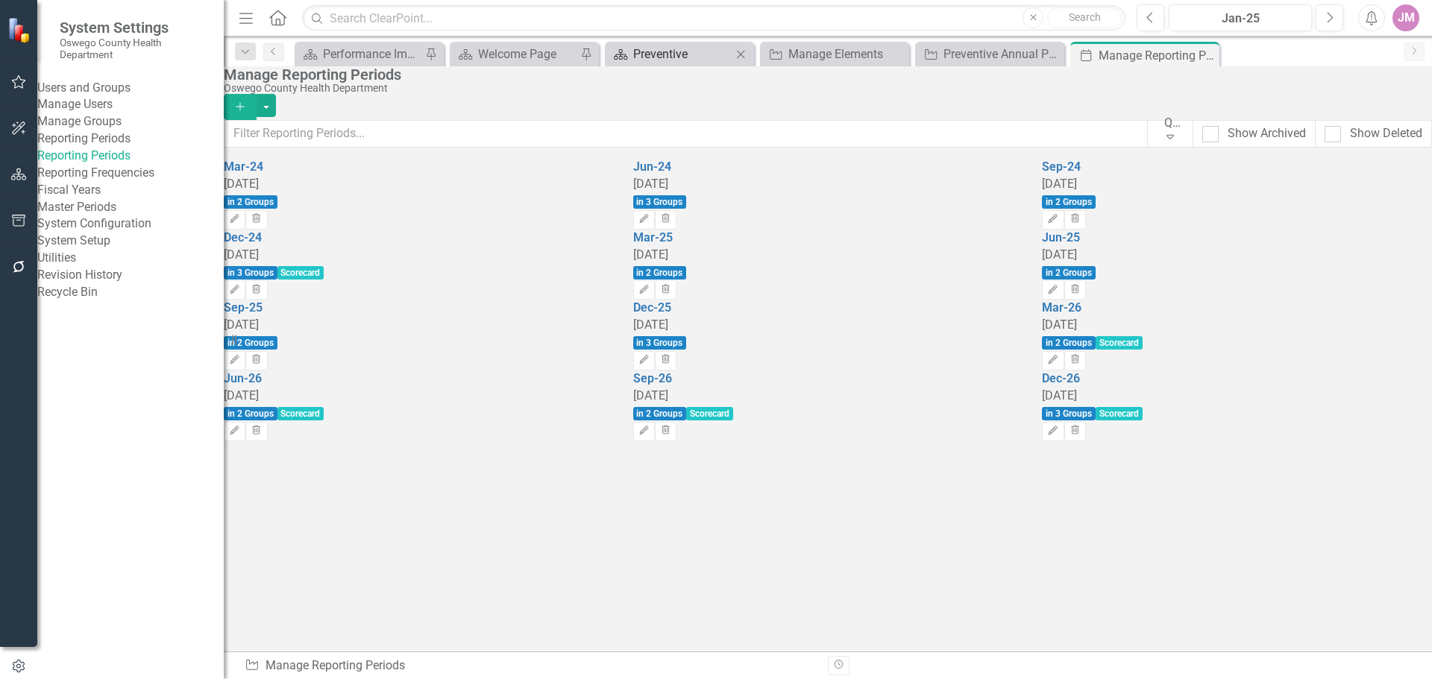
click at [685, 51] on div "Preventive" at bounding box center [682, 54] width 98 height 19
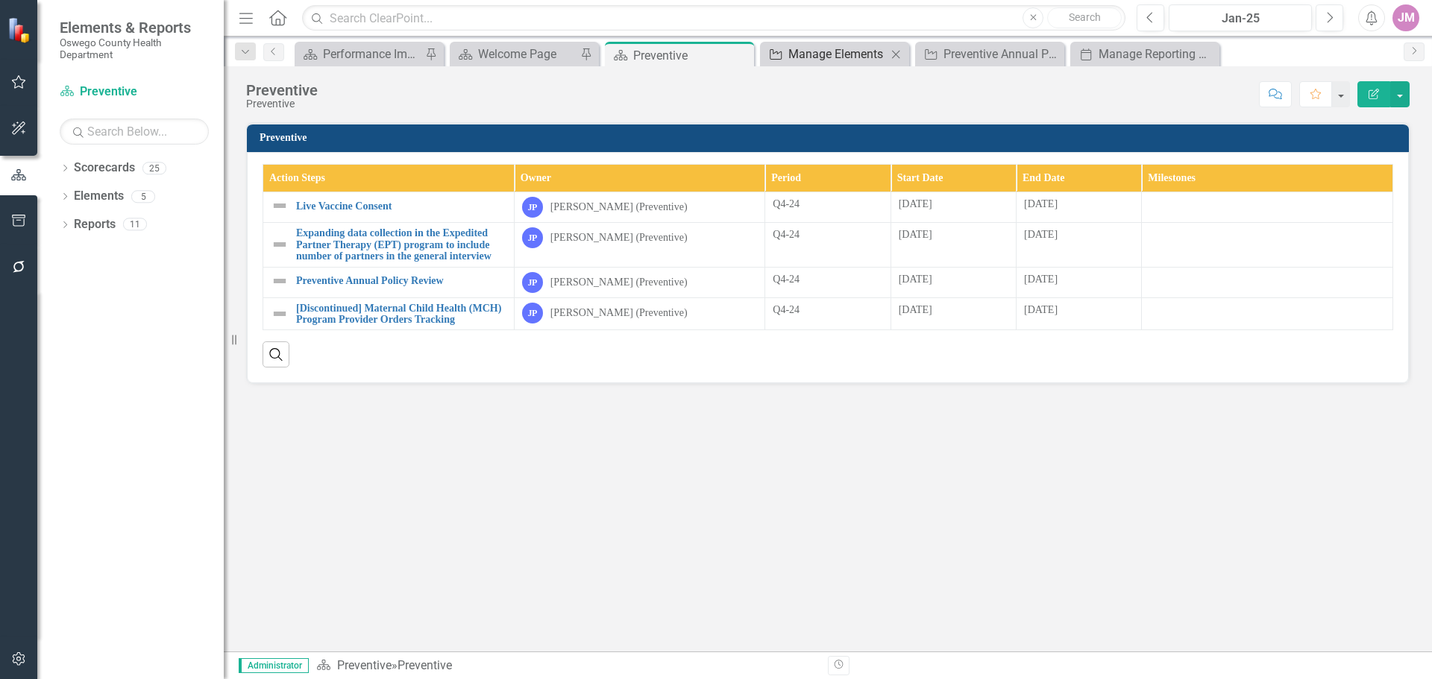
click at [817, 45] on div "Manage Elements" at bounding box center [837, 54] width 98 height 19
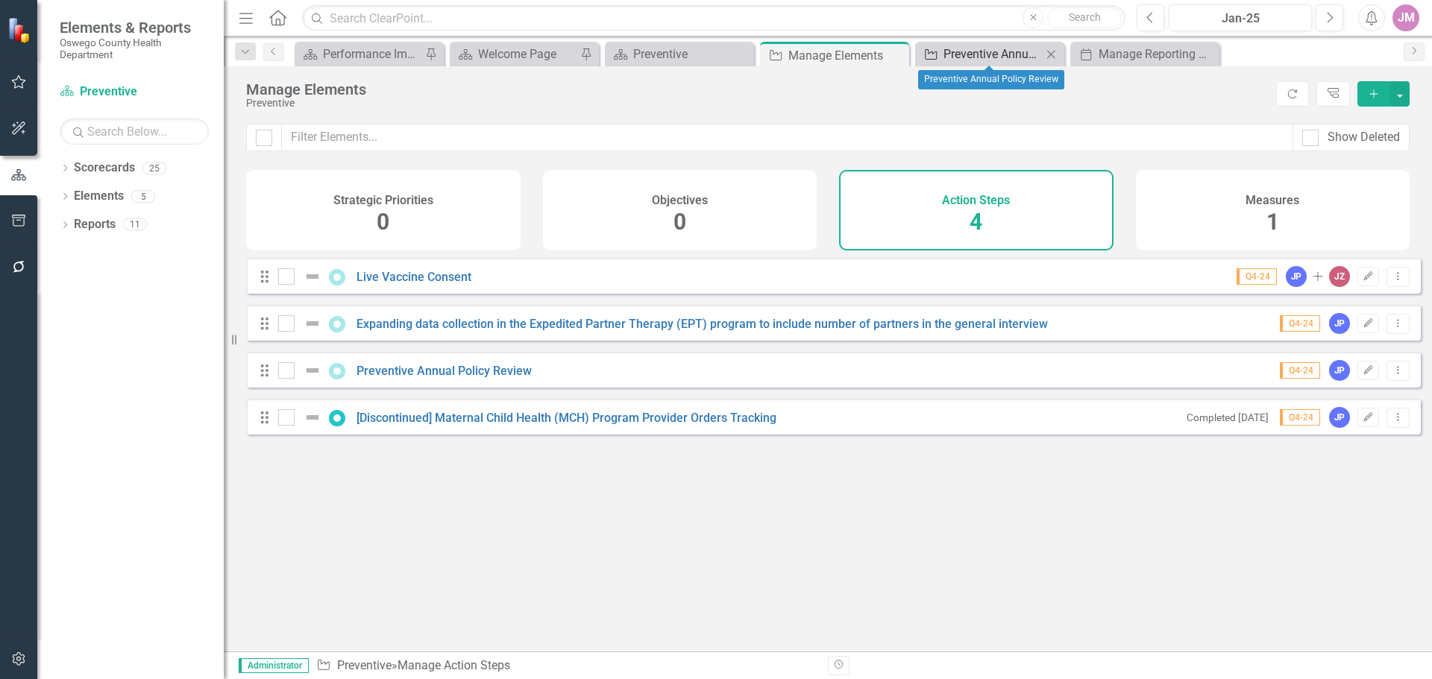
click at [958, 53] on div "Preventive Annual Policy Review" at bounding box center [992, 54] width 98 height 19
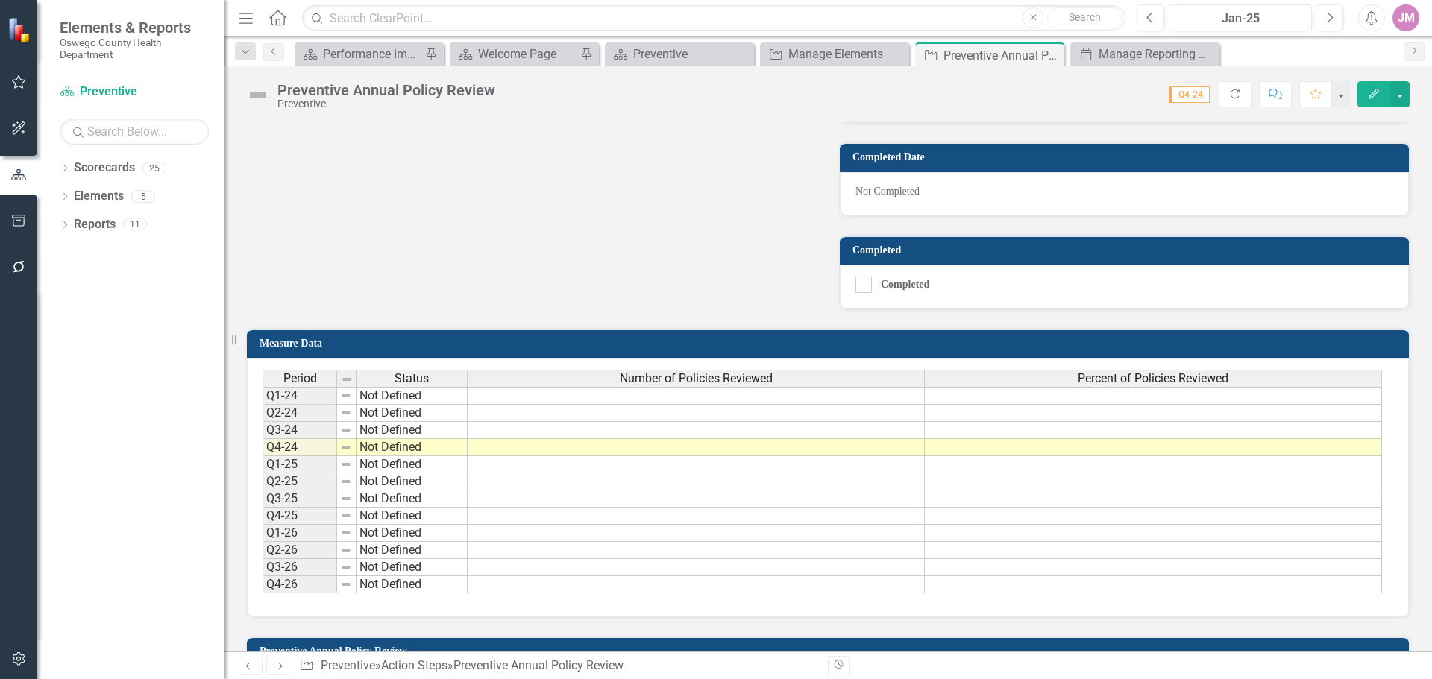
scroll to position [895, 0]
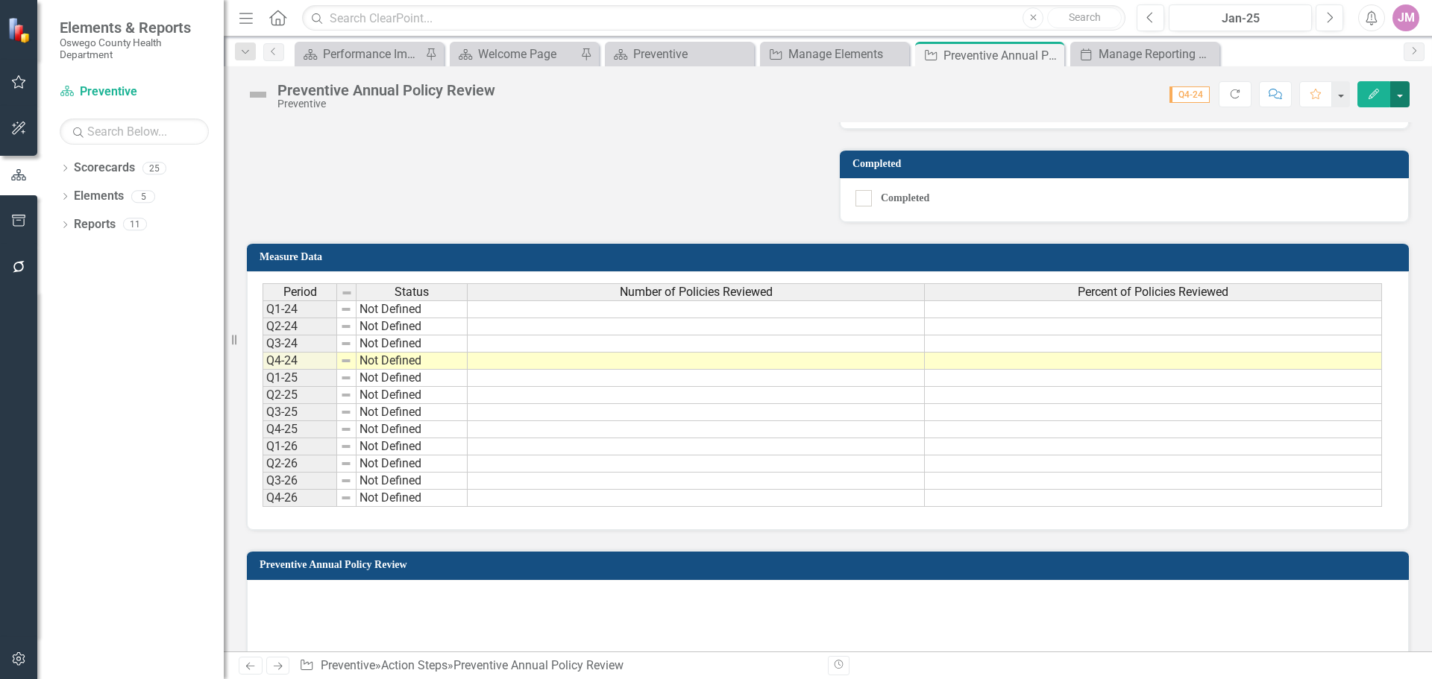
click at [1403, 96] on button "button" at bounding box center [1399, 94] width 19 height 26
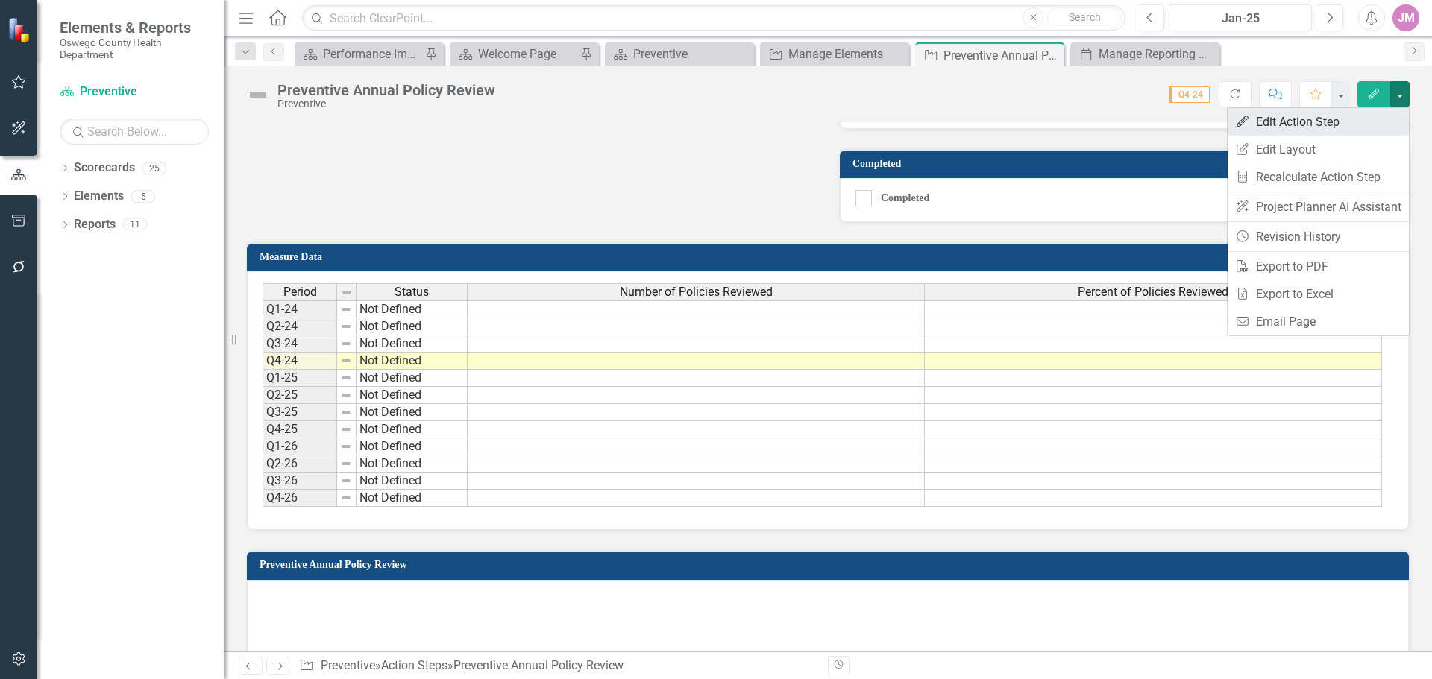
click at [1336, 127] on link "Edit Edit Action Step" at bounding box center [1317, 122] width 181 height 28
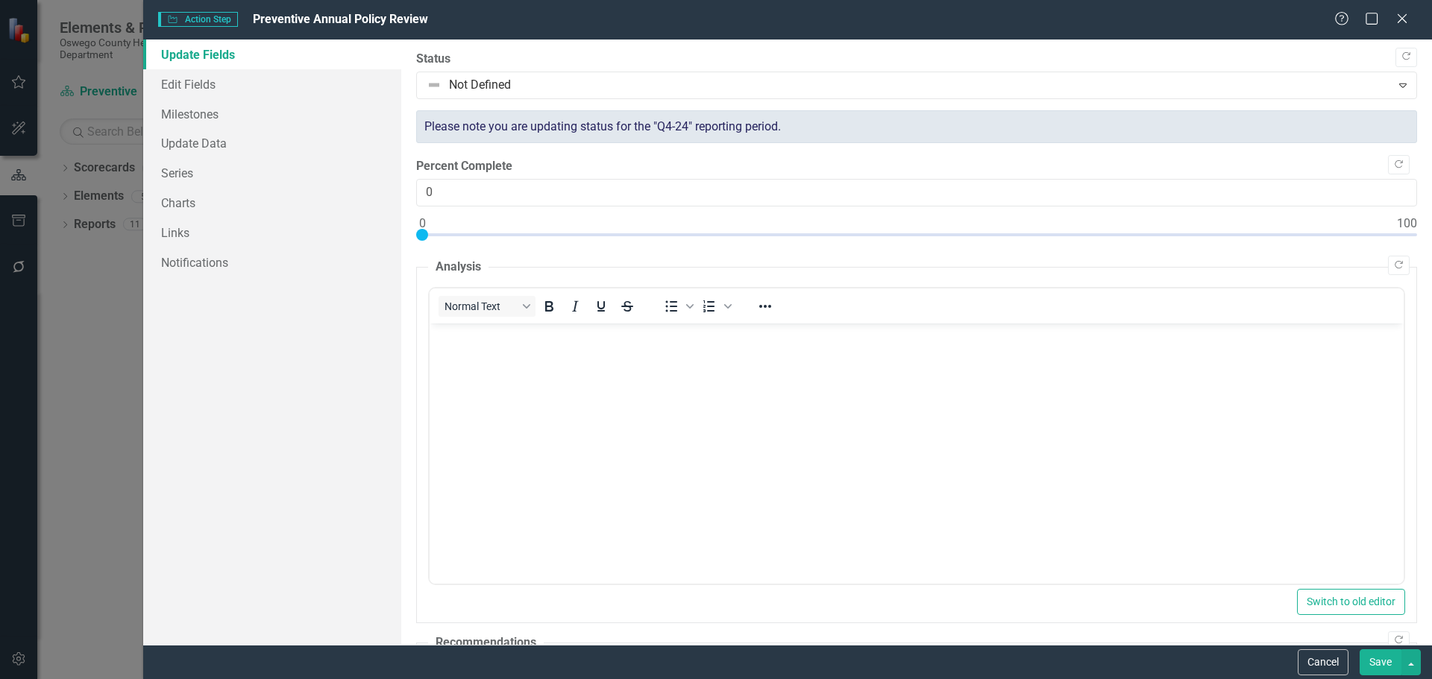
scroll to position [0, 0]
click at [198, 209] on link "Charts" at bounding box center [272, 203] width 258 height 30
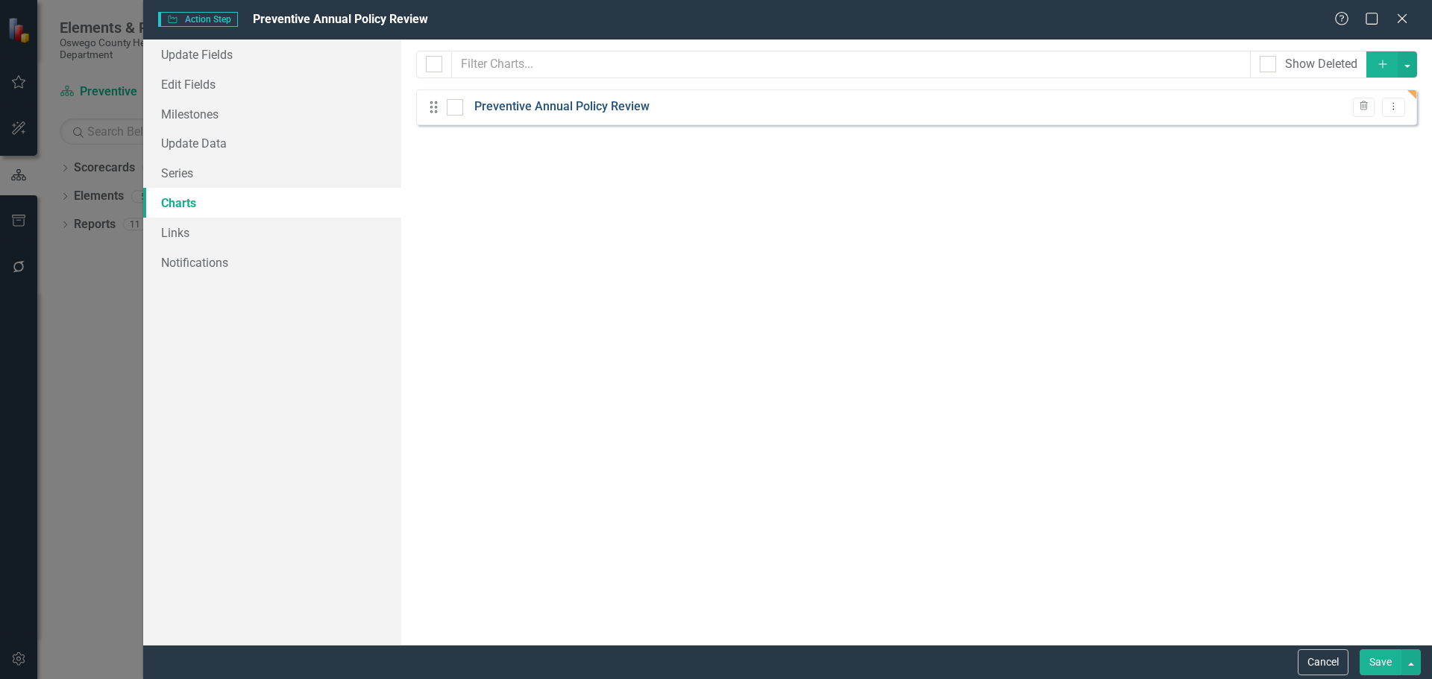
click at [611, 109] on link "Preventive Annual Policy Review" at bounding box center [561, 106] width 175 height 17
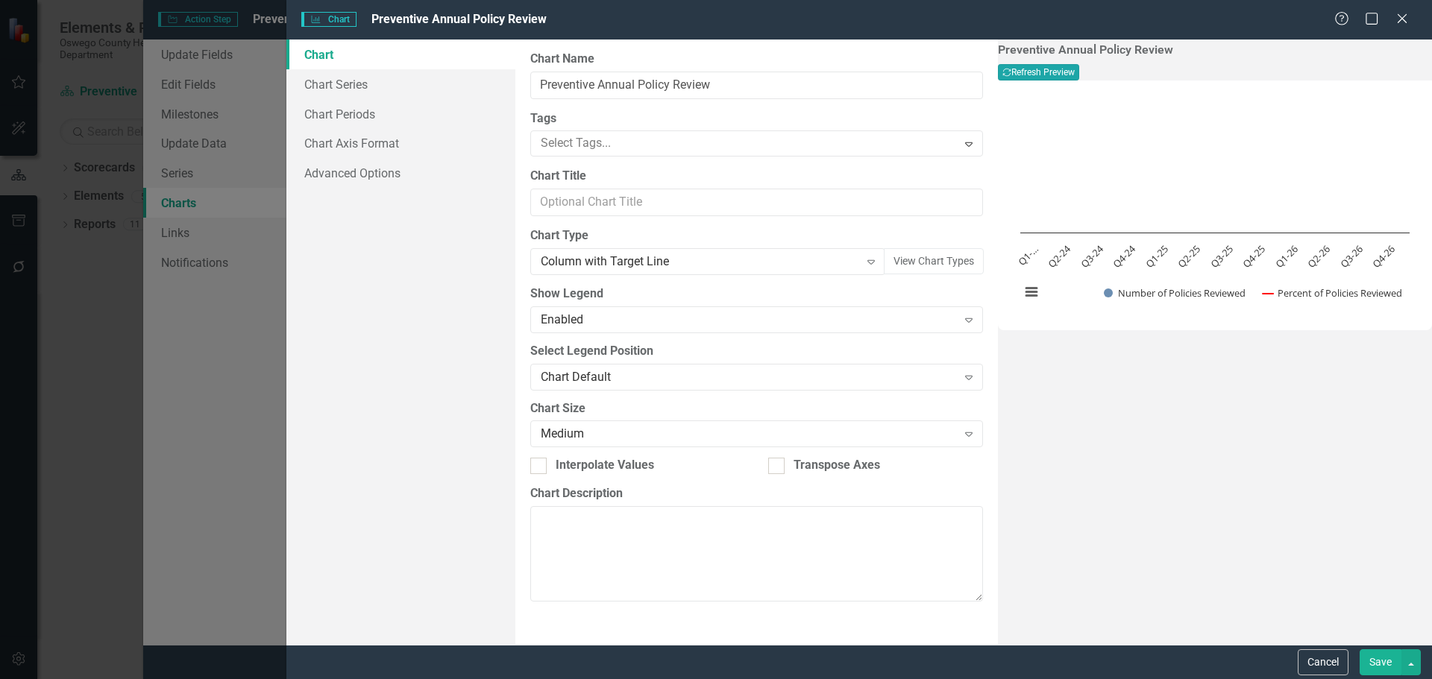
click at [1079, 72] on button "Recalculate Refresh Preview" at bounding box center [1038, 72] width 81 height 16
drag, startPoint x: 347, startPoint y: 111, endPoint x: 365, endPoint y: 111, distance: 17.9
click at [347, 112] on link "Chart Periods" at bounding box center [400, 114] width 229 height 30
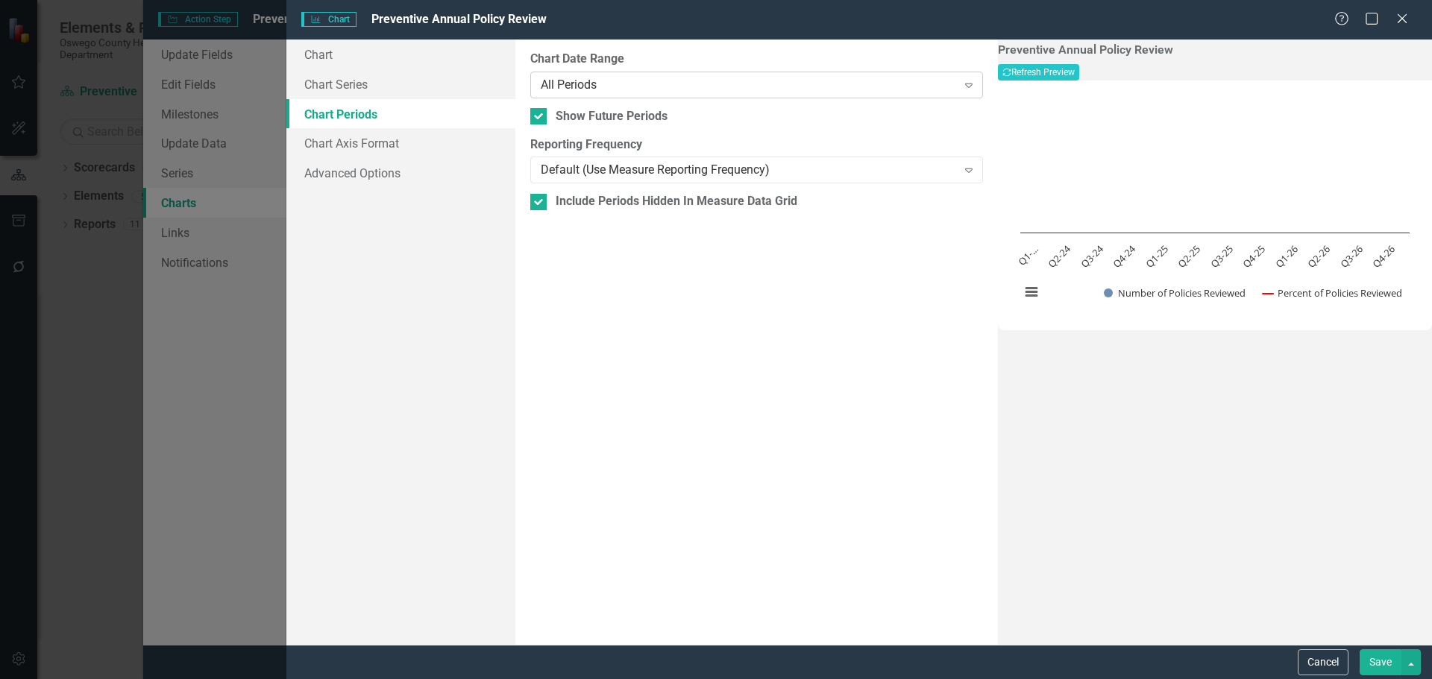
click at [671, 84] on div "All Periods" at bounding box center [748, 84] width 415 height 17
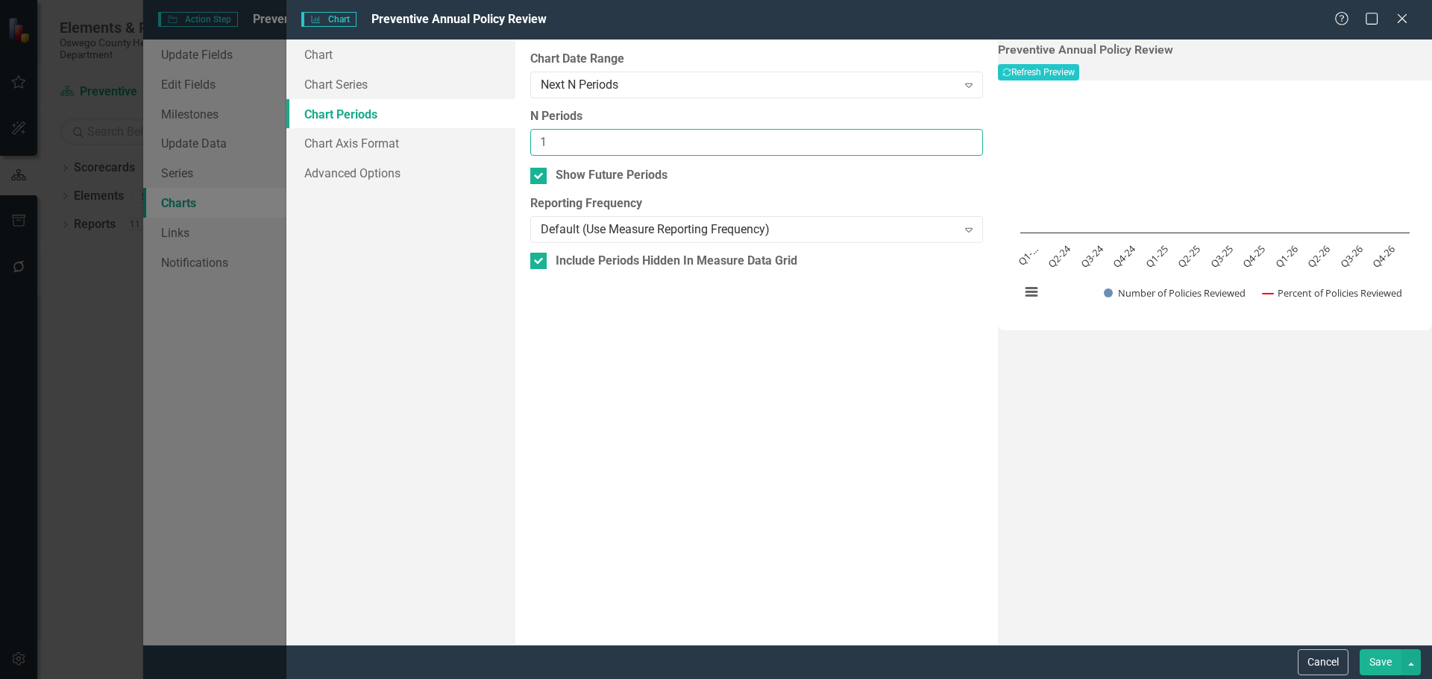
click at [947, 137] on input "1" at bounding box center [756, 143] width 453 height 28
click at [947, 137] on input "2" at bounding box center [756, 143] width 453 height 28
click at [947, 137] on input "3" at bounding box center [756, 143] width 453 height 28
type input "4"
click at [947, 137] on input "4" at bounding box center [756, 143] width 453 height 28
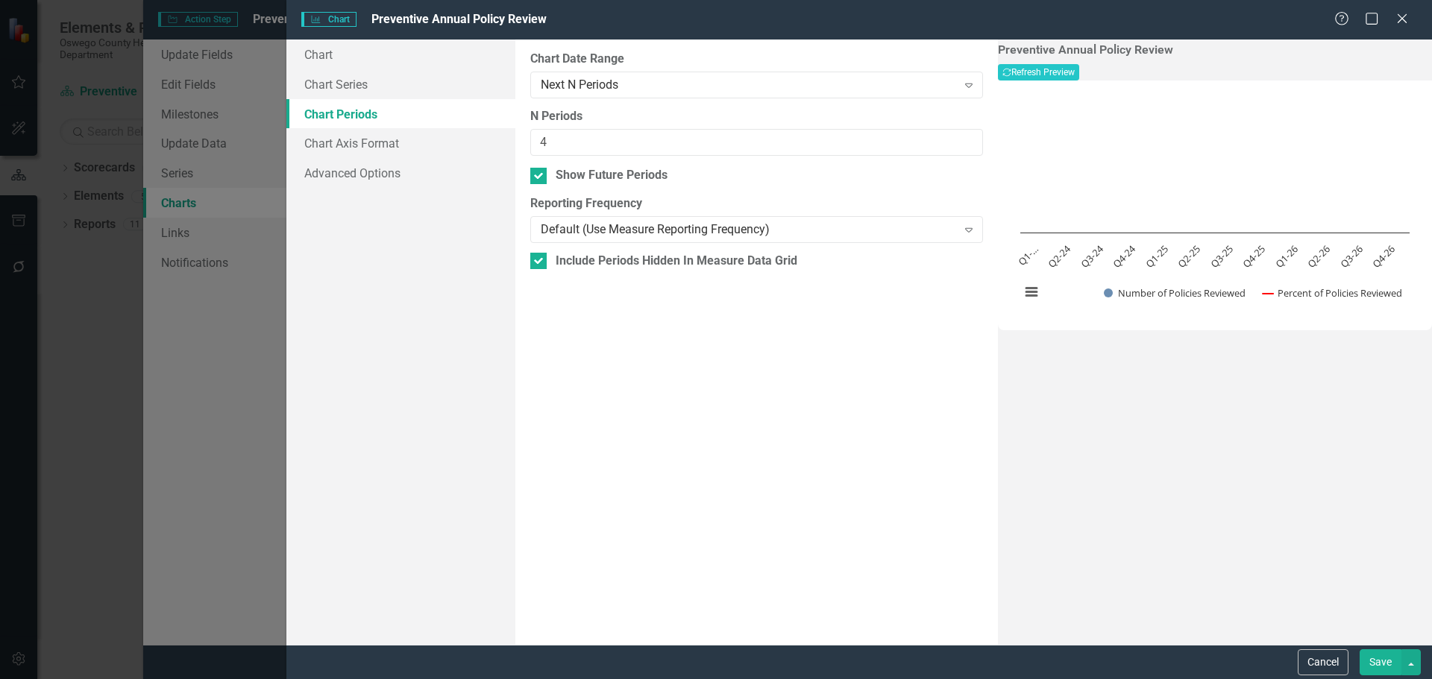
click at [1300, 78] on div "Preventive Annual Policy Review Recalculate Refresh Preview" at bounding box center [1215, 61] width 434 height 37
click at [1079, 72] on button "Recalculate Refresh Preview" at bounding box center [1038, 72] width 81 height 16
click at [647, 261] on div "Include Periods Hidden In Measure Data Grid" at bounding box center [677, 261] width 242 height 17
click at [540, 261] on input "Include Periods Hidden In Measure Data Grid" at bounding box center [535, 258] width 10 height 10
checkbox input "false"
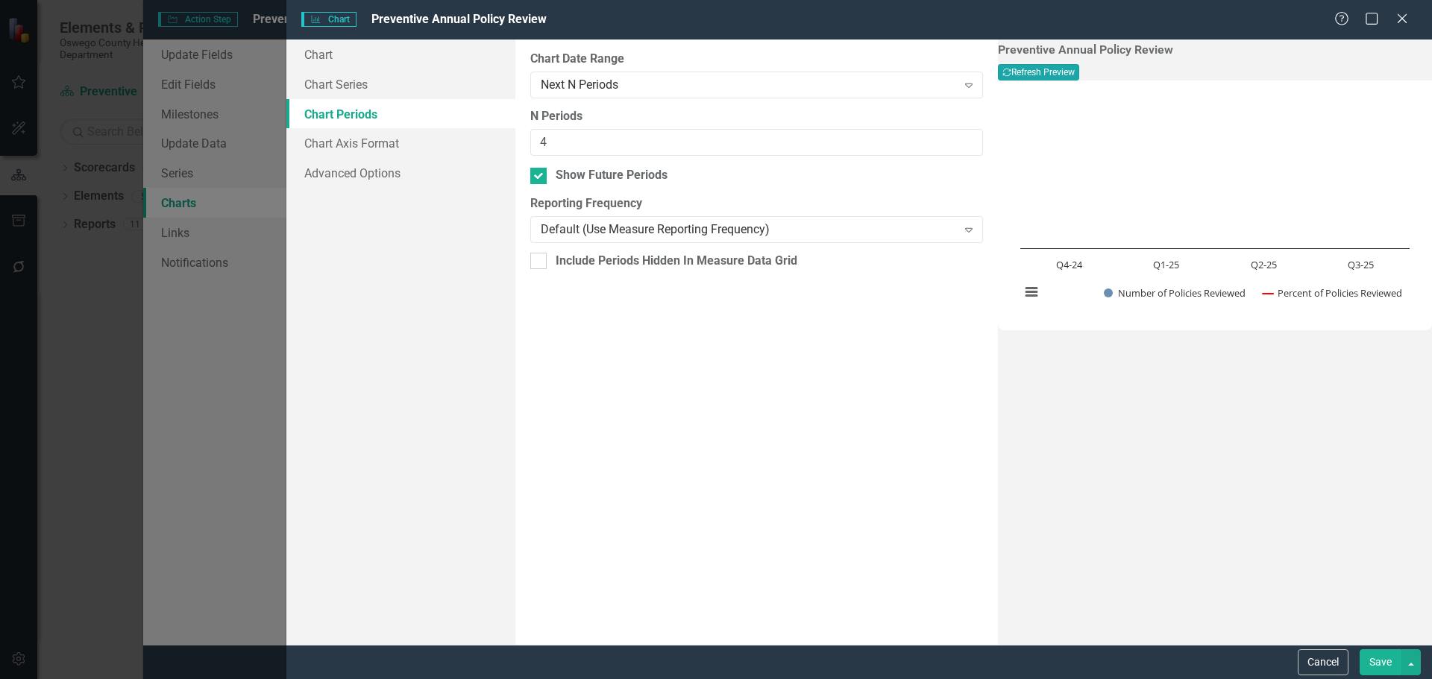
click at [1079, 75] on button "Recalculate Refresh Preview" at bounding box center [1038, 72] width 81 height 16
click at [775, 232] on div "Default (Use Measure Reporting Frequency)" at bounding box center [748, 229] width 415 height 17
click at [1079, 72] on button "Recalculate Refresh Preview" at bounding box center [1038, 72] width 81 height 16
click at [400, 149] on link "Chart Axis Format" at bounding box center [400, 143] width 229 height 30
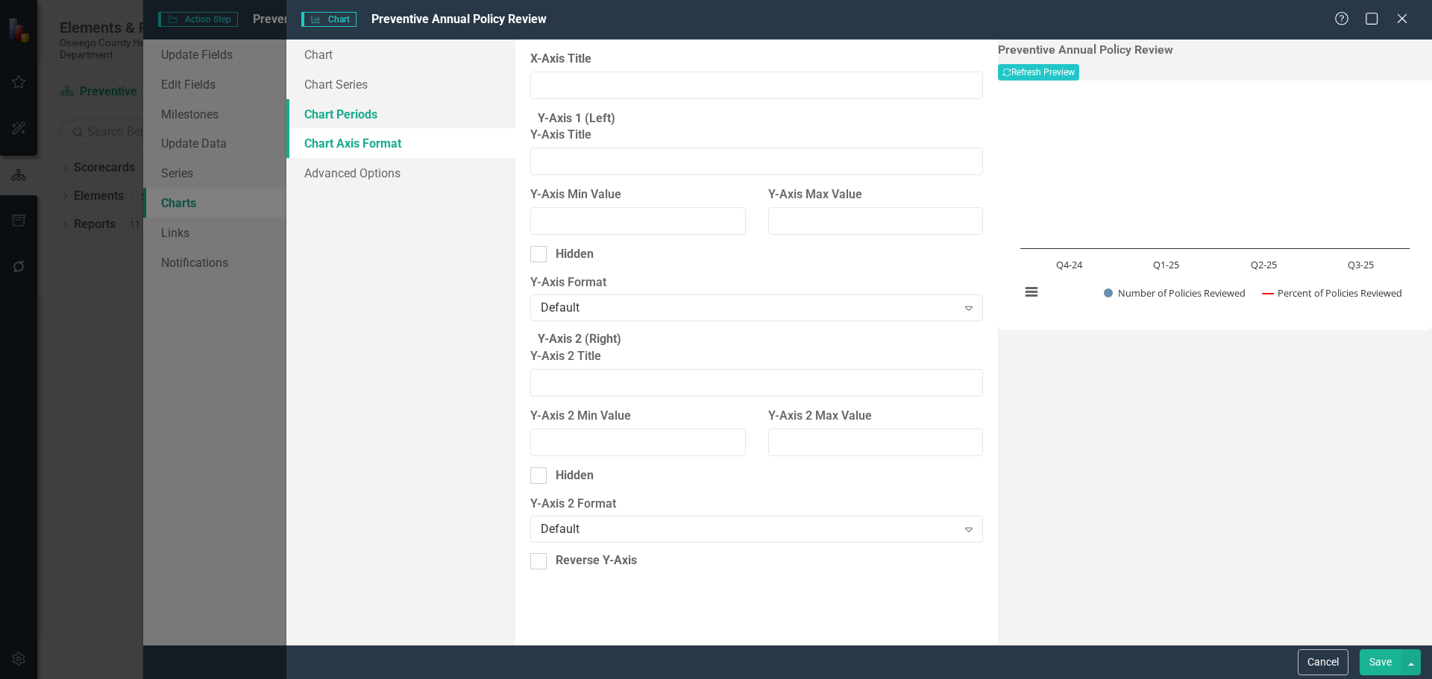
click at [369, 114] on link "Chart Periods" at bounding box center [400, 114] width 229 height 30
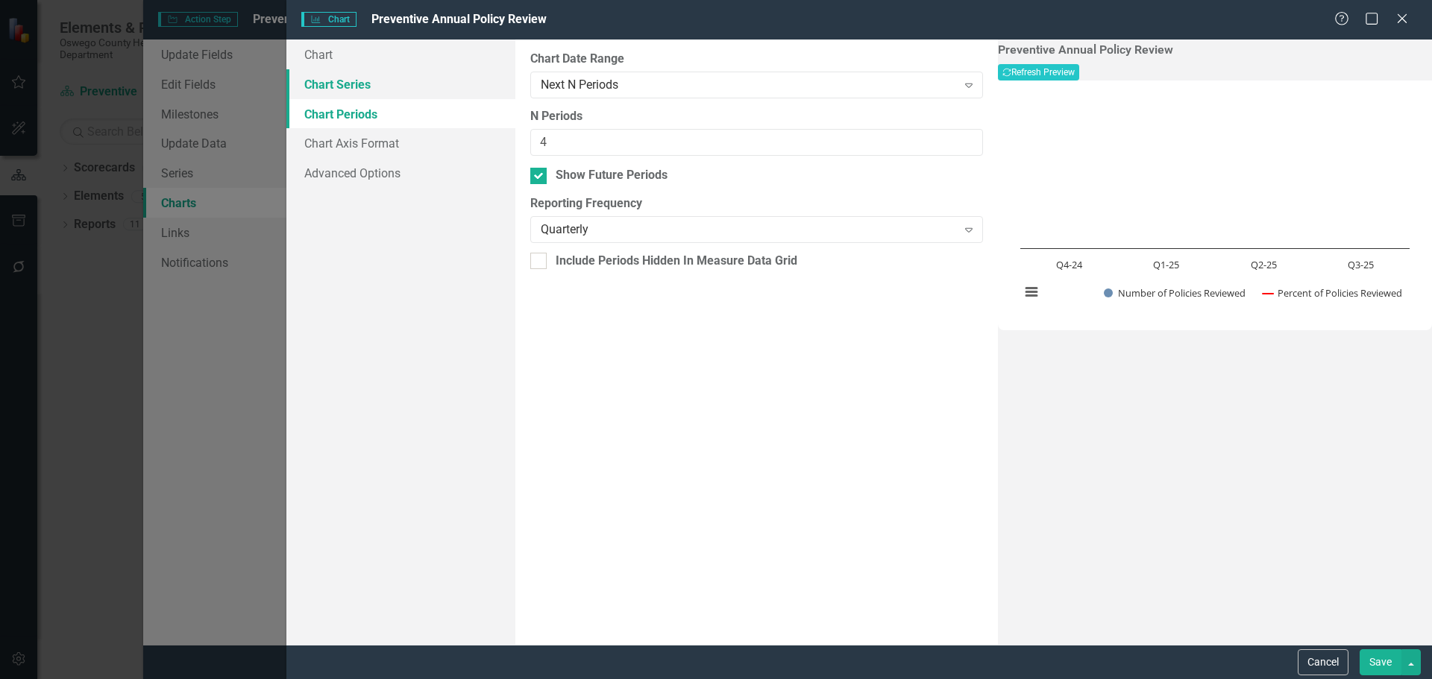
click at [365, 90] on link "Chart Series" at bounding box center [400, 84] width 229 height 30
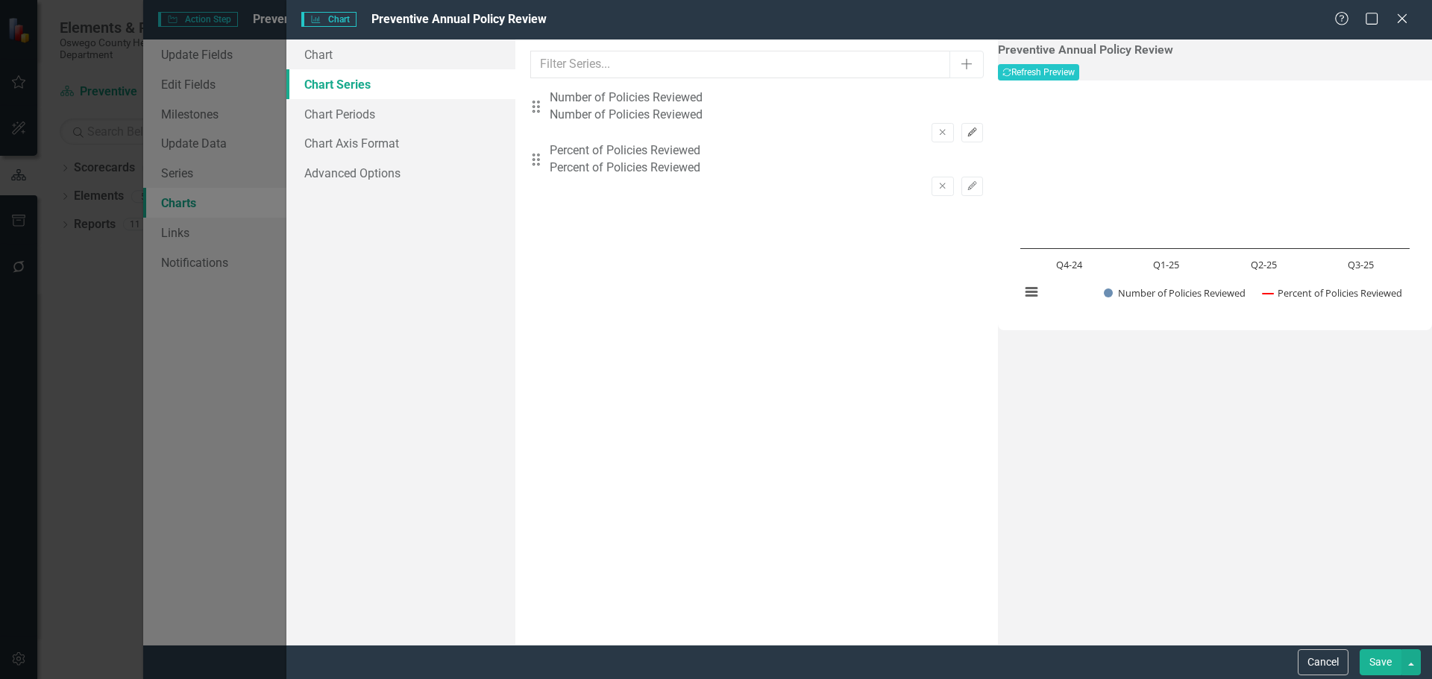
click at [966, 128] on icon "Edit" at bounding box center [971, 132] width 11 height 9
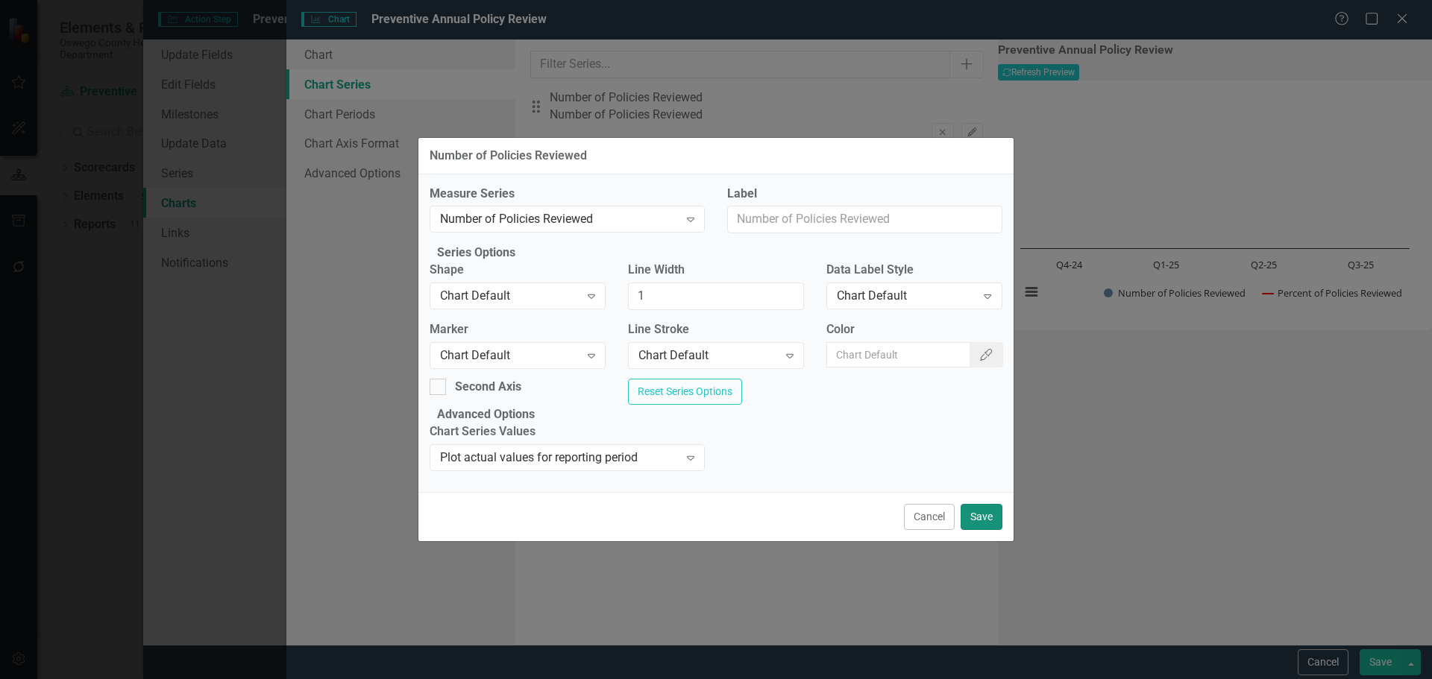
click at [987, 530] on button "Save" at bounding box center [982, 517] width 42 height 26
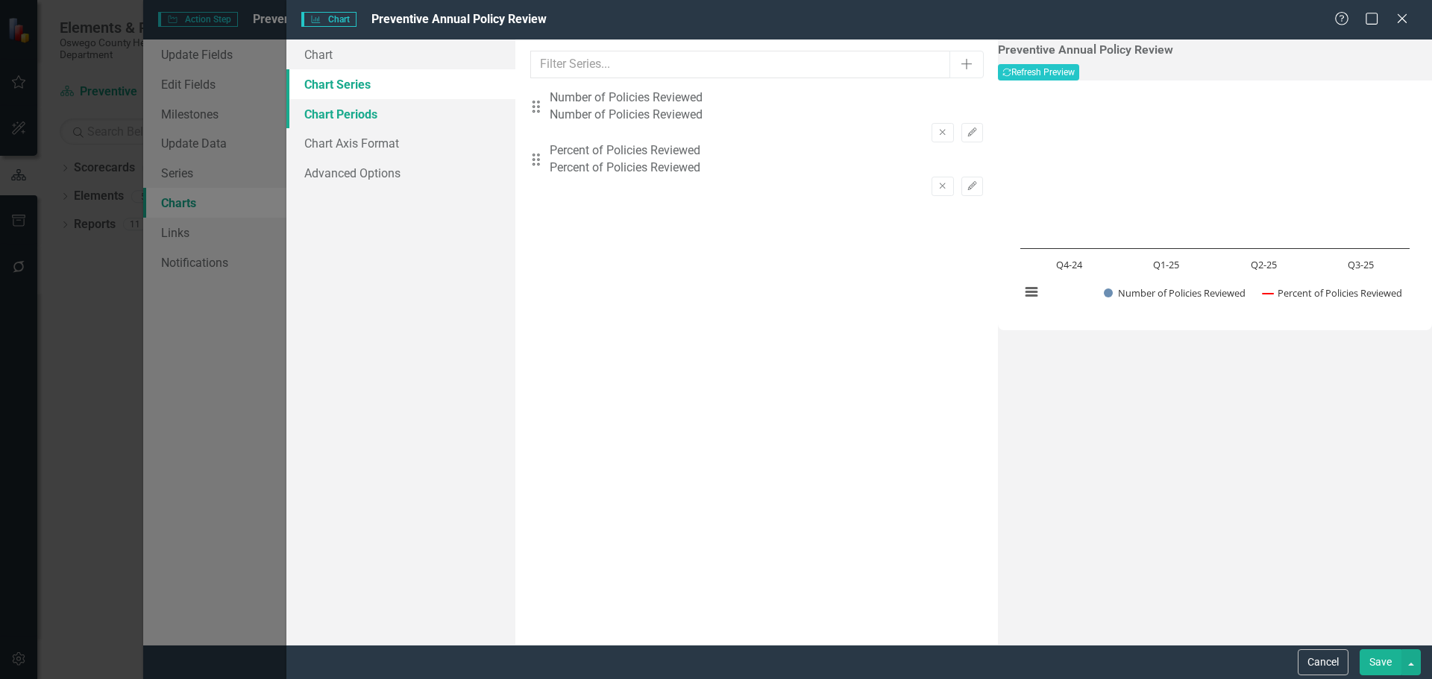
click at [389, 114] on link "Chart Periods" at bounding box center [400, 114] width 229 height 30
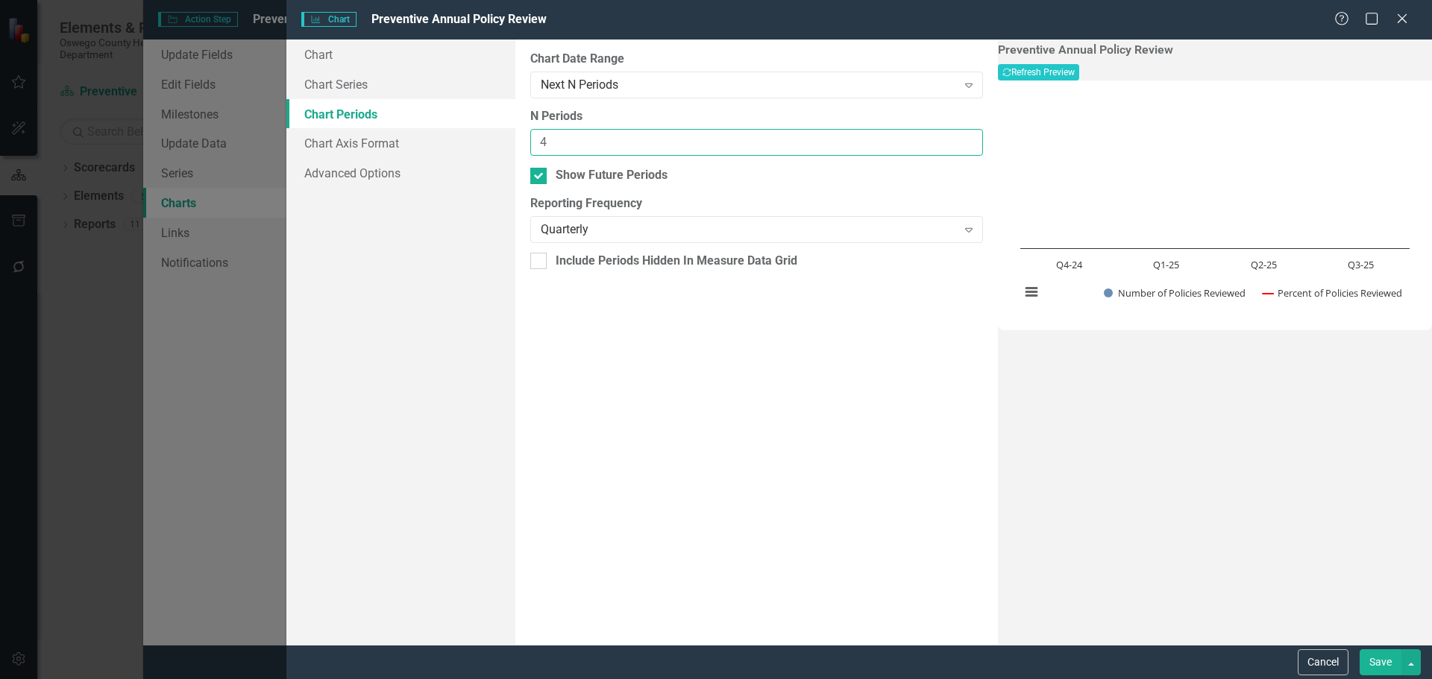
click at [614, 139] on input "4" at bounding box center [756, 143] width 453 height 28
click at [658, 83] on div "Next N Periods" at bounding box center [748, 84] width 415 height 17
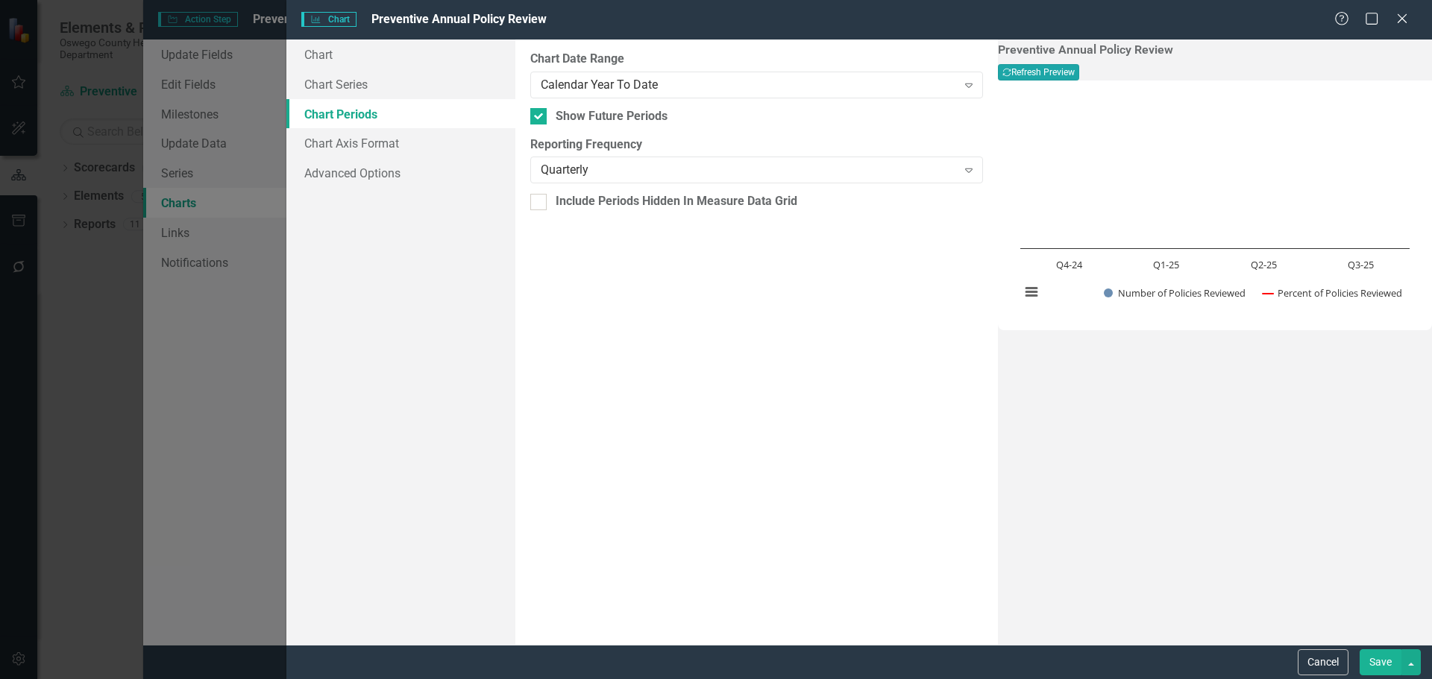
click at [1079, 80] on button "Recalculate Refresh Preview" at bounding box center [1038, 72] width 81 height 16
click at [274, 475] on div "Charts Chart Preventive Annual Policy Review Help Maximize Close Chart Chart Se…" at bounding box center [716, 339] width 1432 height 679
click at [1337, 660] on button "Cancel" at bounding box center [1323, 663] width 51 height 26
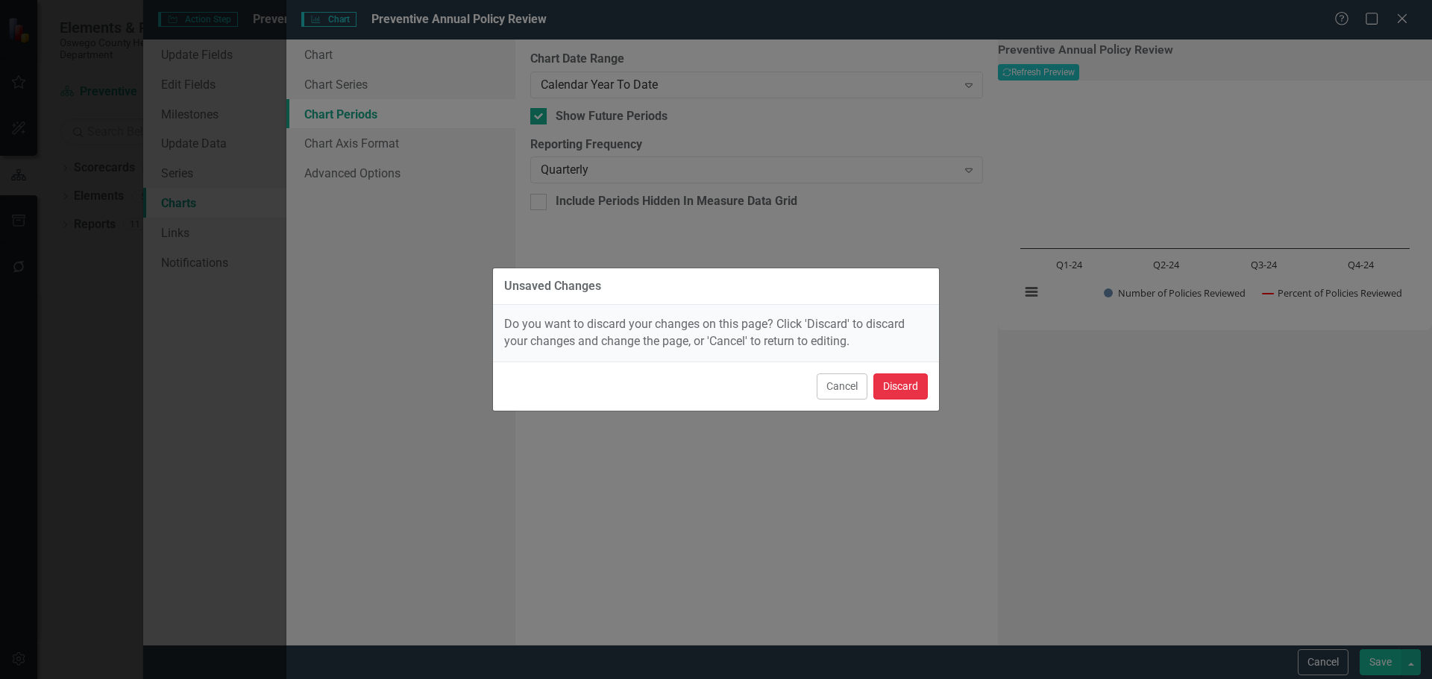
click at [896, 389] on button "Discard" at bounding box center [900, 387] width 54 height 26
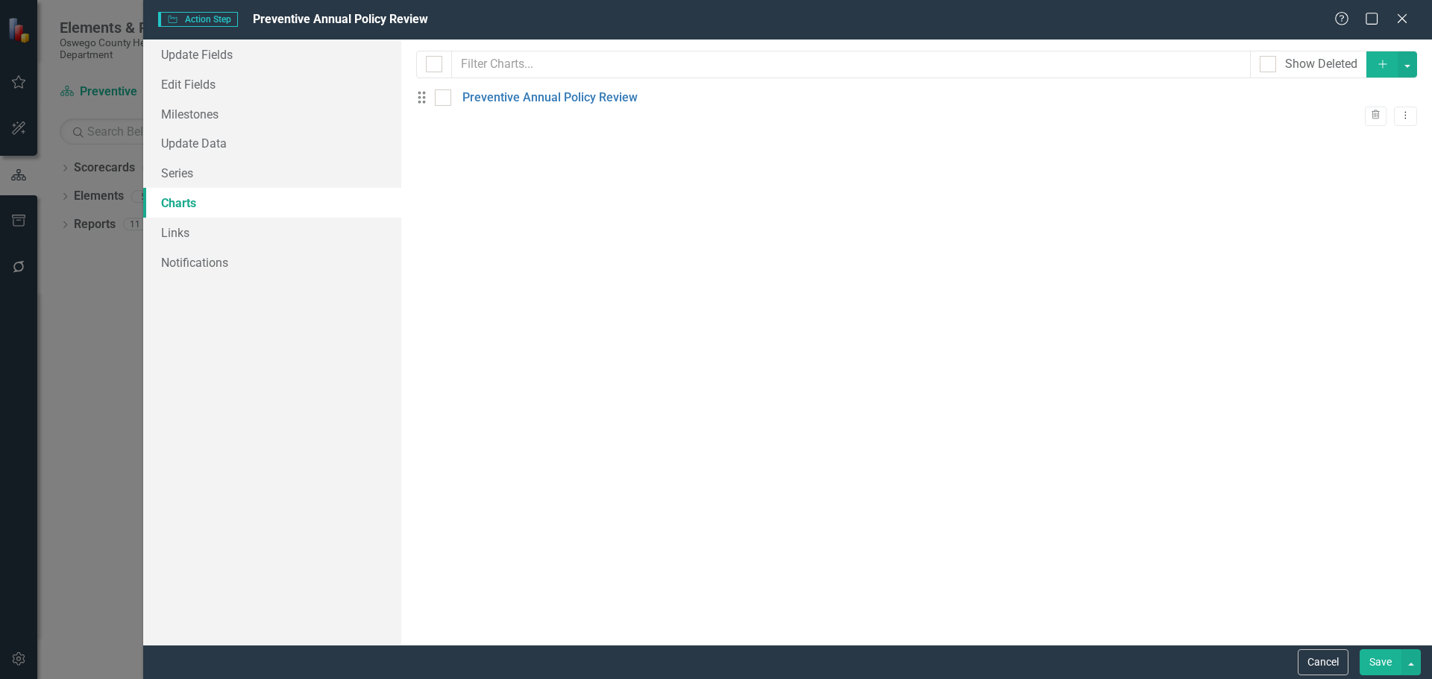
click at [77, 337] on div "Action Step Action Step Preventive Annual Policy Review Help Maximize Close Upd…" at bounding box center [716, 339] width 1432 height 679
click at [1318, 666] on button "Cancel" at bounding box center [1323, 663] width 51 height 26
click at [17, 666] on button "button" at bounding box center [19, 659] width 34 height 31
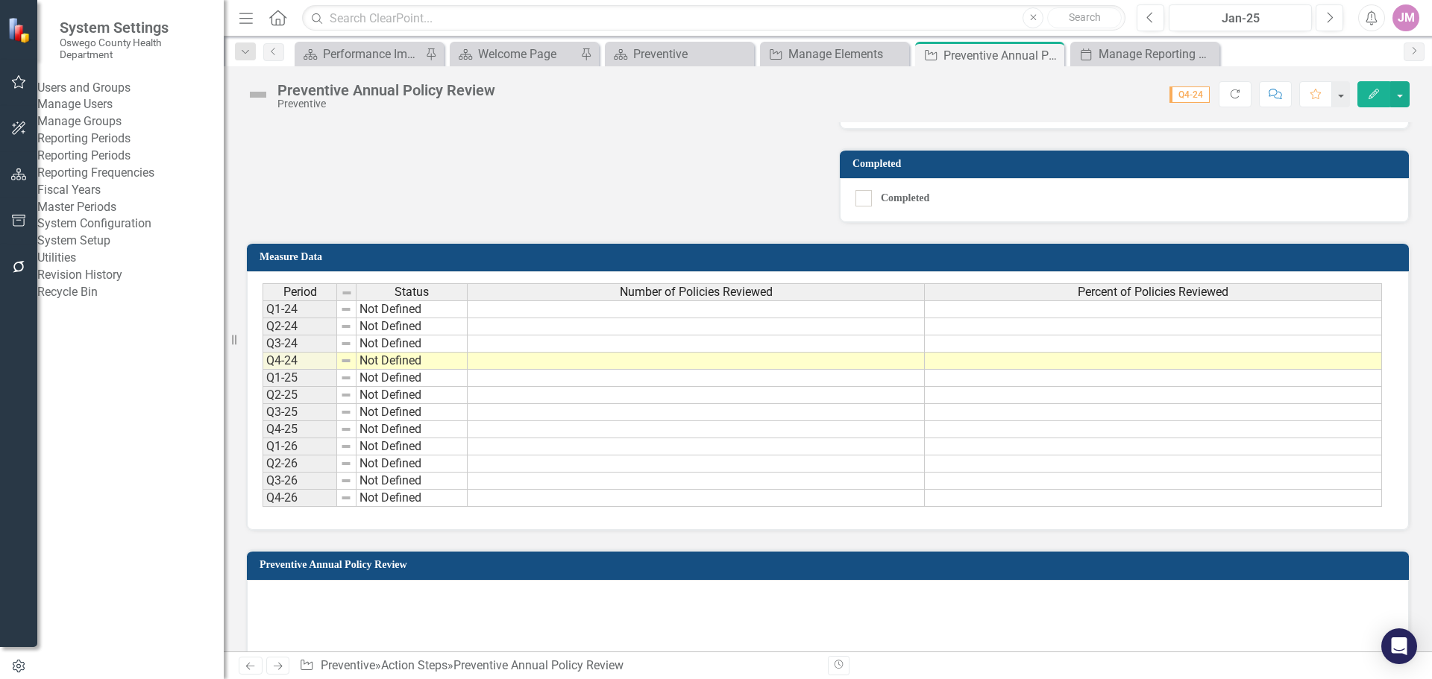
click at [111, 216] on link "Master Periods" at bounding box center [130, 207] width 186 height 17
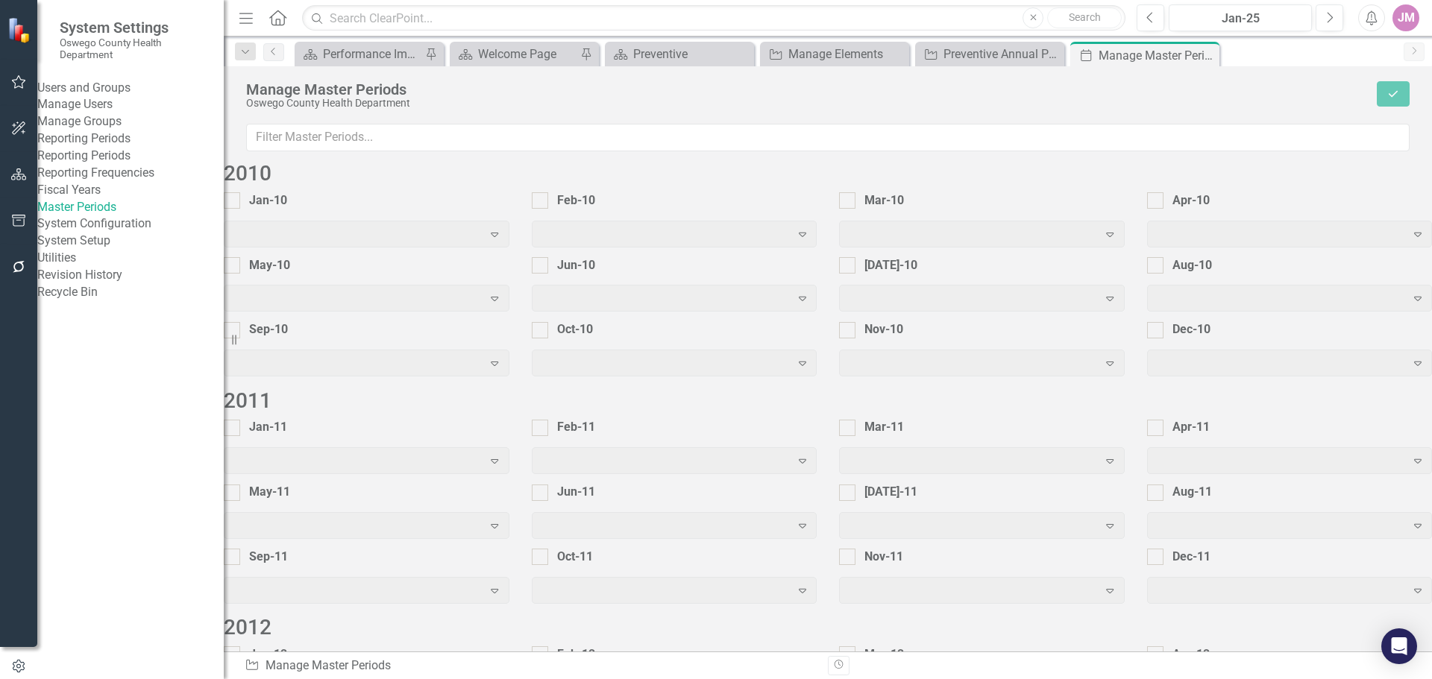
scroll to position [1338, 0]
click at [1210, 57] on icon "Close" at bounding box center [1205, 55] width 15 height 12
click at [1052, 54] on icon "Close" at bounding box center [1050, 55] width 15 height 12
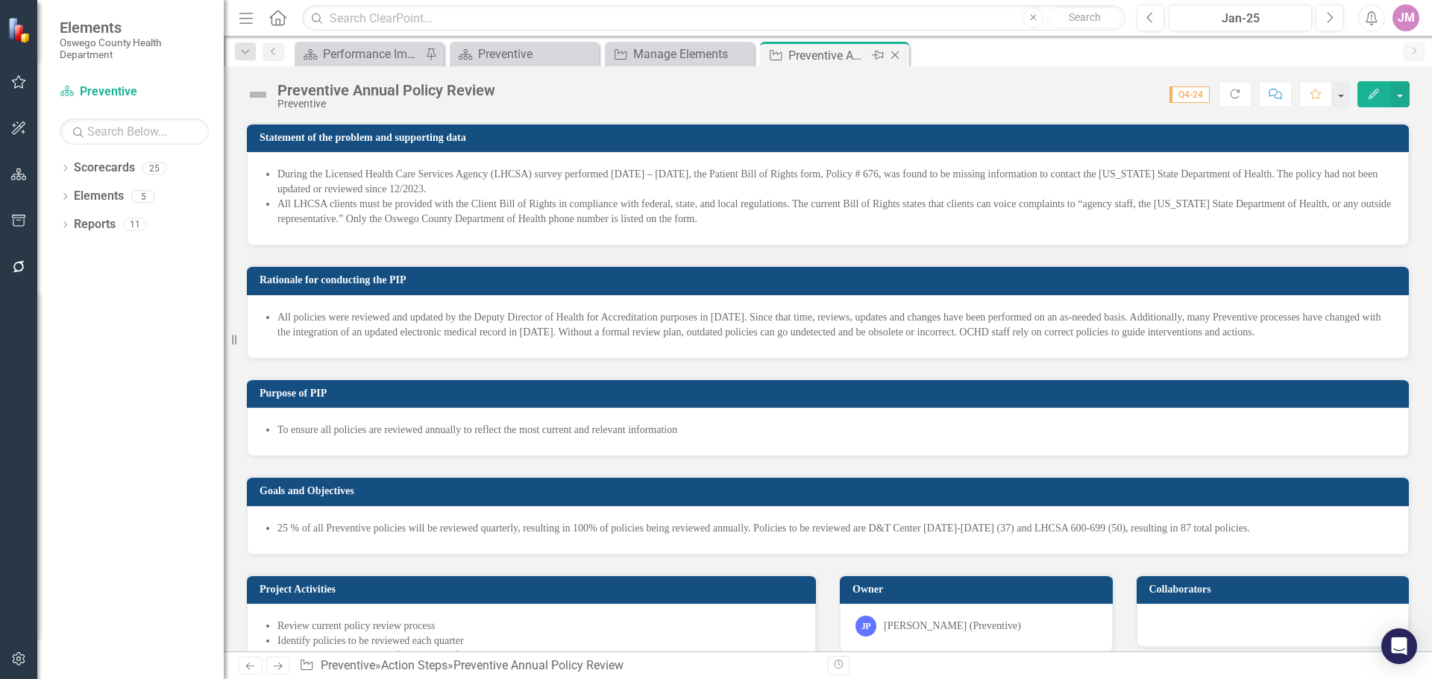
click at [894, 53] on icon "Close" at bounding box center [894, 55] width 15 height 12
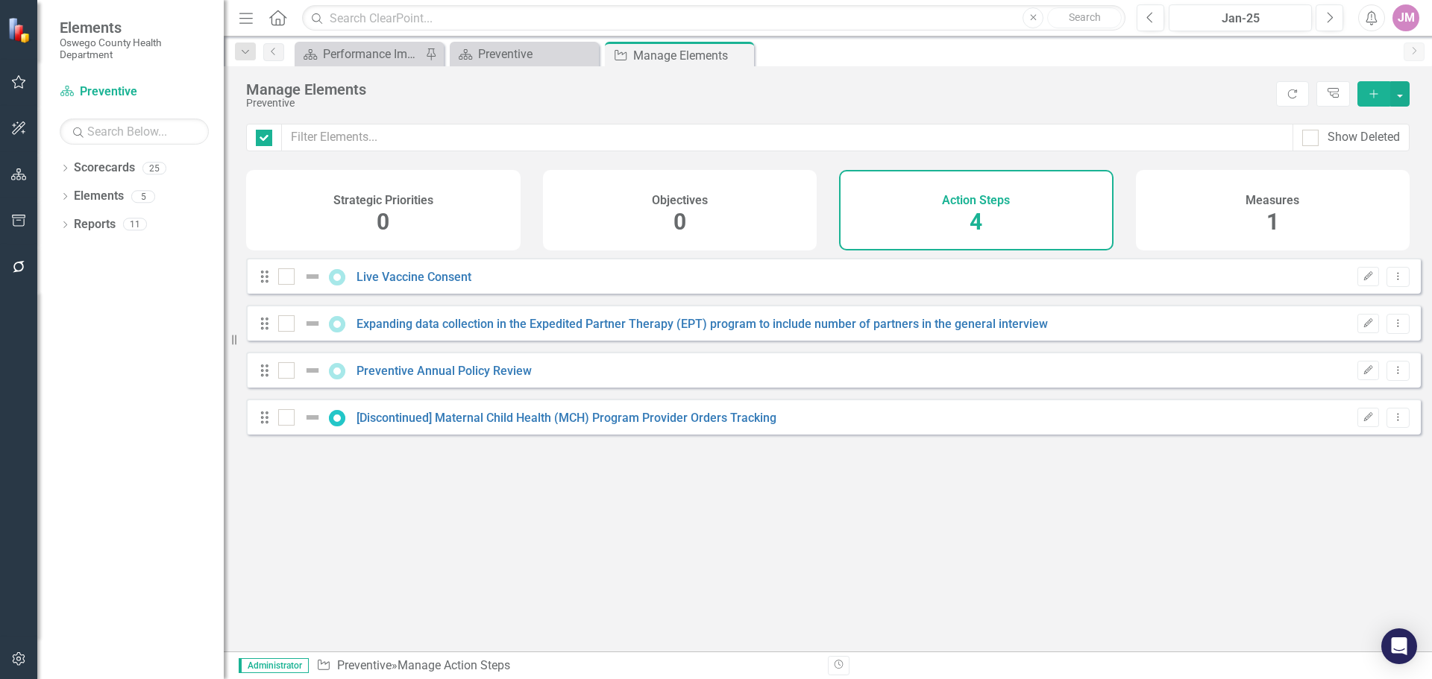
checkbox input "false"
click at [735, 56] on icon "Close" at bounding box center [739, 55] width 15 height 12
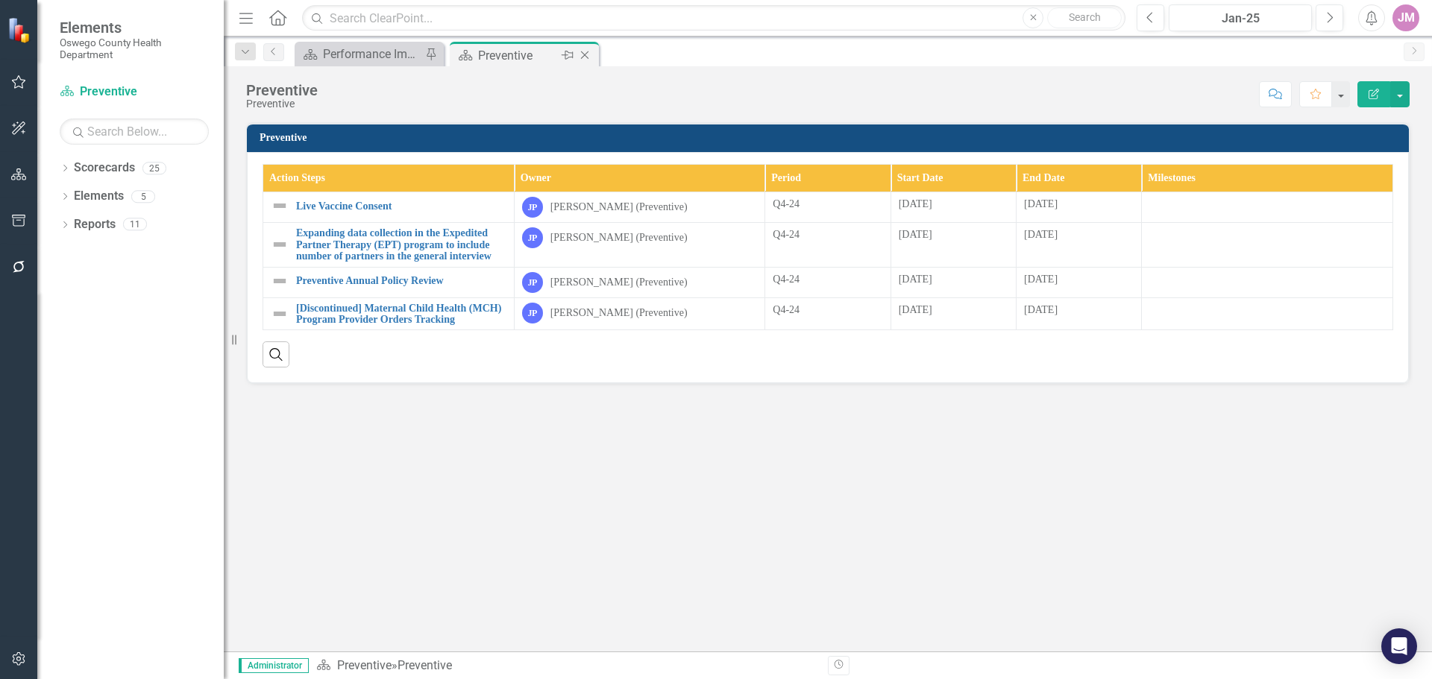
click at [584, 52] on icon "Close" at bounding box center [584, 55] width 15 height 12
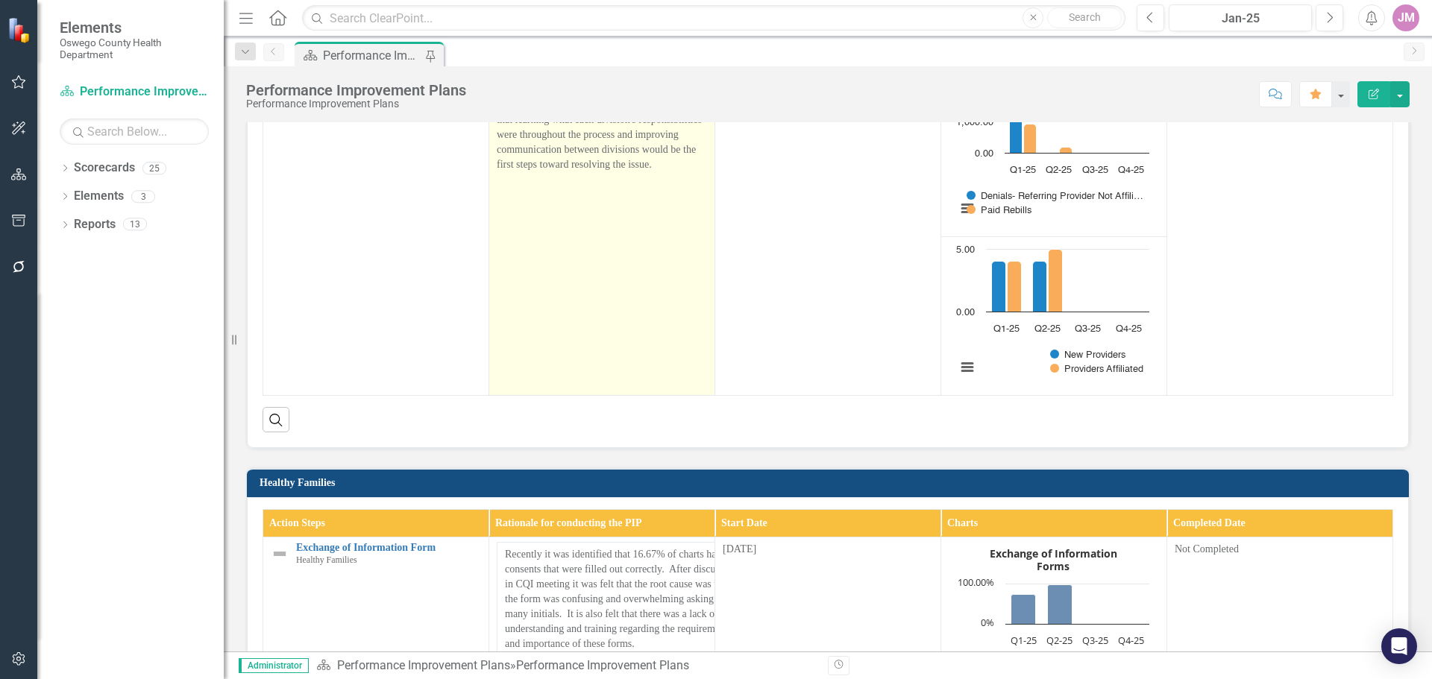
scroll to position [2151, 0]
